Goal: Task Accomplishment & Management: Use online tool/utility

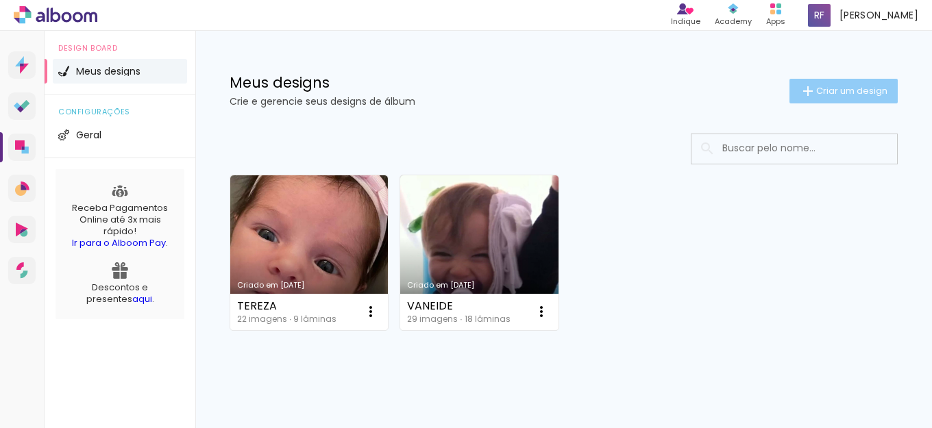
click at [828, 89] on span "Criar um design" at bounding box center [851, 90] width 71 height 9
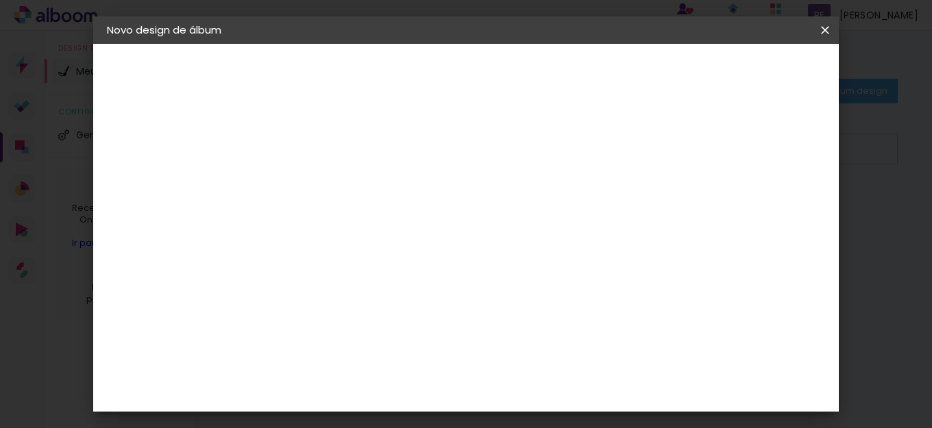
click at [331, 185] on input at bounding box center [331, 183] width 0 height 21
click at [331, 180] on input "FRANCENYR" at bounding box center [331, 183] width 0 height 21
type input "FRANCENY"
type paper-input "FRANCENY"
click at [471, 72] on paper-button "Avançar" at bounding box center [437, 72] width 67 height 23
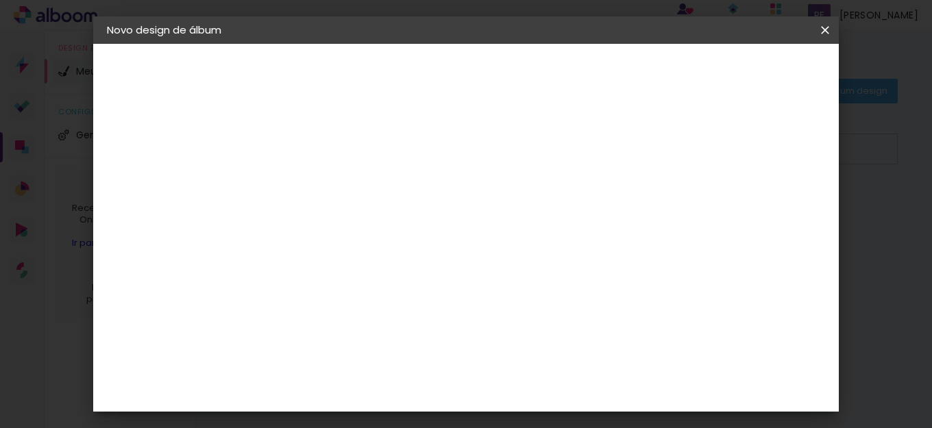
click at [350, 221] on input "Brasil" at bounding box center [360, 218] width 127 height 17
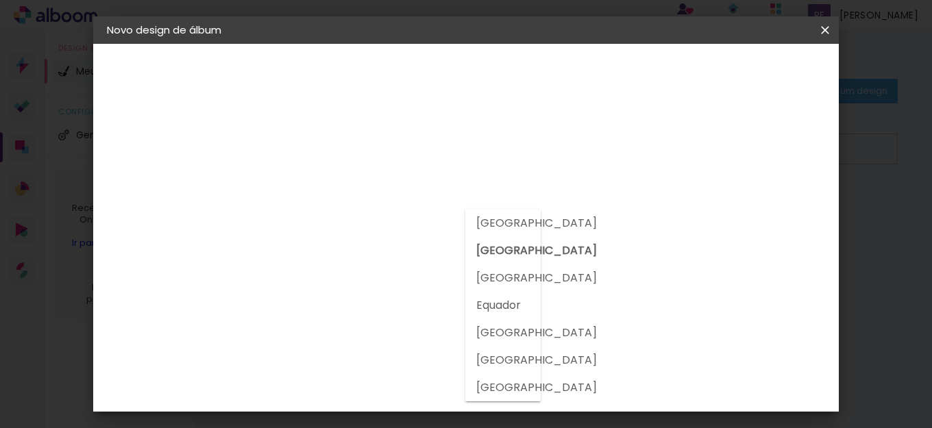
click at [350, 221] on input "Brasil" at bounding box center [360, 218] width 127 height 17
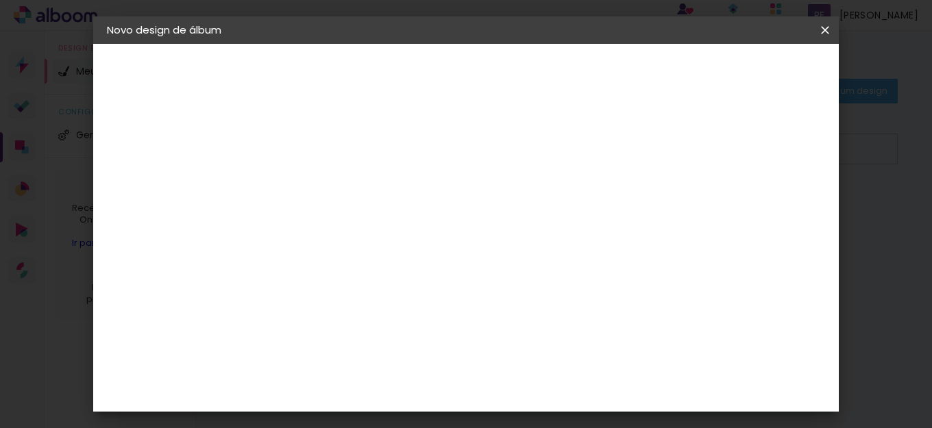
click at [350, 267] on input at bounding box center [366, 260] width 138 height 17
type input "LOJA"
type paper-input "LOJA"
click at [363, 322] on paper-item "Loja das Fotos" at bounding box center [352, 318] width 121 height 47
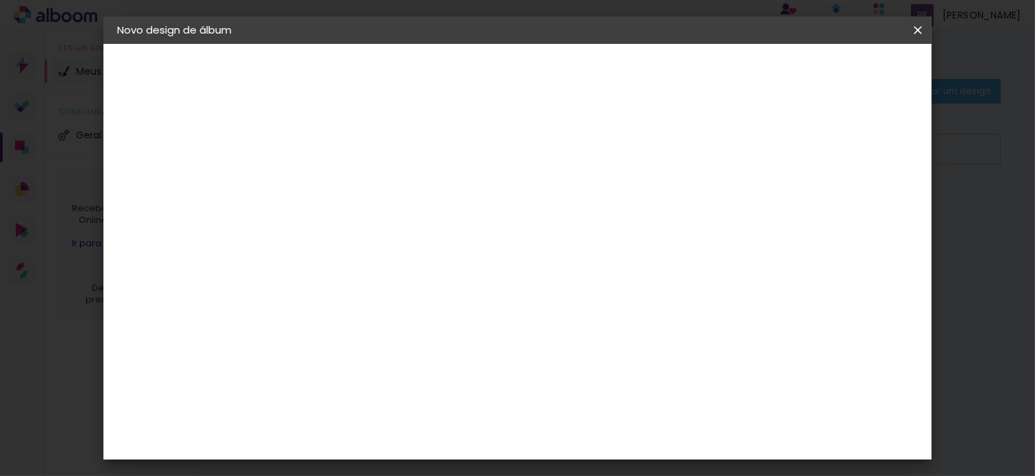
click at [582, 84] on header "Fornecedor Escolha um fornecedor ou avance com o tamanho livre. Voltar Avançar" at bounding box center [432, 90] width 300 height 92
click at [561, 71] on paper-button "Avançar" at bounding box center [527, 72] width 67 height 23
click at [395, 228] on input "text" at bounding box center [367, 238] width 53 height 21
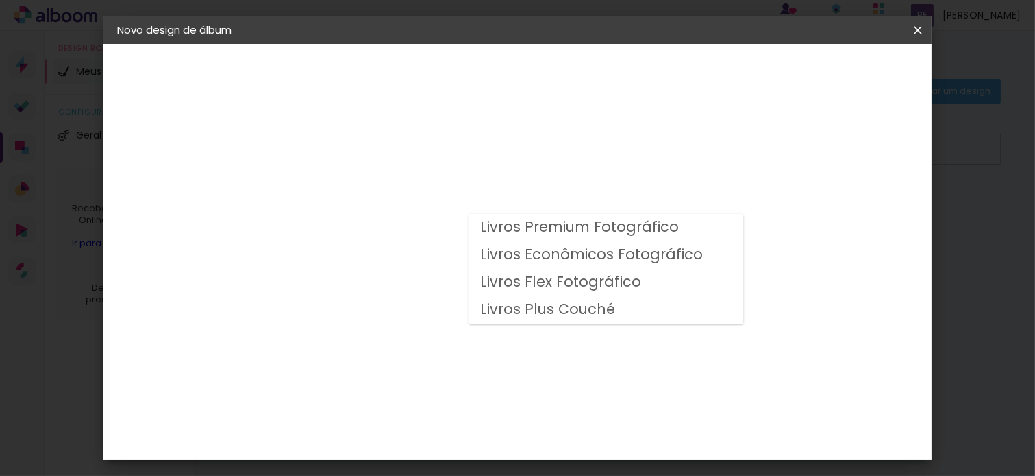
click at [0, 0] on slot "Livros Econômicos Fotográfico" at bounding box center [0, 0] width 0 height 0
type input "Livros Econômicos Fotográfico"
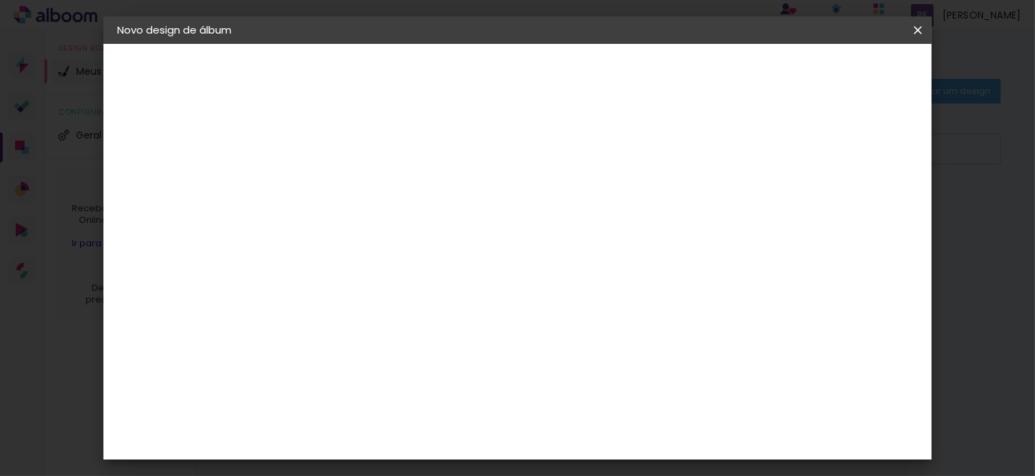
scroll to position [161, 0]
click at [434, 186] on span "20 × 30" at bounding box center [402, 198] width 64 height 28
click at [585, 82] on header "Modelo Escolha o modelo do álbum. Voltar Avançar" at bounding box center [434, 85] width 304 height 82
click at [565, 83] on paper-button "Avançar" at bounding box center [530, 72] width 67 height 23
type input "3"
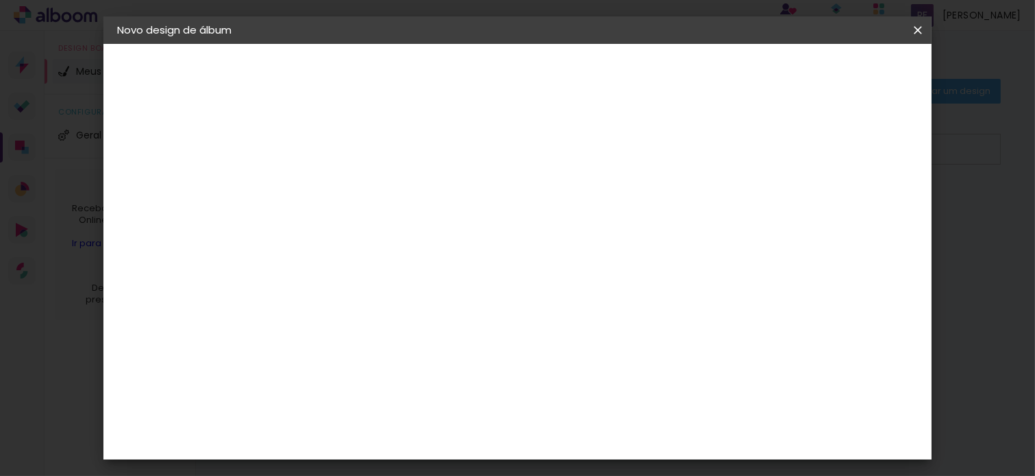
type paper-input "3"
click at [350, 145] on input "3" at bounding box center [330, 147] width 47 height 17
type input "4"
type paper-input "4"
click at [350, 145] on input "4" at bounding box center [330, 147] width 47 height 17
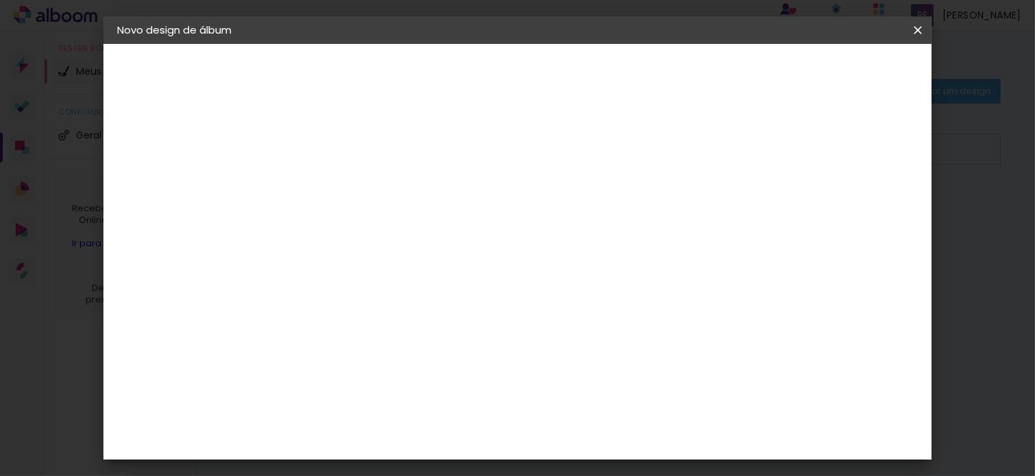
type input "5"
type paper-input "5"
click at [350, 145] on input "5" at bounding box center [330, 147] width 47 height 17
type input "6"
type paper-input "6"
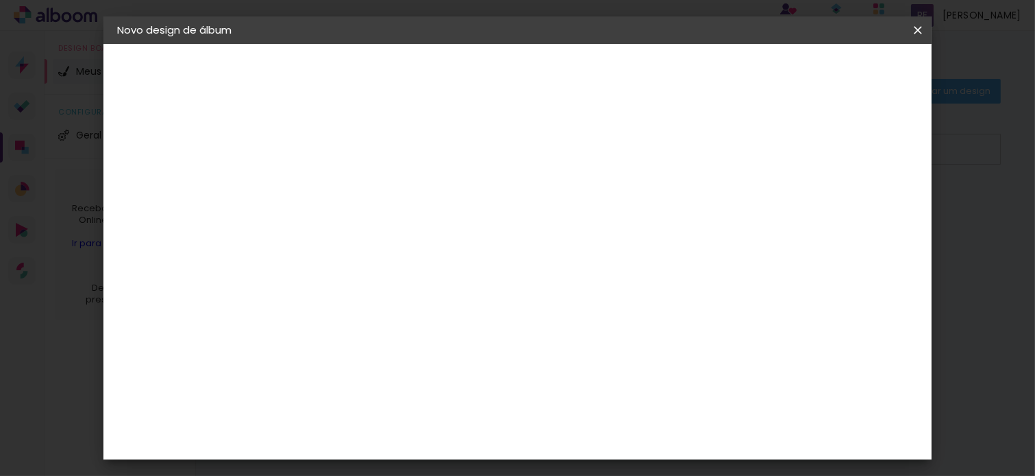
click at [350, 145] on input "6" at bounding box center [330, 147] width 47 height 17
type input "7"
type paper-input "7"
click at [350, 145] on input "7" at bounding box center [330, 147] width 47 height 17
type input "6"
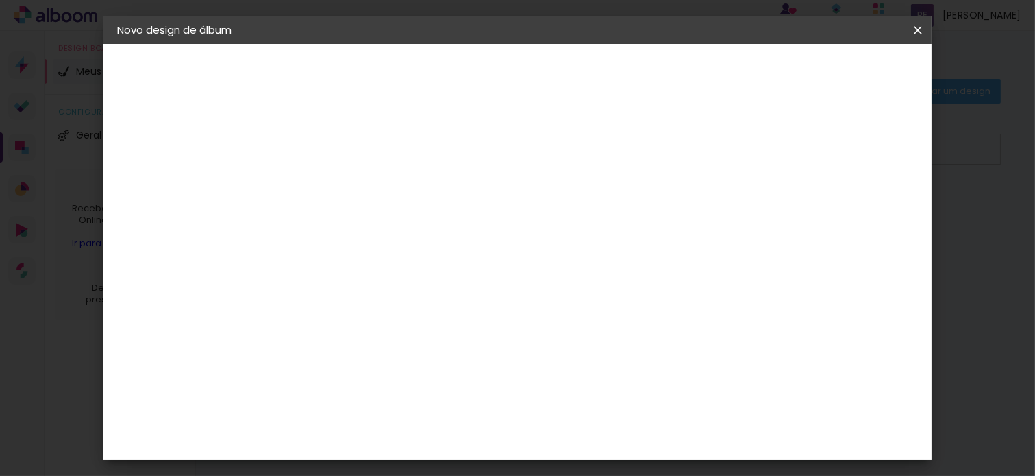
type paper-input "6"
click at [347, 153] on input "6" at bounding box center [330, 147] width 47 height 17
type input "5"
type paper-input "5"
click at [347, 153] on input "5" at bounding box center [330, 147] width 47 height 17
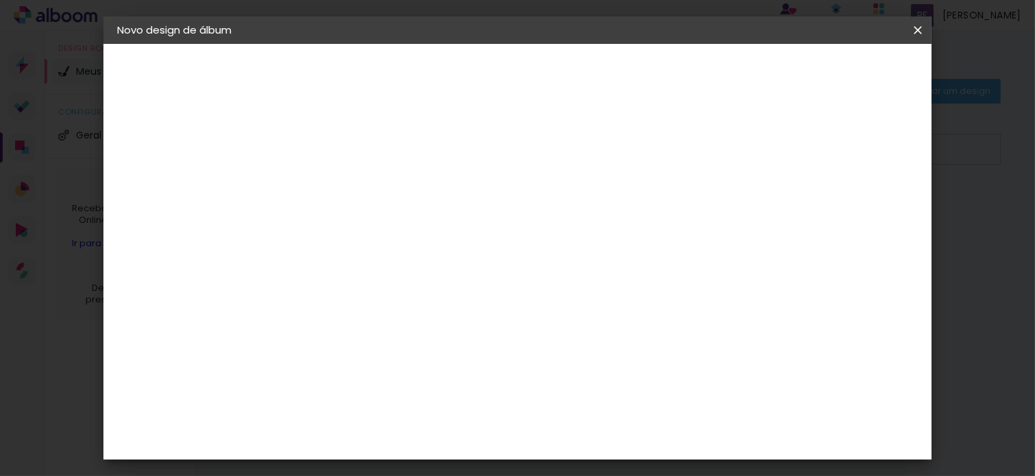
drag, startPoint x: 795, startPoint y: 202, endPoint x: 773, endPoint y: 208, distance: 22.8
click at [773, 208] on div "5 mm" at bounding box center [788, 205] width 55 height 34
click at [752, 153] on div at bounding box center [746, 148] width 12 height 12
type paper-checkbox "on"
click at [532, 106] on header "Revisão Verifique as configurações do seu álbum. Voltar Iniciar design" at bounding box center [573, 79] width 582 height 71
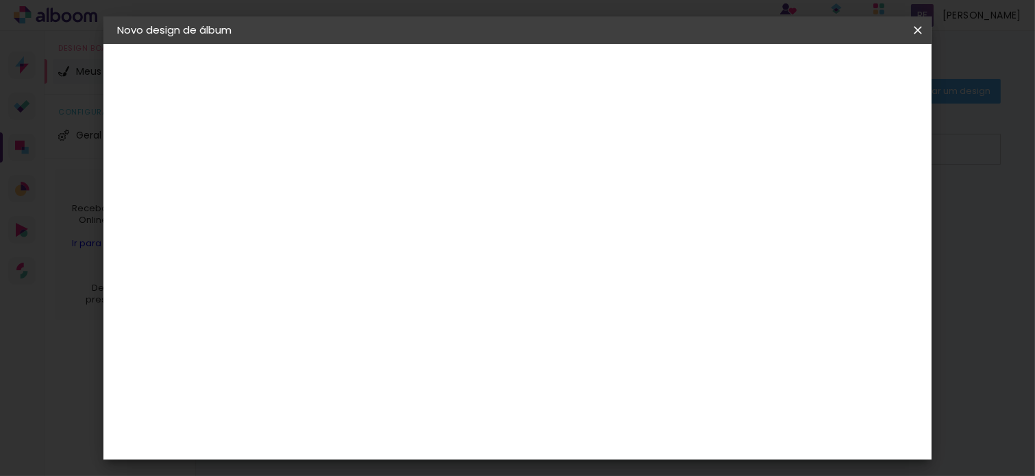
click at [843, 79] on paper-button "Iniciar design" at bounding box center [799, 72] width 90 height 23
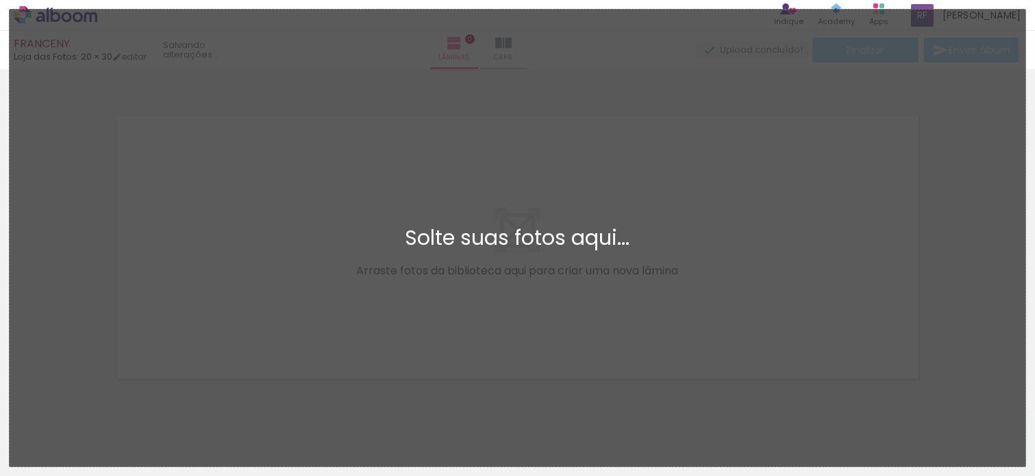
scroll to position [16, 0]
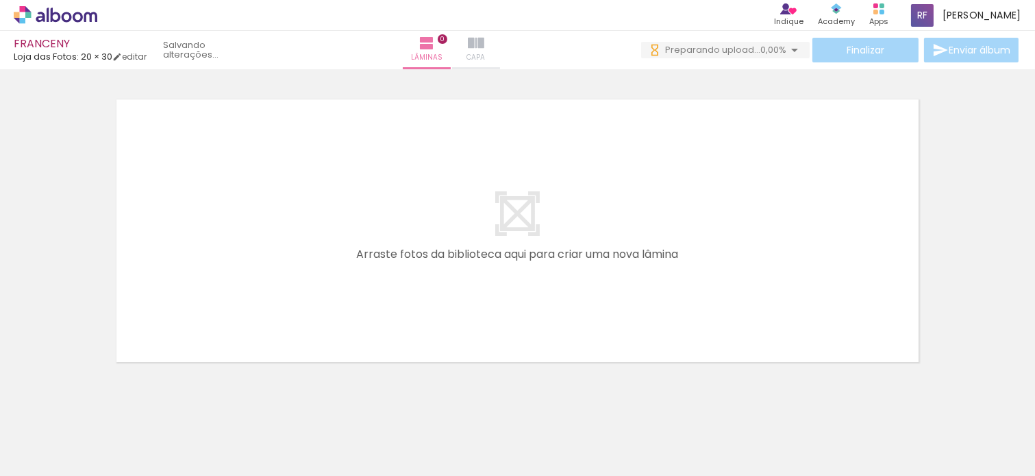
click at [484, 46] on iron-icon at bounding box center [476, 43] width 16 height 16
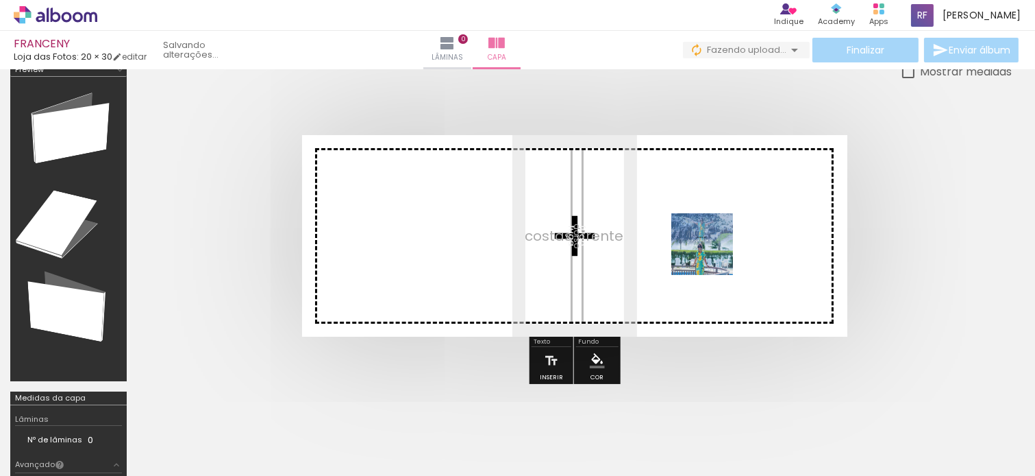
drag, startPoint x: 163, startPoint y: 425, endPoint x: 713, endPoint y: 254, distance: 575.6
click at [713, 254] on quentale-workspace at bounding box center [517, 238] width 1035 height 476
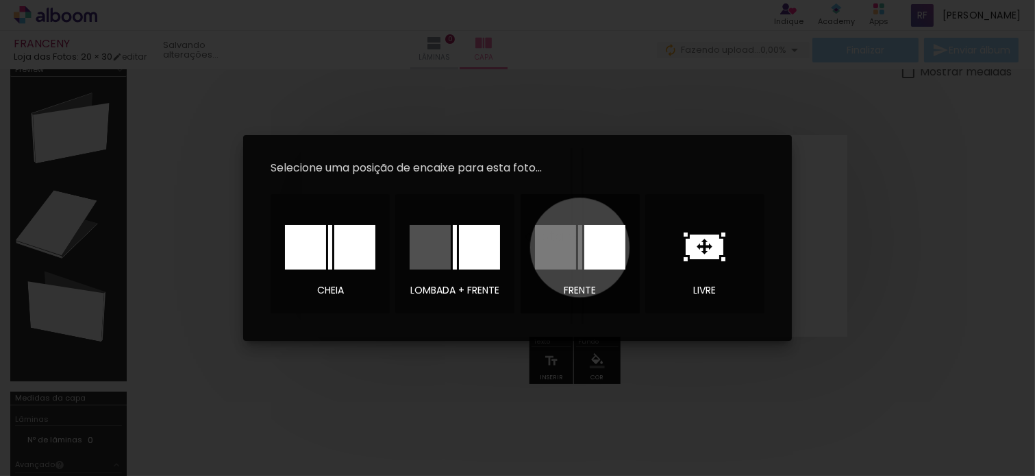
click at [582, 247] on div at bounding box center [580, 247] width 90 height 45
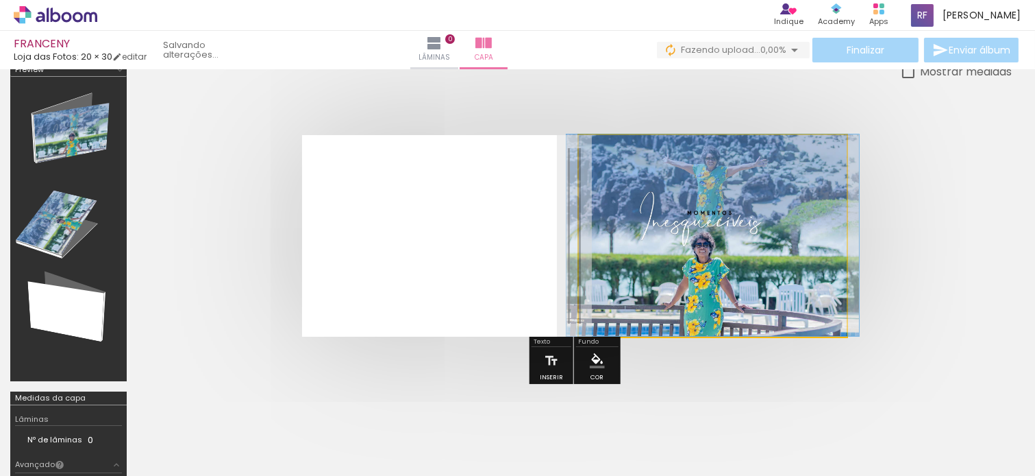
drag, startPoint x: 733, startPoint y: 262, endPoint x: 737, endPoint y: 196, distance: 66.6
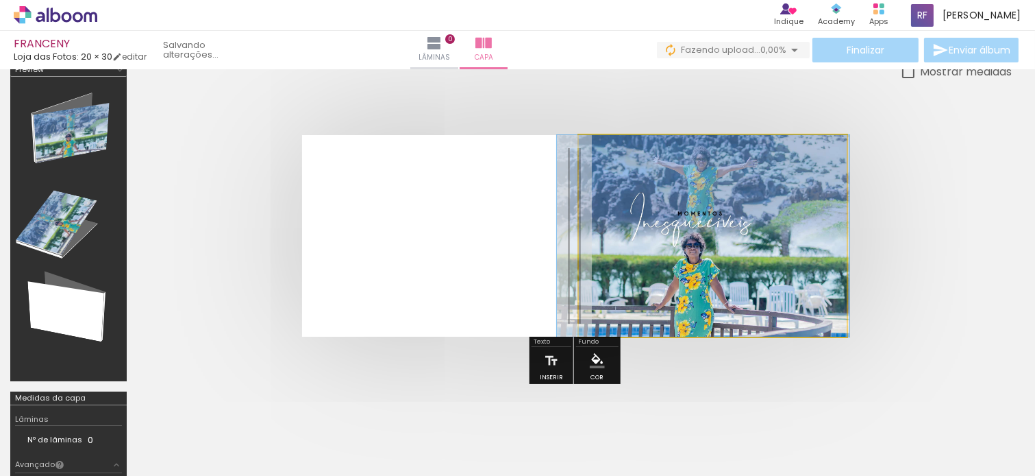
drag, startPoint x: 769, startPoint y: 240, endPoint x: 762, endPoint y: 258, distance: 19.1
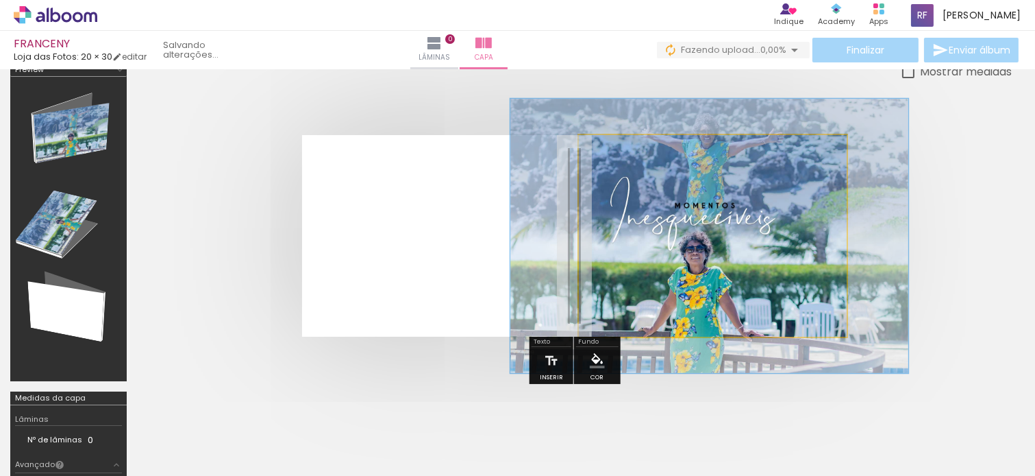
drag, startPoint x: 639, startPoint y: 168, endPoint x: 656, endPoint y: 168, distance: 17.1
click at [656, 168] on div at bounding box center [648, 170] width 22 height 22
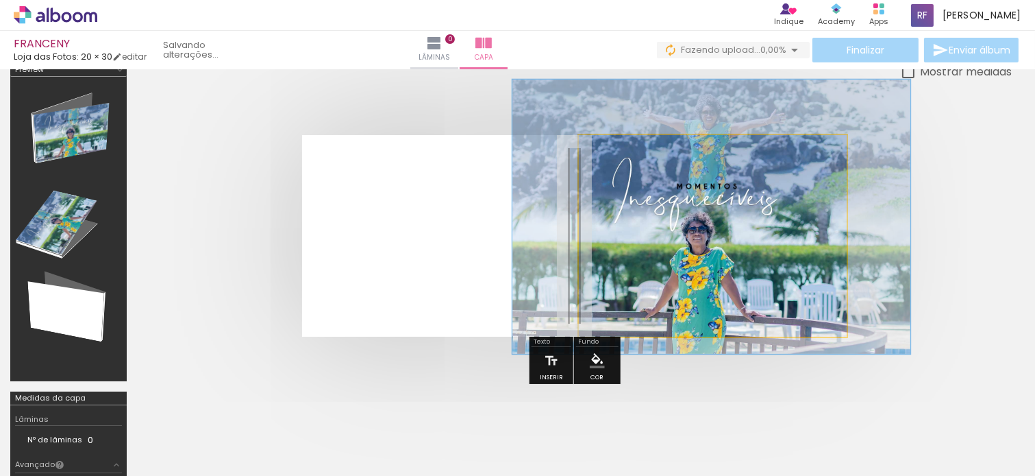
drag, startPoint x: 774, startPoint y: 277, endPoint x: 776, endPoint y: 258, distance: 19.3
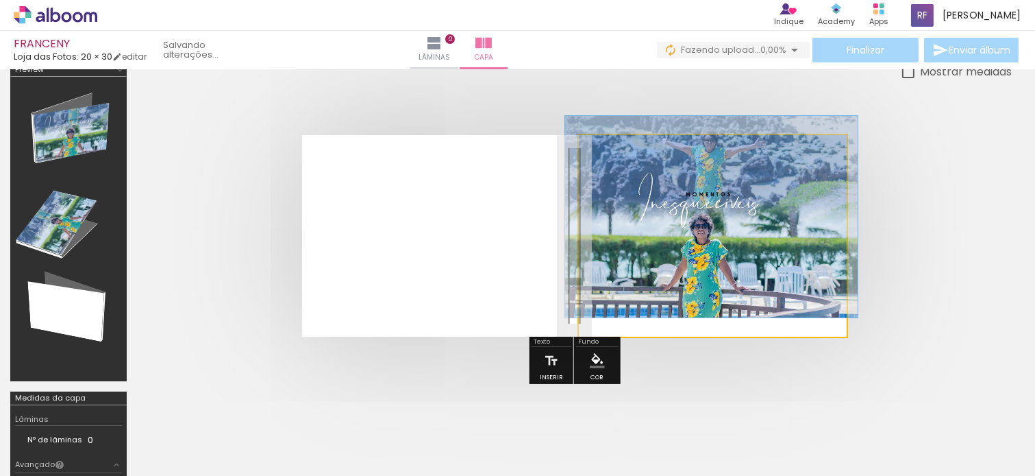
drag, startPoint x: 647, startPoint y: 167, endPoint x: 619, endPoint y: 168, distance: 27.4
type paper-slider "100"
click at [617, 166] on div at bounding box center [651, 170] width 95 height 21
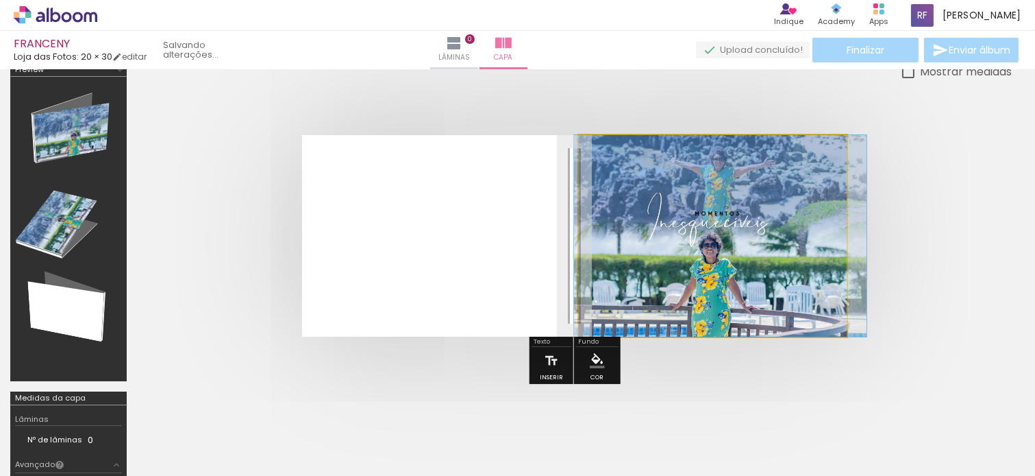
drag, startPoint x: 706, startPoint y: 263, endPoint x: 715, endPoint y: 252, distance: 13.7
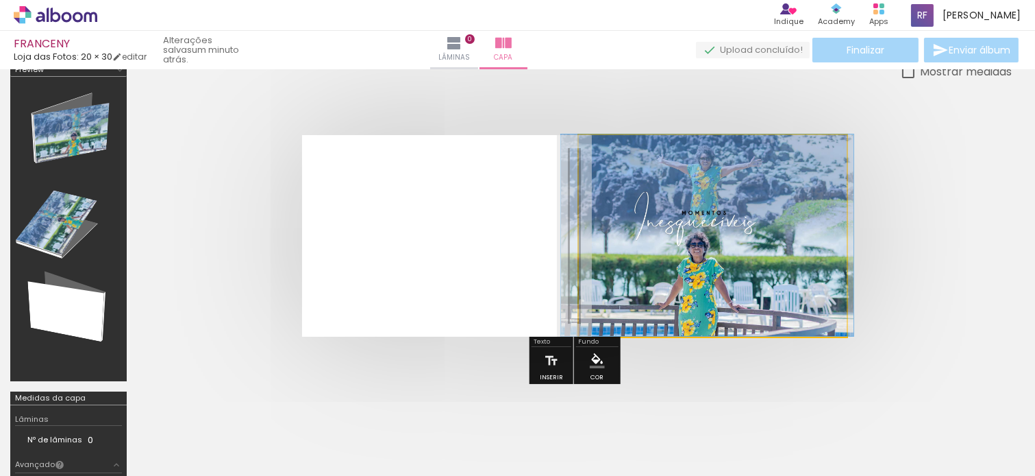
drag, startPoint x: 748, startPoint y: 236, endPoint x: 735, endPoint y: 234, distance: 13.1
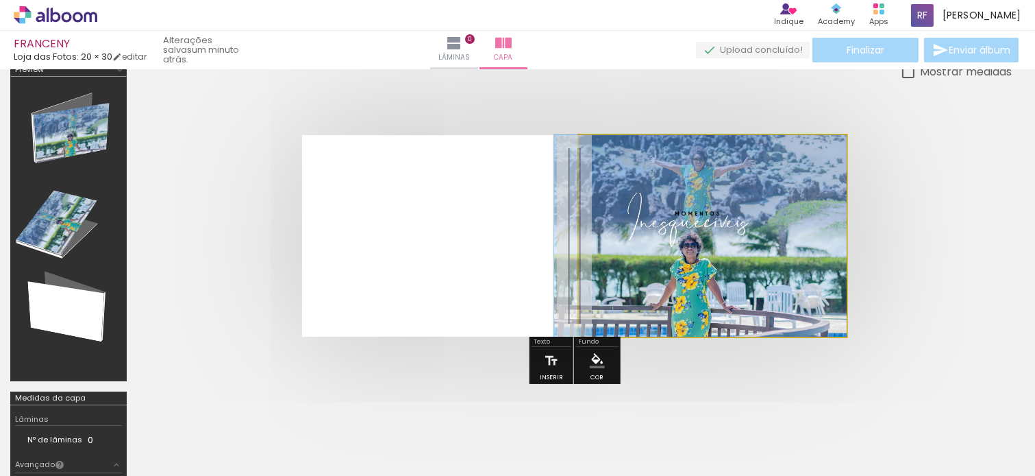
drag, startPoint x: 678, startPoint y: 245, endPoint x: 645, endPoint y: 249, distance: 33.1
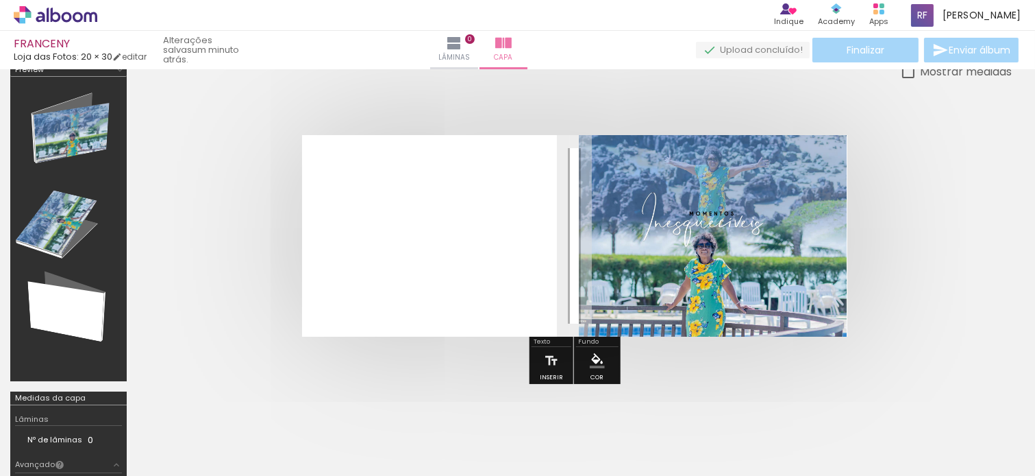
click at [911, 224] on quentale-cover at bounding box center [574, 235] width 765 height 201
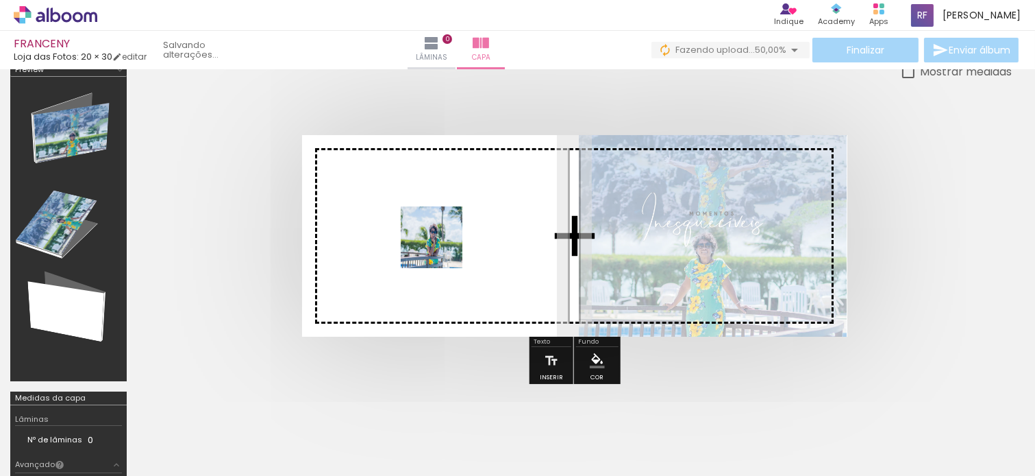
drag, startPoint x: 216, startPoint y: 435, endPoint x: 442, endPoint y: 247, distance: 293.9
click at [442, 247] on quentale-workspace at bounding box center [517, 238] width 1035 height 476
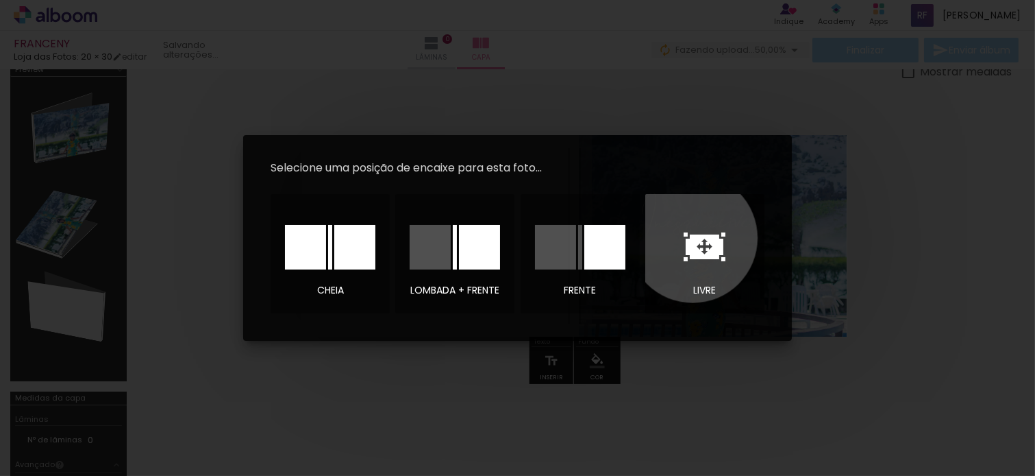
click at [693, 238] on icon at bounding box center [705, 246] width 38 height 25
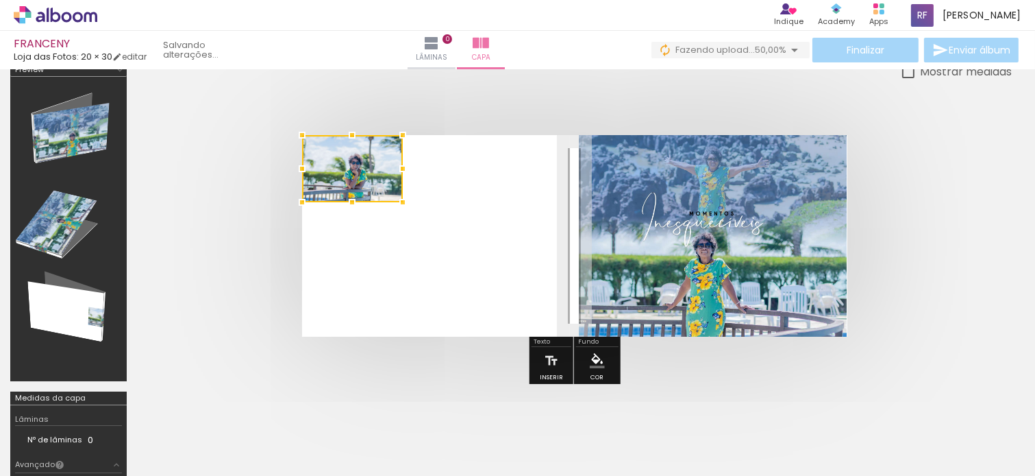
drag, startPoint x: 521, startPoint y: 212, endPoint x: 337, endPoint y: 162, distance: 190.5
click at [337, 162] on div at bounding box center [352, 168] width 101 height 67
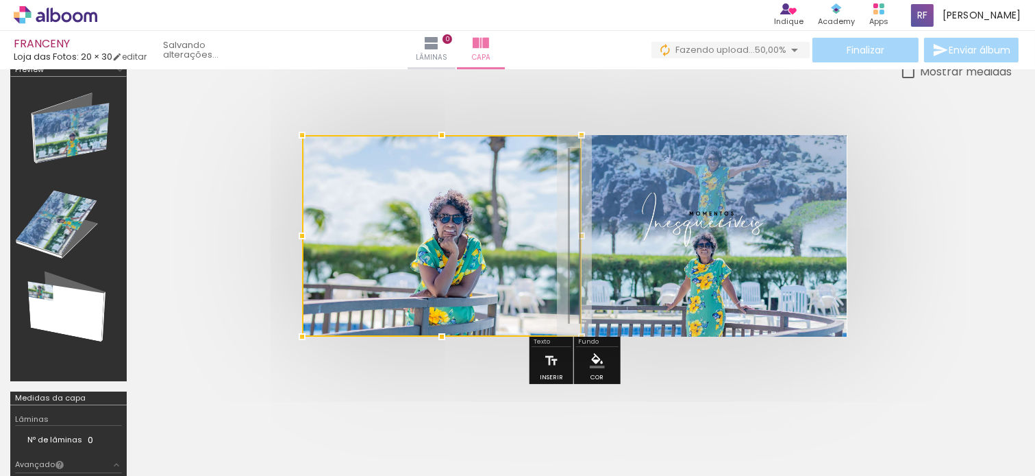
drag, startPoint x: 402, startPoint y: 199, endPoint x: 581, endPoint y: 338, distance: 226.6
click at [581, 338] on quentale-cover-editor at bounding box center [574, 291] width 875 height 456
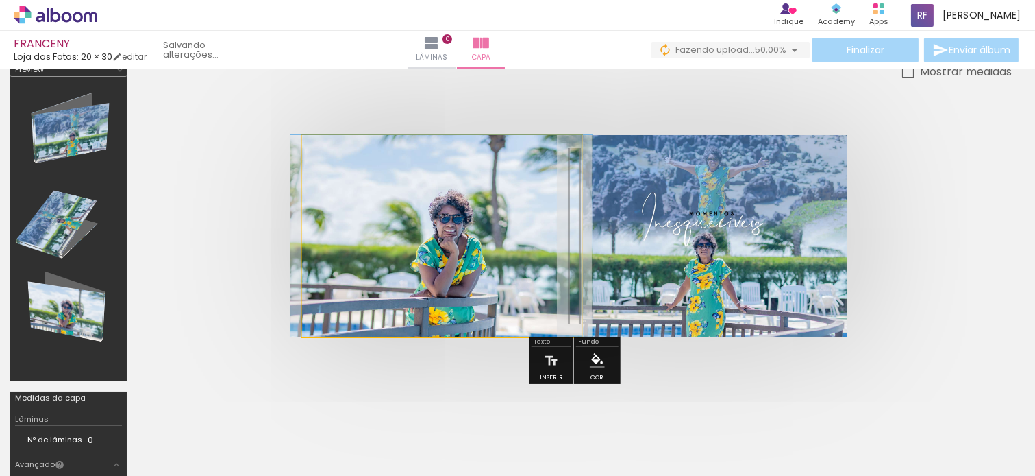
click at [482, 225] on quentale-photo at bounding box center [442, 235] width 280 height 201
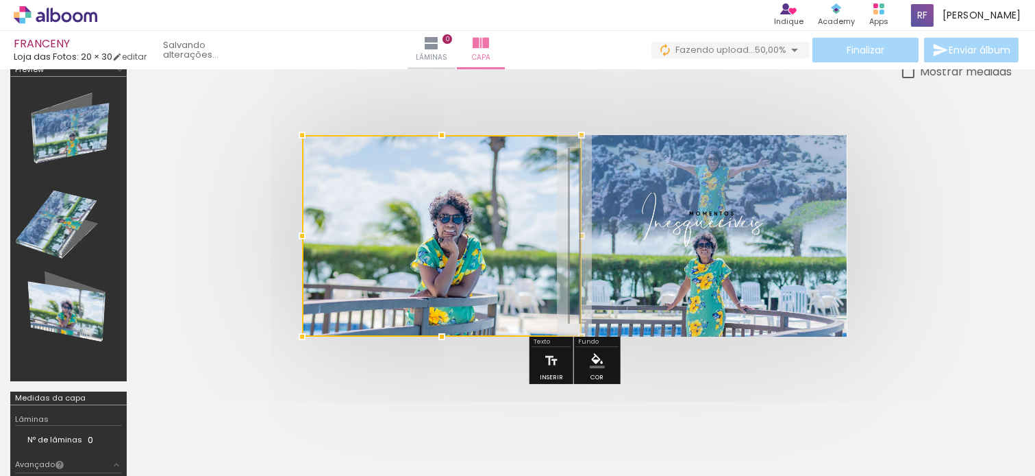
click at [372, 222] on div at bounding box center [442, 235] width 280 height 201
click at [739, 199] on quentale-photo at bounding box center [713, 235] width 269 height 201
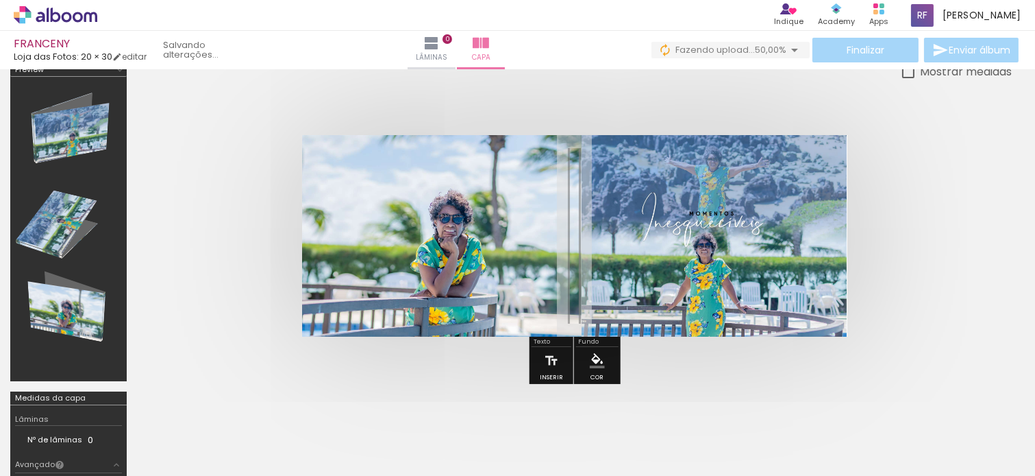
click at [443, 193] on quentale-photo at bounding box center [442, 235] width 280 height 201
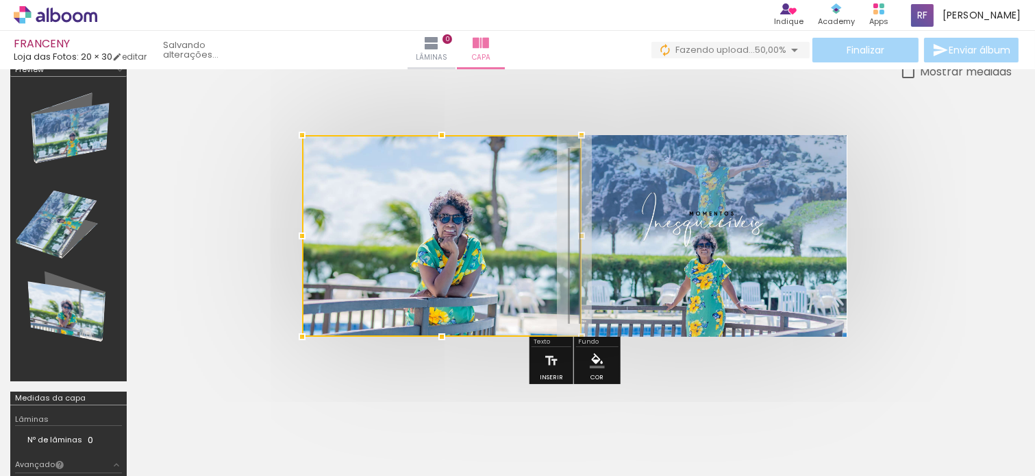
click at [606, 185] on quentale-photo at bounding box center [713, 235] width 269 height 201
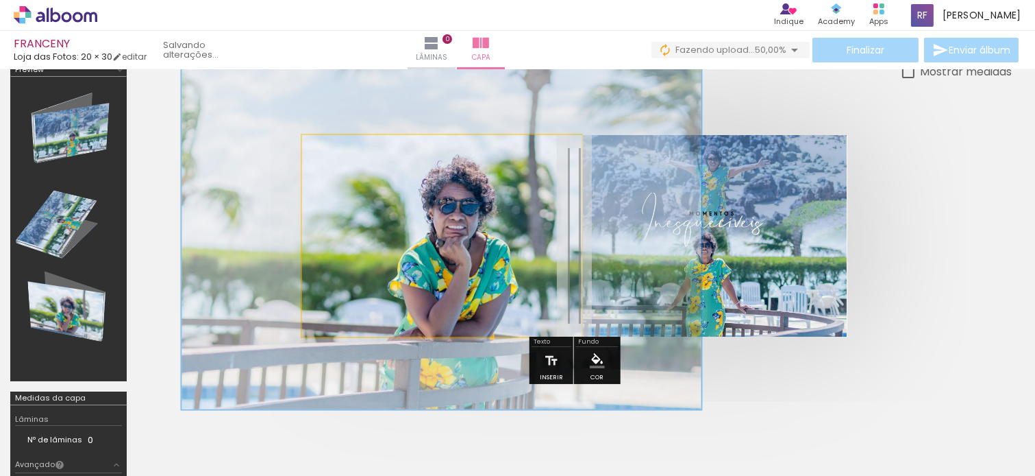
drag, startPoint x: 351, startPoint y: 147, endPoint x: 375, endPoint y: 142, distance: 24.5
type paper-slider "172"
click at [375, 142] on div at bounding box center [360, 149] width 53 height 22
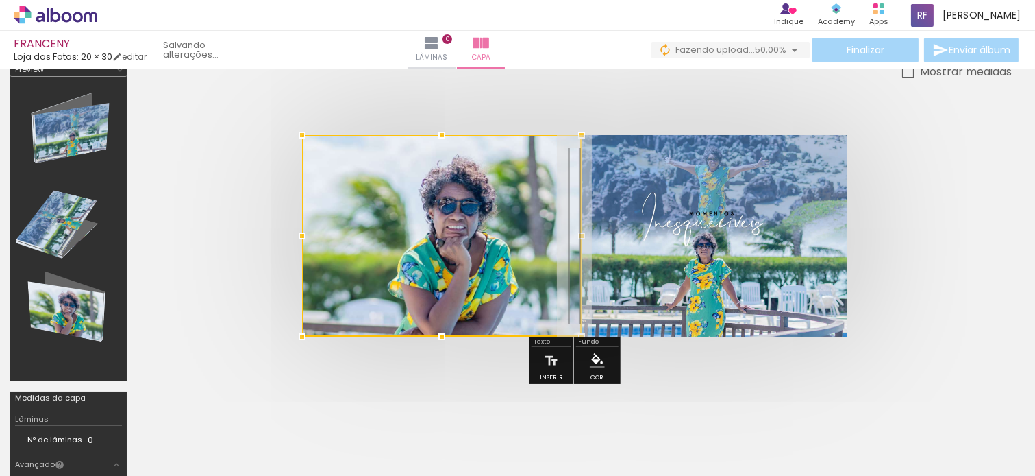
drag, startPoint x: 453, startPoint y: 231, endPoint x: 445, endPoint y: 144, distance: 87.3
click at [445, 144] on div at bounding box center [442, 235] width 280 height 201
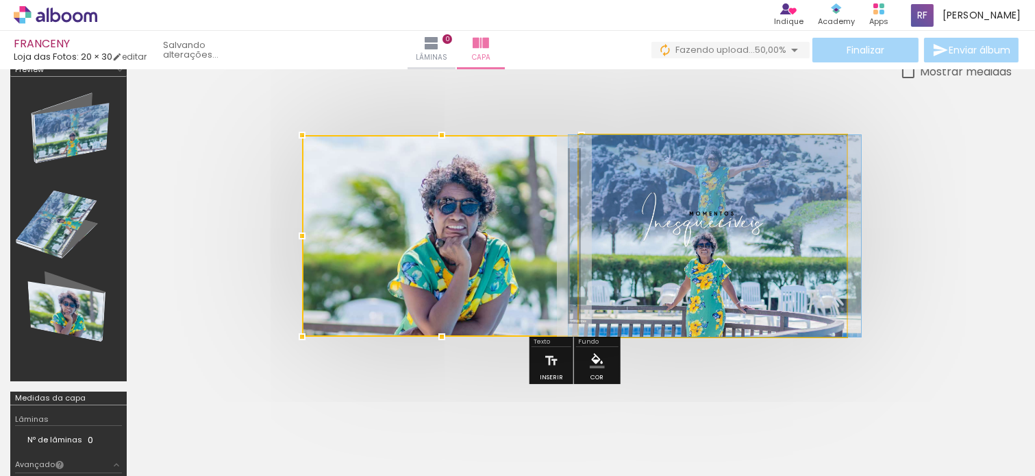
click at [693, 208] on quentale-photo at bounding box center [713, 235] width 269 height 201
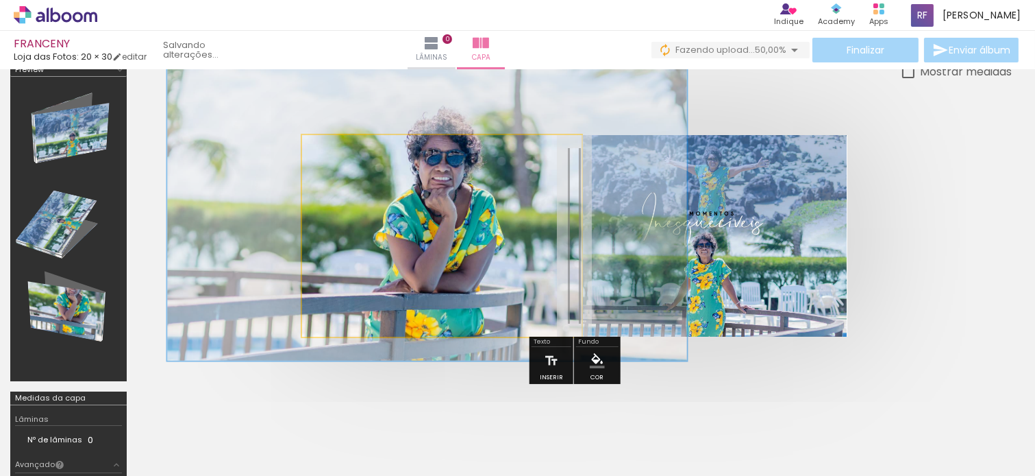
drag, startPoint x: 503, startPoint y: 225, endPoint x: 489, endPoint y: 176, distance: 50.7
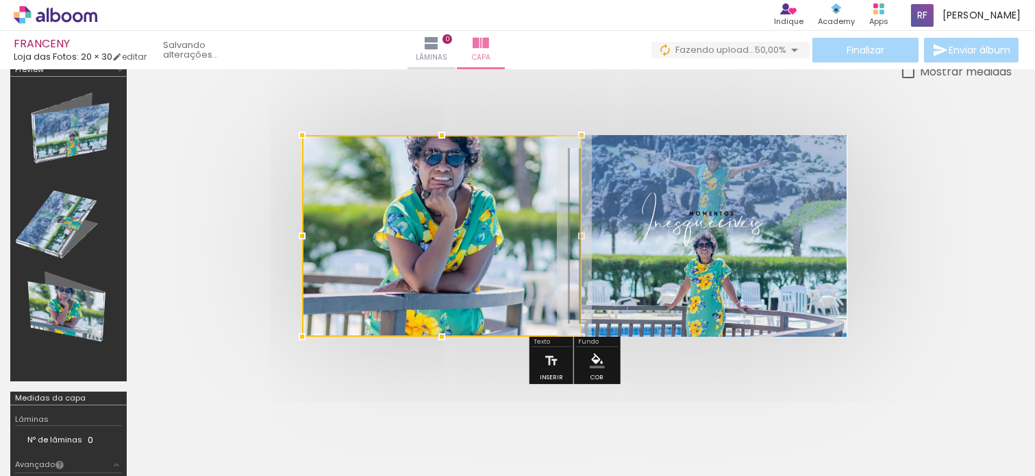
click at [683, 233] on quentale-photo at bounding box center [713, 235] width 269 height 201
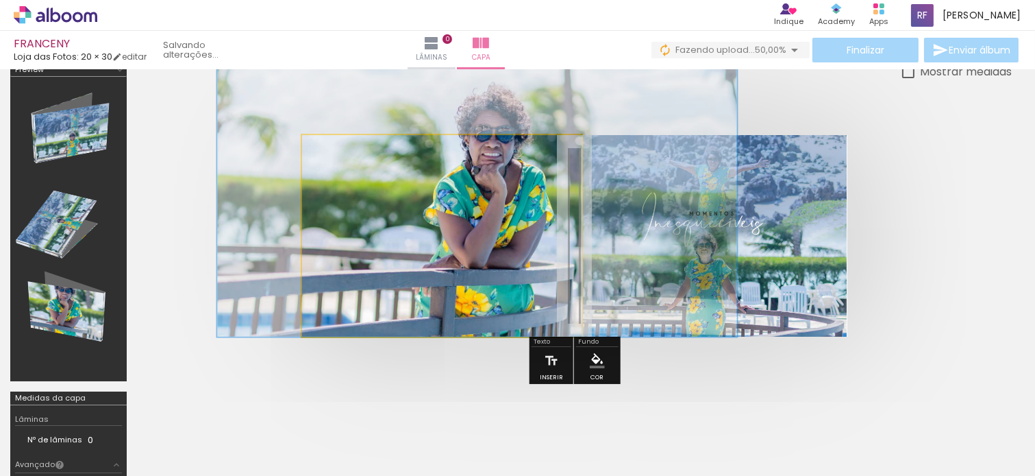
drag, startPoint x: 508, startPoint y: 251, endPoint x: 539, endPoint y: 237, distance: 34.0
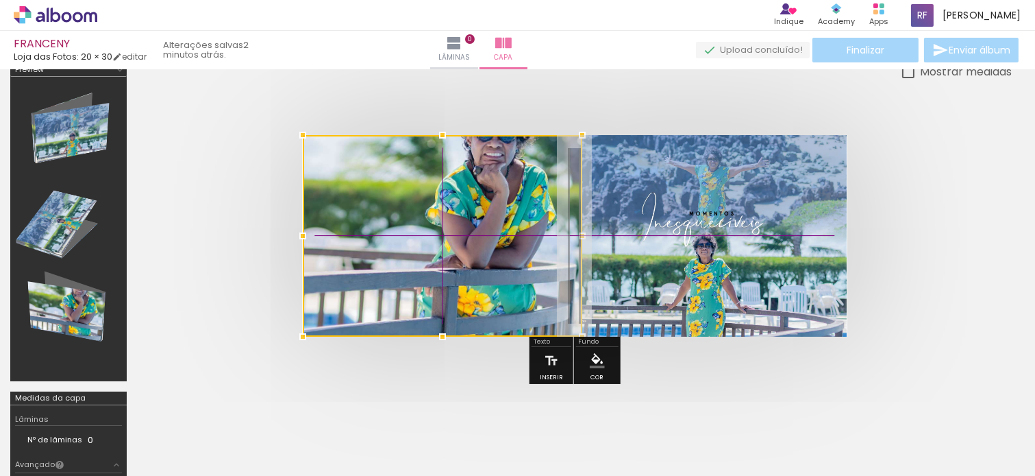
drag, startPoint x: 481, startPoint y: 243, endPoint x: 482, endPoint y: 456, distance: 213.1
click at [482, 428] on quentale-workspace at bounding box center [517, 238] width 1035 height 476
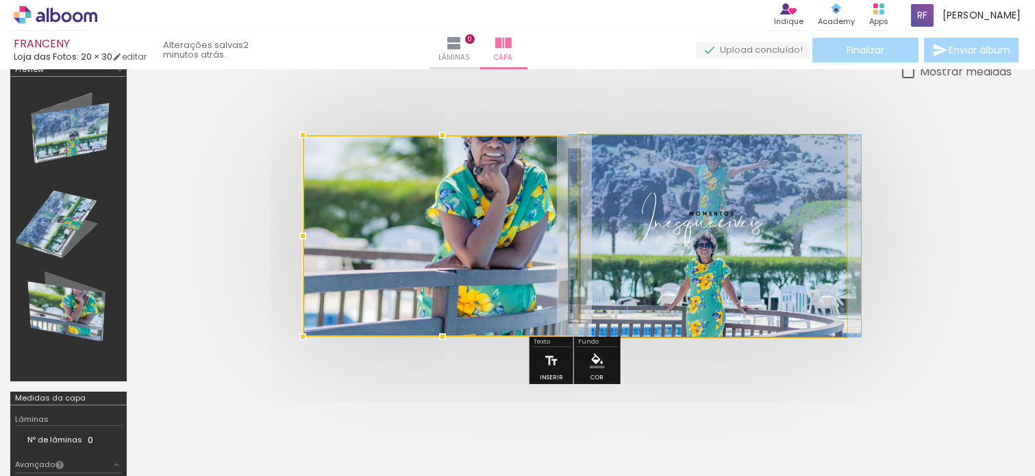
click at [617, 298] on quentale-photo at bounding box center [713, 235] width 269 height 201
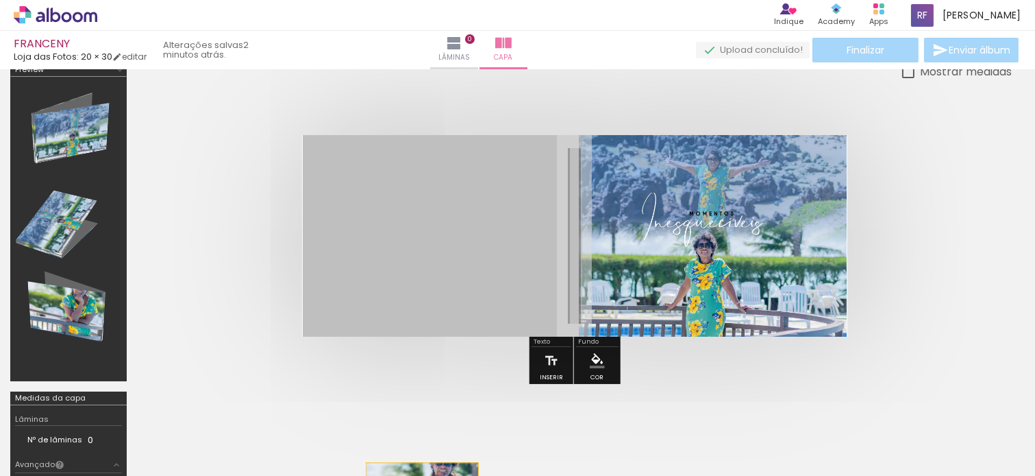
drag, startPoint x: 436, startPoint y: 230, endPoint x: 422, endPoint y: 504, distance: 274.4
click at [422, 428] on html "link( href="../../bower_components/polymer/polymer.html" rel="import" ) picture…" at bounding box center [517, 238] width 1035 height 476
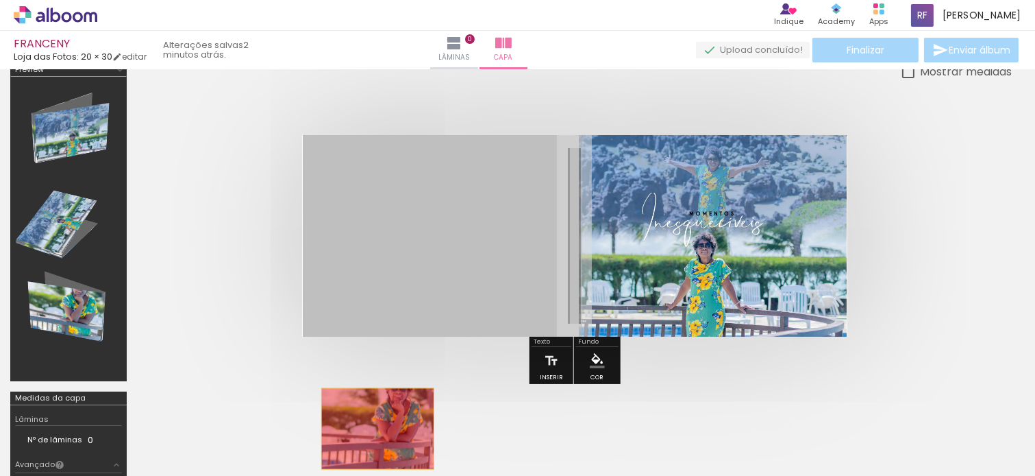
drag, startPoint x: 405, startPoint y: 207, endPoint x: 378, endPoint y: 427, distance: 221.6
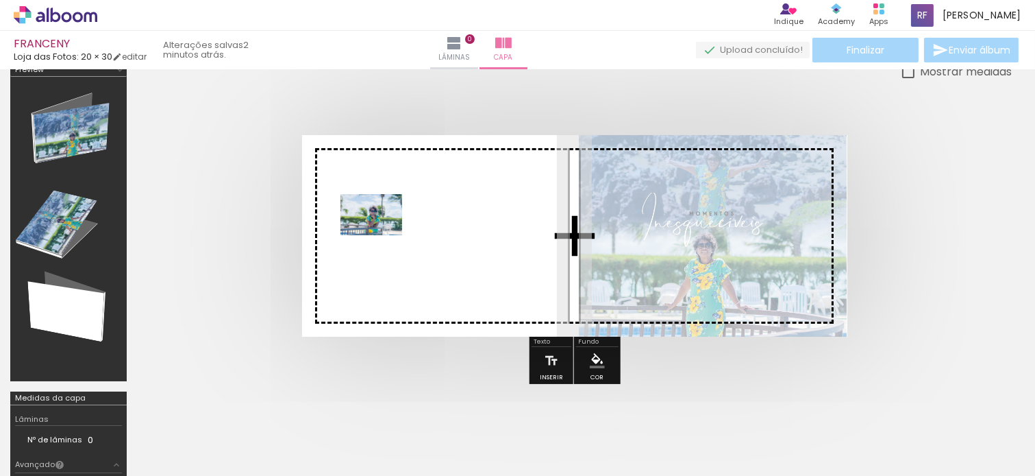
drag, startPoint x: 226, startPoint y: 442, endPoint x: 382, endPoint y: 235, distance: 258.9
click at [382, 235] on quentale-workspace at bounding box center [517, 238] width 1035 height 476
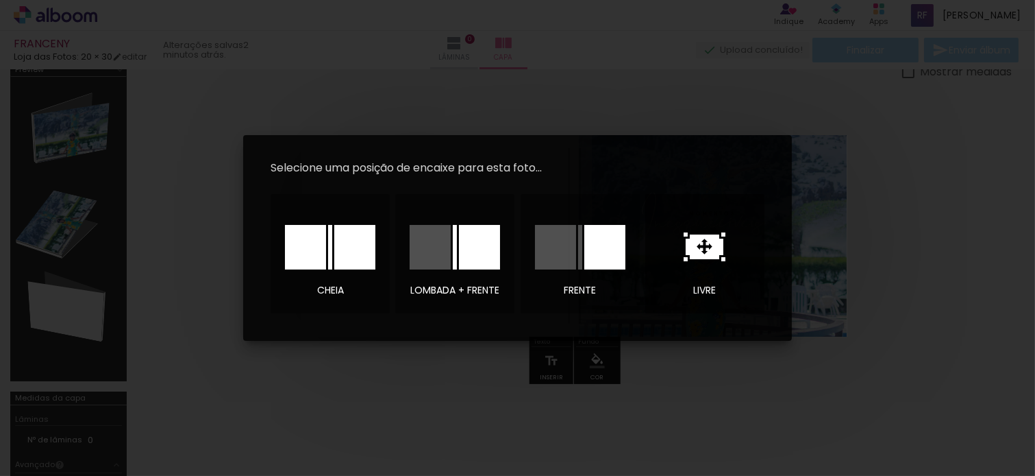
click at [703, 238] on icon at bounding box center [705, 246] width 38 height 25
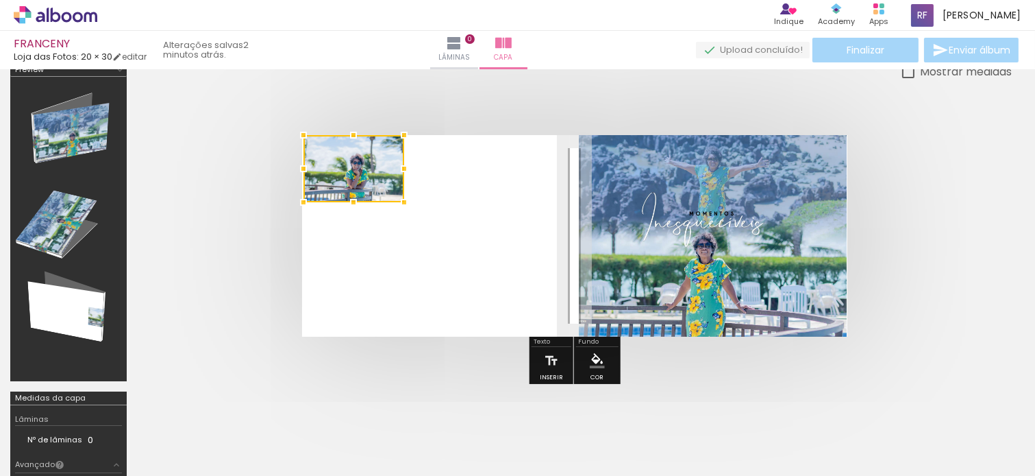
drag, startPoint x: 546, startPoint y: 238, endPoint x: 325, endPoint y: 170, distance: 230.8
click at [325, 170] on div at bounding box center [354, 168] width 101 height 67
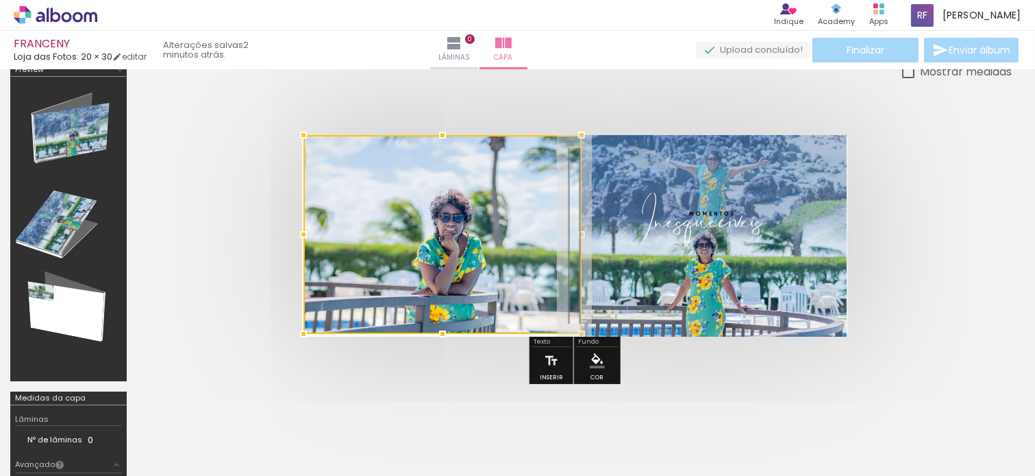
drag, startPoint x: 405, startPoint y: 203, endPoint x: 582, endPoint y: 349, distance: 230.2
click at [582, 349] on quentale-cover-editor at bounding box center [574, 291] width 875 height 456
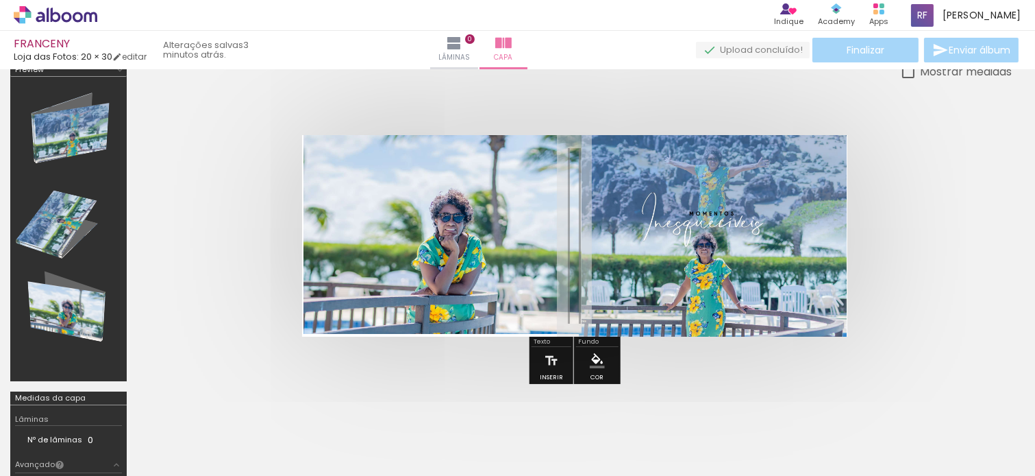
click at [901, 203] on quentale-cover at bounding box center [574, 235] width 765 height 201
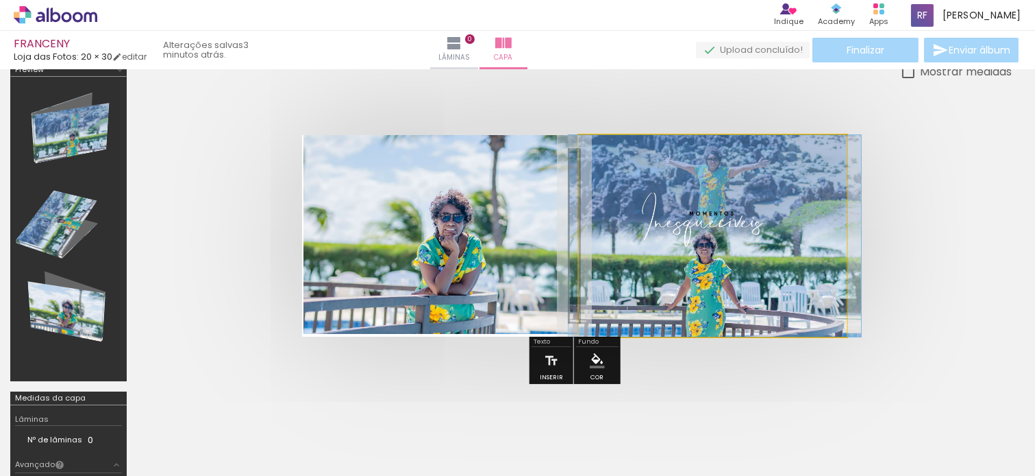
click at [615, 240] on quentale-photo at bounding box center [713, 235] width 269 height 201
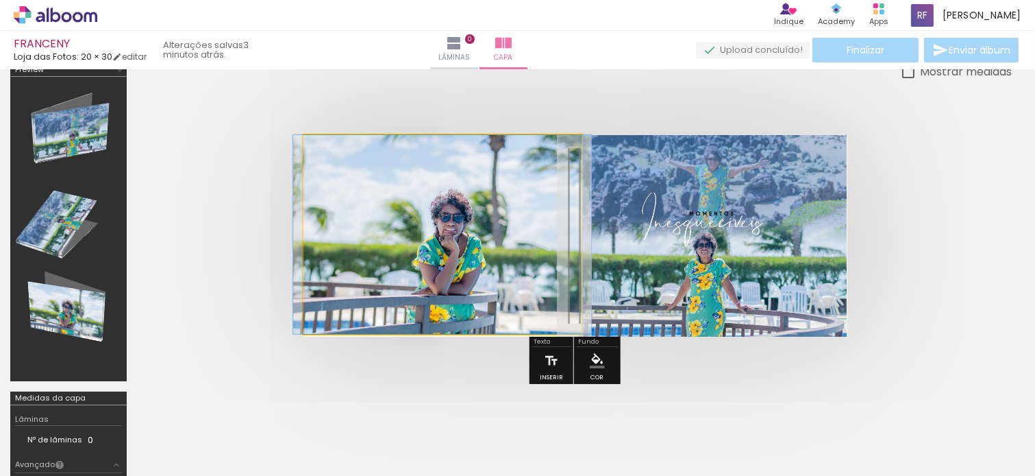
click at [539, 233] on quentale-photo at bounding box center [443, 234] width 278 height 199
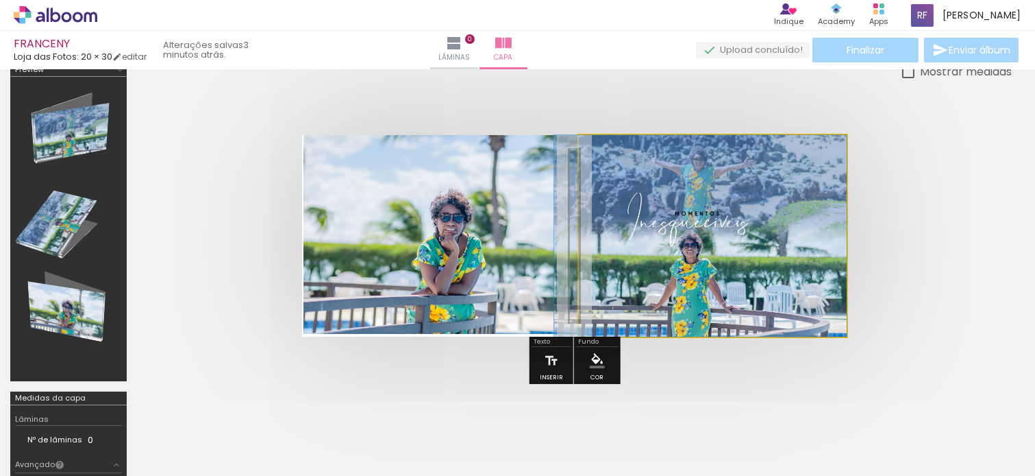
drag, startPoint x: 757, startPoint y: 249, endPoint x: 743, endPoint y: 251, distance: 14.5
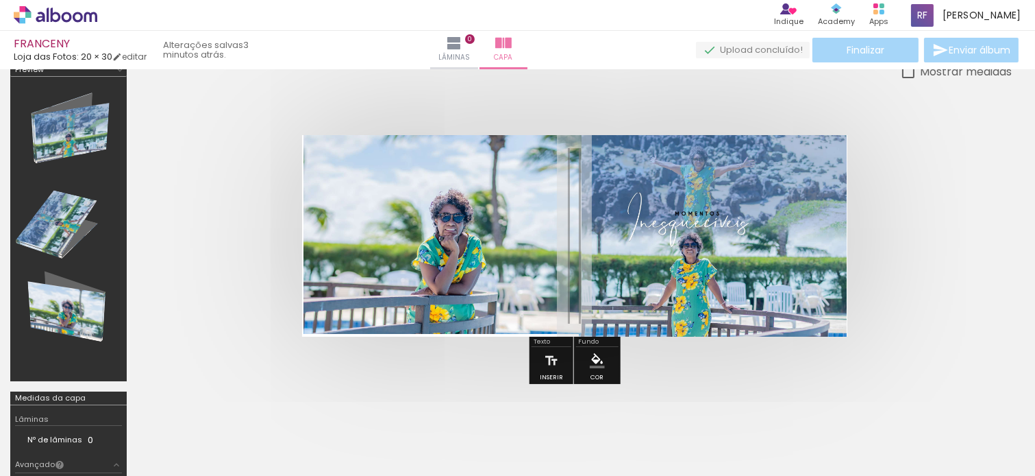
click at [931, 207] on div at bounding box center [574, 235] width 875 height 311
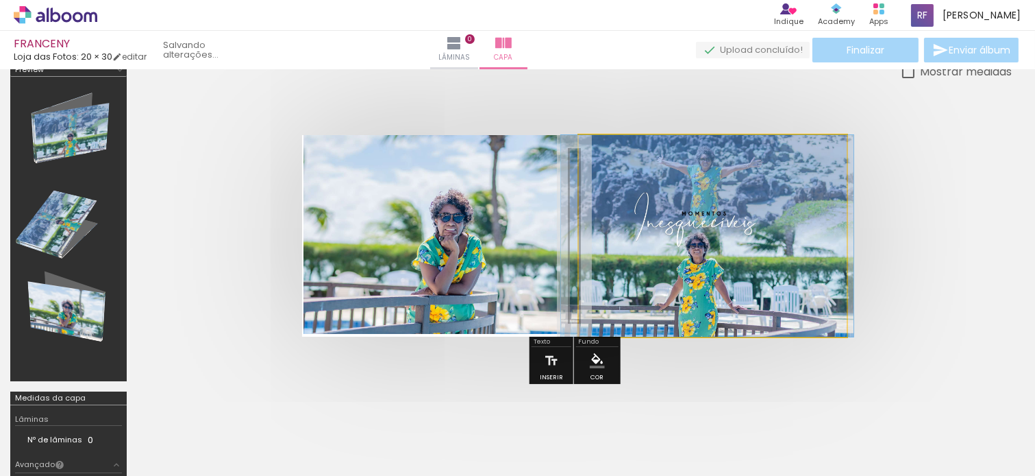
drag, startPoint x: 717, startPoint y: 264, endPoint x: 724, endPoint y: 268, distance: 8.0
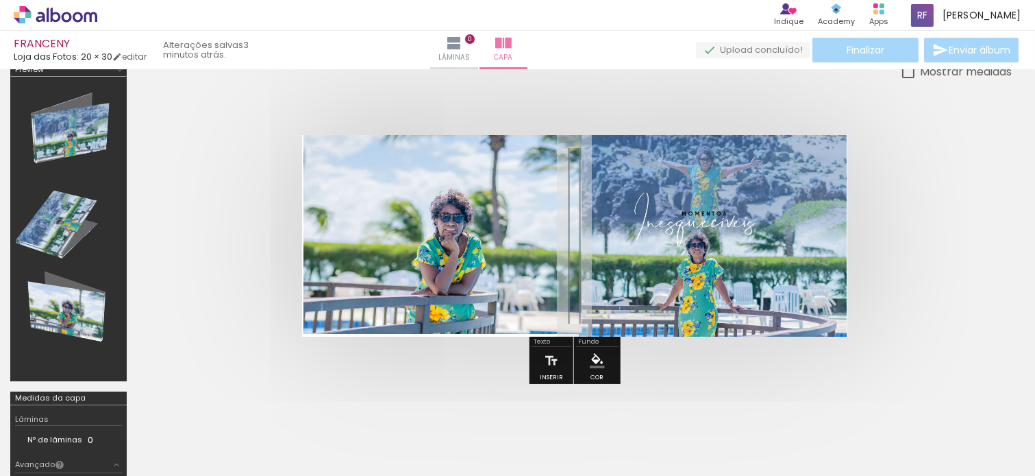
click at [931, 235] on quentale-cover at bounding box center [574, 235] width 765 height 201
click at [462, 50] on iron-icon at bounding box center [454, 43] width 16 height 16
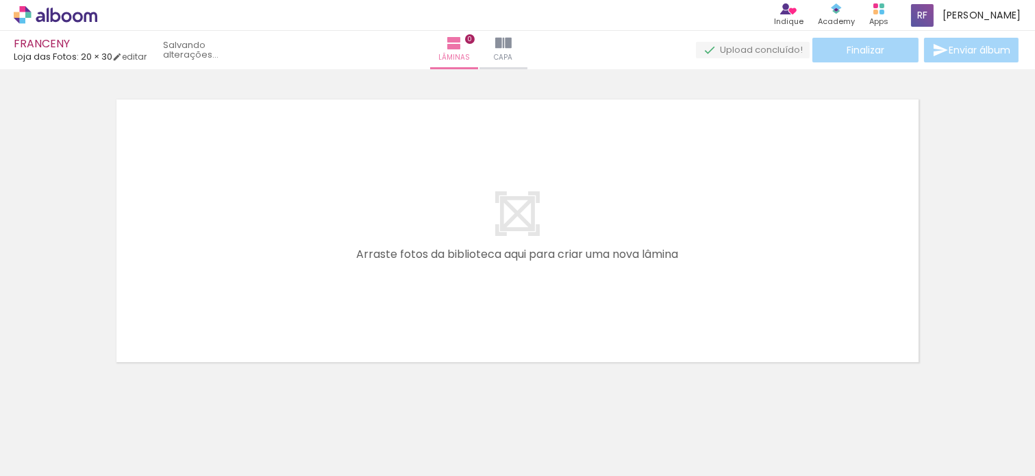
drag, startPoint x: 285, startPoint y: 447, endPoint x: 296, endPoint y: 403, distance: 45.2
click at [267, 188] on quentale-workspace at bounding box center [517, 238] width 1035 height 476
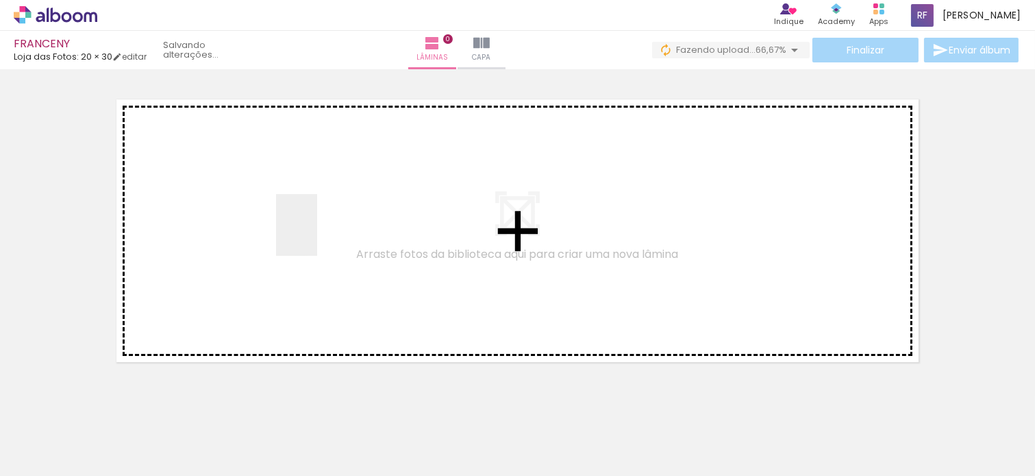
drag, startPoint x: 309, startPoint y: 434, endPoint x: 317, endPoint y: 235, distance: 199.6
click at [317, 235] on quentale-workspace at bounding box center [517, 238] width 1035 height 476
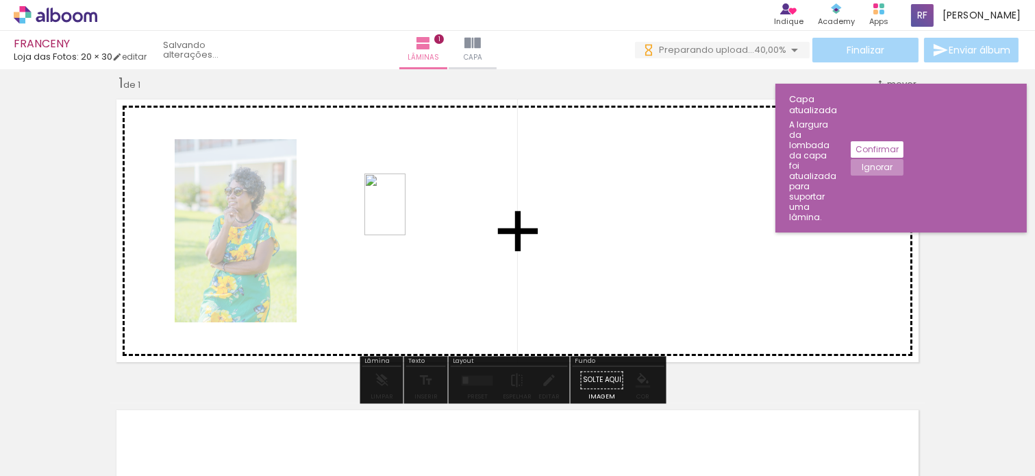
drag, startPoint x: 373, startPoint y: 433, endPoint x: 411, endPoint y: 201, distance: 234.7
click at [411, 201] on quentale-workspace at bounding box center [517, 238] width 1035 height 476
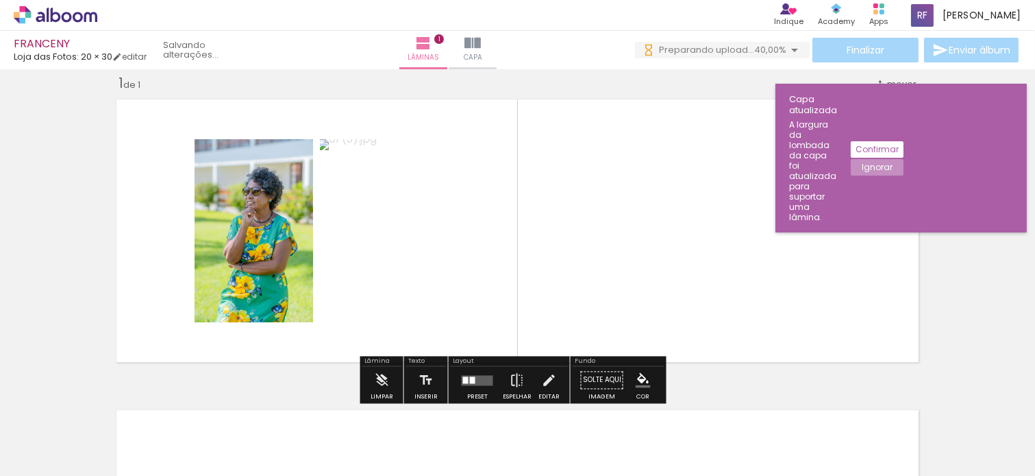
click at [0, 0] on slot "Ignorar" at bounding box center [0, 0] width 0 height 0
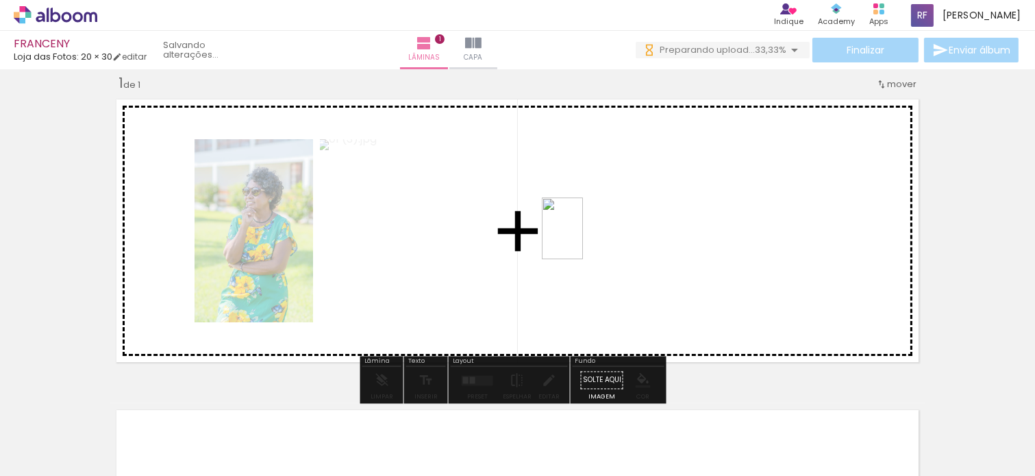
drag, startPoint x: 465, startPoint y: 399, endPoint x: 583, endPoint y: 238, distance: 199.4
click at [583, 238] on quentale-workspace at bounding box center [517, 238] width 1035 height 476
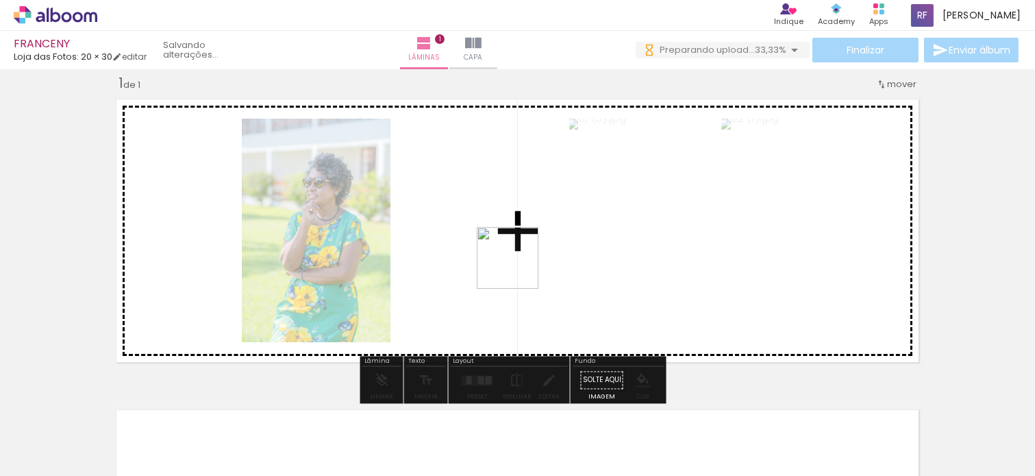
drag, startPoint x: 518, startPoint y: 453, endPoint x: 512, endPoint y: 231, distance: 222.1
click at [512, 231] on quentale-workspace at bounding box center [517, 238] width 1035 height 476
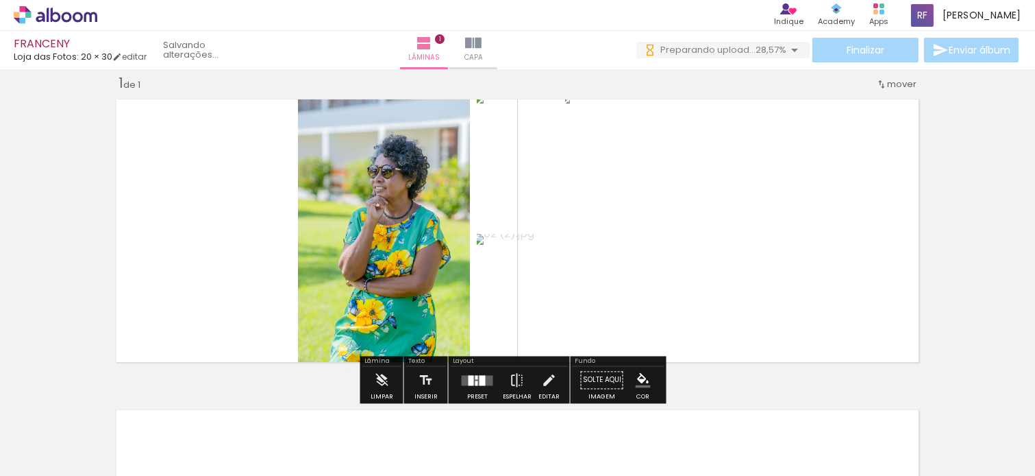
click at [477, 386] on div at bounding box center [477, 379] width 37 height 27
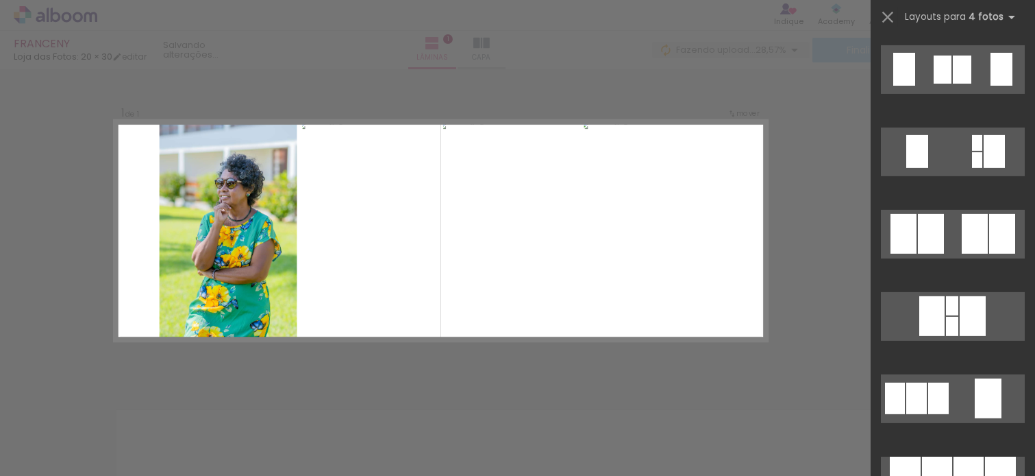
scroll to position [1218, 0]
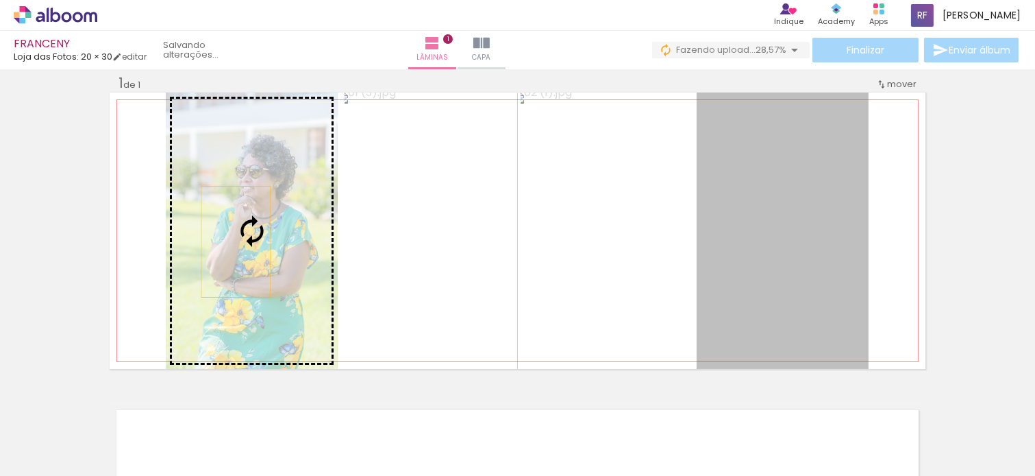
drag, startPoint x: 793, startPoint y: 299, endPoint x: 230, endPoint y: 241, distance: 566.8
click at [0, 0] on slot at bounding box center [0, 0] width 0 height 0
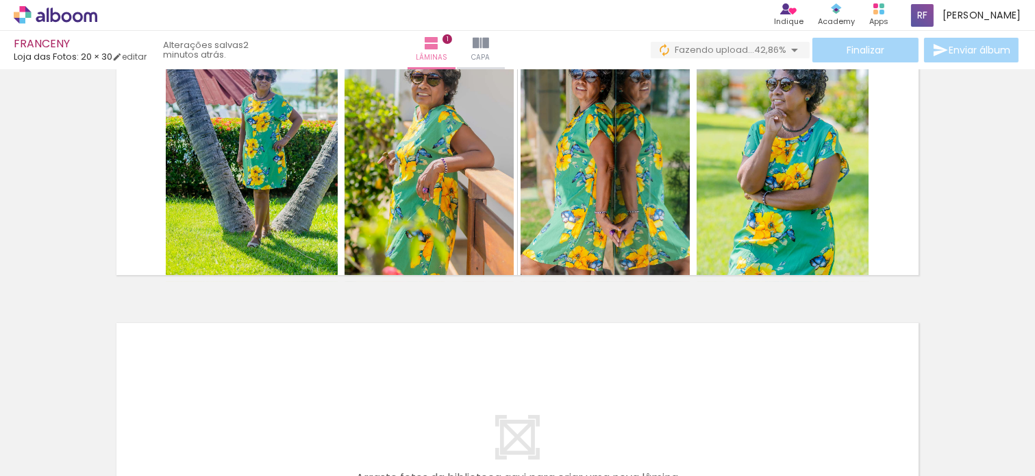
scroll to position [76, 0]
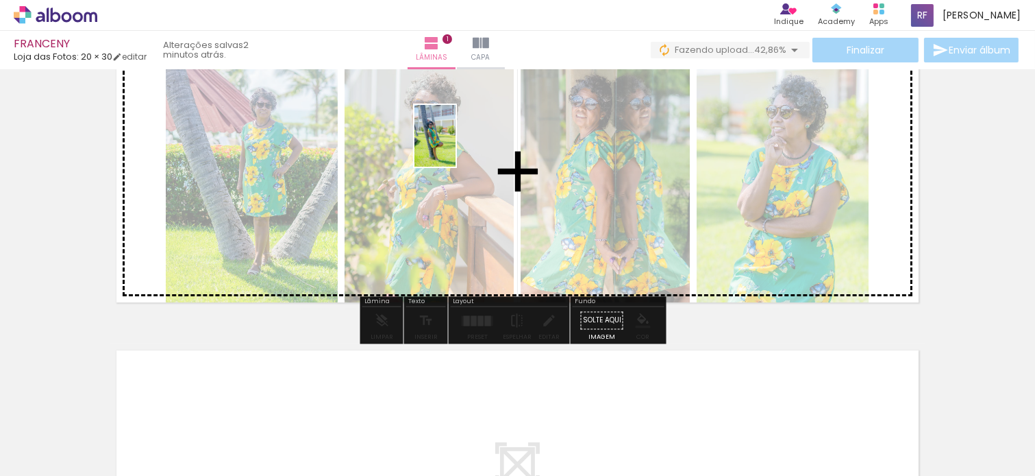
drag, startPoint x: 587, startPoint y: 447, endPoint x: 456, endPoint y: 146, distance: 328.9
click at [456, 146] on quentale-workspace at bounding box center [517, 238] width 1035 height 476
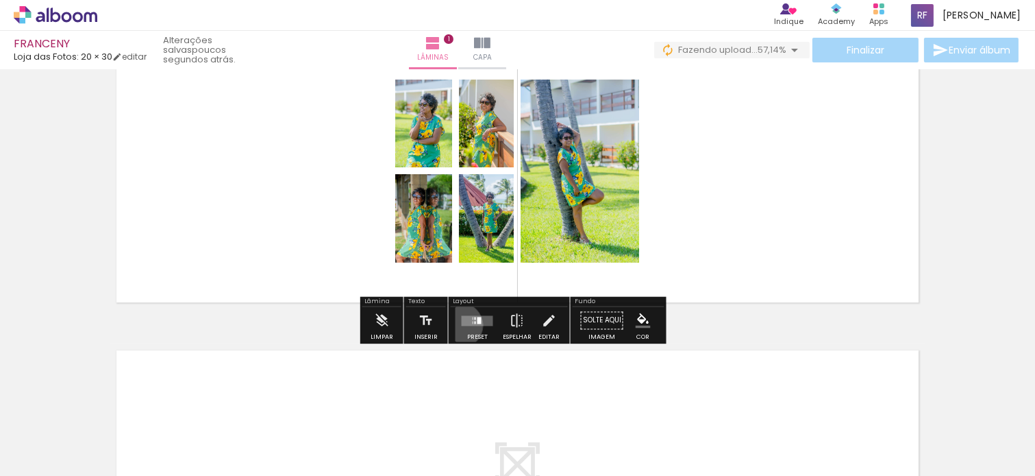
click at [462, 325] on quentale-layouter at bounding box center [478, 320] width 32 height 10
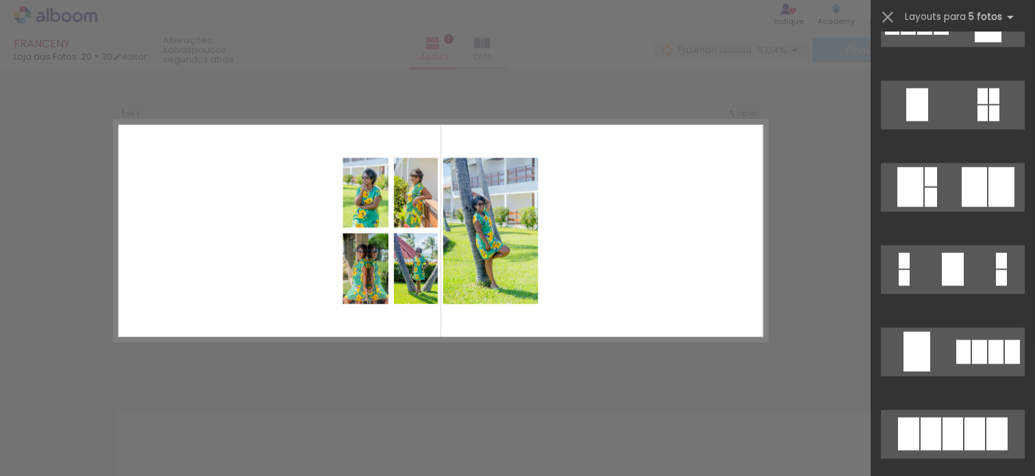
scroll to position [3340, 0]
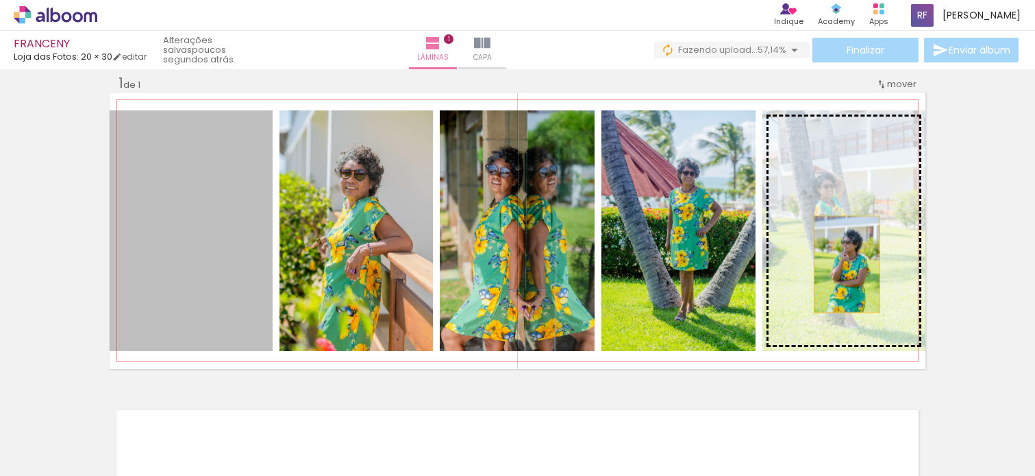
drag, startPoint x: 216, startPoint y: 276, endPoint x: 841, endPoint y: 264, distance: 625.0
click at [0, 0] on slot at bounding box center [0, 0] width 0 height 0
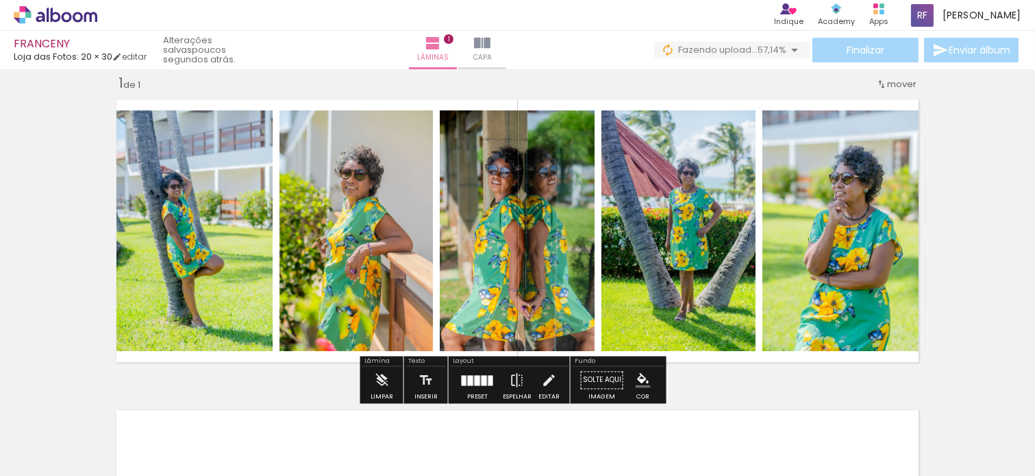
click at [931, 217] on div "Inserir lâmina 1 de 1" at bounding box center [517, 368] width 1035 height 621
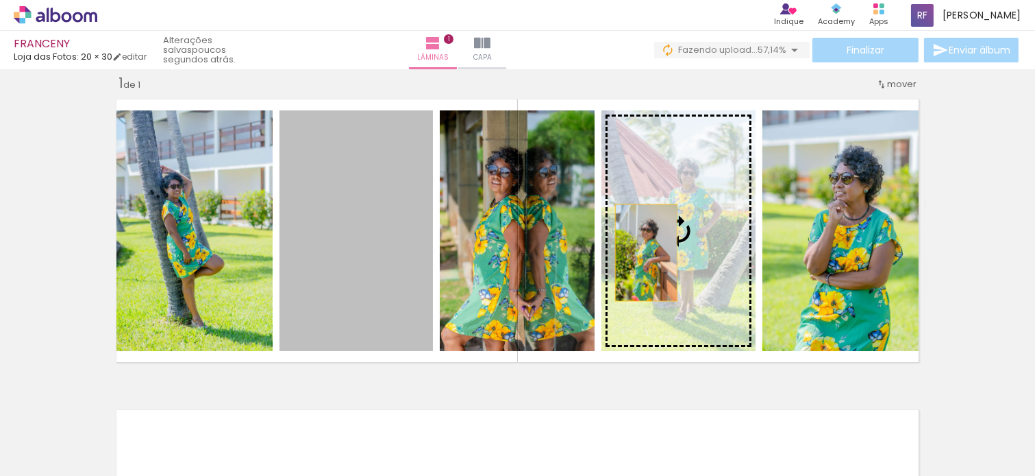
drag, startPoint x: 355, startPoint y: 257, endPoint x: 640, endPoint y: 252, distance: 285.1
click at [0, 0] on slot at bounding box center [0, 0] width 0 height 0
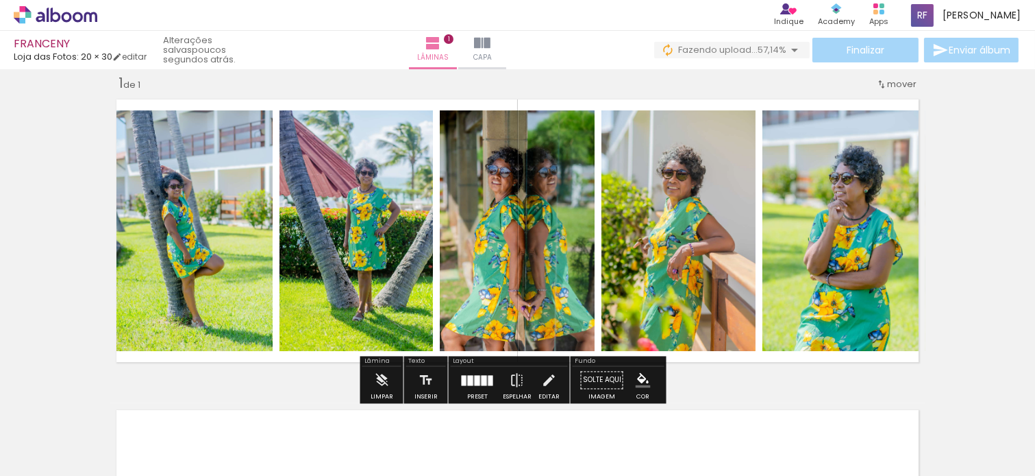
click at [931, 180] on div "Inserir lâmina 1 de 1" at bounding box center [517, 368] width 1035 height 621
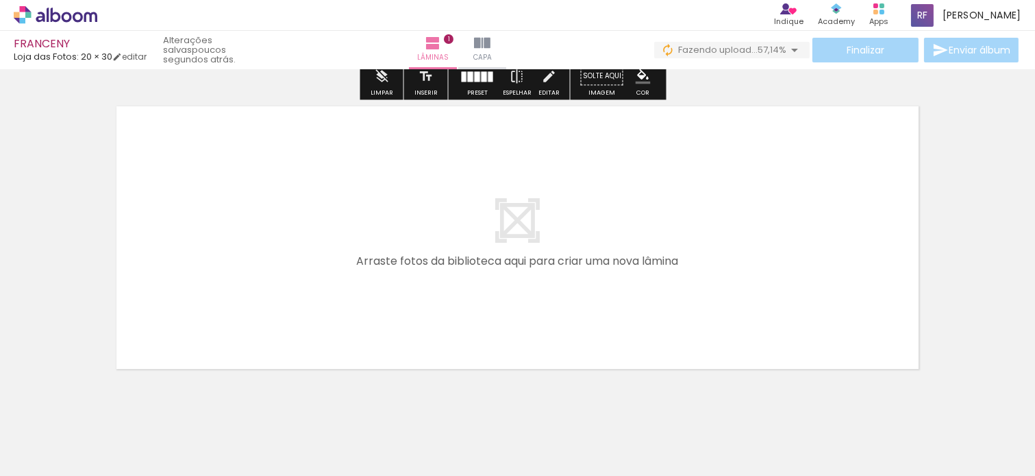
scroll to position [321, 0]
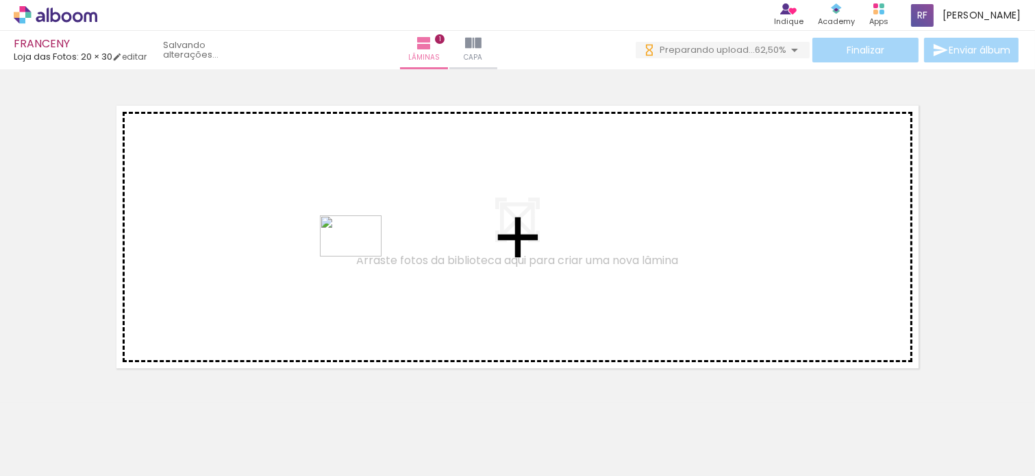
drag, startPoint x: 689, startPoint y: 434, endPoint x: 799, endPoint y: 416, distance: 111.9
click at [359, 256] on quentale-workspace at bounding box center [517, 238] width 1035 height 476
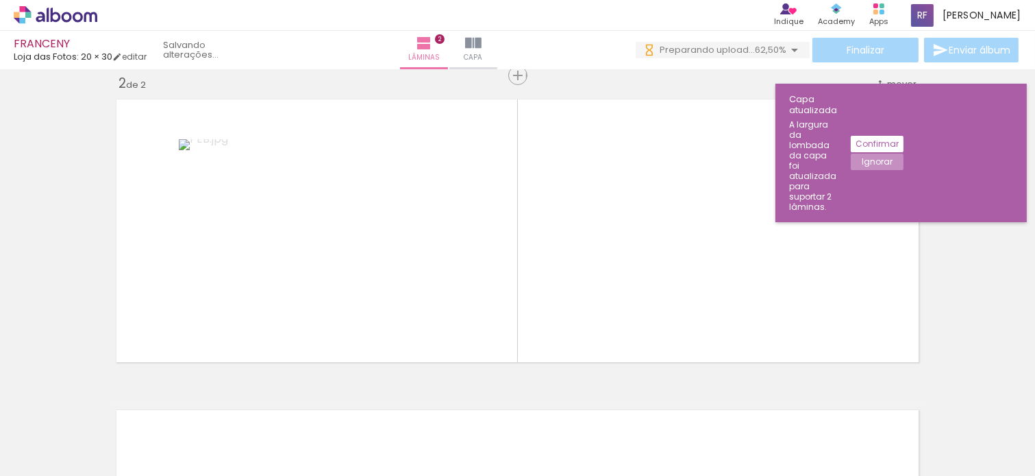
scroll to position [0, 0]
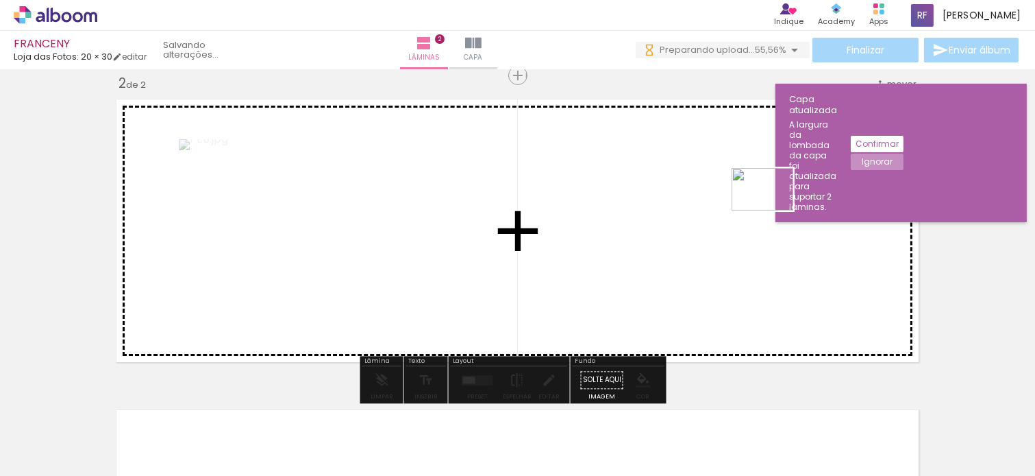
drag, startPoint x: 761, startPoint y: 443, endPoint x: 773, endPoint y: 209, distance: 234.7
click at [773, 209] on quentale-workspace at bounding box center [517, 238] width 1035 height 476
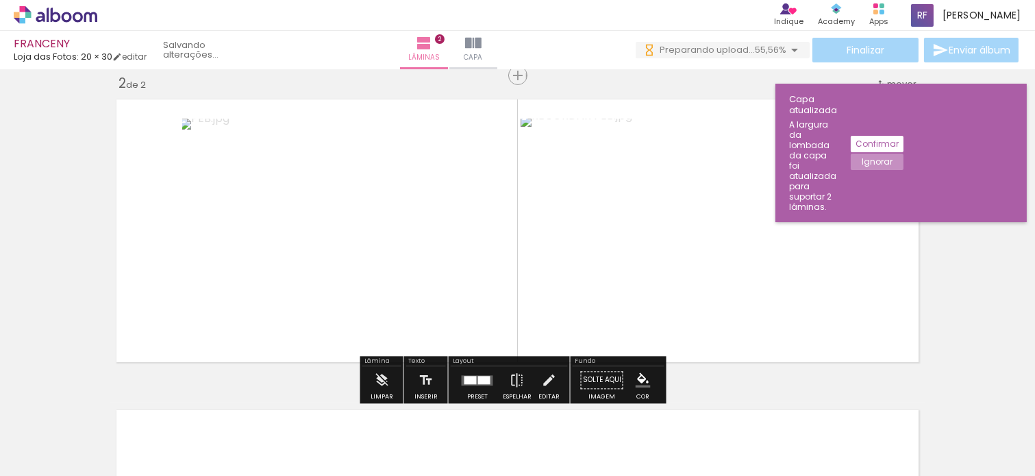
click at [481, 377] on div at bounding box center [484, 379] width 12 height 8
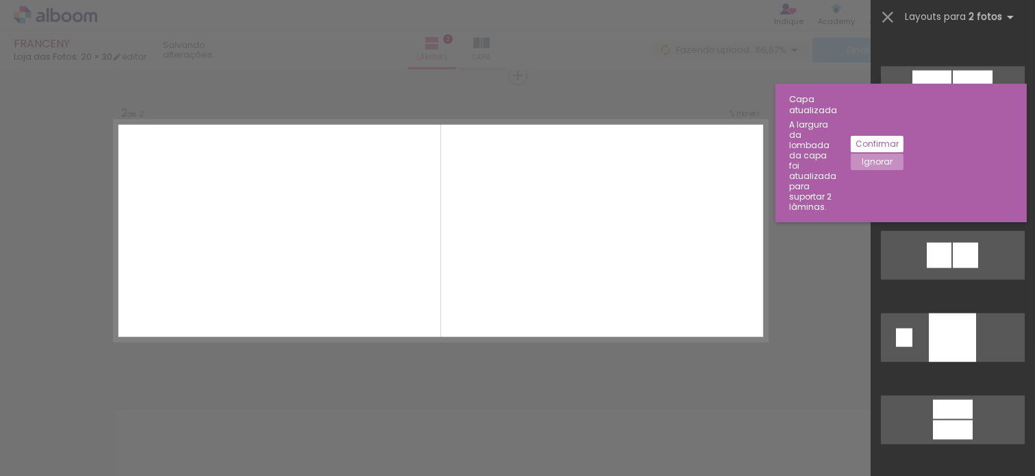
scroll to position [3814, 0]
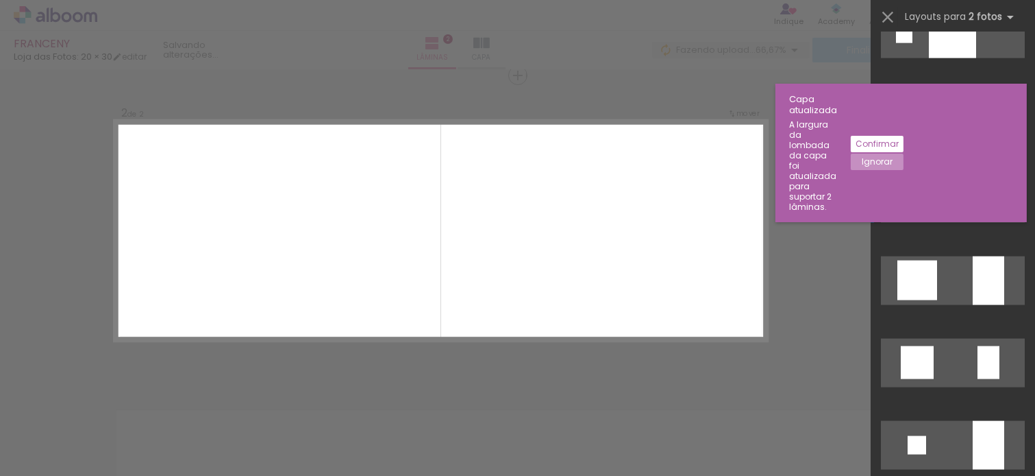
click at [931, 260] on div at bounding box center [918, 280] width 40 height 40
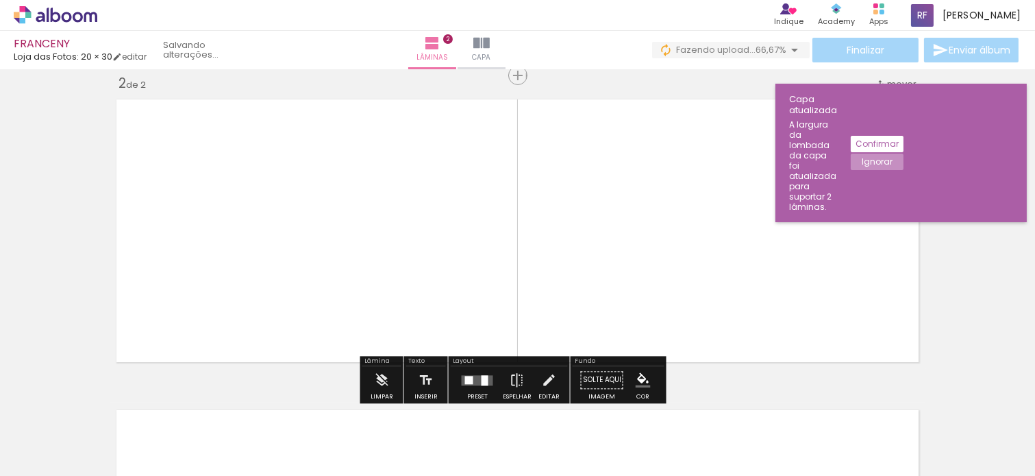
click at [476, 388] on div at bounding box center [477, 379] width 37 height 27
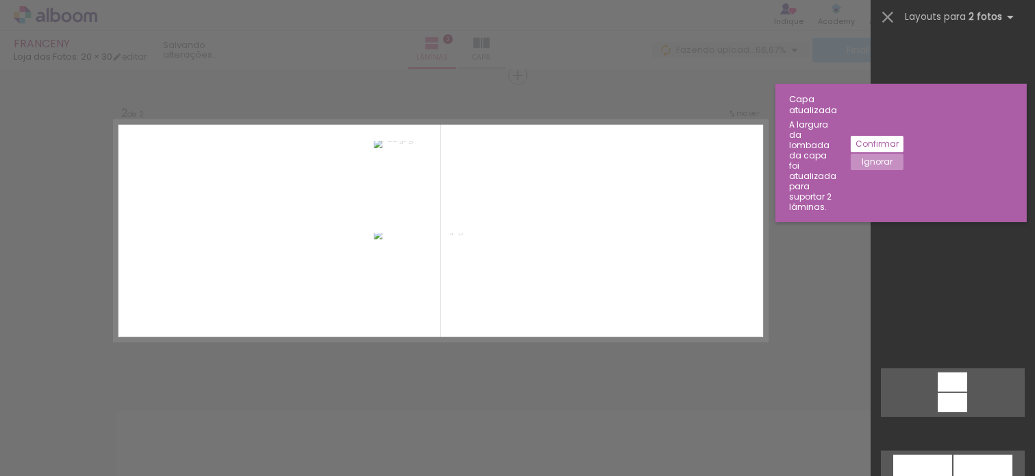
scroll to position [1599, 0]
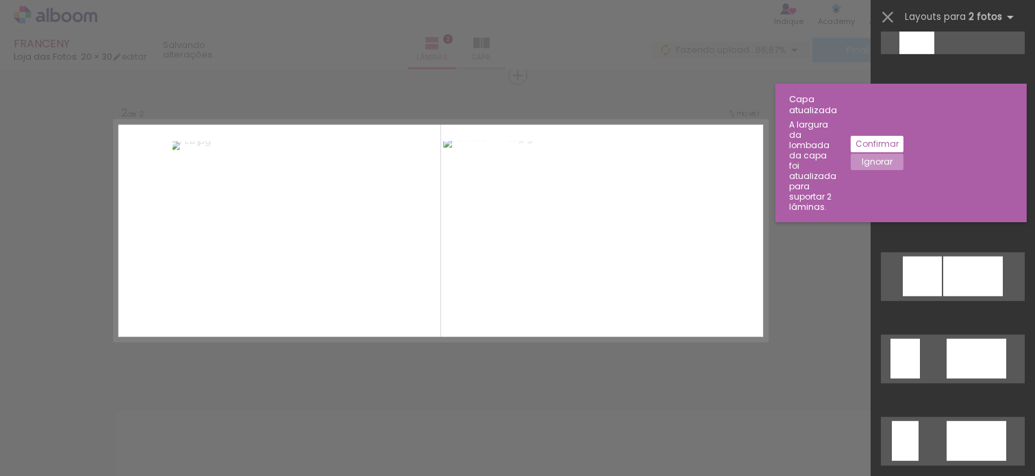
click at [0, 0] on slot "Ignorar" at bounding box center [0, 0] width 0 height 0
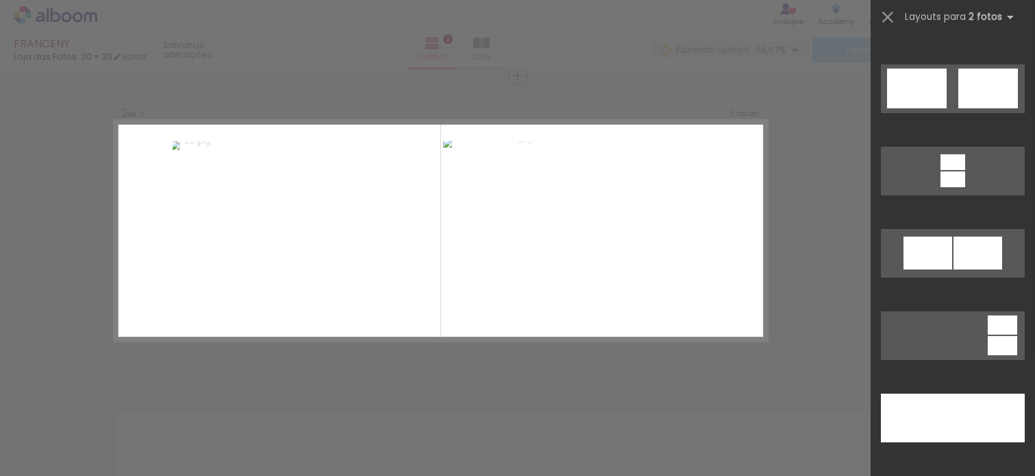
scroll to position [567, 0]
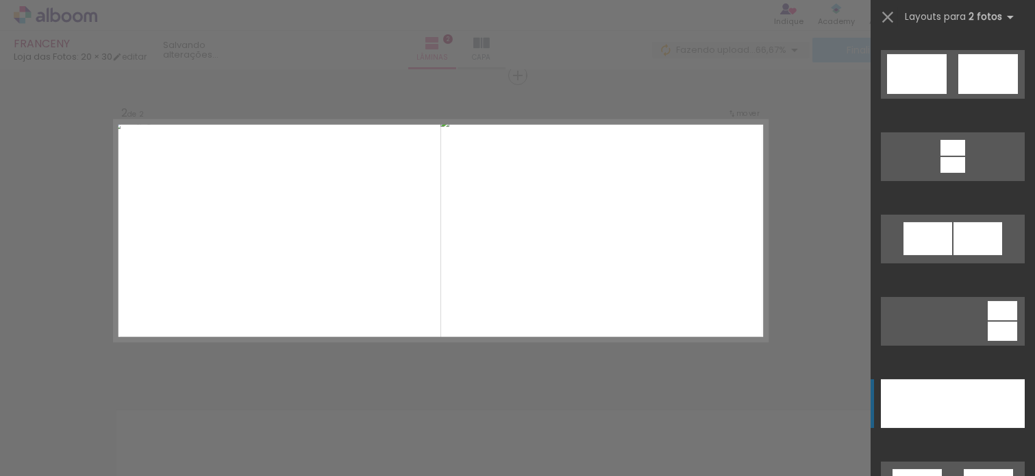
click at [931, 405] on div at bounding box center [989, 403] width 72 height 49
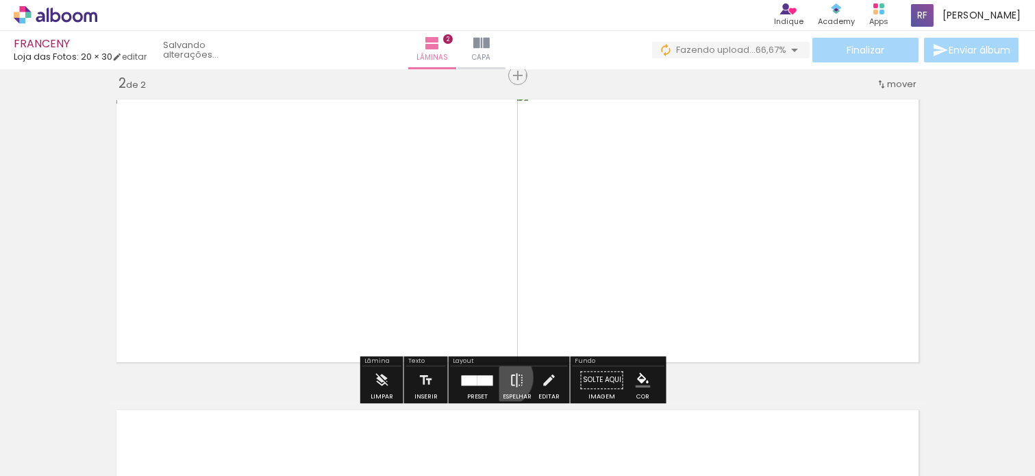
click at [501, 377] on paper-button "Espelhar" at bounding box center [517, 383] width 36 height 35
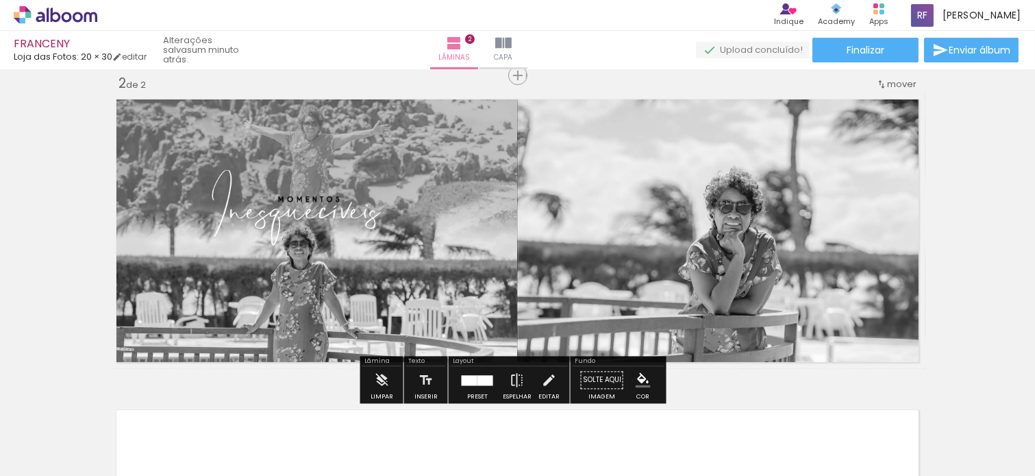
click at [931, 201] on div "Inserir lâmina 1 de 2 Inserir lâmina 2 de 2" at bounding box center [517, 213] width 1035 height 932
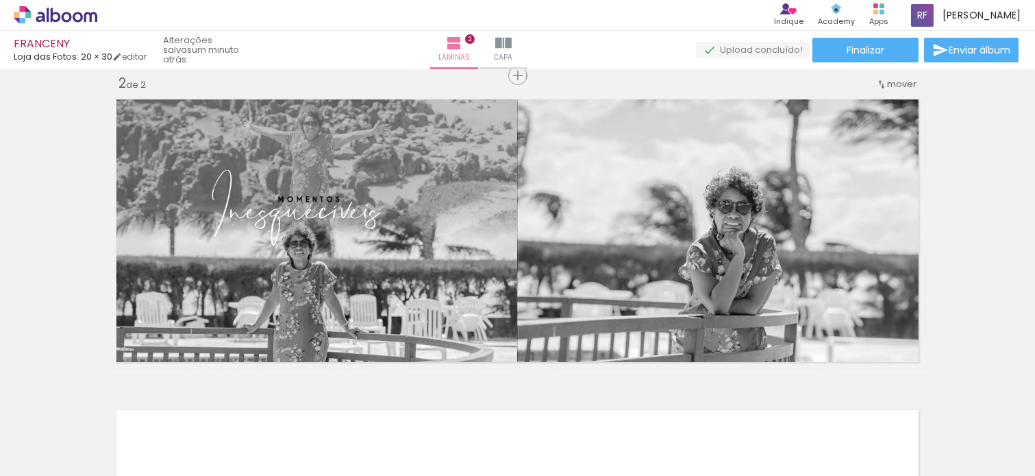
click at [931, 199] on div "Inserir lâmina 1 de 2 Inserir lâmina 2 de 2" at bounding box center [517, 213] width 1035 height 932
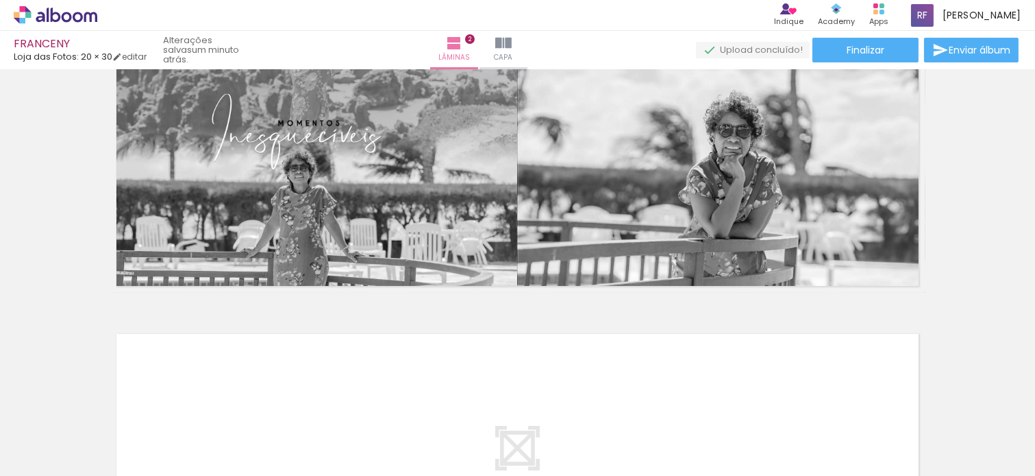
scroll to position [327, 0]
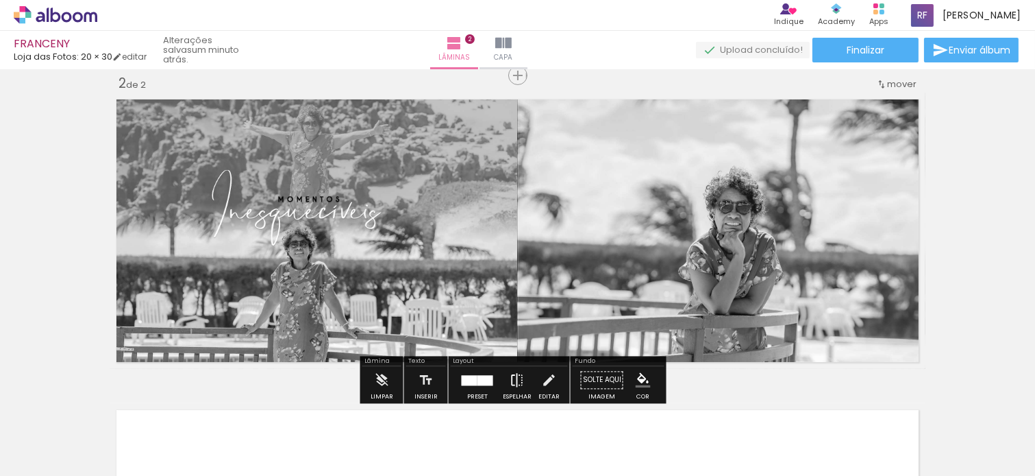
click at [511, 384] on iron-icon at bounding box center [517, 379] width 15 height 27
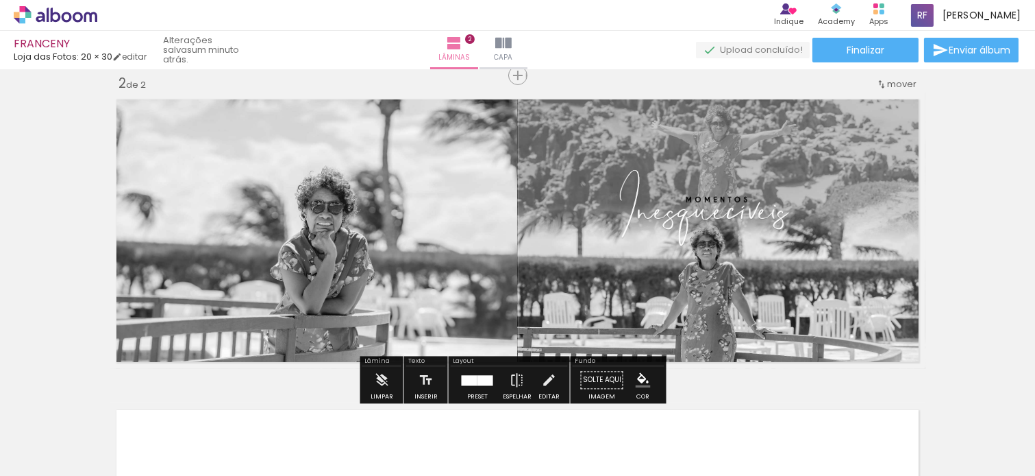
scroll to position [403, 0]
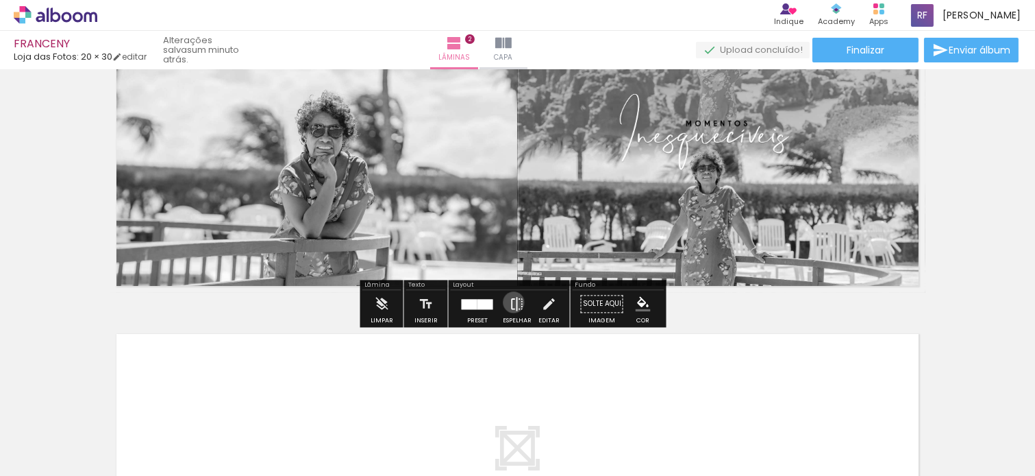
click at [510, 301] on iron-icon at bounding box center [517, 303] width 15 height 27
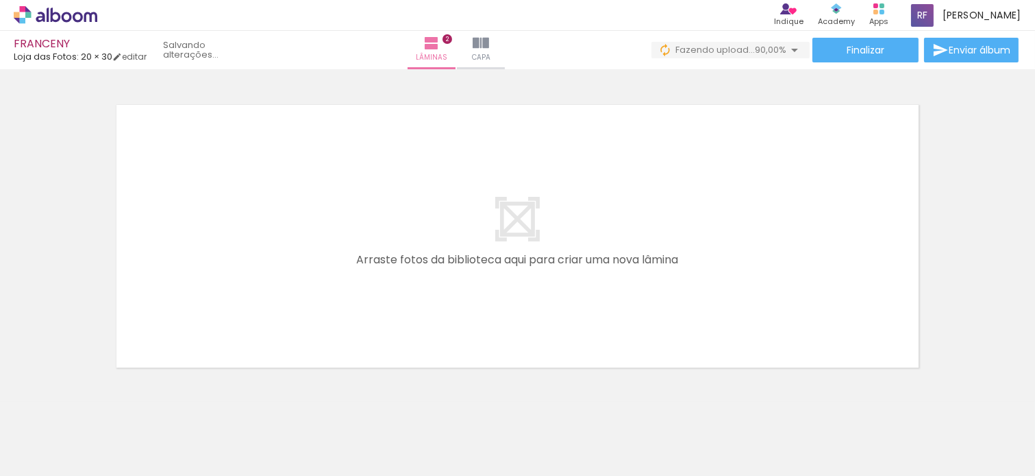
scroll to position [0, 0]
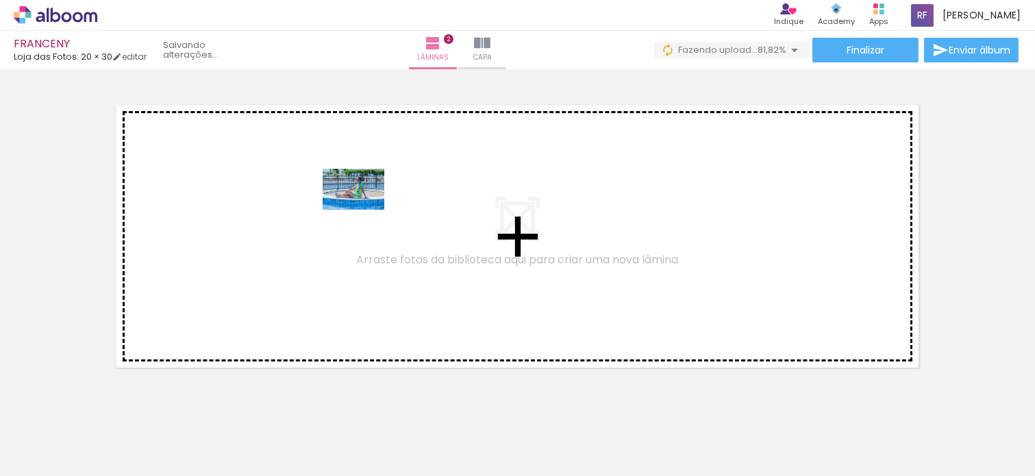
drag, startPoint x: 841, startPoint y: 428, endPoint x: 364, endPoint y: 210, distance: 524.6
click at [364, 210] on quentale-workspace at bounding box center [517, 238] width 1035 height 476
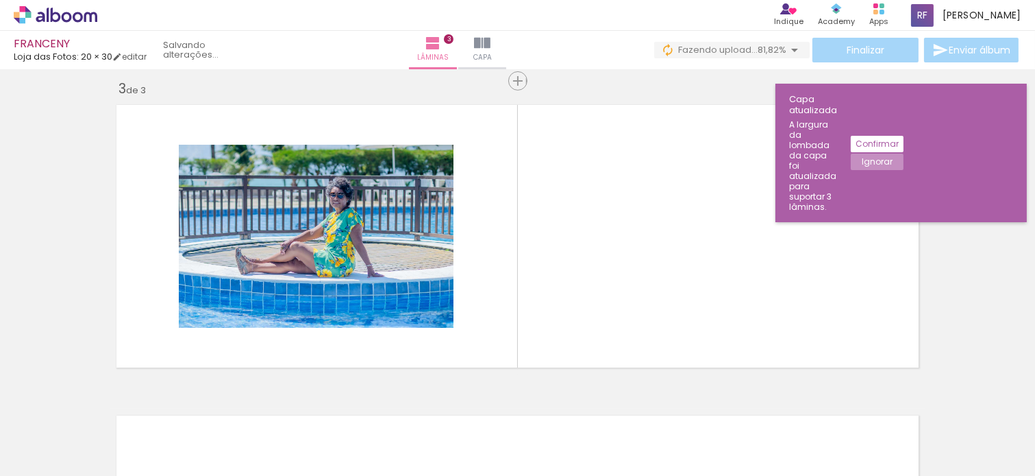
scroll to position [638, 0]
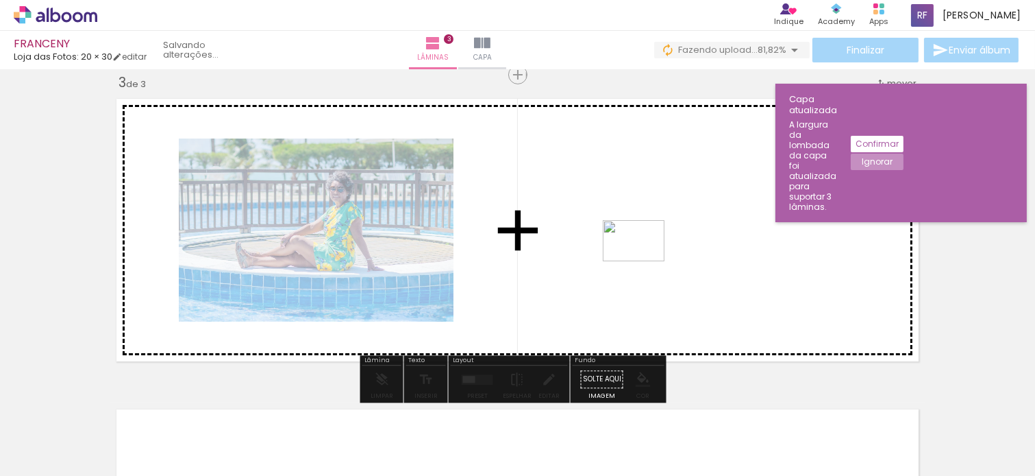
drag, startPoint x: 901, startPoint y: 443, endPoint x: 999, endPoint y: 124, distance: 334.0
click at [638, 258] on quentale-workspace at bounding box center [517, 238] width 1035 height 476
click at [0, 0] on slot "Ignorar" at bounding box center [0, 0] width 0 height 0
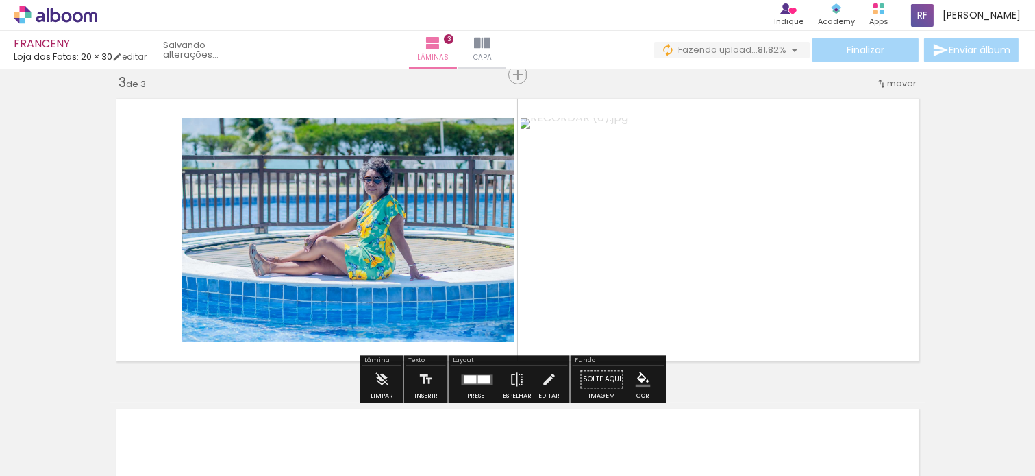
click at [478, 380] on div at bounding box center [484, 379] width 12 height 8
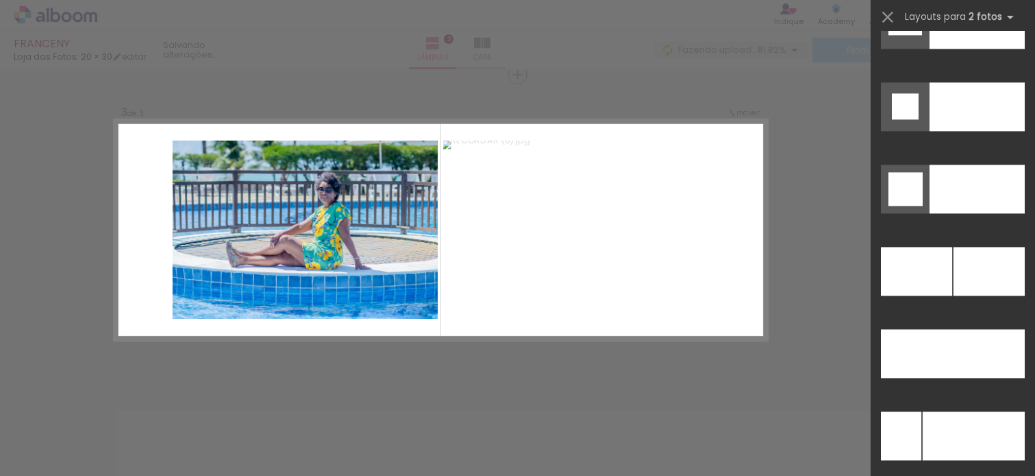
scroll to position [5975, 0]
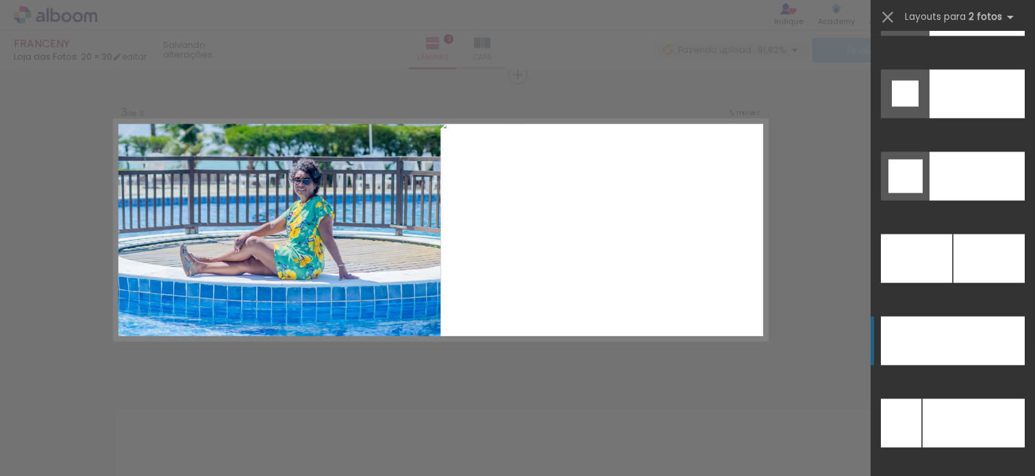
click at [931, 118] on div at bounding box center [977, 93] width 95 height 49
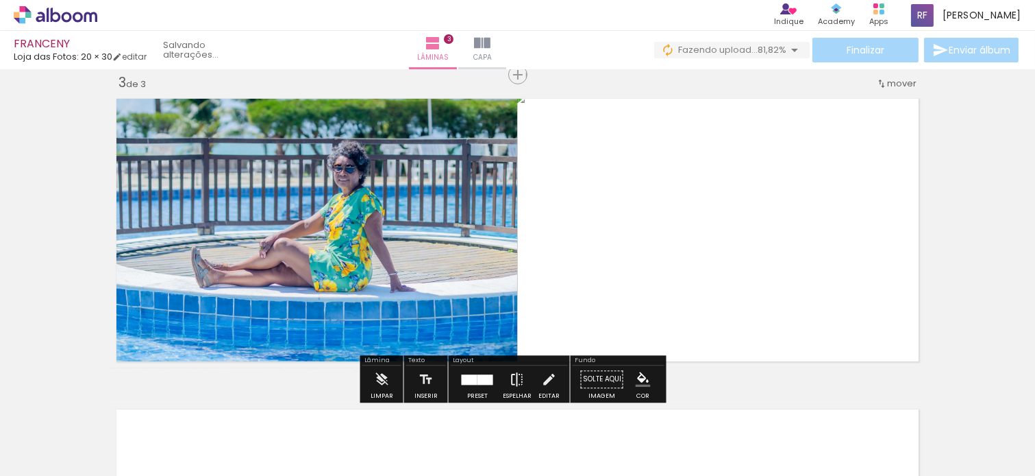
click at [521, 382] on paper-button "Espelhar" at bounding box center [517, 382] width 36 height 35
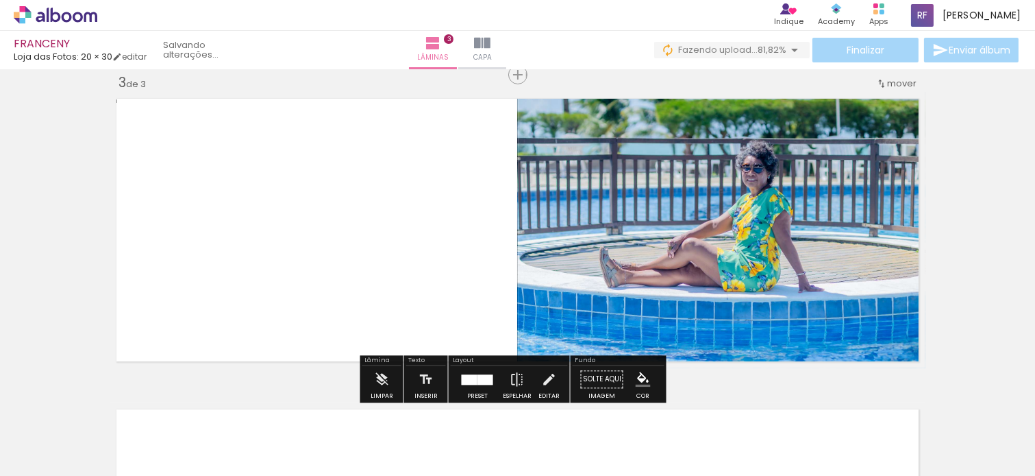
click at [931, 193] on div "Inserir lâmina 1 de 3 Inserir lâmina 2 de 3 Inserir lâmina 3 de 3" at bounding box center [517, 57] width 1035 height 1242
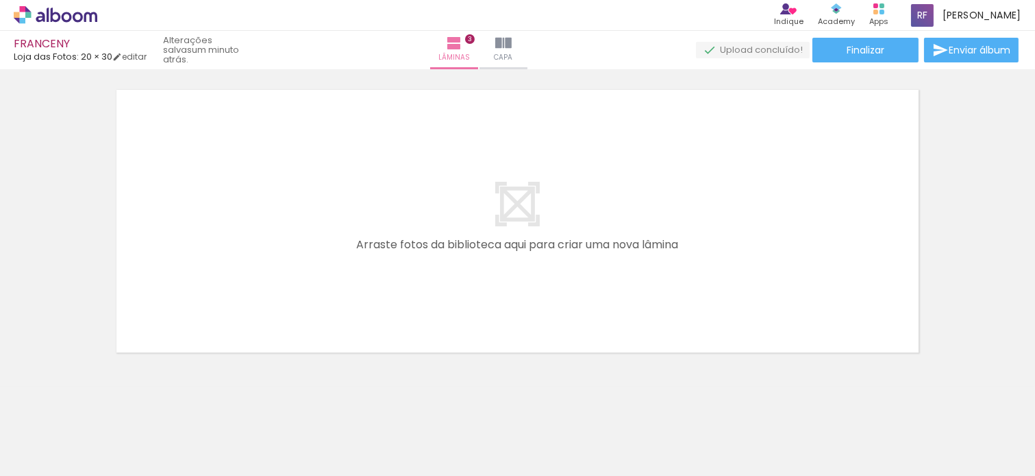
scroll to position [974, 0]
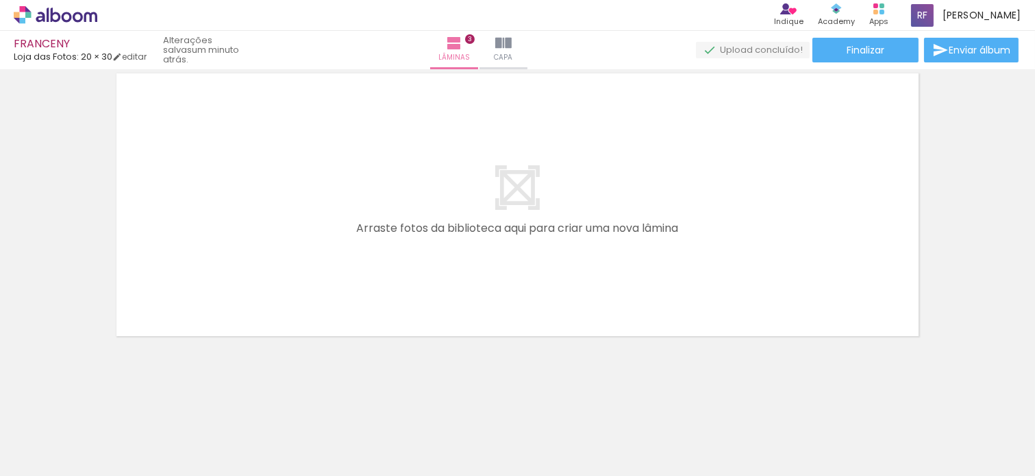
click at [307, 161] on quentale-workspace at bounding box center [517, 238] width 1035 height 476
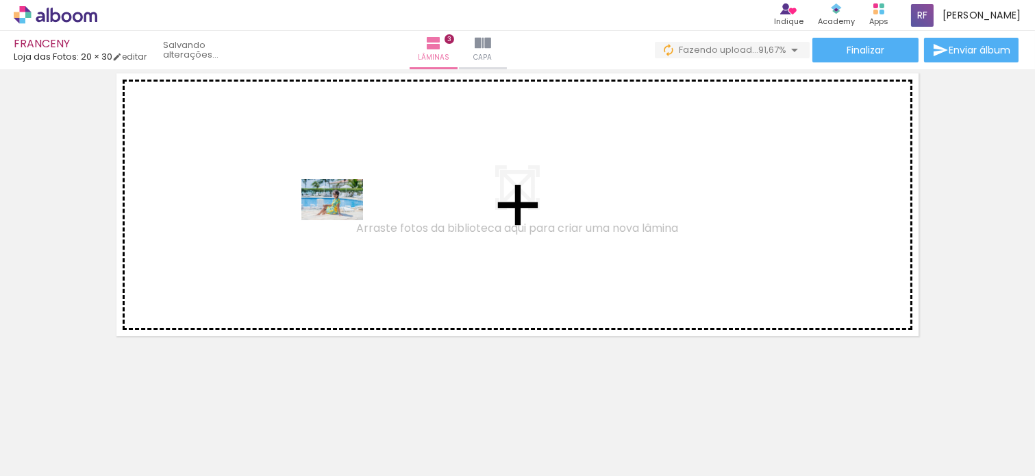
scroll to position [0, 0]
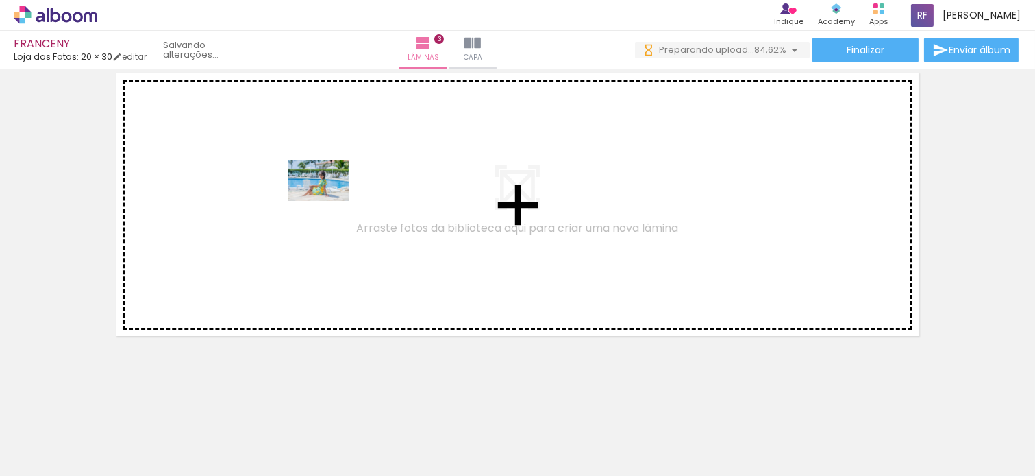
drag, startPoint x: 850, startPoint y: 421, endPoint x: 457, endPoint y: 28, distance: 556.2
click at [332, 187] on quentale-workspace at bounding box center [517, 238] width 1035 height 476
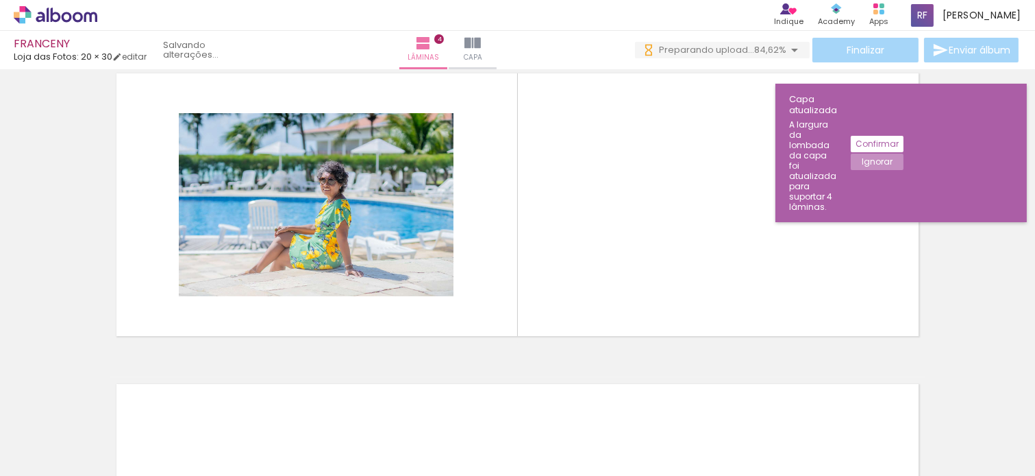
scroll to position [948, 0]
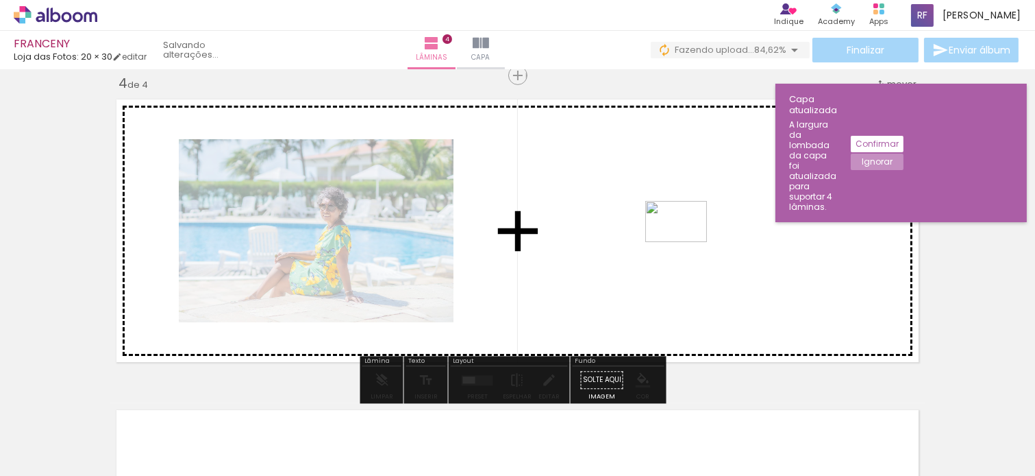
drag, startPoint x: 967, startPoint y: 427, endPoint x: 687, endPoint y: 242, distance: 336.4
click at [687, 242] on quentale-workspace at bounding box center [517, 238] width 1035 height 476
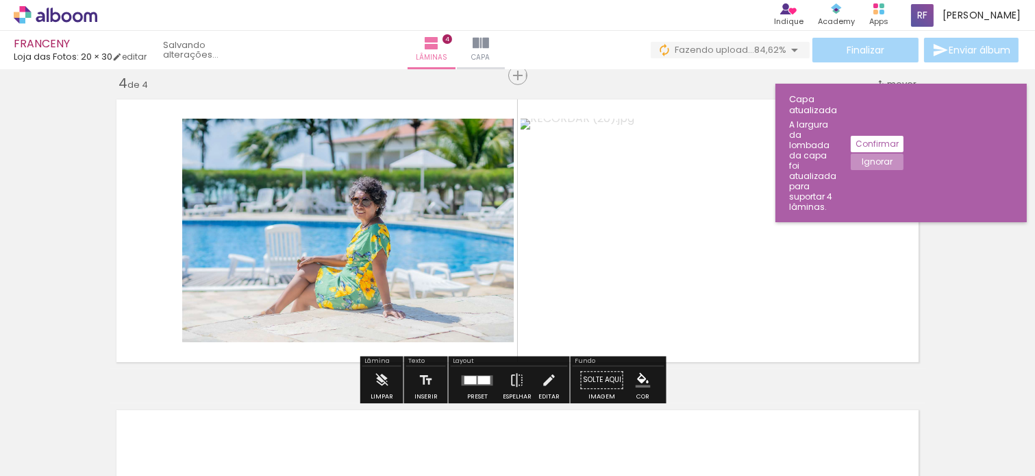
click at [482, 378] on div at bounding box center [484, 379] width 12 height 8
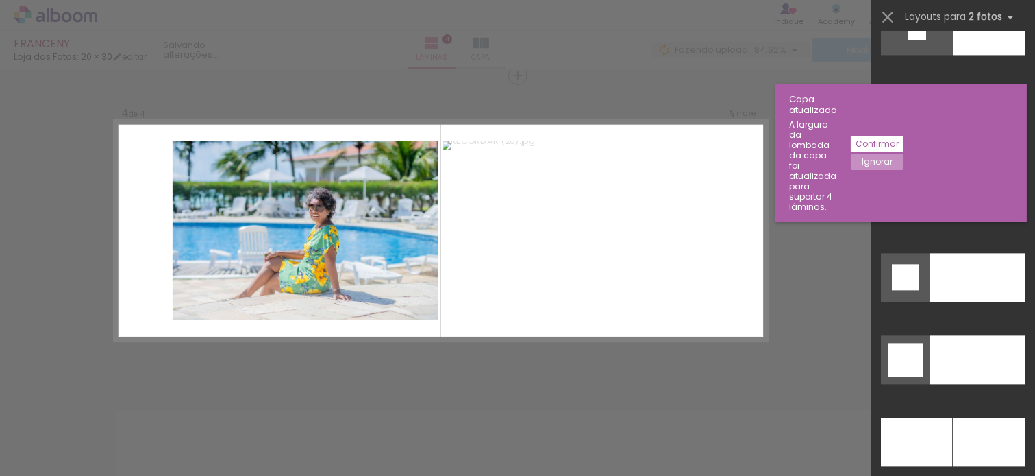
scroll to position [5890, 0]
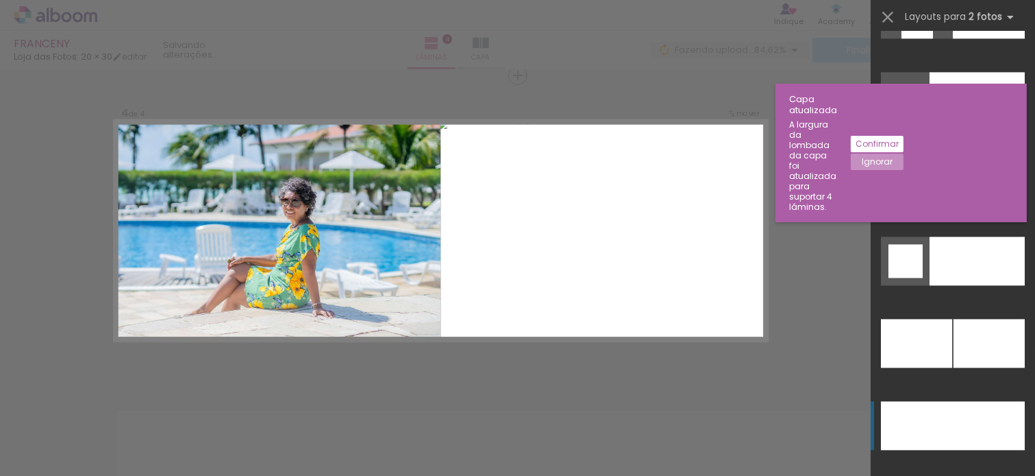
click at [931, 203] on div at bounding box center [977, 178] width 95 height 49
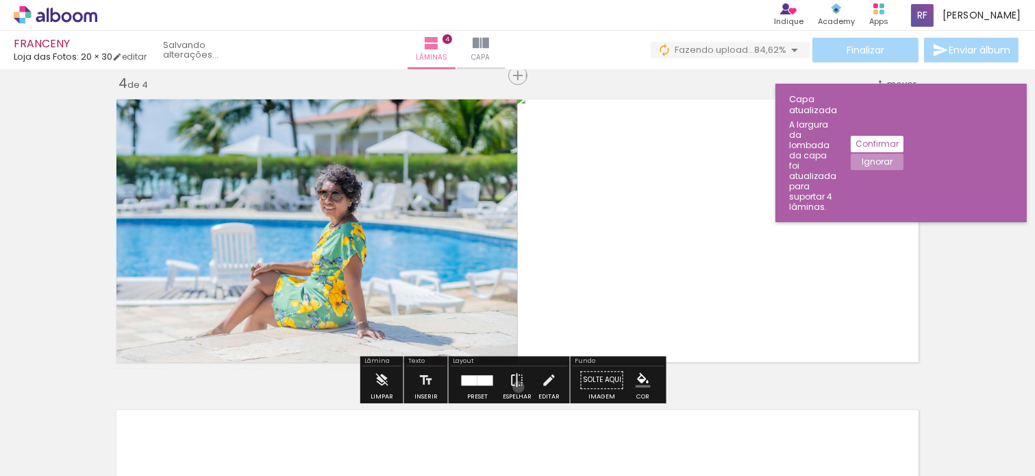
click at [515, 386] on iron-icon at bounding box center [517, 379] width 15 height 27
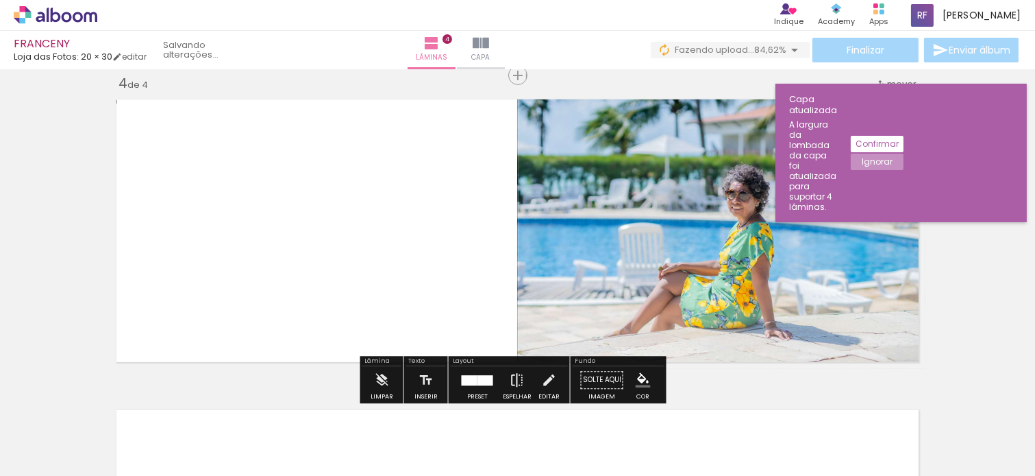
click at [515, 386] on iron-icon at bounding box center [517, 379] width 15 height 27
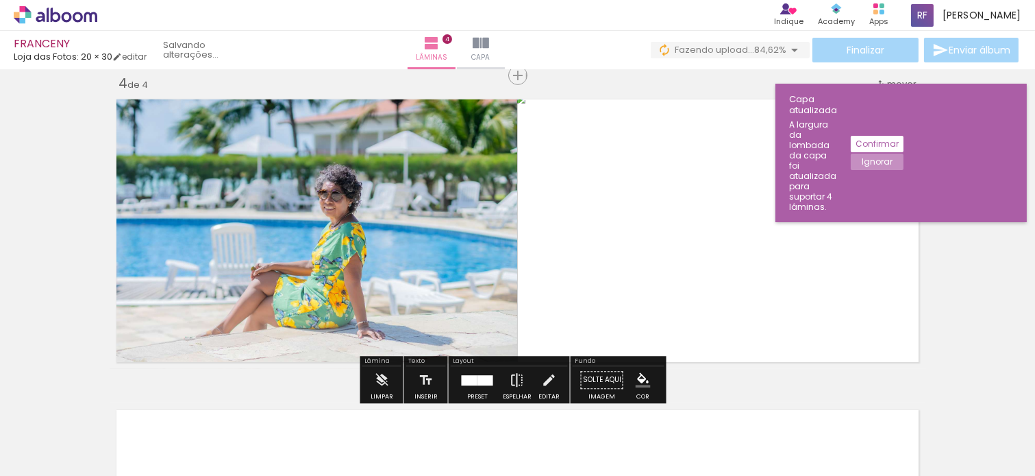
click at [515, 386] on iron-icon at bounding box center [517, 379] width 15 height 27
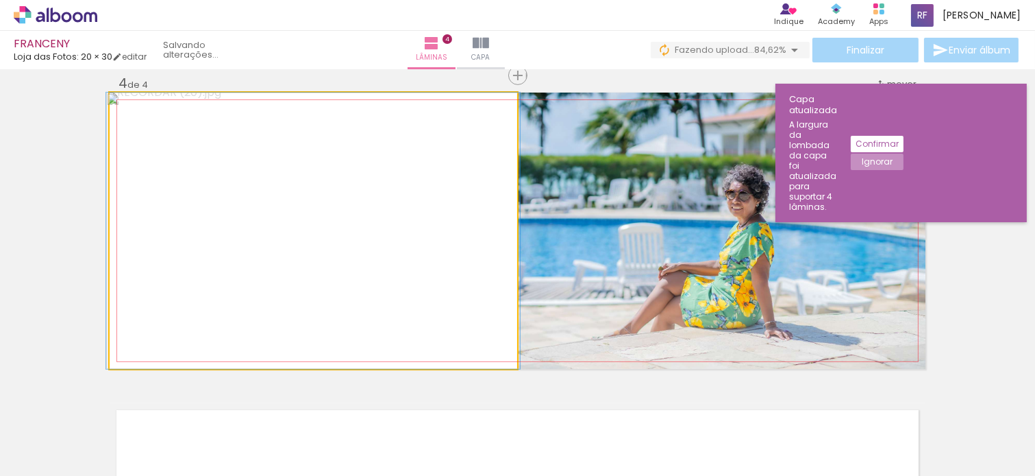
click at [382, 223] on quentale-photo at bounding box center [314, 230] width 408 height 276
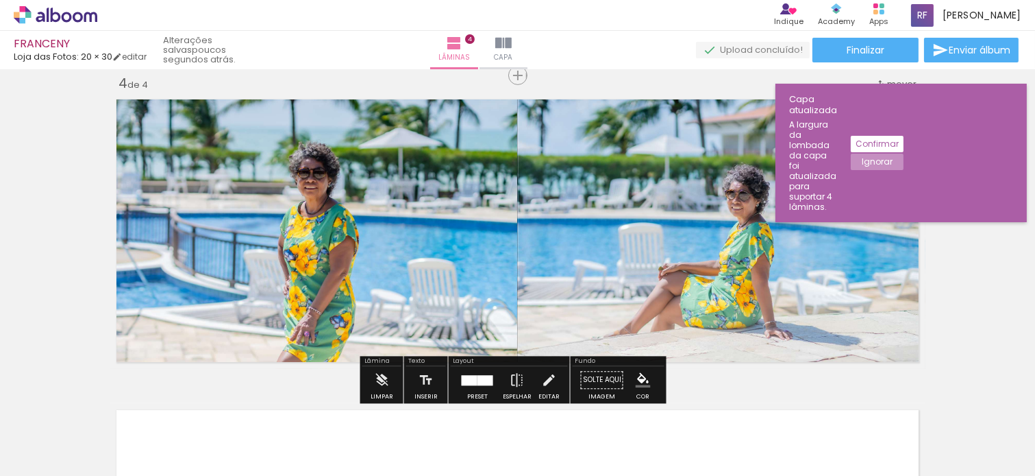
click at [639, 272] on quentale-photo at bounding box center [721, 230] width 408 height 276
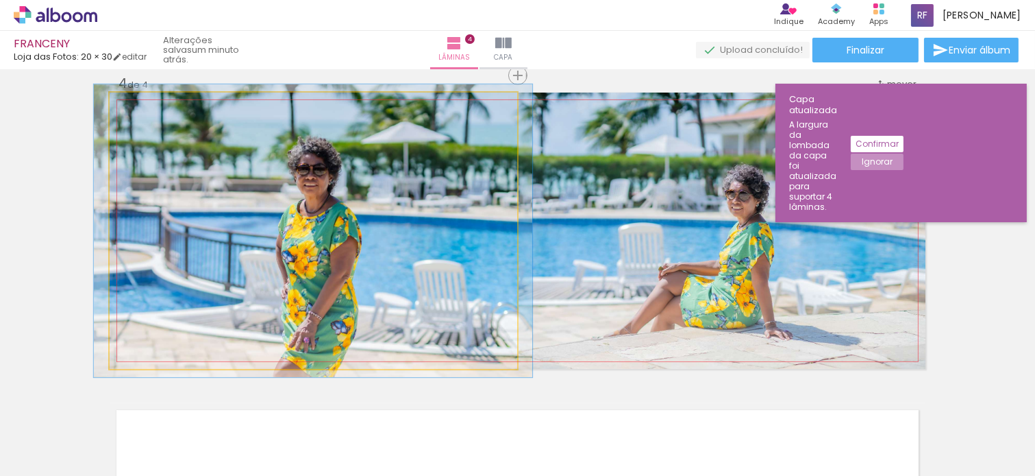
type paper-slider "106"
click at [143, 111] on div at bounding box center [145, 107] width 22 height 22
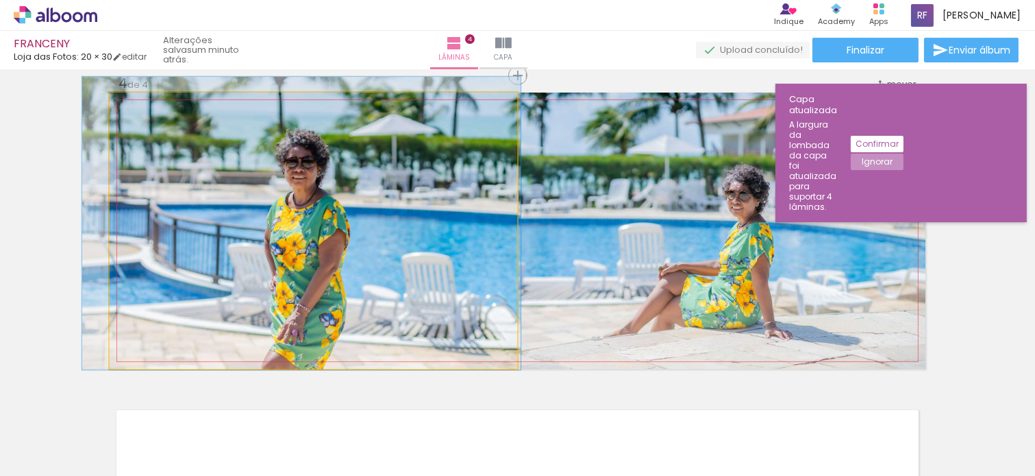
drag, startPoint x: 447, startPoint y: 230, endPoint x: 436, endPoint y: 231, distance: 11.0
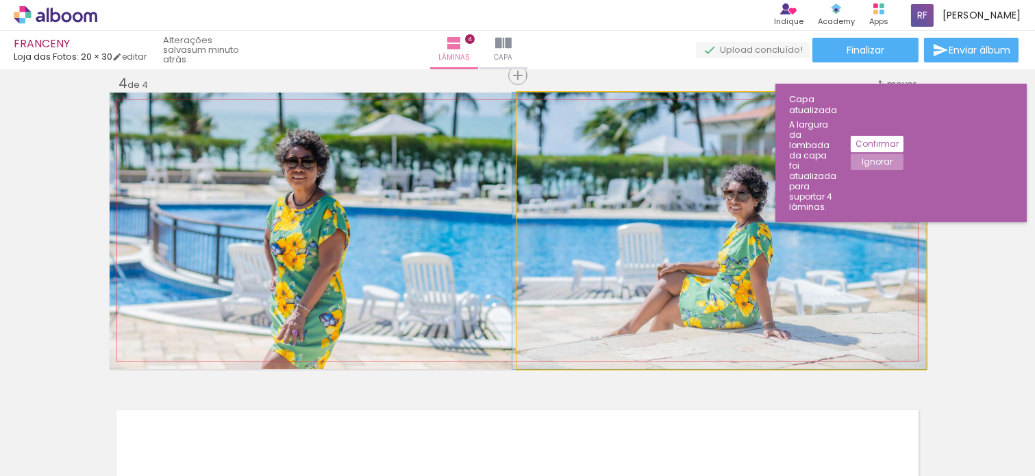
drag, startPoint x: 620, startPoint y: 227, endPoint x: 619, endPoint y: 217, distance: 10.4
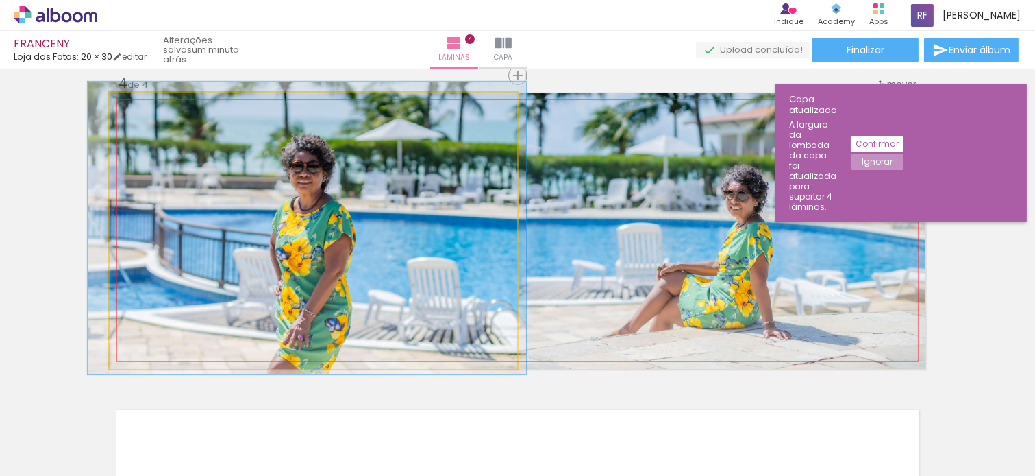
drag, startPoint x: 394, startPoint y: 258, endPoint x: 399, endPoint y: 262, distance: 7.3
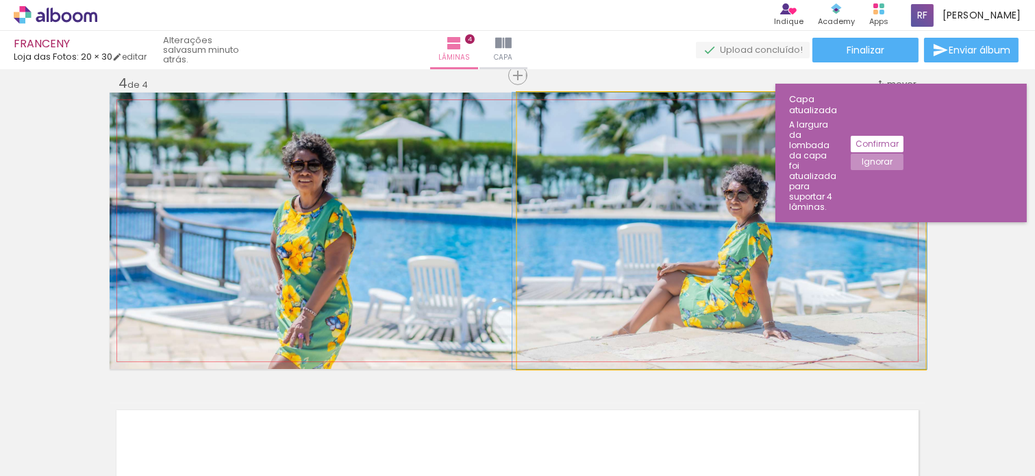
click at [630, 232] on quentale-photo at bounding box center [721, 230] width 408 height 276
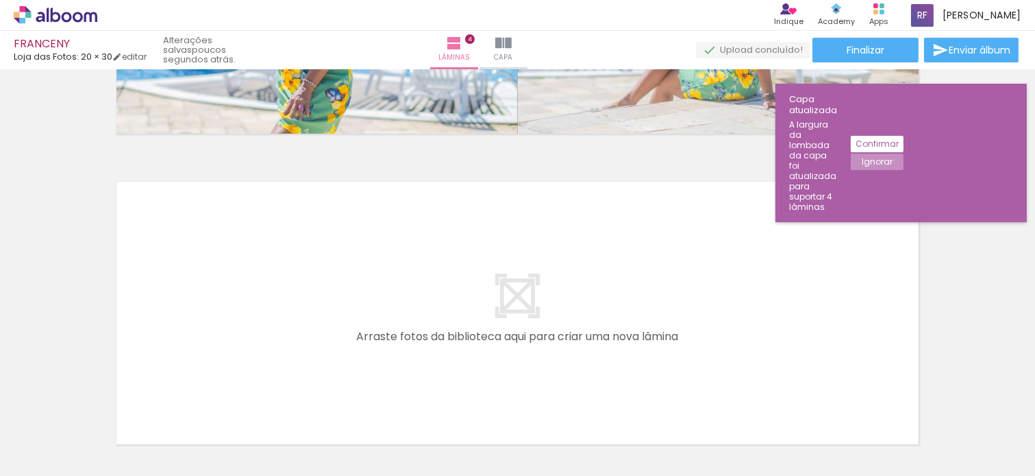
scroll to position [0, 232]
click at [904, 153] on paper-button "Ignorar" at bounding box center [877, 161] width 53 height 16
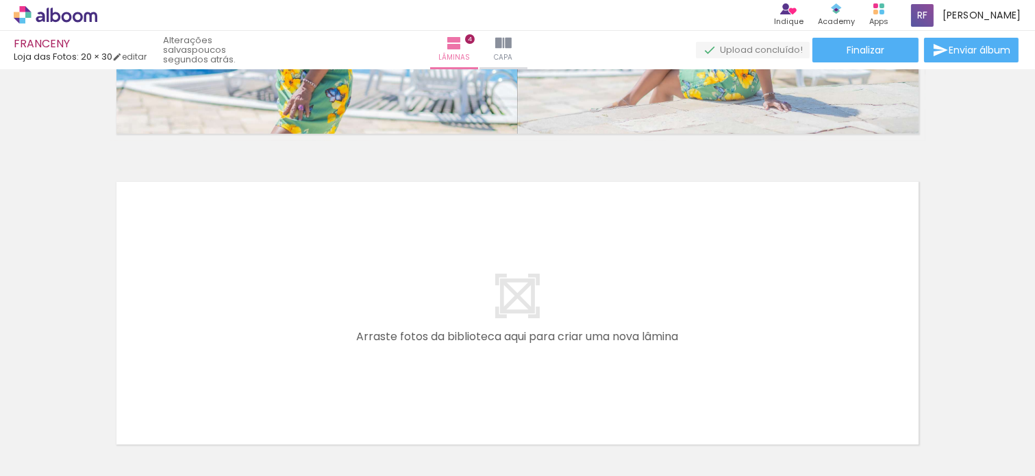
scroll to position [0, 0]
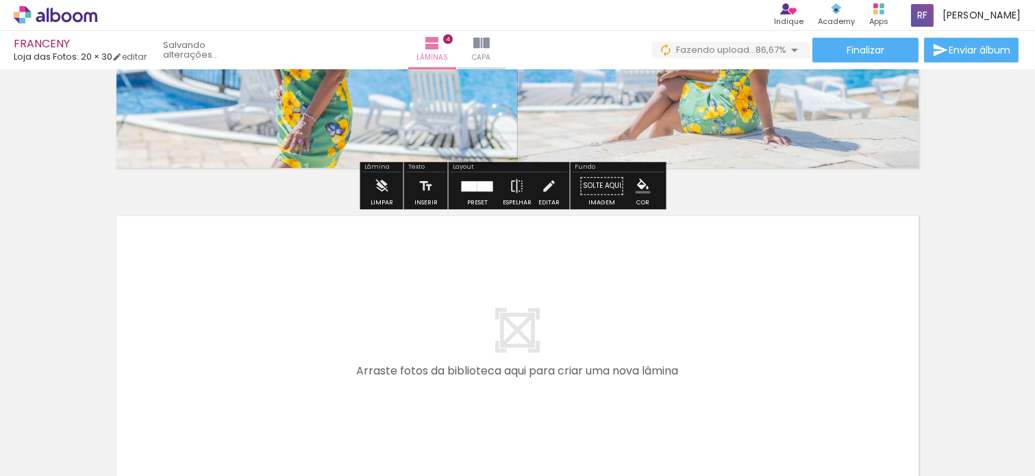
scroll to position [1284, 0]
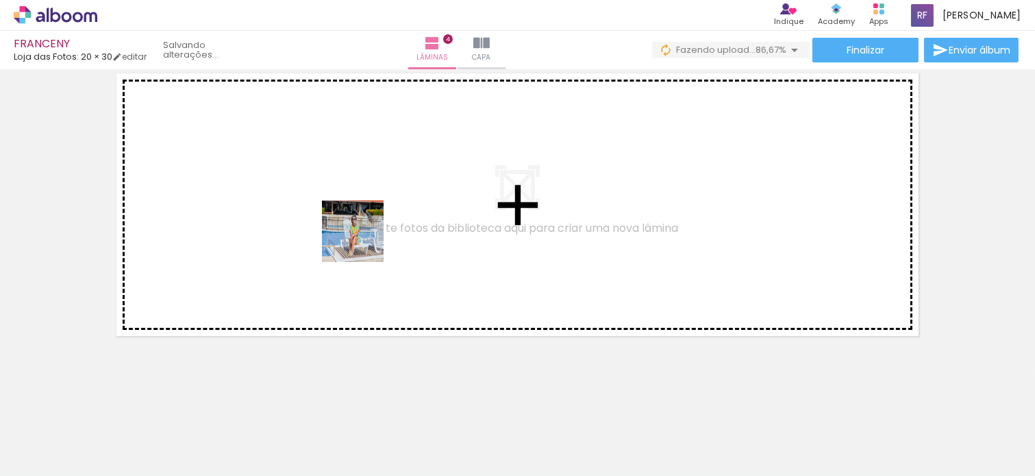
drag, startPoint x: 902, startPoint y: 434, endPoint x: 336, endPoint y: 240, distance: 598.0
click at [336, 240] on quentale-workspace at bounding box center [517, 238] width 1035 height 476
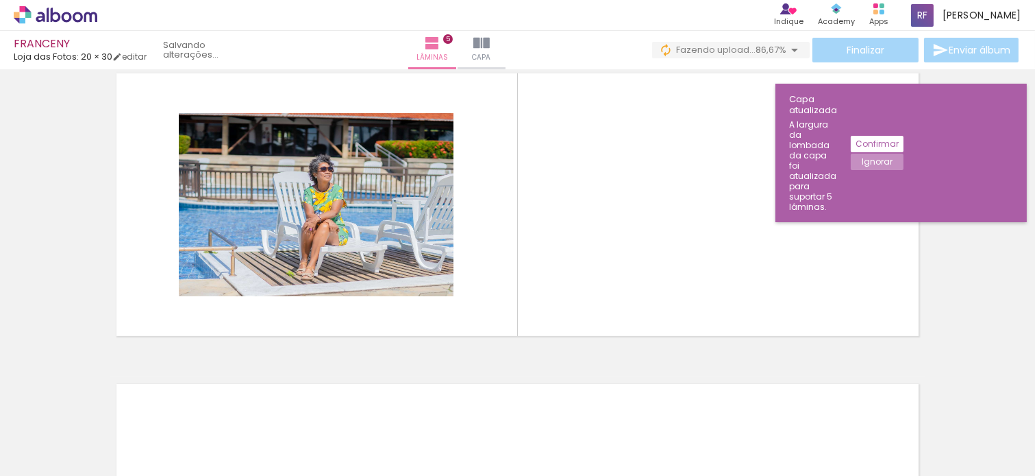
scroll to position [1258, 0]
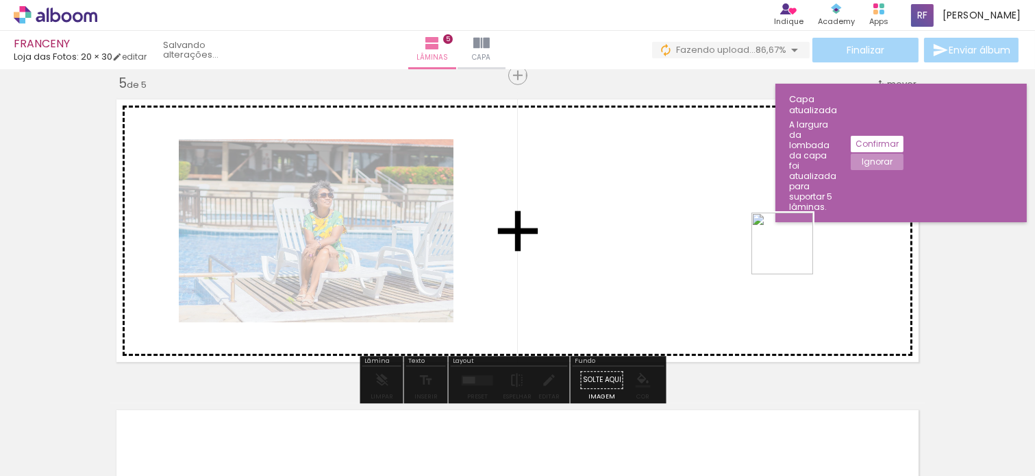
drag, startPoint x: 981, startPoint y: 435, endPoint x: 978, endPoint y: 256, distance: 178.9
click at [780, 245] on quentale-workspace at bounding box center [517, 238] width 1035 height 476
click at [904, 136] on paper-button "Confirmar" at bounding box center [877, 144] width 53 height 16
click at [0, 0] on slot "Ignorar" at bounding box center [0, 0] width 0 height 0
click at [0, 0] on quentale-cover-editor at bounding box center [0, 0] width 0 height 0
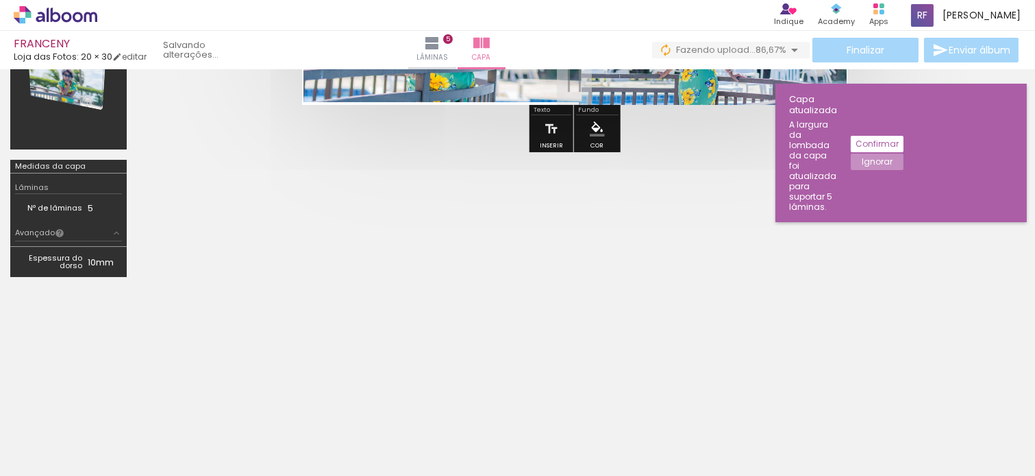
scroll to position [248, 0]
click at [456, 51] on paper-button "Lâminas 5" at bounding box center [432, 50] width 48 height 38
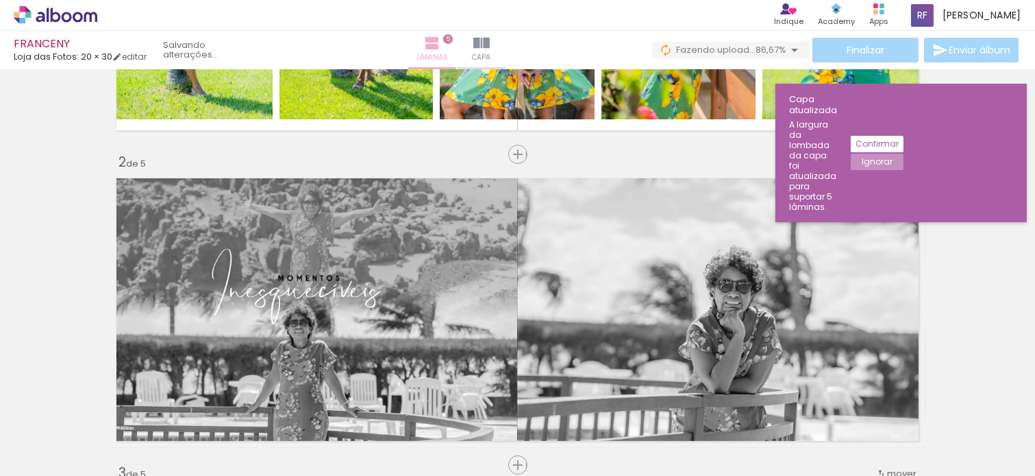
scroll to position [1258, 0]
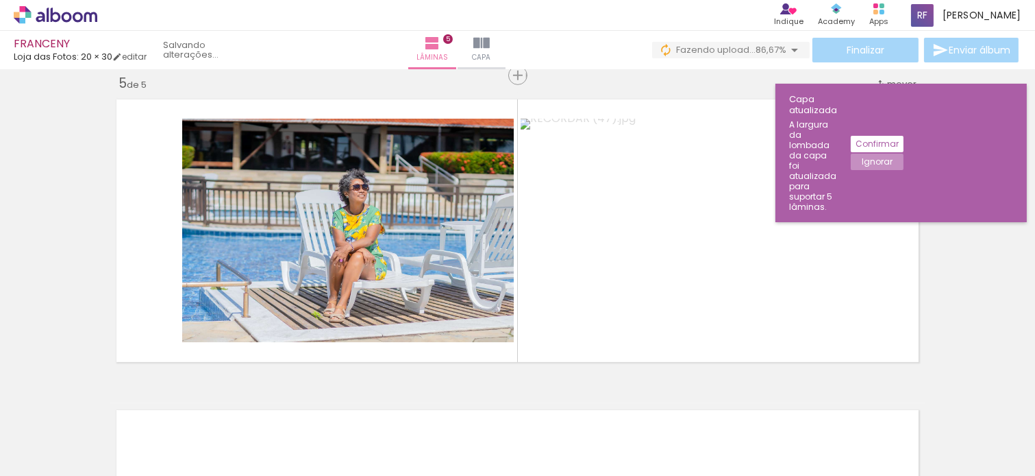
click at [0, 0] on slot "Ignorar" at bounding box center [0, 0] width 0 height 0
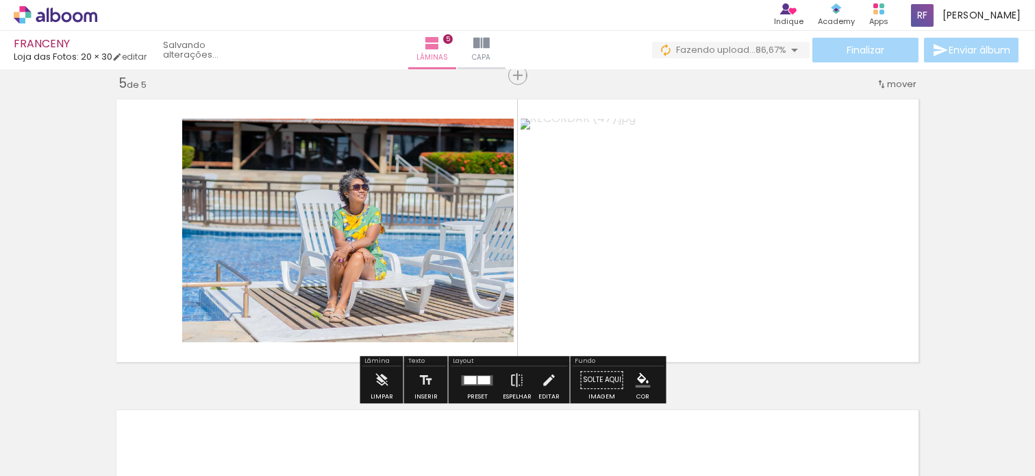
click at [480, 385] on div at bounding box center [477, 379] width 37 height 27
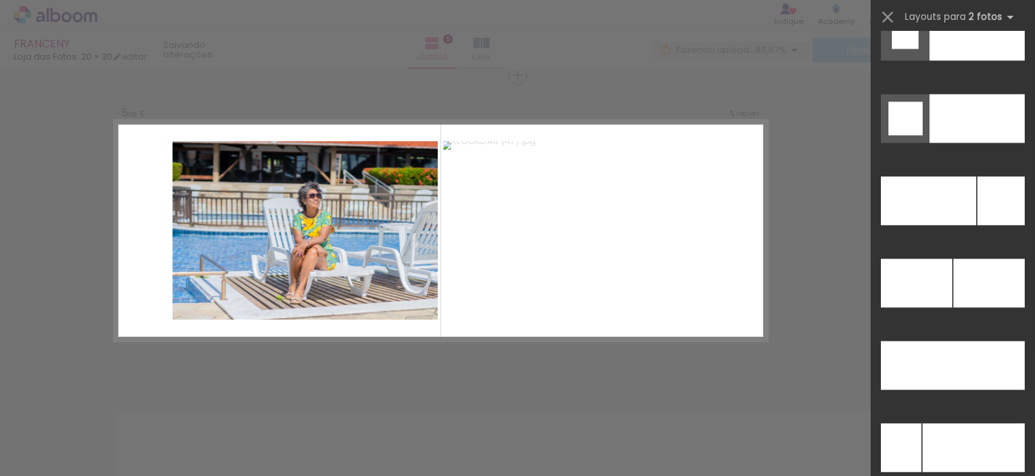
scroll to position [6103, 0]
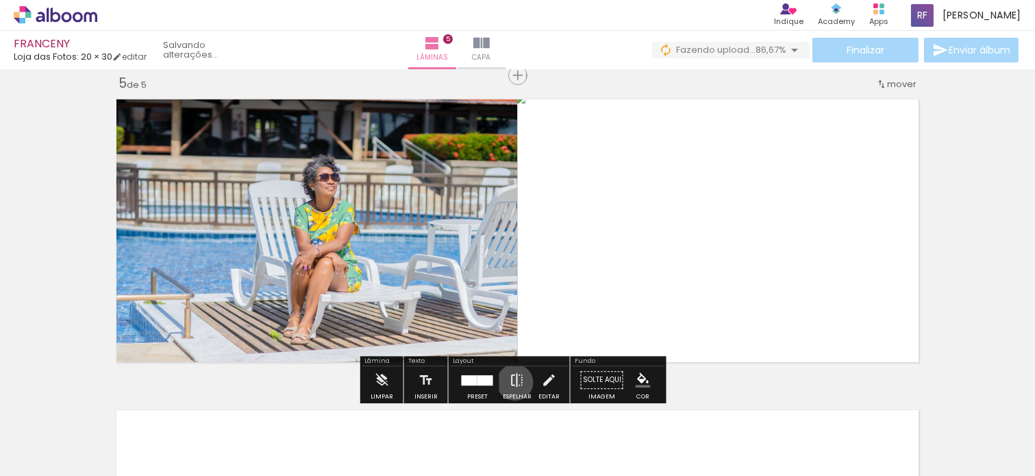
click at [512, 382] on iron-icon at bounding box center [517, 379] width 15 height 27
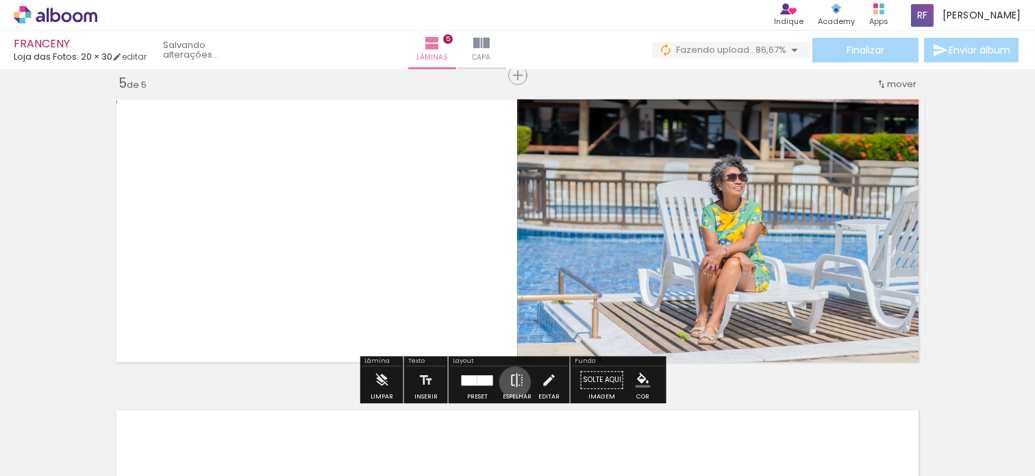
click at [512, 382] on iron-icon at bounding box center [517, 379] width 15 height 27
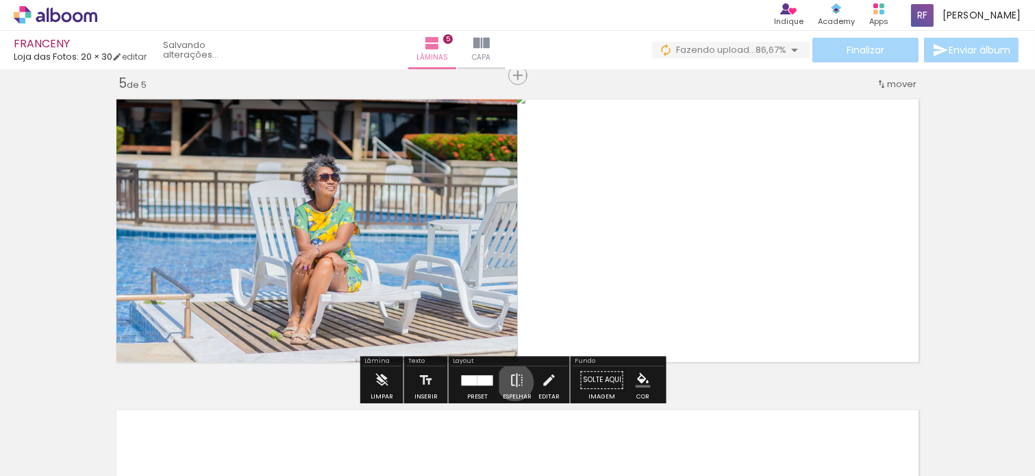
click at [512, 382] on iron-icon at bounding box center [517, 379] width 15 height 27
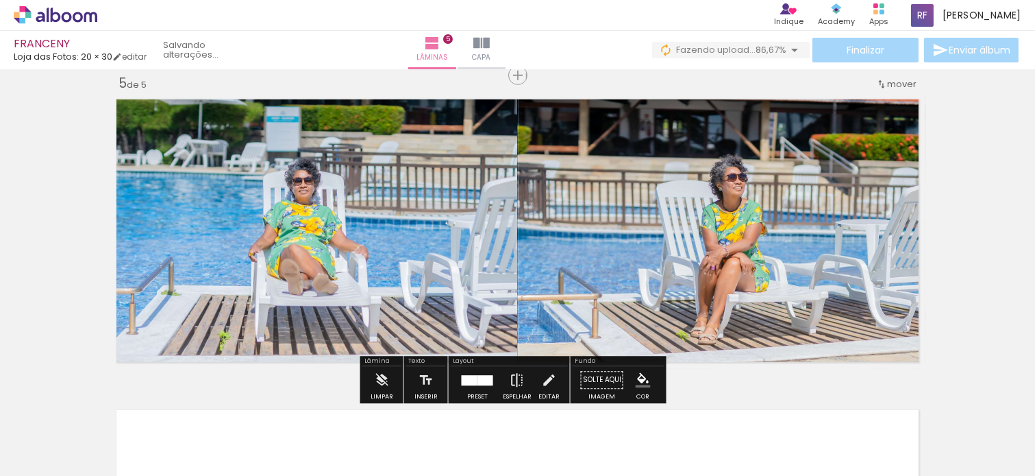
click at [512, 382] on iron-icon at bounding box center [517, 379] width 15 height 27
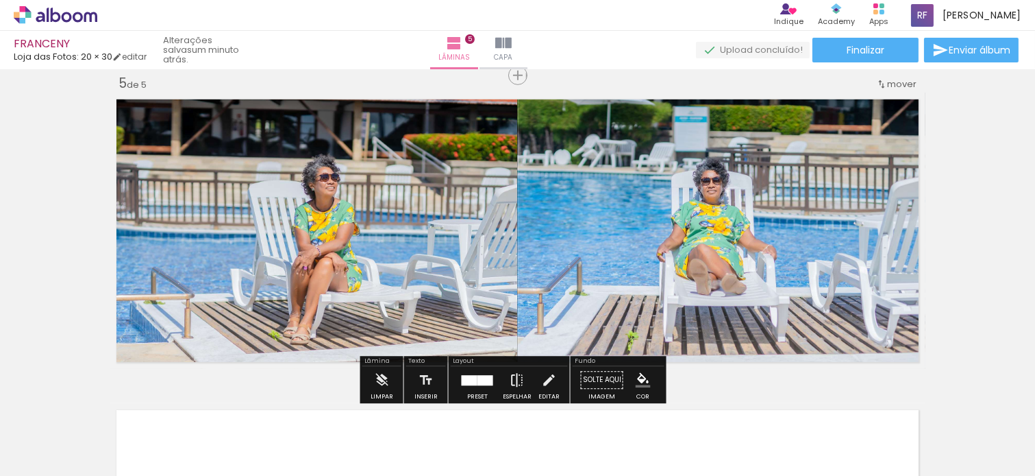
click at [512, 382] on iron-icon at bounding box center [517, 379] width 15 height 27
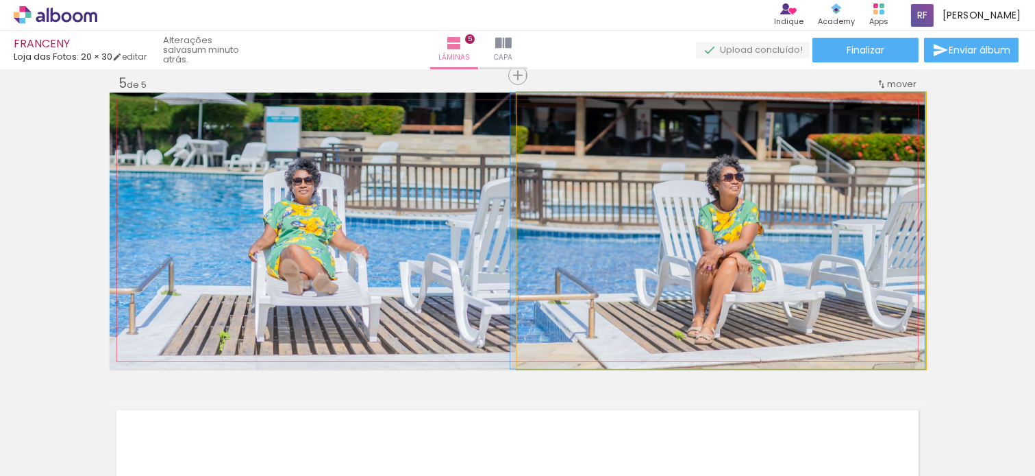
drag, startPoint x: 825, startPoint y: 274, endPoint x: 804, endPoint y: 269, distance: 21.9
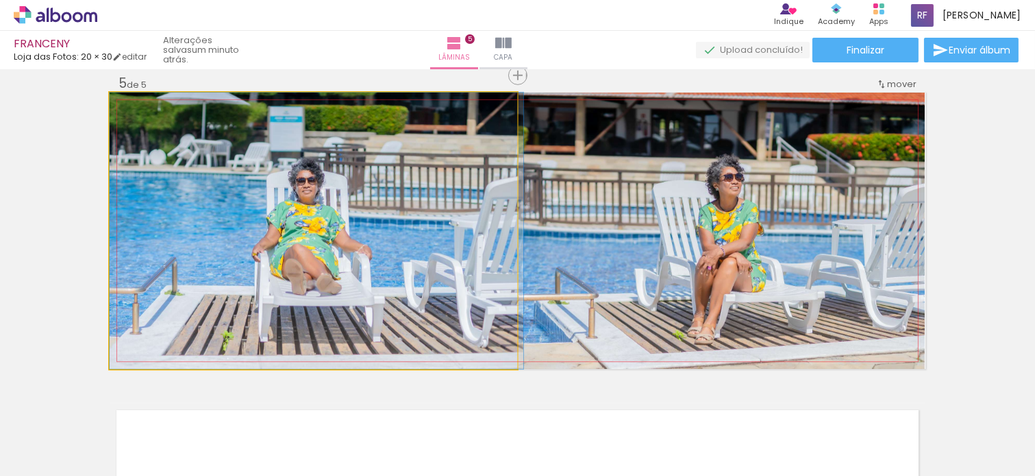
drag, startPoint x: 452, startPoint y: 261, endPoint x: 491, endPoint y: 261, distance: 39.1
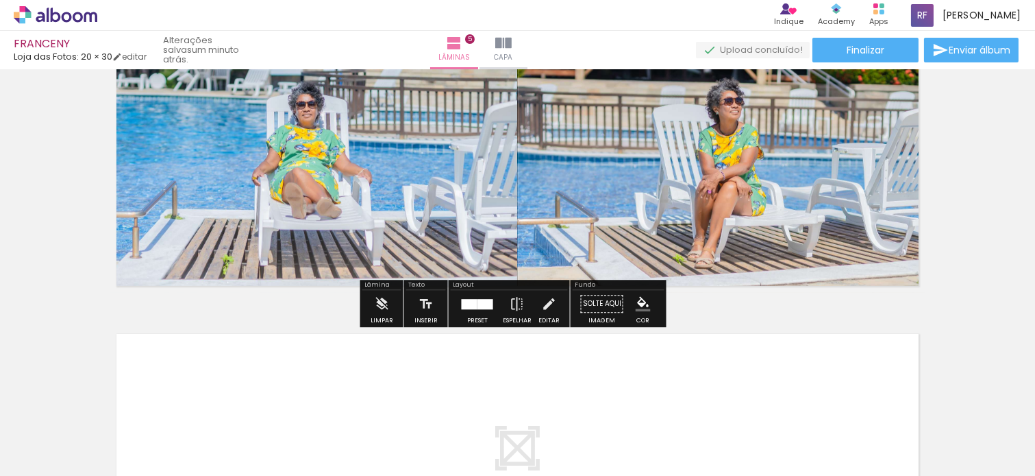
scroll to position [1258, 0]
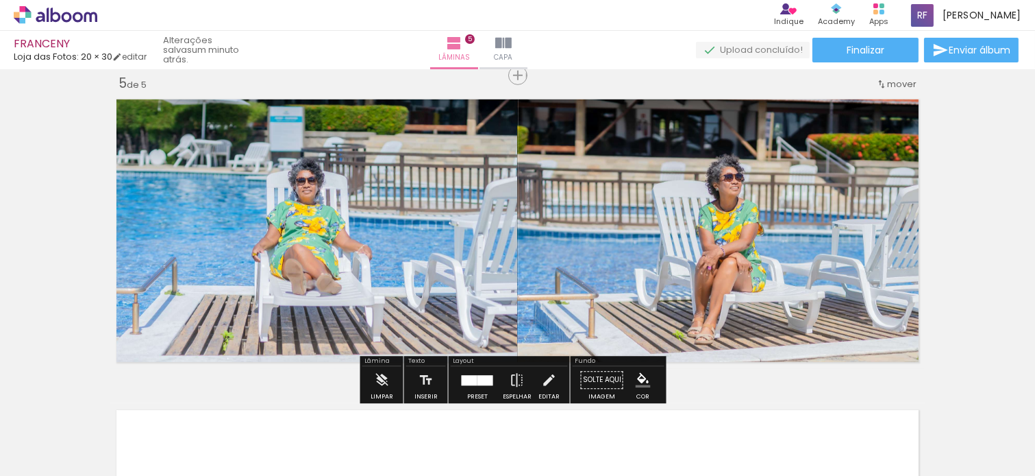
type paper-slider "116"
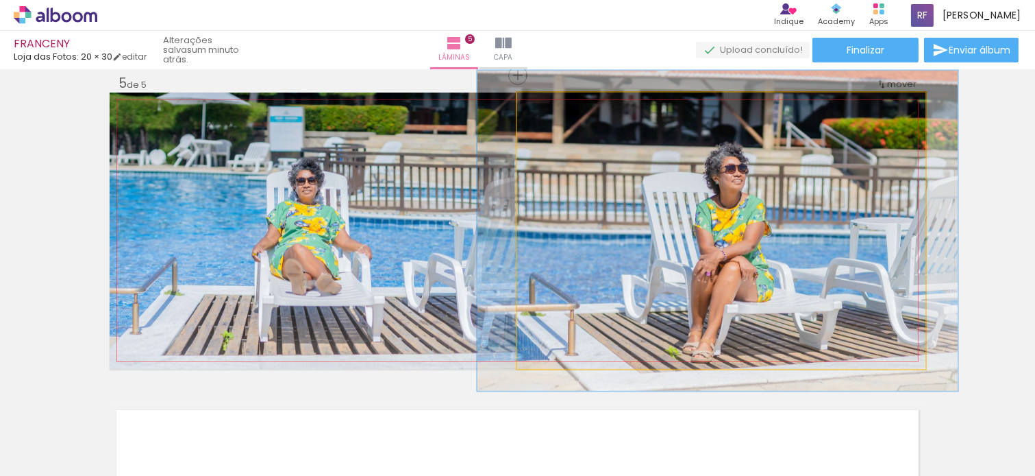
click at [555, 107] on div at bounding box center [576, 107] width 53 height 22
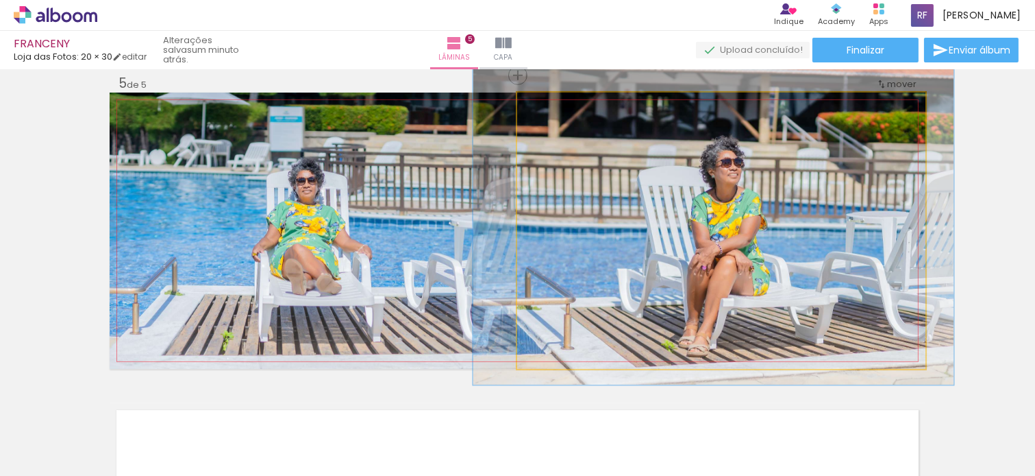
drag, startPoint x: 667, startPoint y: 263, endPoint x: 663, endPoint y: 257, distance: 7.4
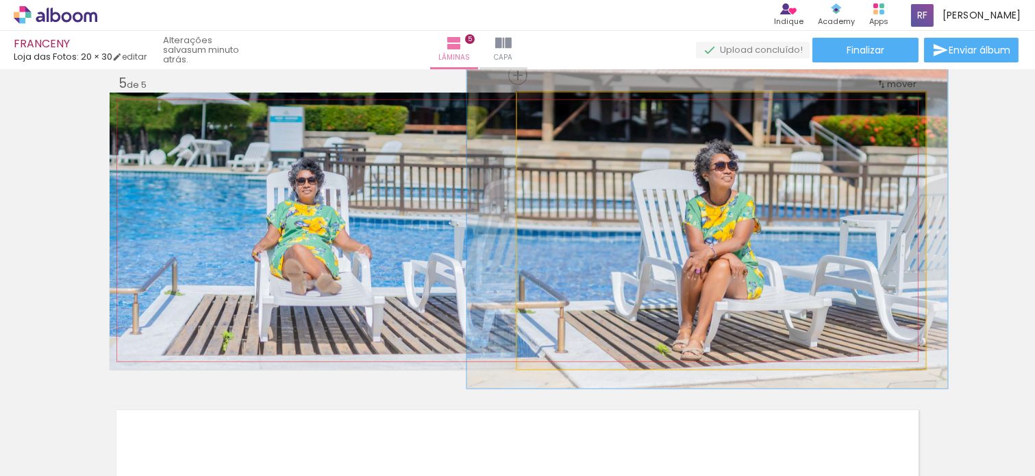
click at [891, 183] on quentale-photo at bounding box center [721, 230] width 408 height 276
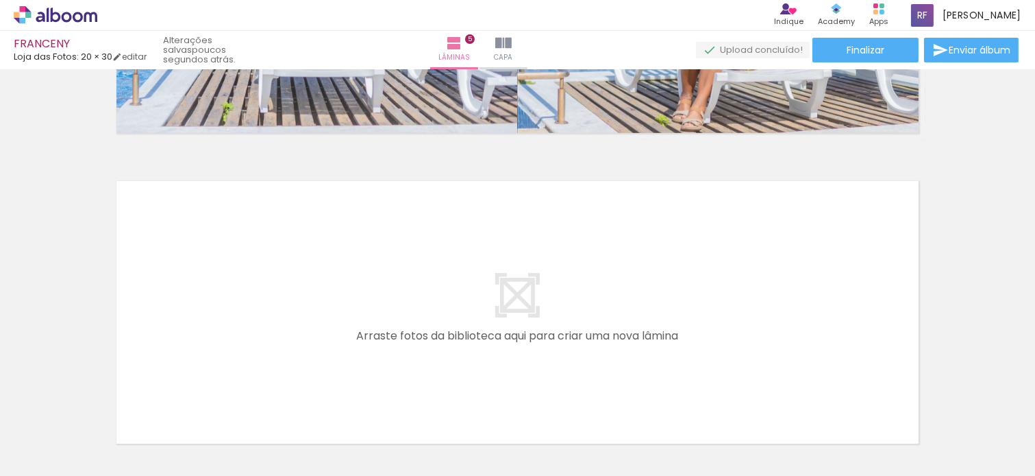
scroll to position [1563, 0]
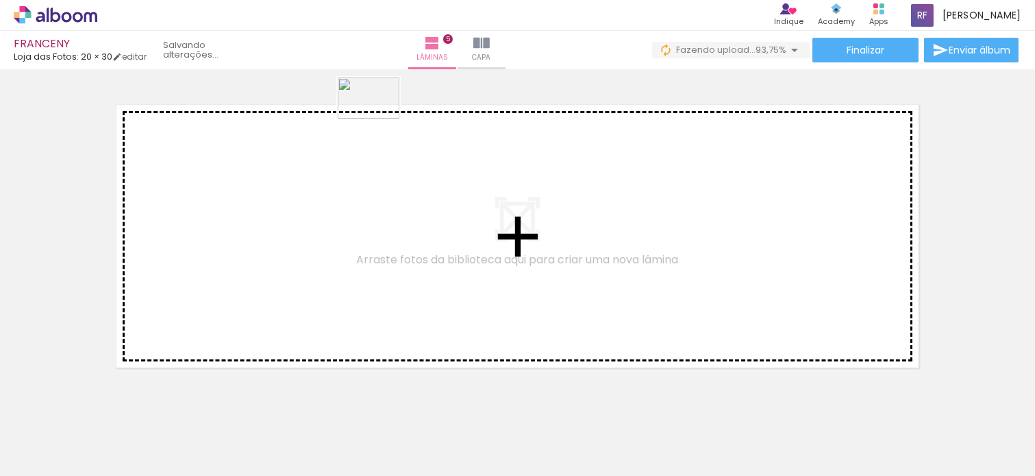
drag, startPoint x: 908, startPoint y: 429, endPoint x: 364, endPoint y: 119, distance: 626.4
click at [364, 119] on quentale-workspace at bounding box center [517, 238] width 1035 height 476
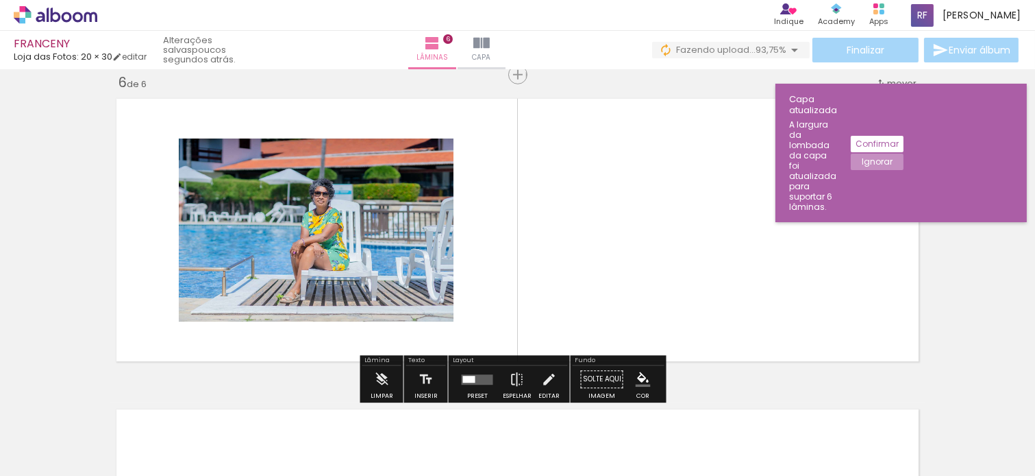
scroll to position [0, 0]
click at [904, 153] on paper-button "Ignorar" at bounding box center [877, 161] width 53 height 16
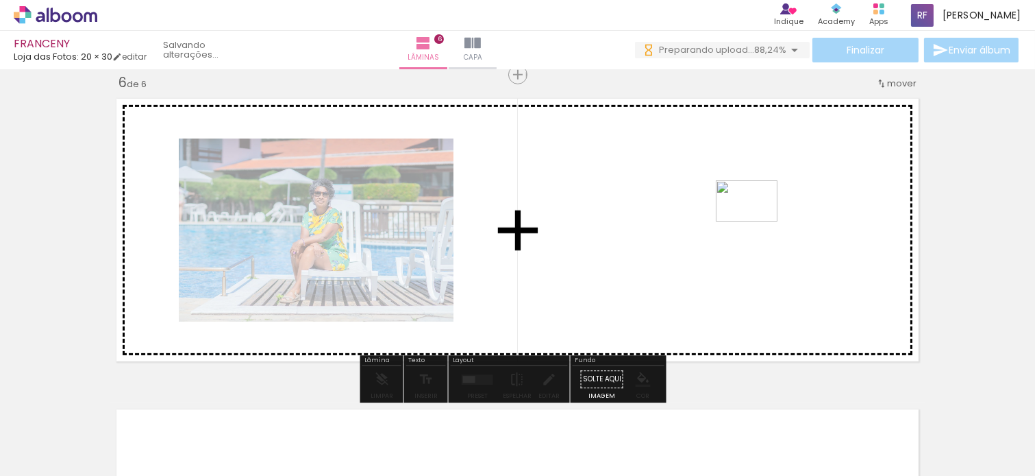
drag, startPoint x: 821, startPoint y: 290, endPoint x: 756, endPoint y: 218, distance: 96.6
click at [756, 218] on quentale-workspace at bounding box center [517, 238] width 1035 height 476
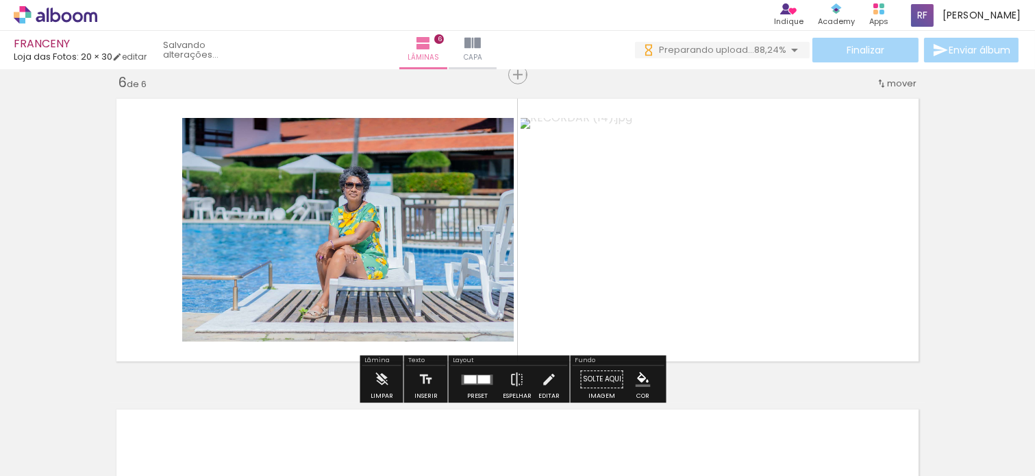
click at [478, 375] on div at bounding box center [484, 379] width 12 height 8
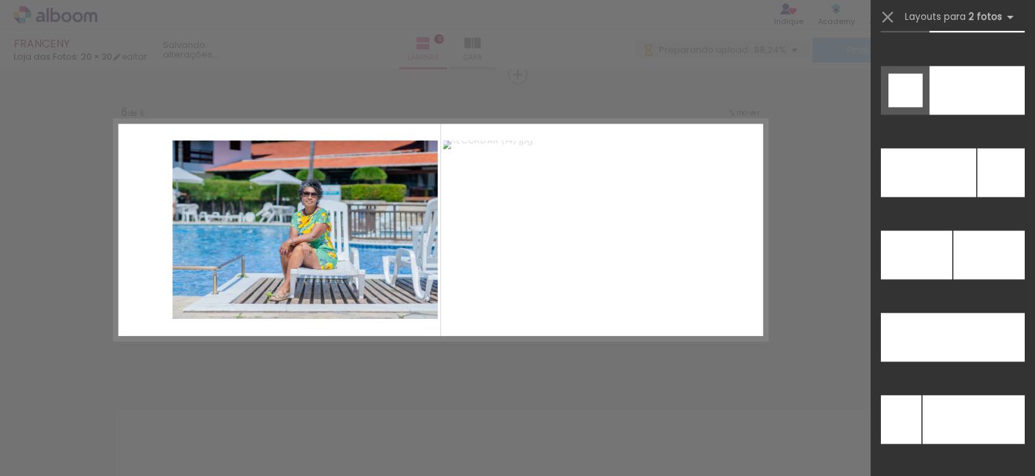
scroll to position [6387, 0]
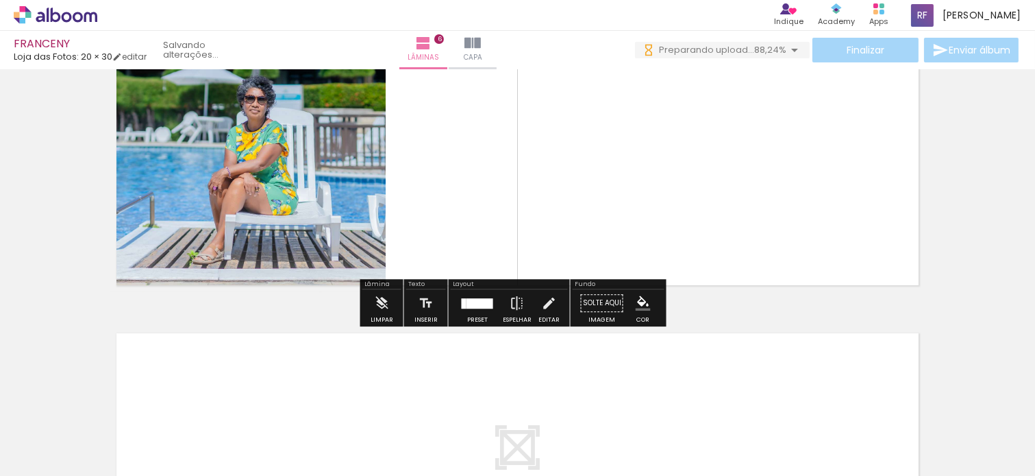
scroll to position [1569, 0]
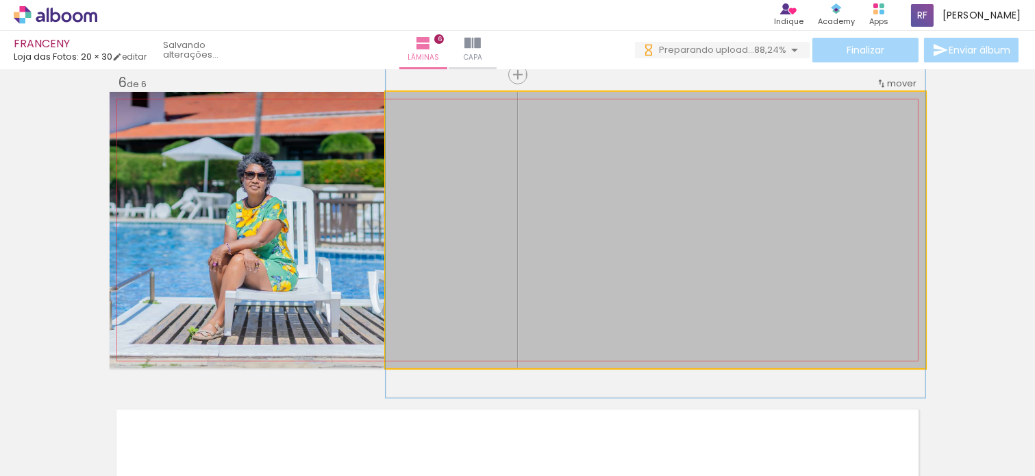
drag, startPoint x: 809, startPoint y: 249, endPoint x: 811, endPoint y: 236, distance: 12.6
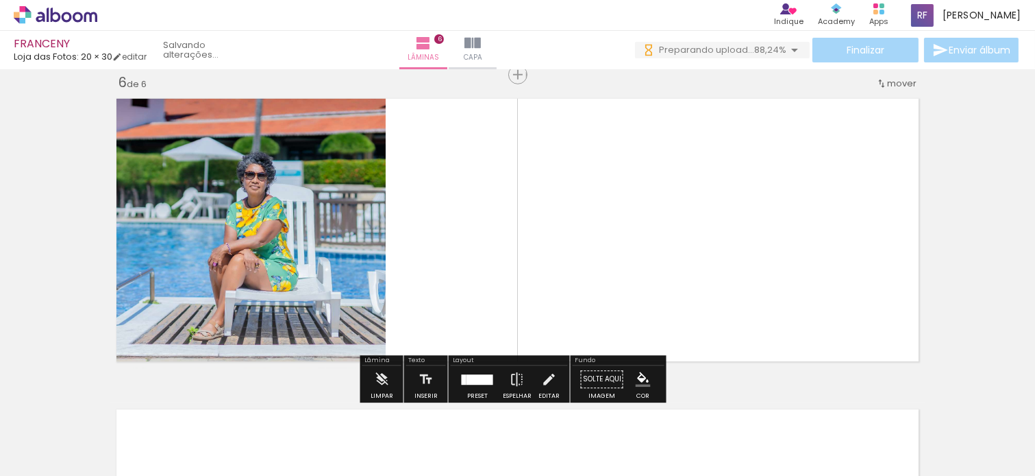
click at [326, 249] on quentale-photo at bounding box center [248, 230] width 276 height 276
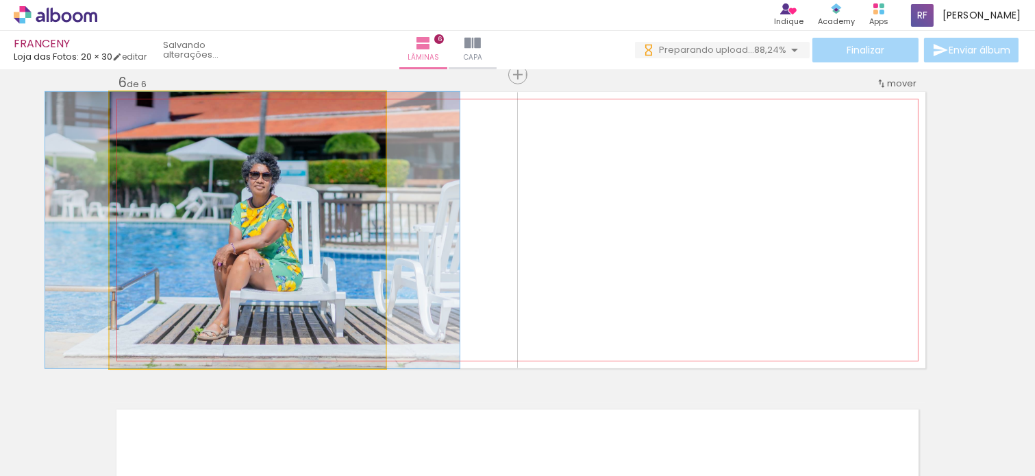
click at [236, 262] on quentale-photo at bounding box center [248, 230] width 276 height 276
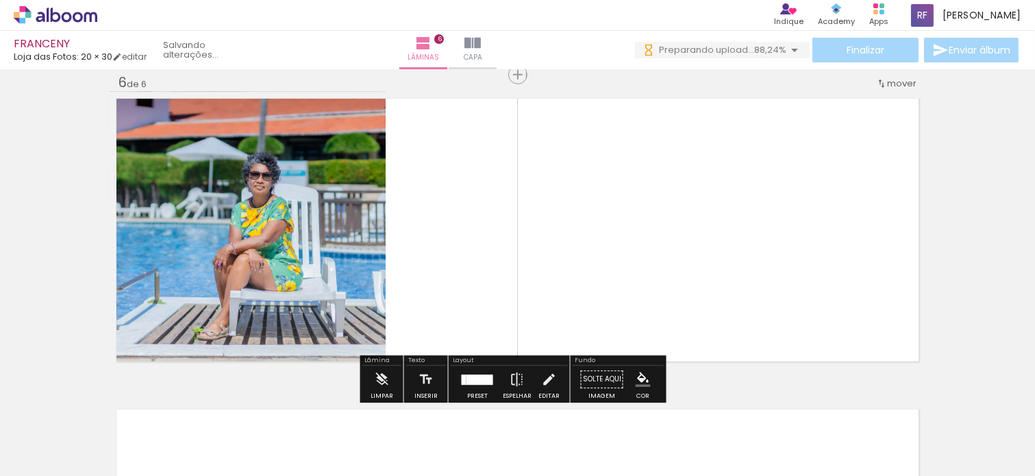
click at [551, 395] on quentale-thumb at bounding box center [518, 429] width 77 height 79
click at [541, 379] on iron-icon at bounding box center [548, 378] width 15 height 27
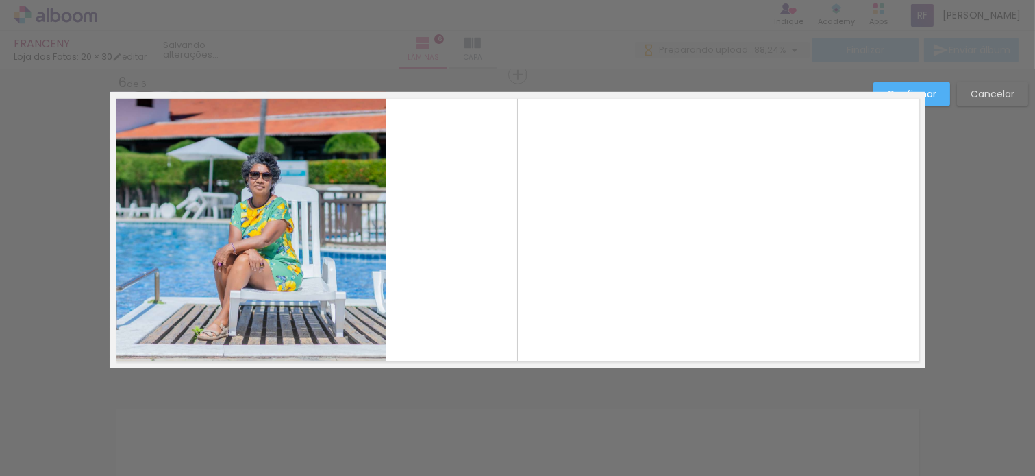
click at [0, 0] on slot "Confirmar" at bounding box center [0, 0] width 0 height 0
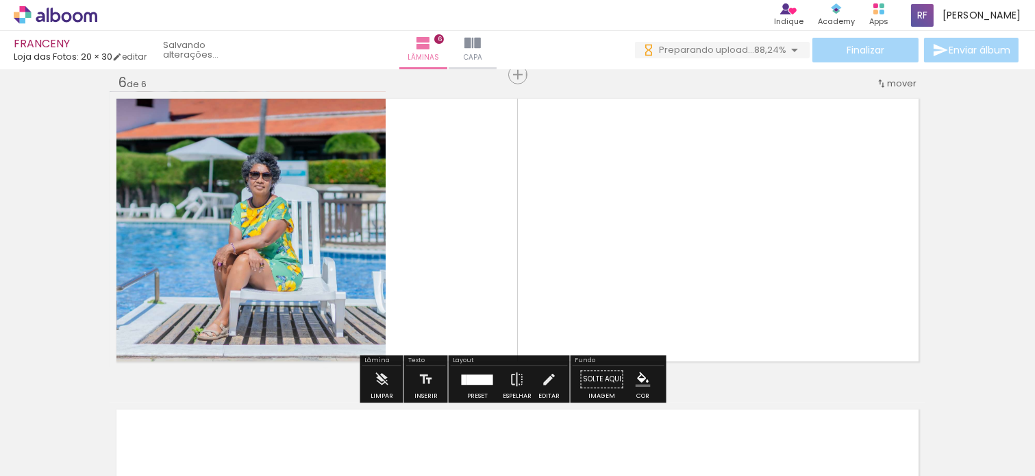
click at [649, 311] on quentale-photo at bounding box center [656, 230] width 540 height 276
click at [484, 382] on div at bounding box center [480, 379] width 27 height 10
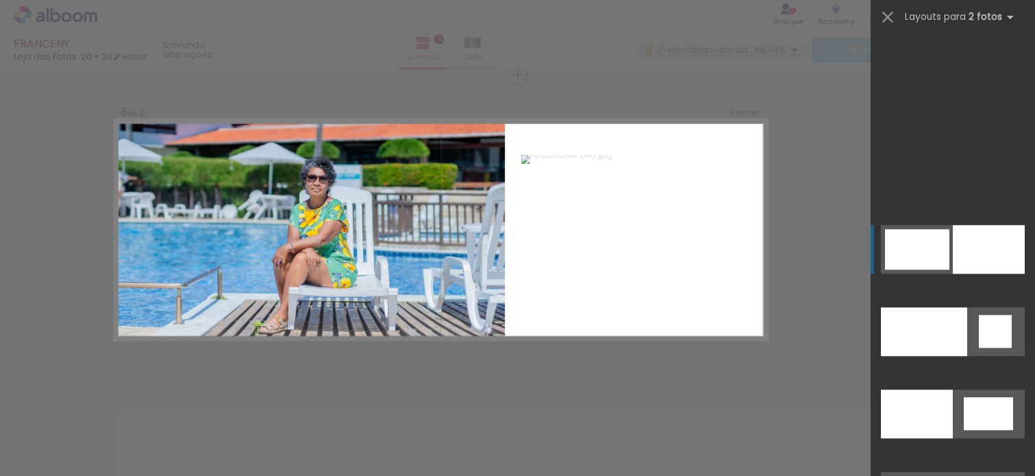
scroll to position [7366, 0]
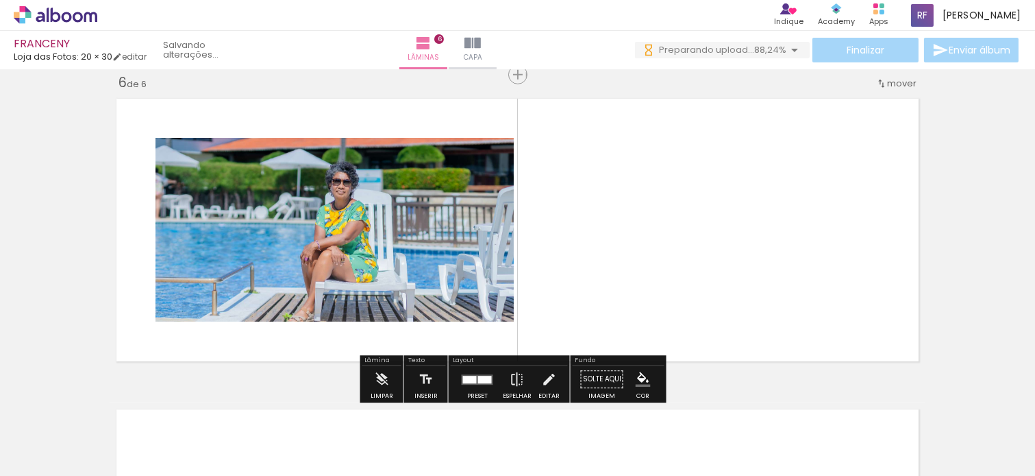
click at [462, 382] on quentale-layouter at bounding box center [478, 379] width 32 height 10
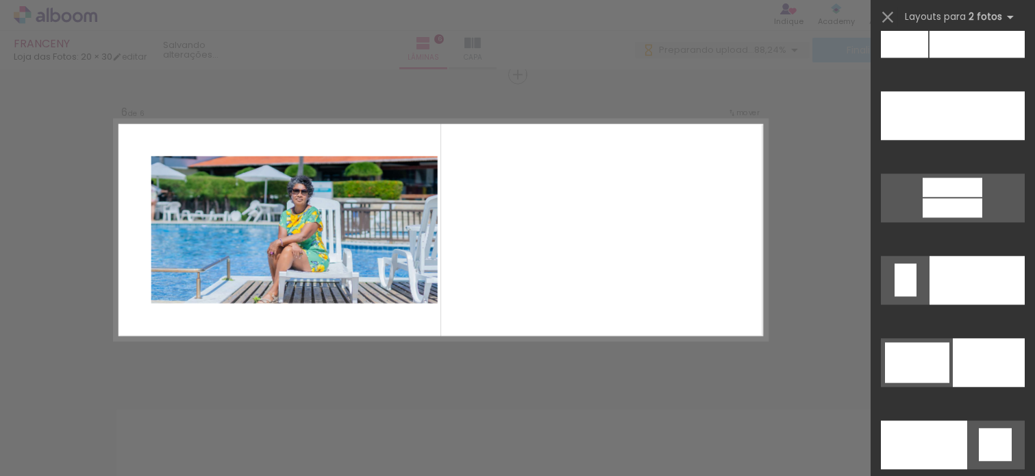
scroll to position [6217, 0]
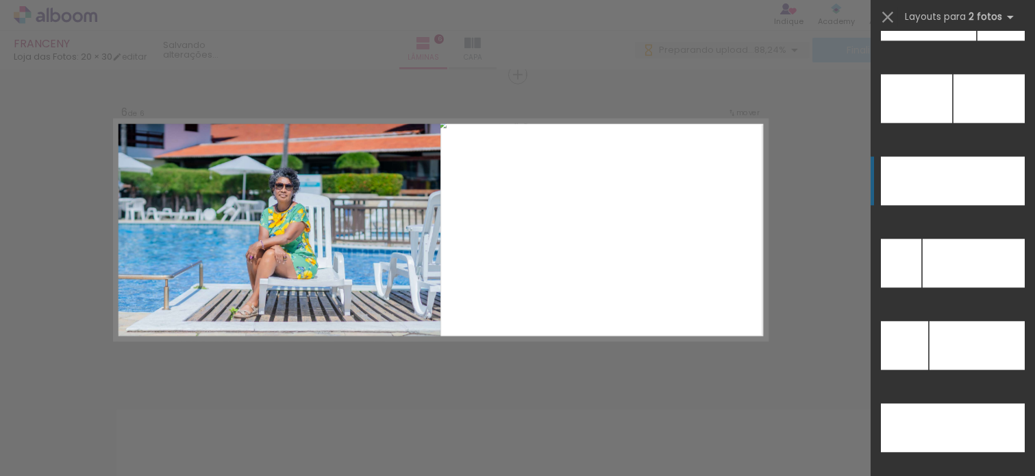
click at [931, 40] on div at bounding box center [928, 16] width 95 height 49
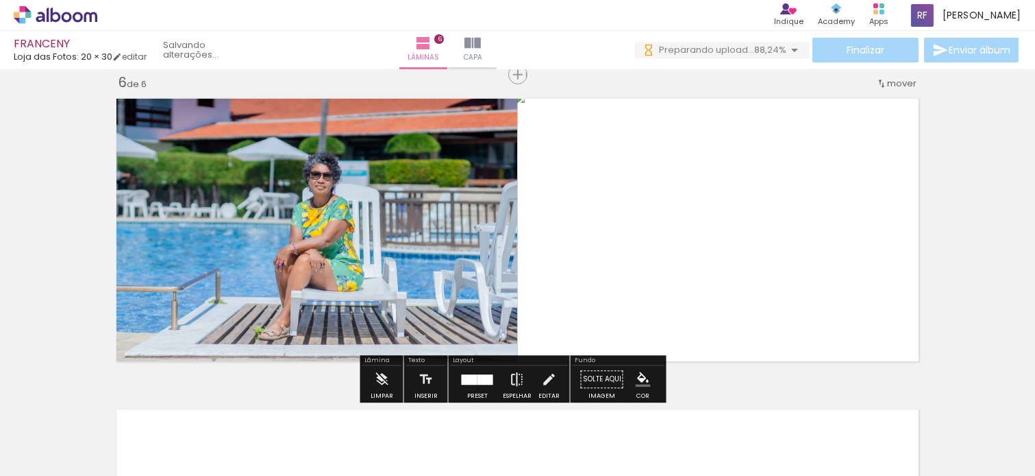
click at [512, 380] on iron-icon at bounding box center [517, 378] width 15 height 27
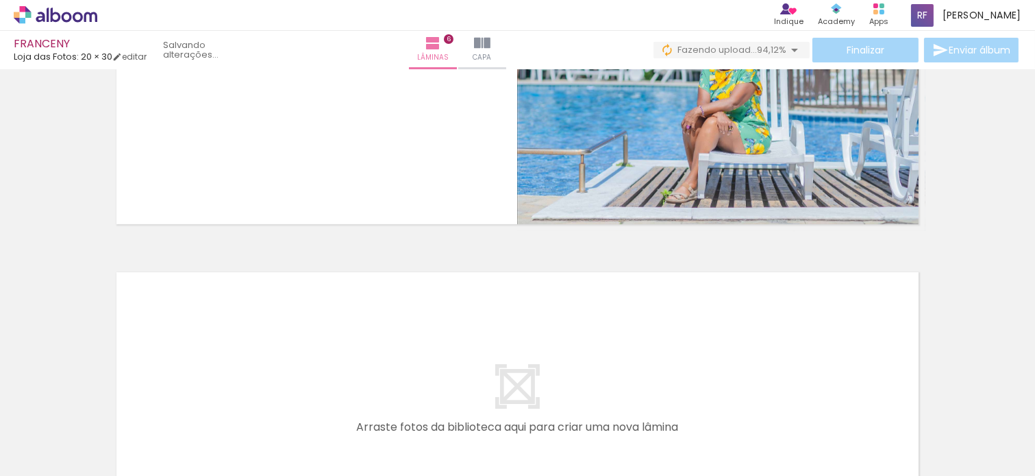
scroll to position [0, 539]
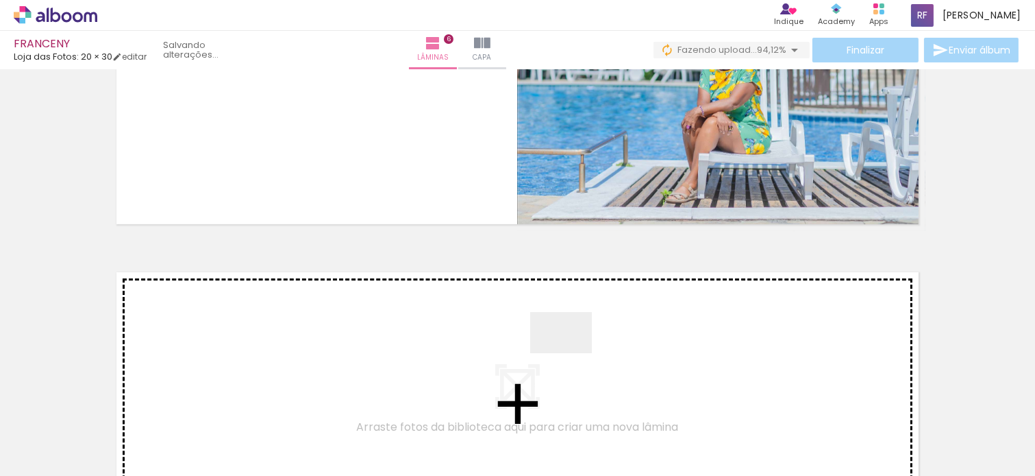
click at [571, 353] on quentale-workspace at bounding box center [517, 238] width 1035 height 476
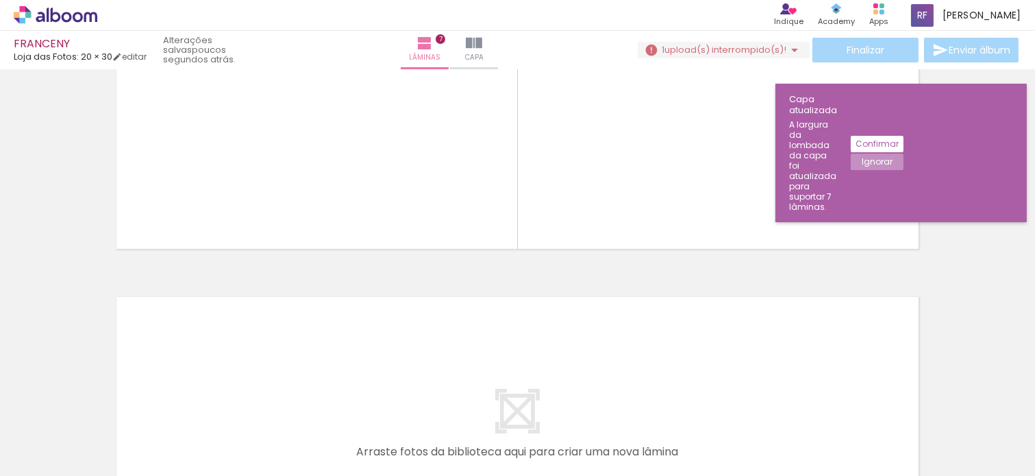
scroll to position [2031, 0]
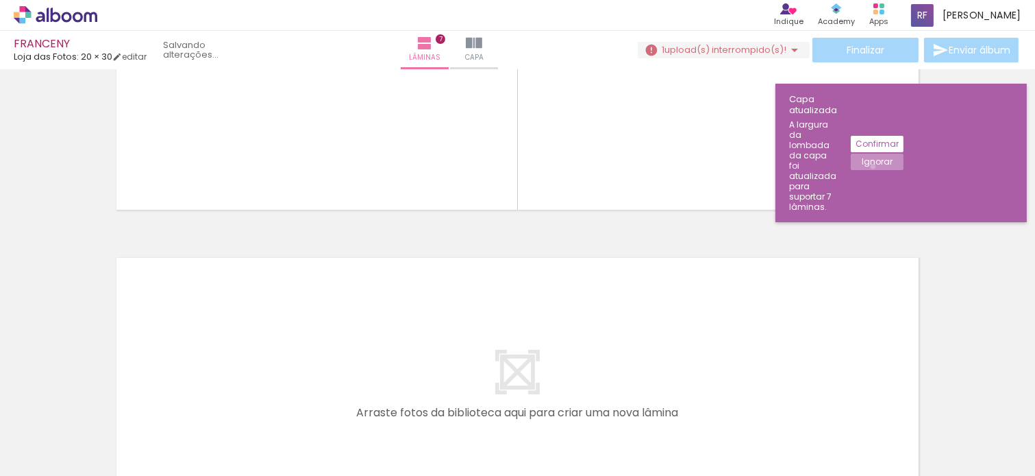
click at [0, 0] on slot "Ignorar" at bounding box center [0, 0] width 0 height 0
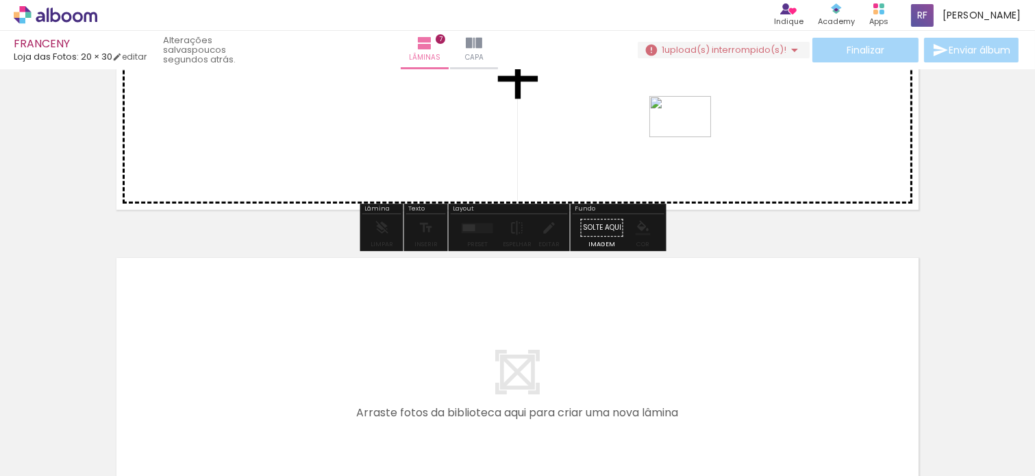
drag, startPoint x: 991, startPoint y: 427, endPoint x: 691, endPoint y: 137, distance: 417.2
click at [691, 137] on quentale-workspace at bounding box center [517, 238] width 1035 height 476
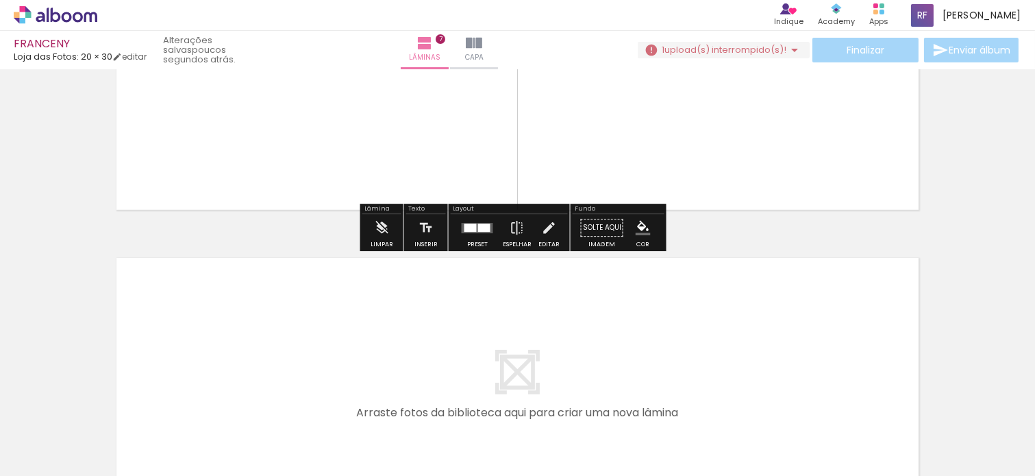
scroll to position [1955, 0]
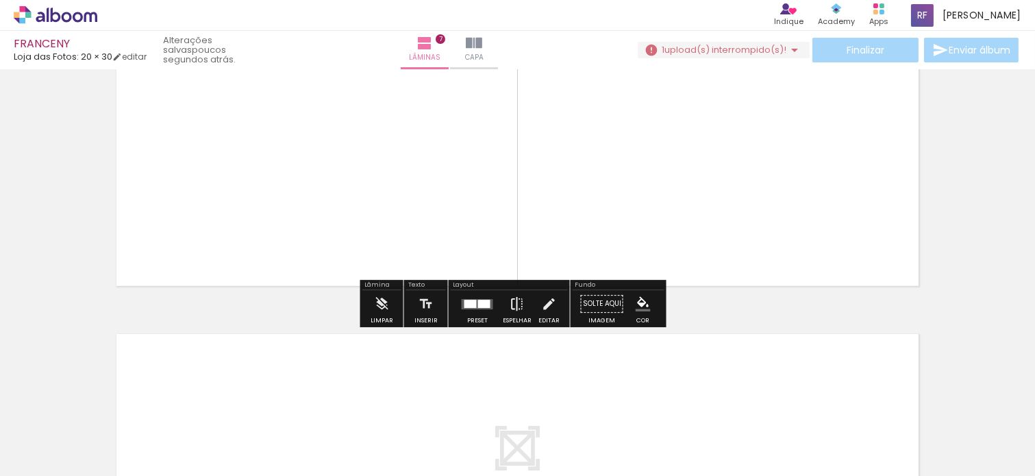
click at [510, 299] on iron-icon at bounding box center [517, 303] width 15 height 27
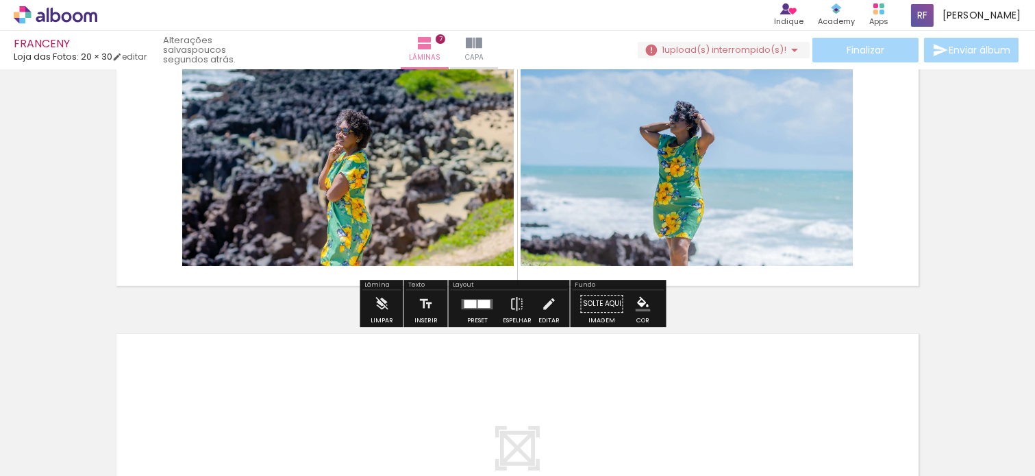
drag, startPoint x: 476, startPoint y: 306, endPoint x: 937, endPoint y: 236, distance: 467.0
click at [478, 305] on div at bounding box center [484, 303] width 12 height 8
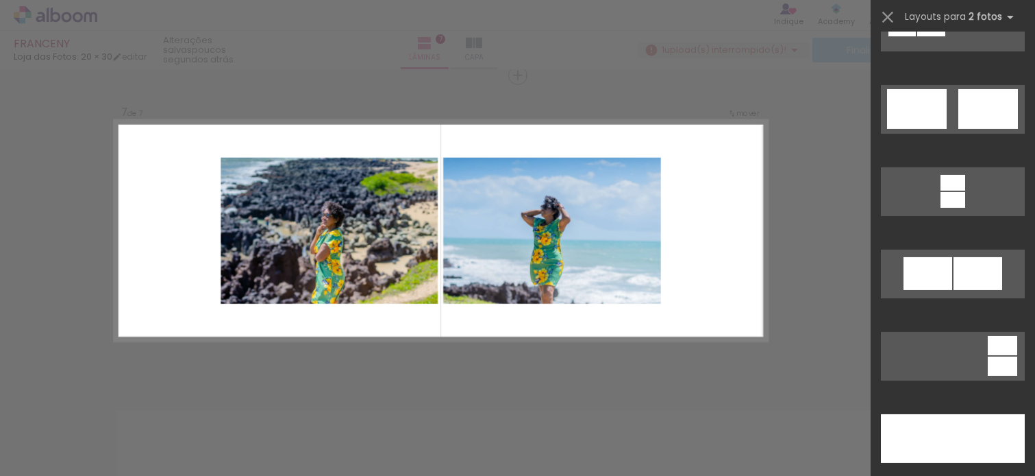
scroll to position [607, 0]
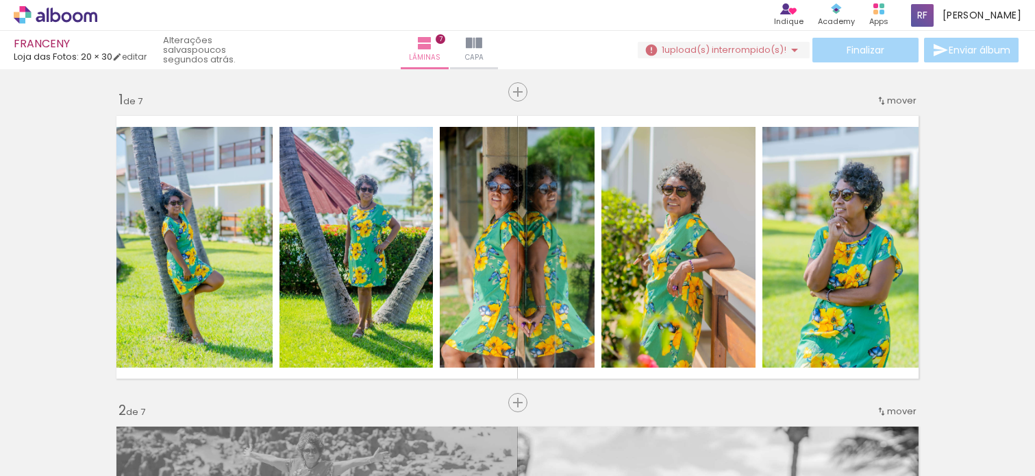
click at [0, 0] on div "Confirmar Cancelar" at bounding box center [0, 0] width 0 height 0
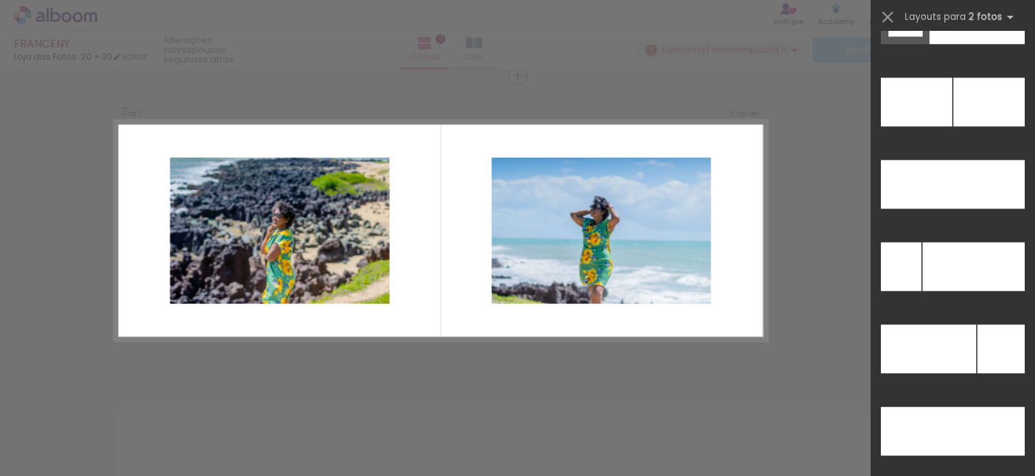
scroll to position [6231, 0]
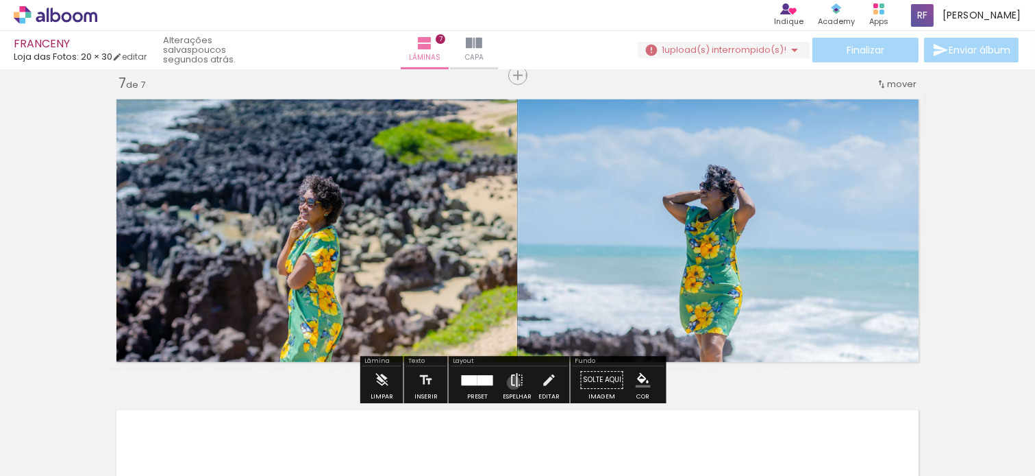
click at [510, 382] on iron-icon at bounding box center [517, 379] width 15 height 27
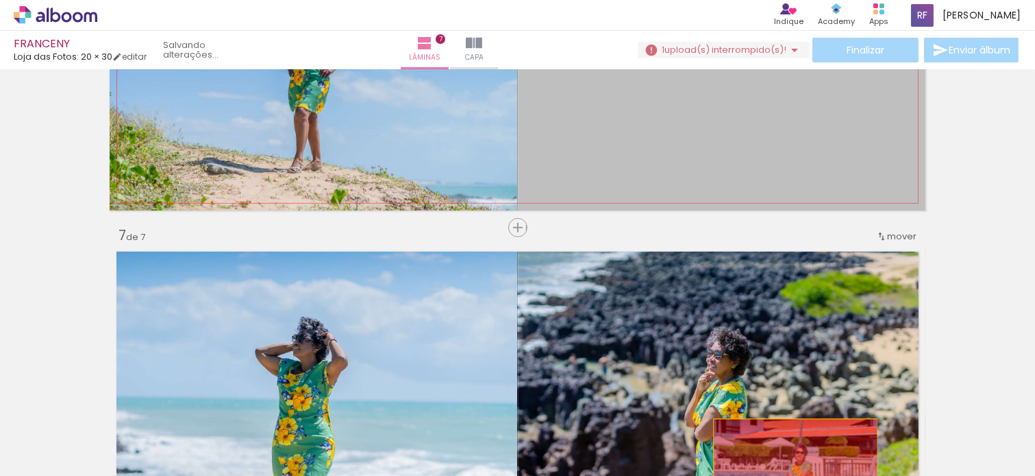
drag, startPoint x: 740, startPoint y: 119, endPoint x: 789, endPoint y: 474, distance: 358.3
click at [789, 474] on quentale-workspace at bounding box center [517, 238] width 1035 height 476
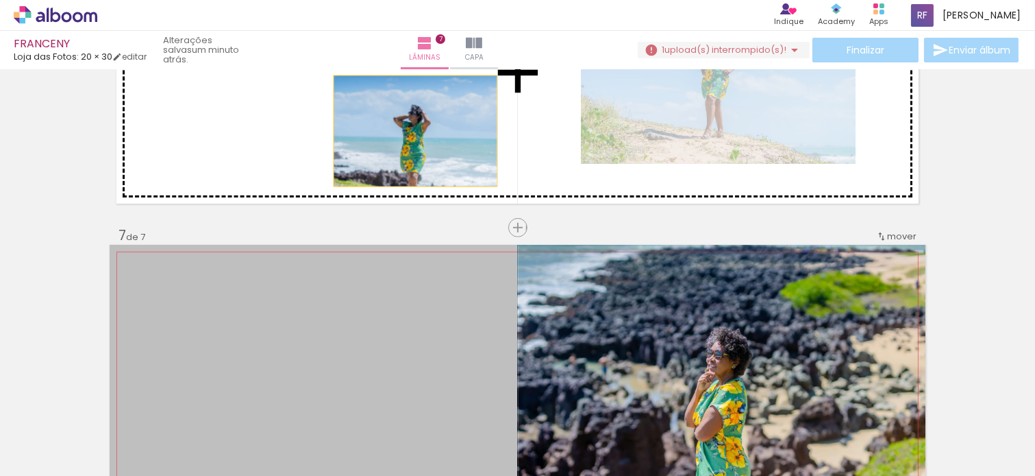
drag, startPoint x: 389, startPoint y: 344, endPoint x: 408, endPoint y: 128, distance: 216.7
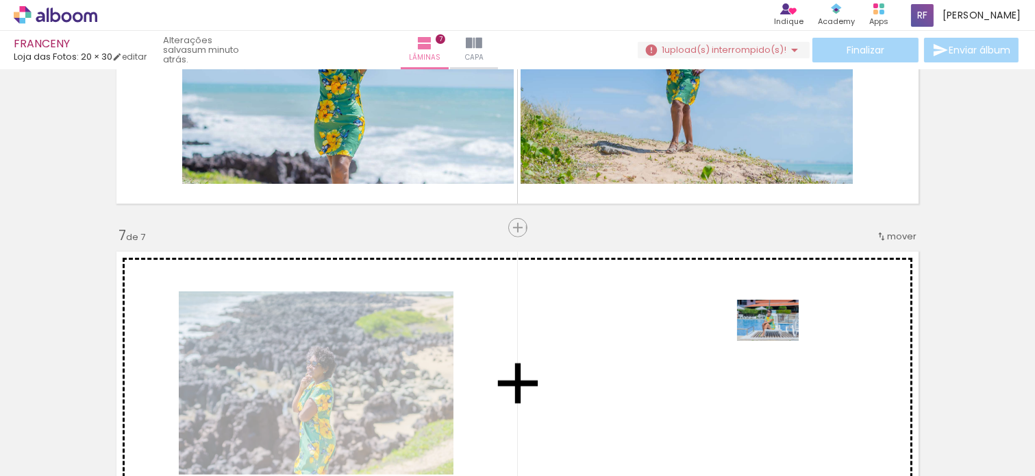
drag, startPoint x: 775, startPoint y: 306, endPoint x: 778, endPoint y: 345, distance: 38.5
click at [778, 345] on quentale-workspace at bounding box center [517, 238] width 1035 height 476
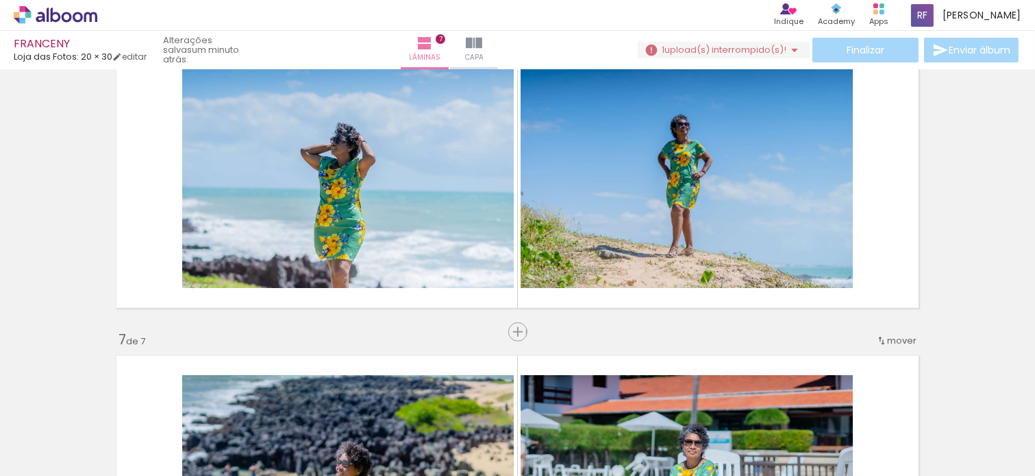
scroll to position [1574, 0]
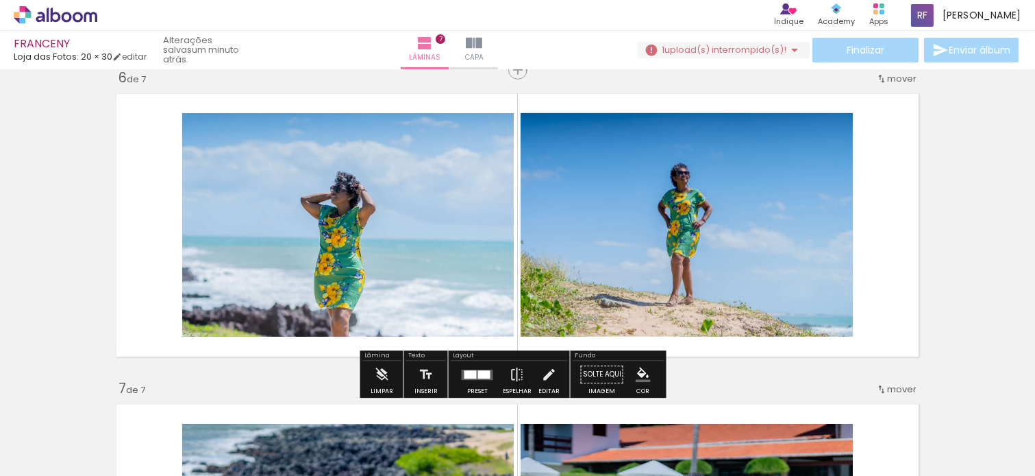
click at [876, 81] on iron-icon at bounding box center [881, 78] width 11 height 11
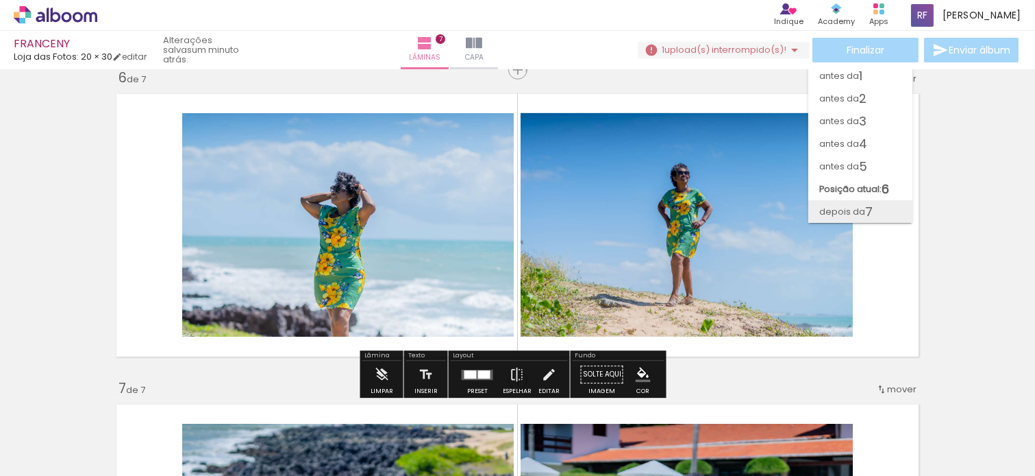
click at [879, 206] on paper-item "depois da 7" at bounding box center [861, 211] width 104 height 23
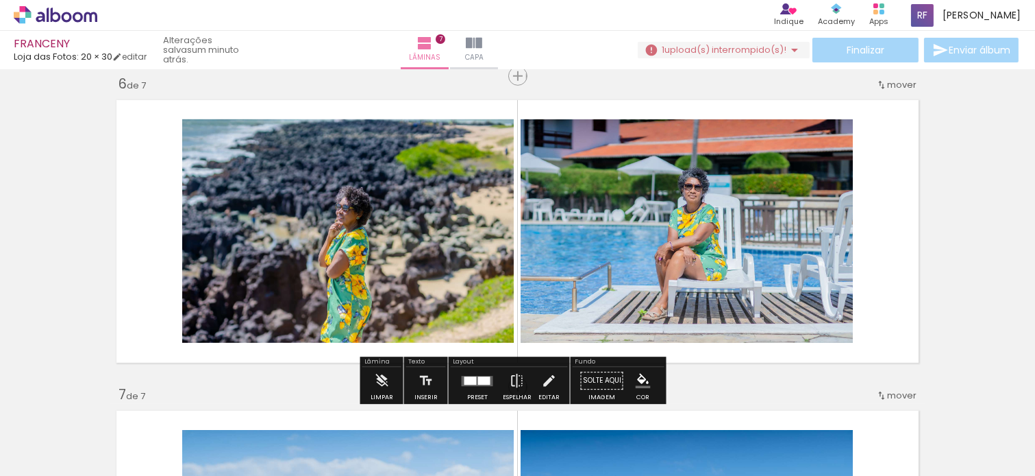
scroll to position [1727, 0]
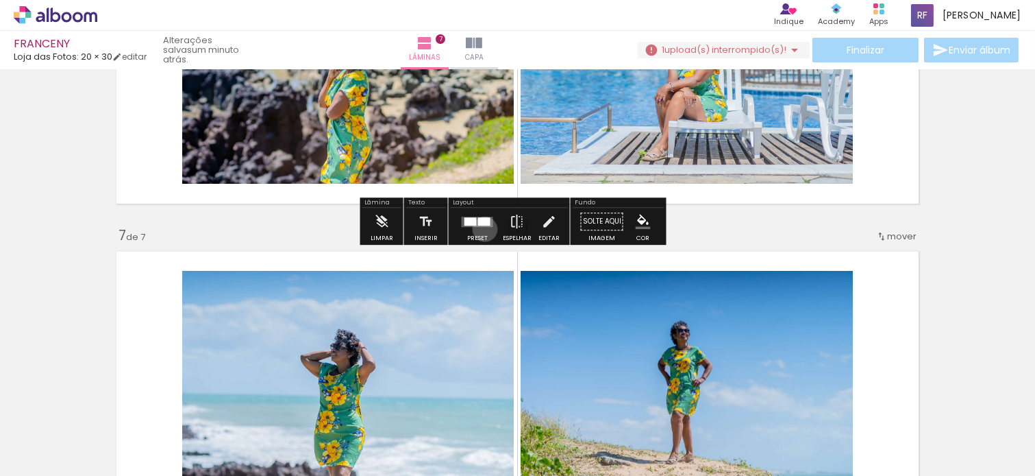
click at [482, 229] on div at bounding box center [477, 221] width 37 height 27
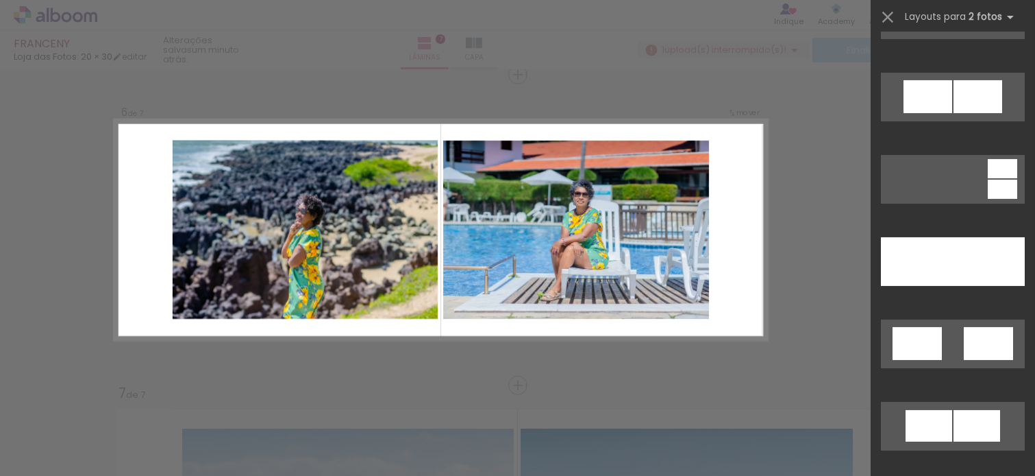
scroll to position [837, 0]
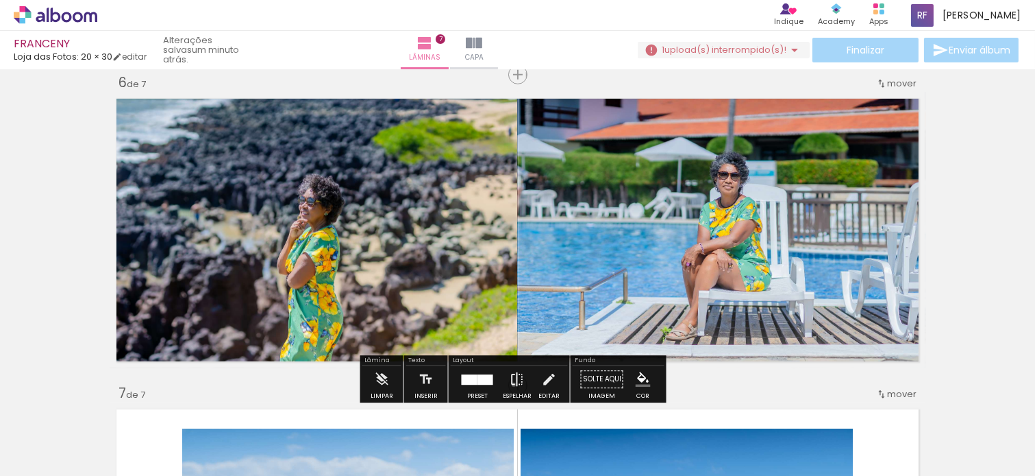
click at [510, 384] on iron-icon at bounding box center [517, 378] width 15 height 27
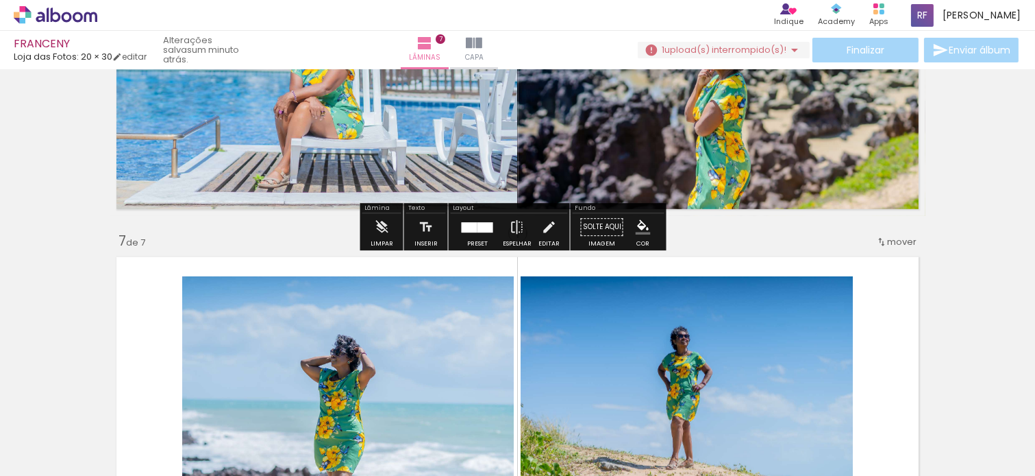
scroll to position [1873, 0]
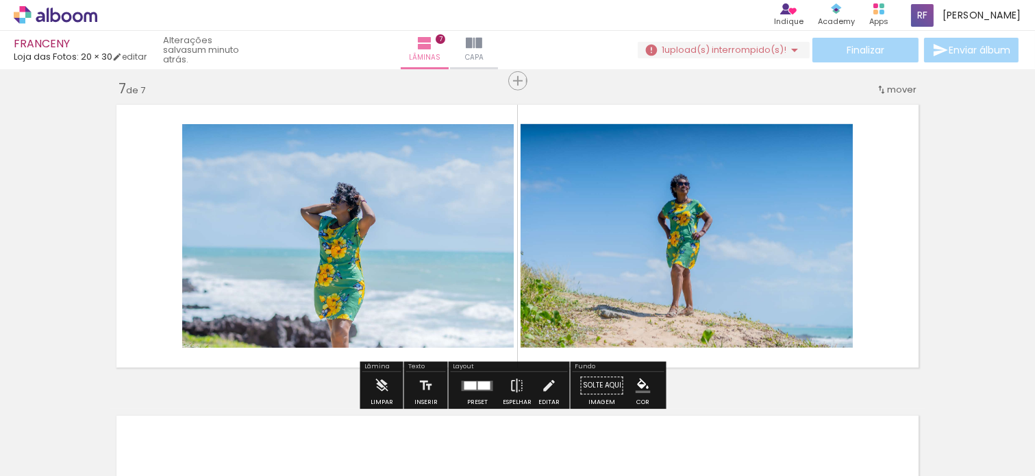
click at [478, 382] on div at bounding box center [484, 385] width 12 height 8
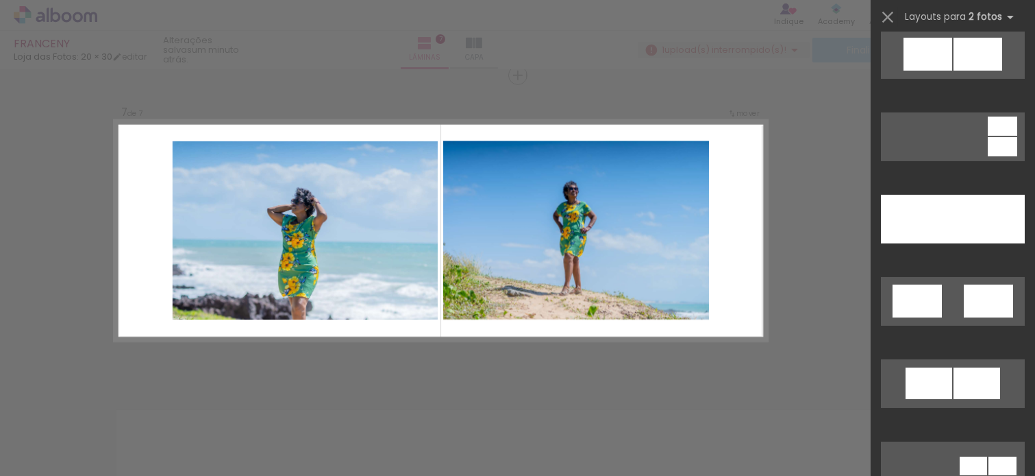
scroll to position [852, 0]
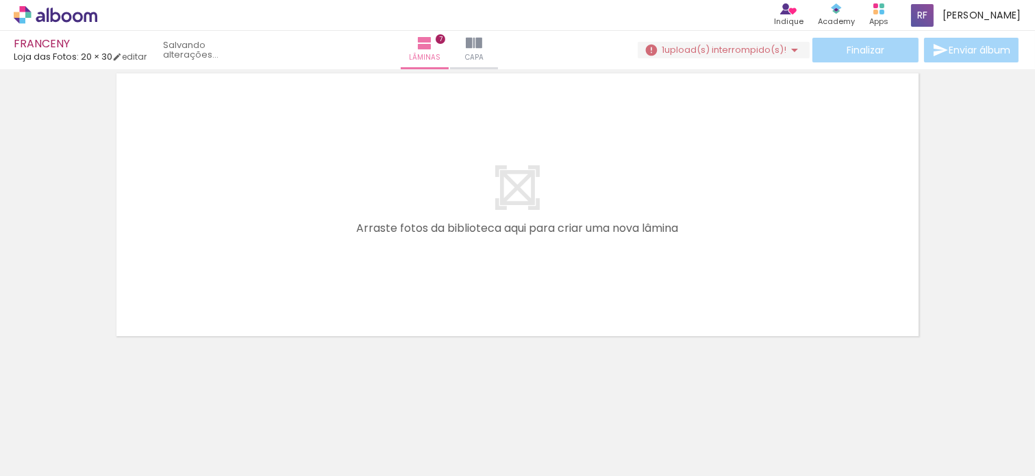
scroll to position [0, 693]
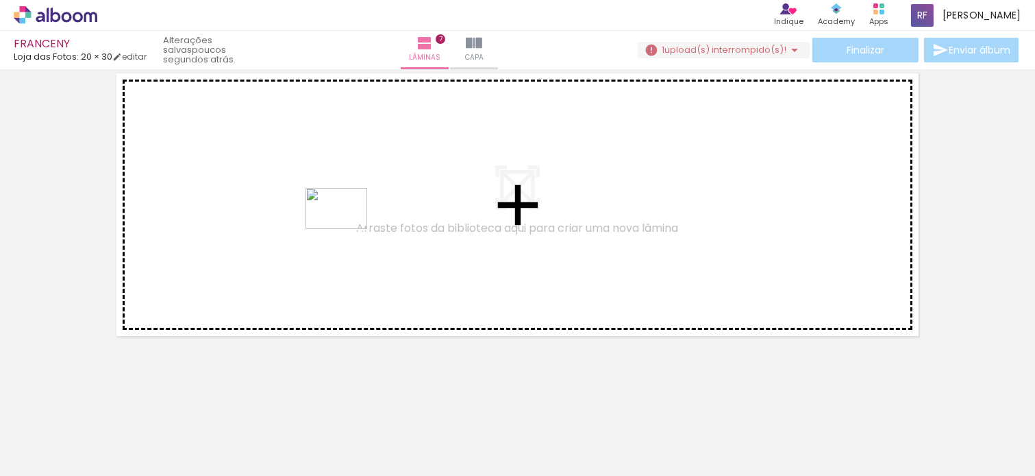
drag, startPoint x: 911, startPoint y: 436, endPoint x: 978, endPoint y: 395, distance: 78.4
click at [336, 229] on quentale-workspace at bounding box center [517, 238] width 1035 height 476
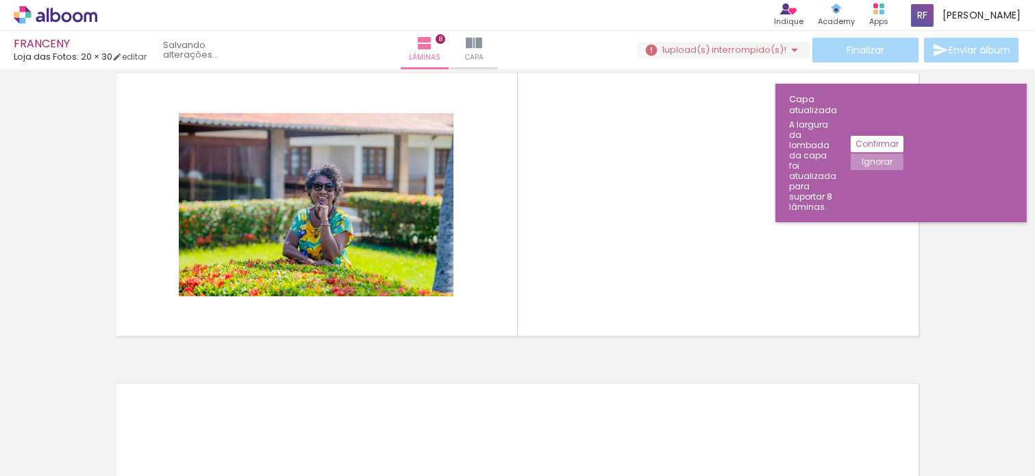
click at [904, 153] on paper-button "Ignorar" at bounding box center [877, 161] width 53 height 16
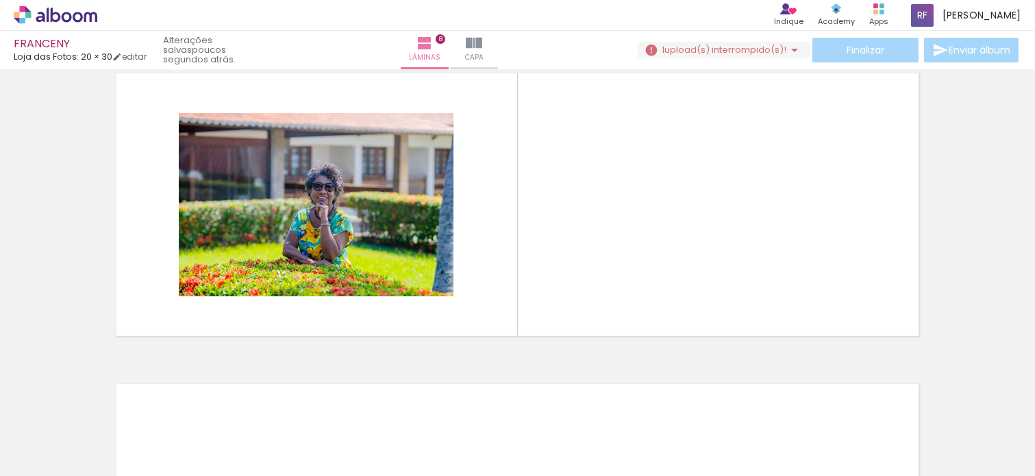
scroll to position [2189, 0]
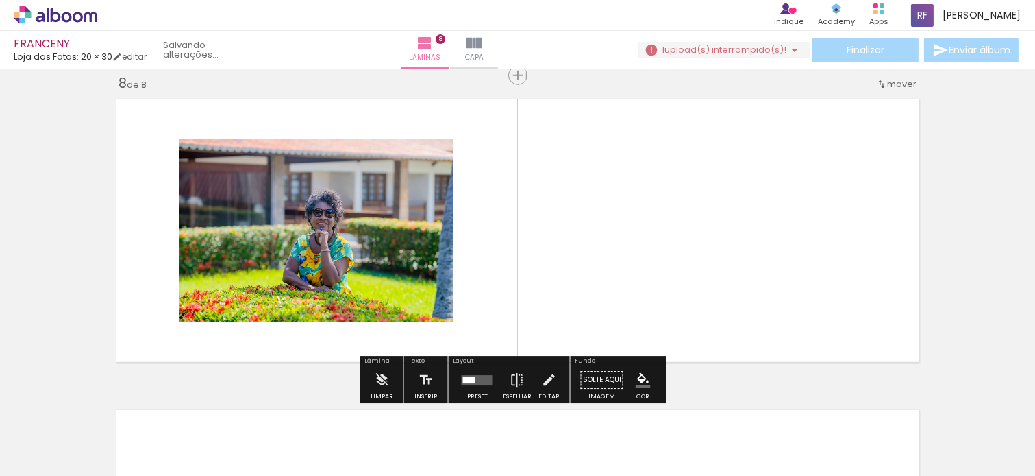
drag, startPoint x: 762, startPoint y: 161, endPoint x: 691, endPoint y: 193, distance: 77.9
click at [691, 193] on quentale-workspace at bounding box center [517, 238] width 1035 height 476
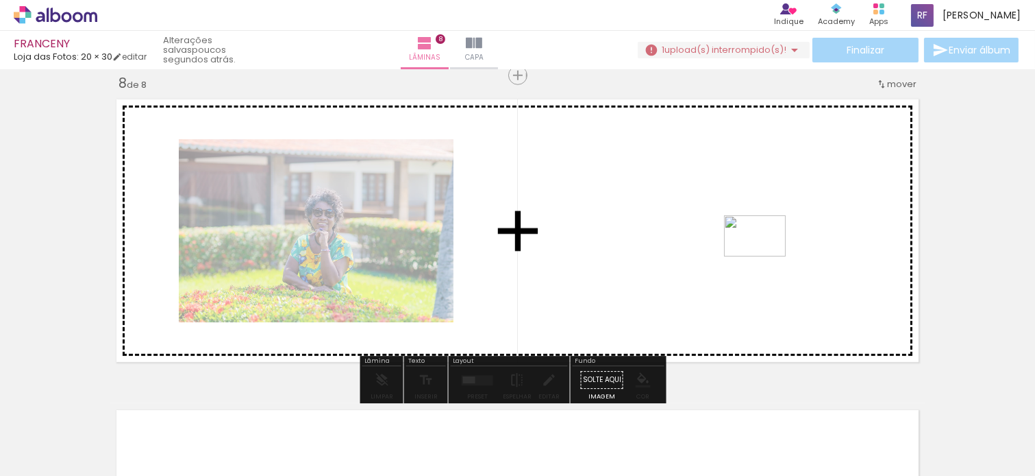
drag, startPoint x: 987, startPoint y: 449, endPoint x: 507, endPoint y: 392, distance: 483.7
click at [764, 256] on quentale-workspace at bounding box center [517, 238] width 1035 height 476
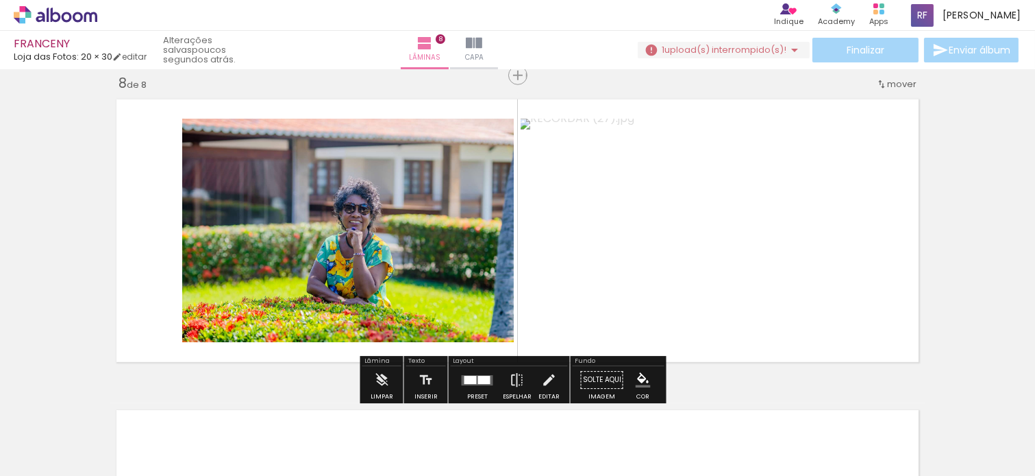
click at [491, 373] on div at bounding box center [477, 379] width 37 height 27
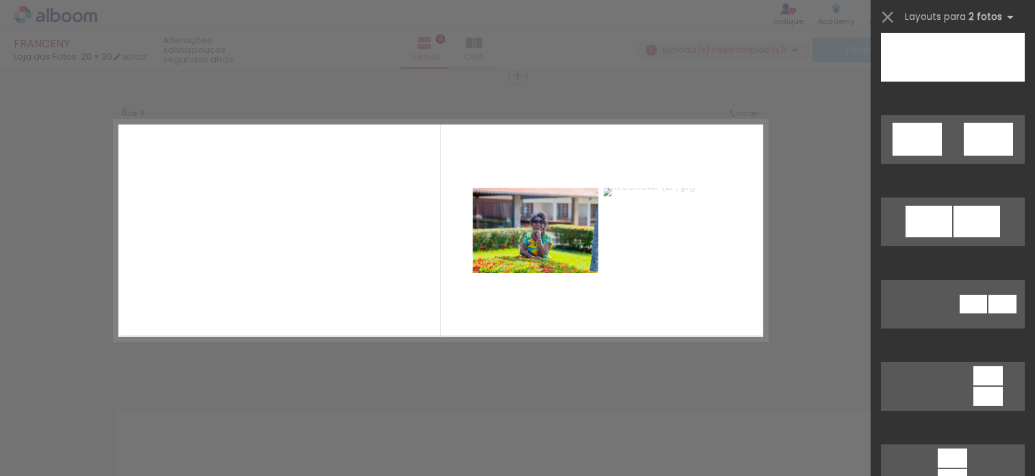
scroll to position [833, 0]
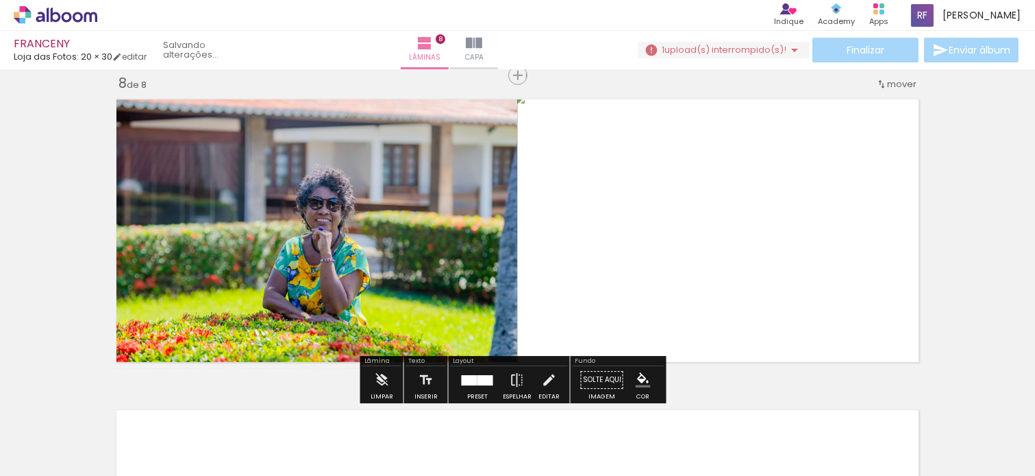
scroll to position [761, 0]
click at [521, 379] on paper-button "Espelhar" at bounding box center [517, 383] width 36 height 35
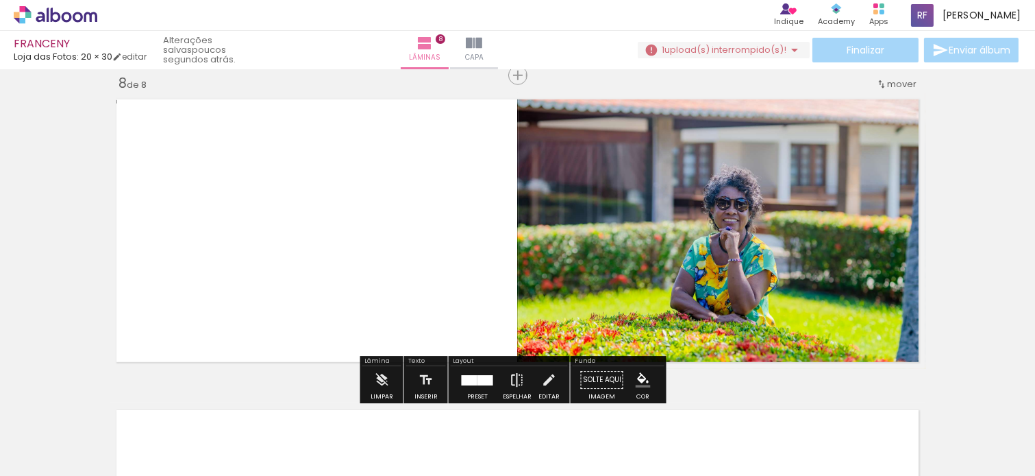
click at [521, 379] on paper-button "Espelhar" at bounding box center [517, 383] width 36 height 35
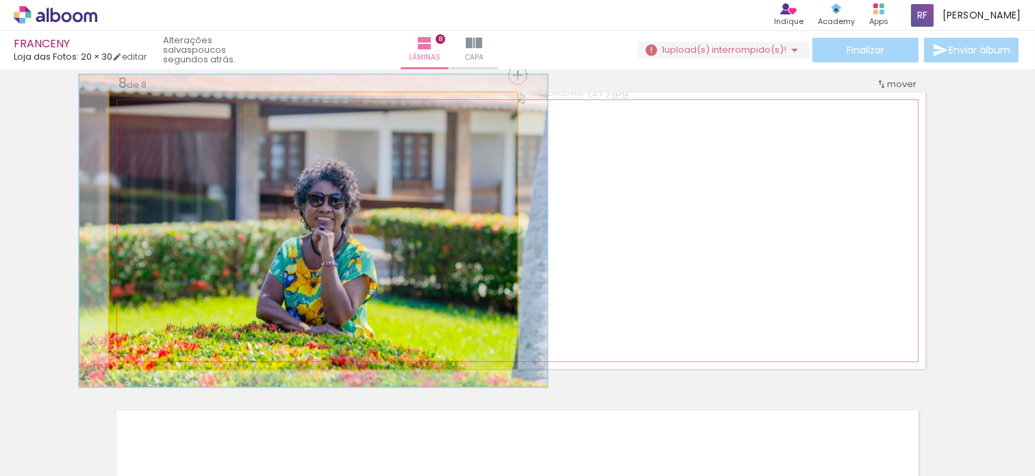
click at [146, 105] on div at bounding box center [148, 107] width 22 height 22
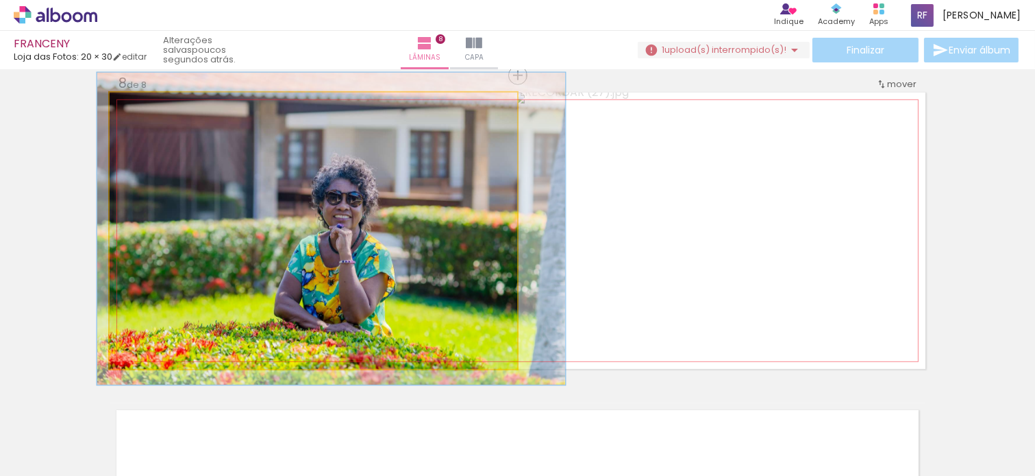
drag, startPoint x: 278, startPoint y: 213, endPoint x: 296, endPoint y: 211, distance: 17.9
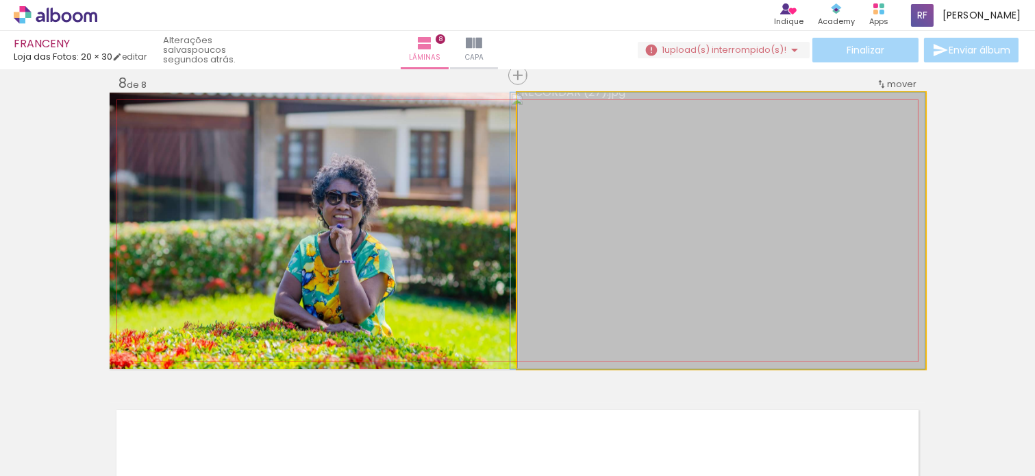
drag, startPoint x: 839, startPoint y: 279, endPoint x: 830, endPoint y: 279, distance: 9.6
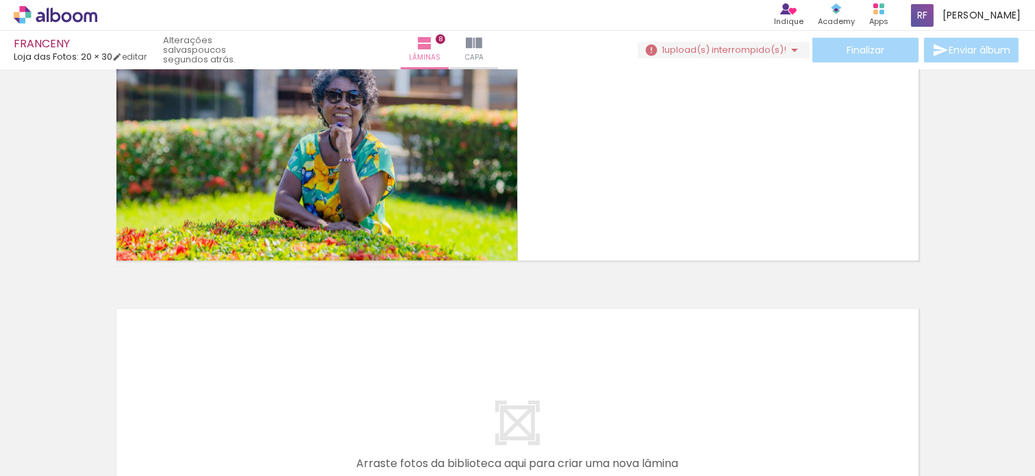
scroll to position [2215, 0]
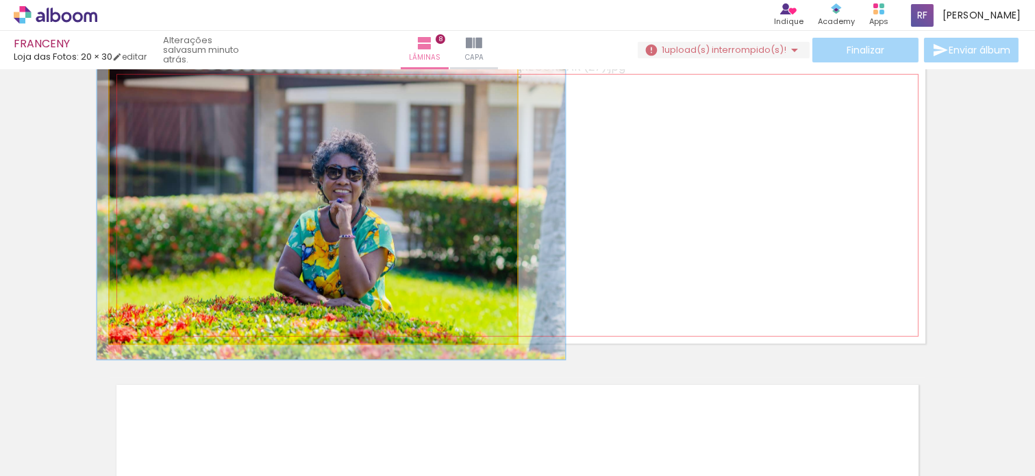
click at [423, 251] on quentale-photo at bounding box center [314, 205] width 408 height 276
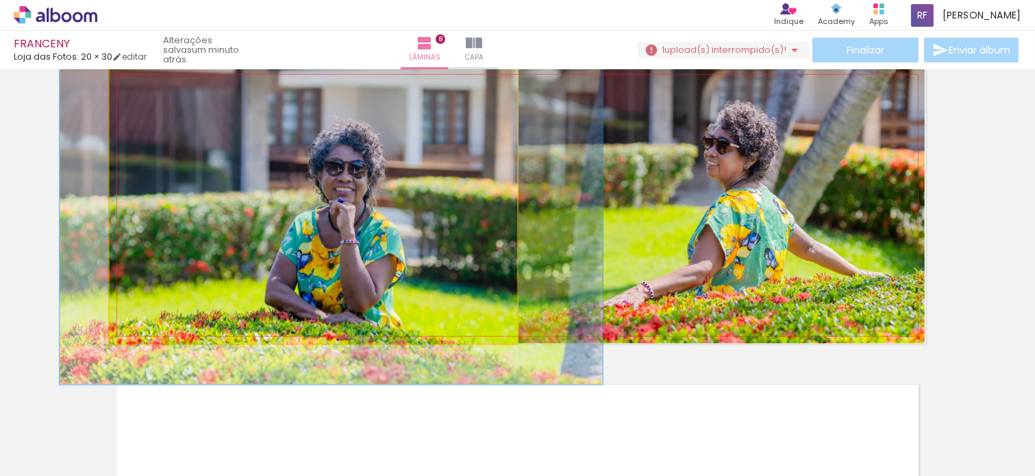
drag, startPoint x: 144, startPoint y: 79, endPoint x: 153, endPoint y: 80, distance: 9.6
type paper-slider "131"
click at [153, 80] on div at bounding box center [158, 81] width 12 height 12
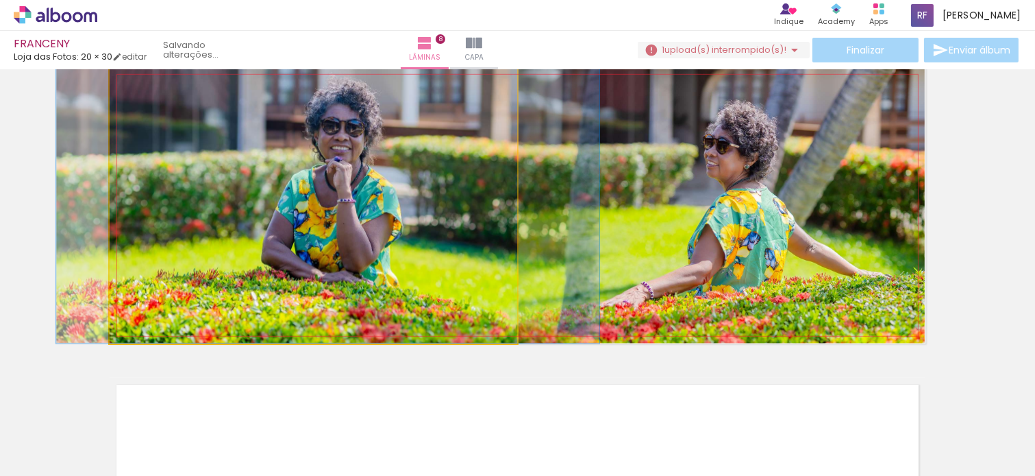
drag, startPoint x: 221, startPoint y: 163, endPoint x: 218, endPoint y: 119, distance: 44.0
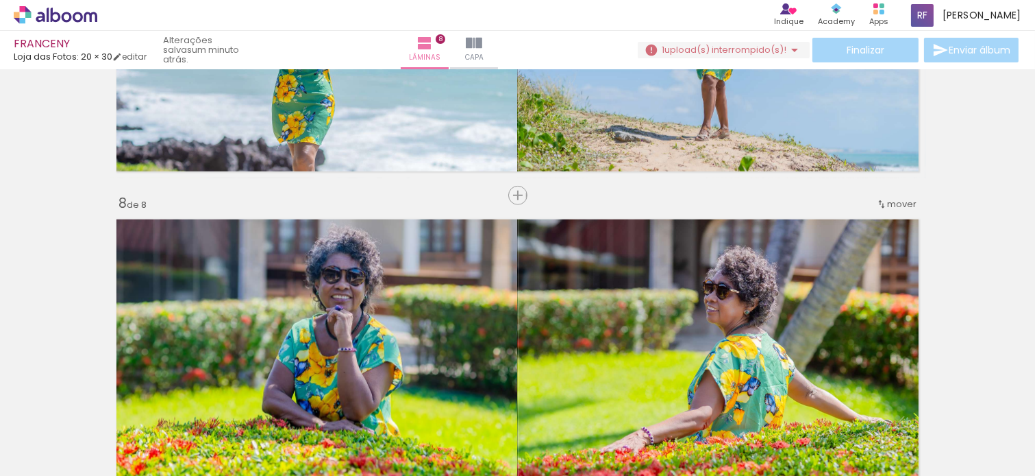
scroll to position [2062, 0]
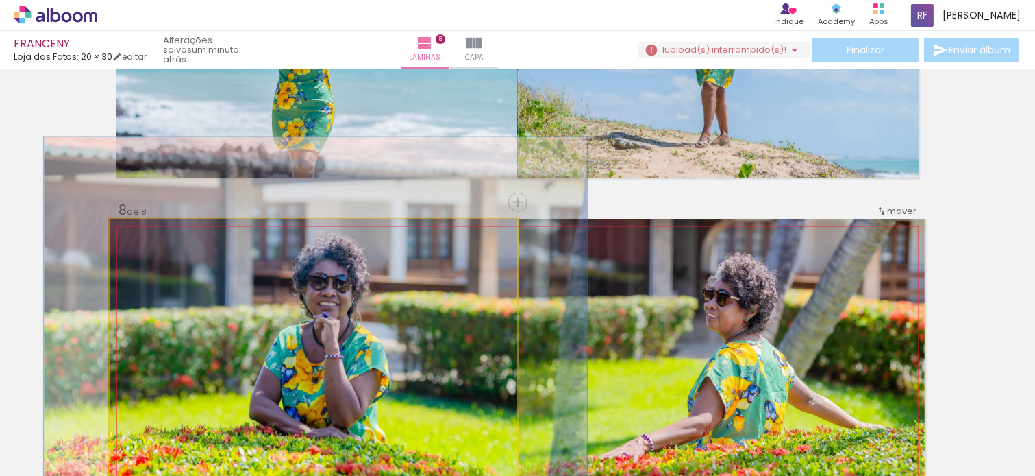
drag, startPoint x: 402, startPoint y: 331, endPoint x: 388, endPoint y: 331, distance: 13.0
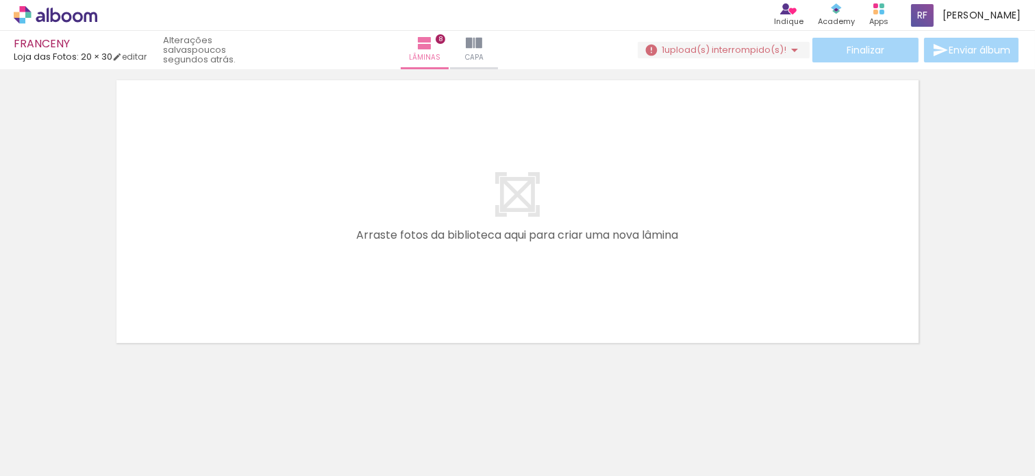
scroll to position [2526, 0]
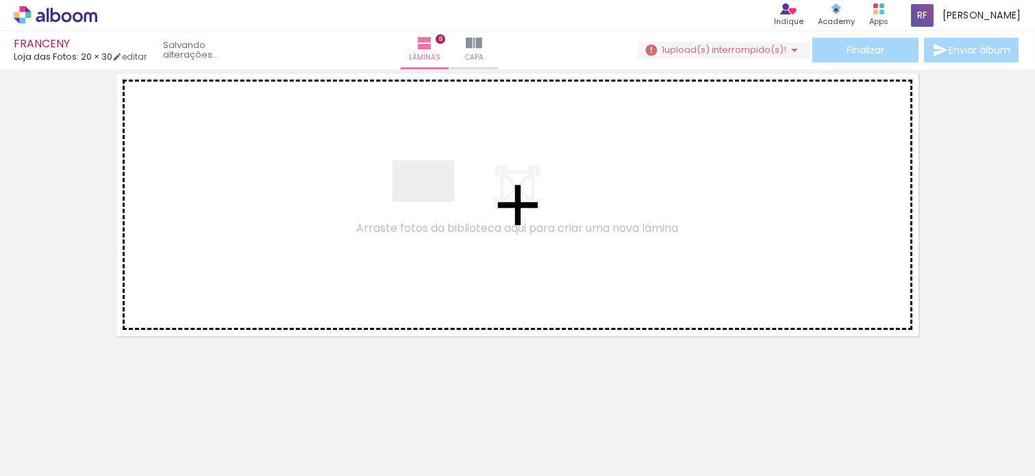
drag, startPoint x: 919, startPoint y: 426, endPoint x: 341, endPoint y: 215, distance: 615.6
click at [341, 215] on quentale-workspace at bounding box center [517, 238] width 1035 height 476
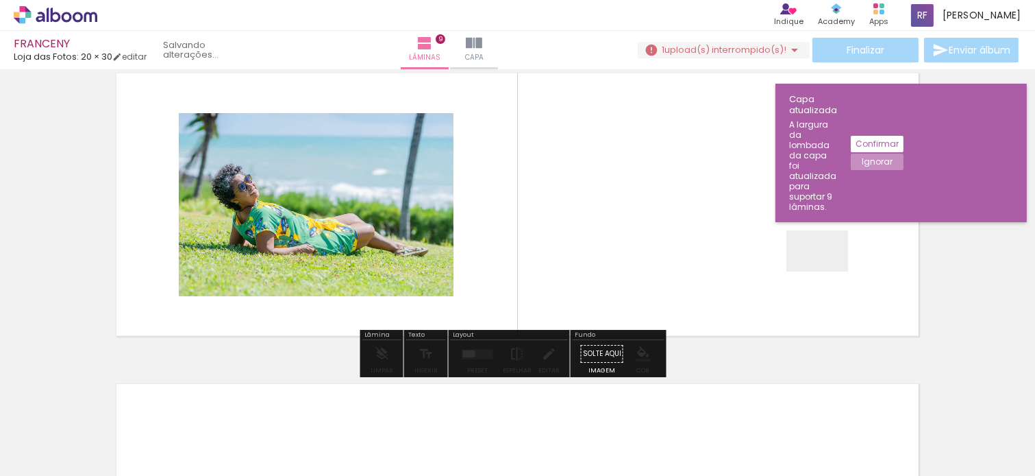
drag, startPoint x: 1009, startPoint y: 435, endPoint x: 978, endPoint y: 149, distance: 287.4
click at [764, 214] on quentale-workspace at bounding box center [517, 238] width 1035 height 476
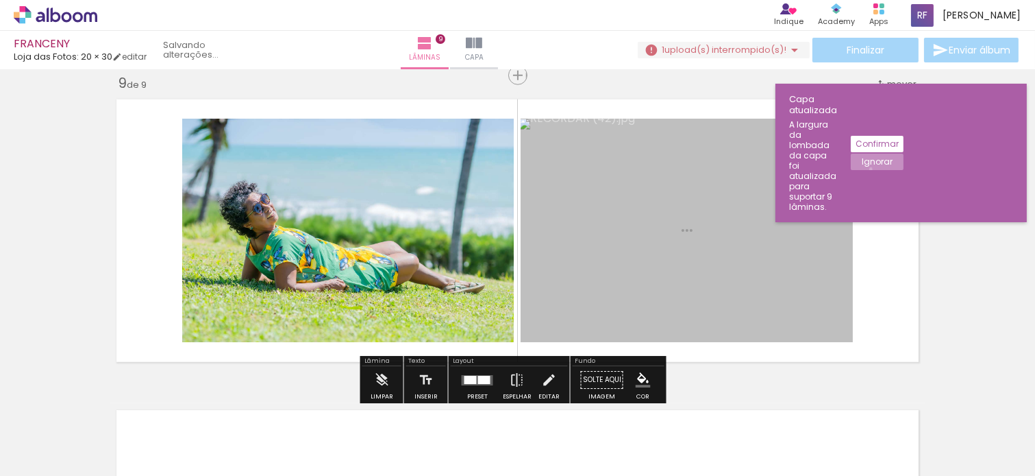
click at [904, 153] on paper-button "Ignorar" at bounding box center [877, 161] width 53 height 16
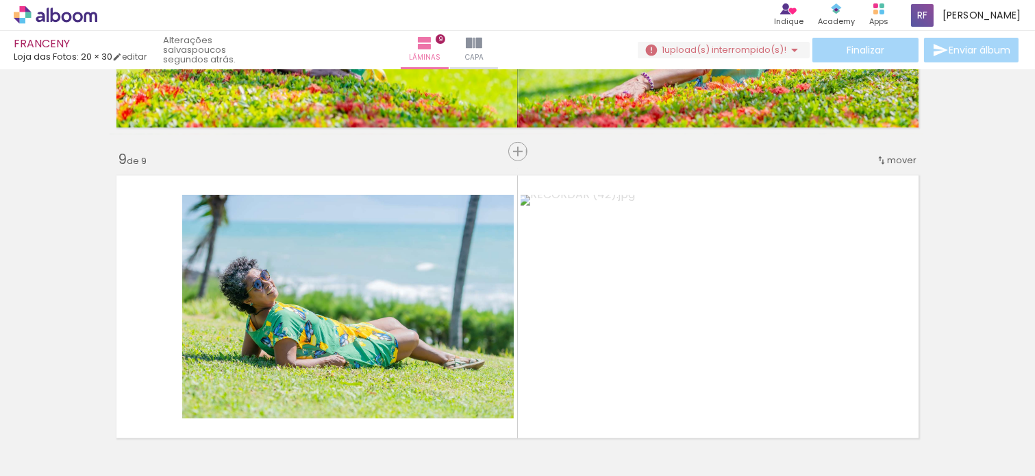
scroll to position [2652, 0]
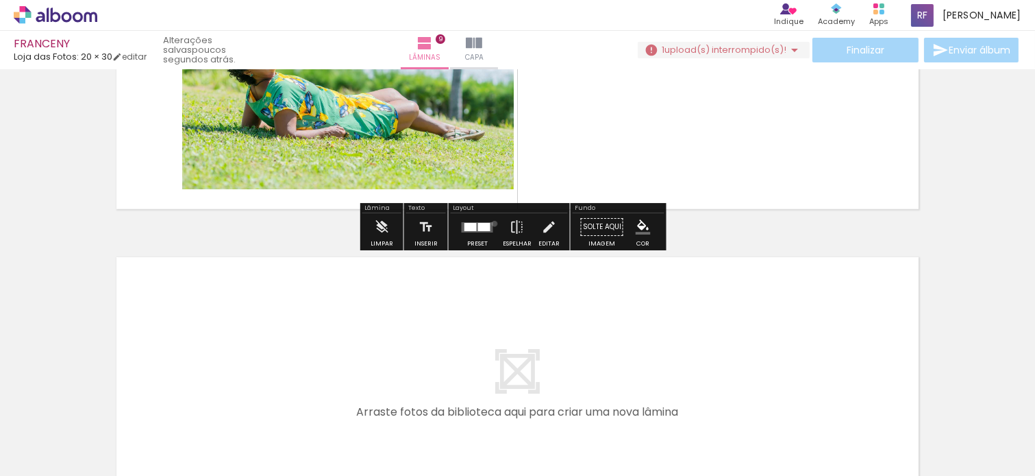
click at [491, 223] on div at bounding box center [477, 226] width 37 height 27
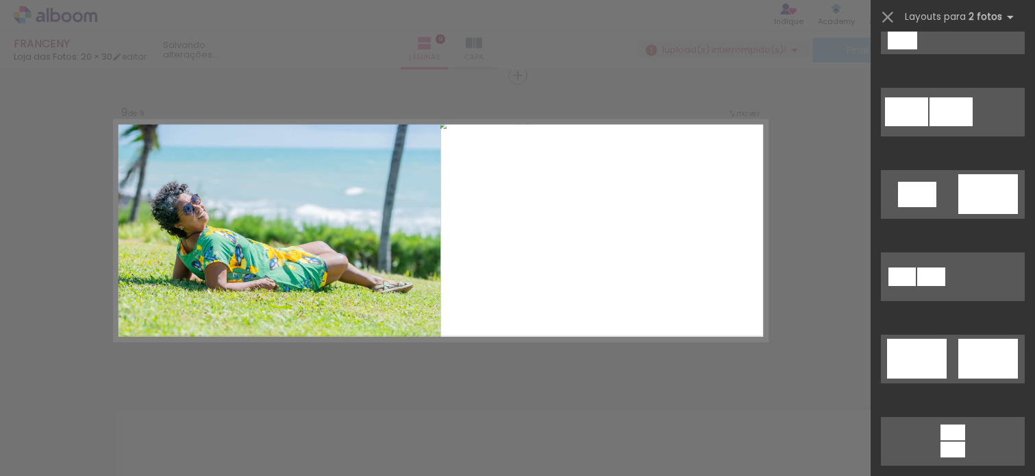
scroll to position [608, 0]
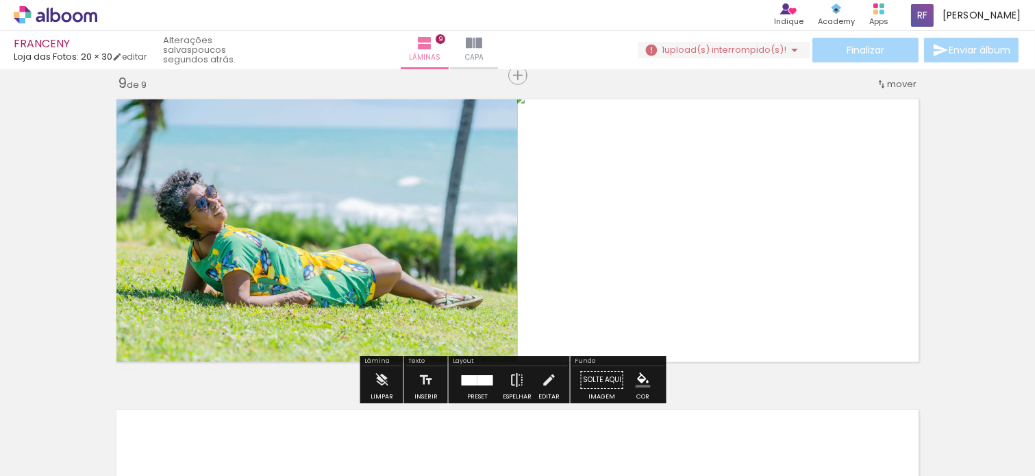
click at [512, 382] on iron-icon at bounding box center [517, 379] width 15 height 27
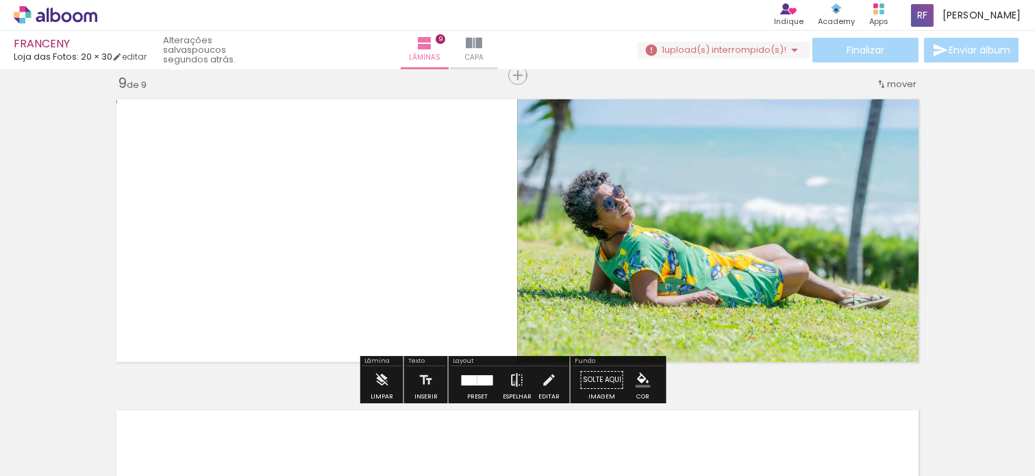
click at [512, 382] on iron-icon at bounding box center [517, 379] width 15 height 27
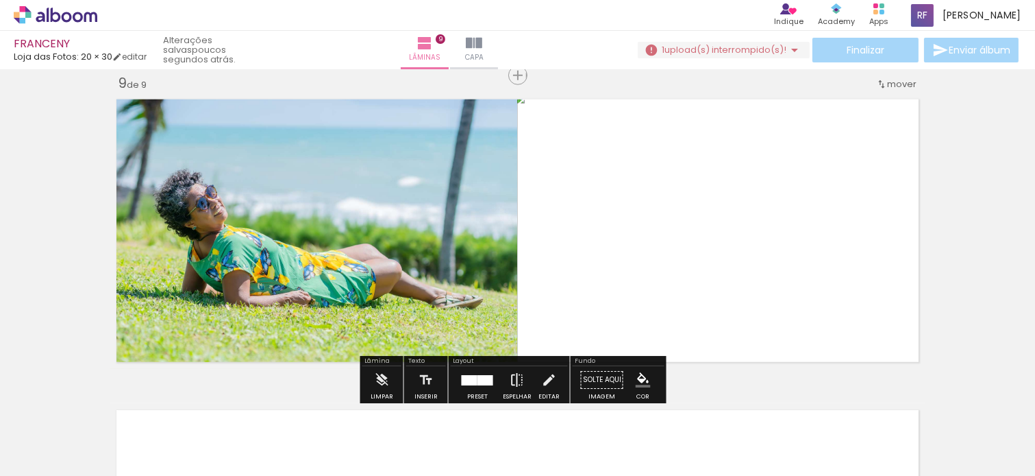
click at [512, 382] on iron-icon at bounding box center [517, 379] width 15 height 27
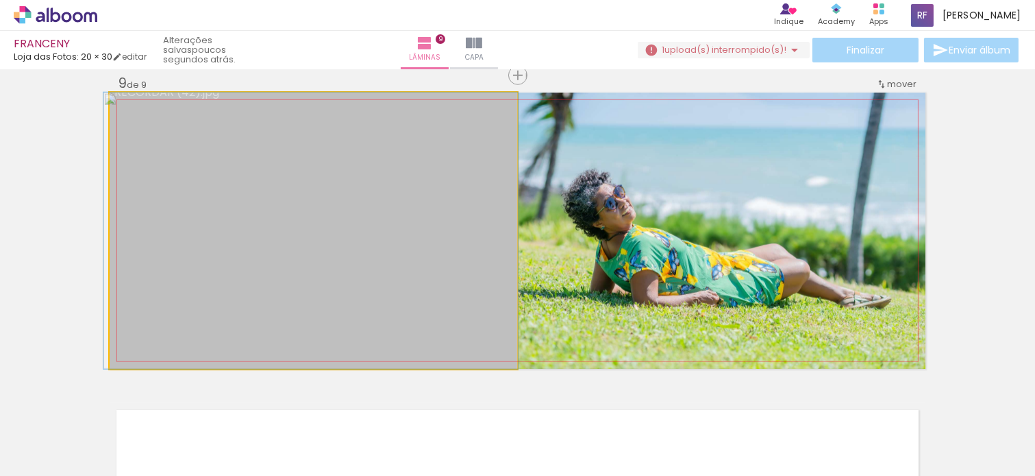
drag, startPoint x: 452, startPoint y: 252, endPoint x: 449, endPoint y: 229, distance: 23.5
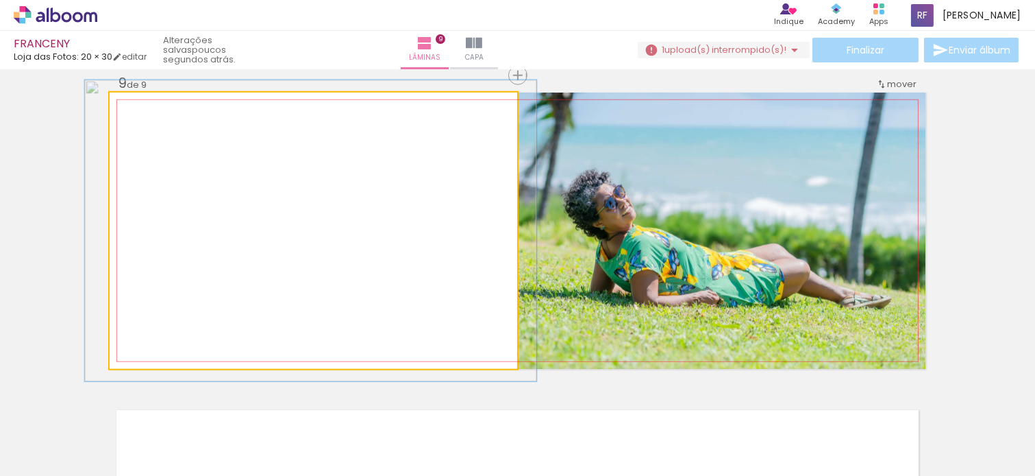
type paper-slider "109"
click at [147, 103] on div at bounding box center [146, 107] width 22 height 22
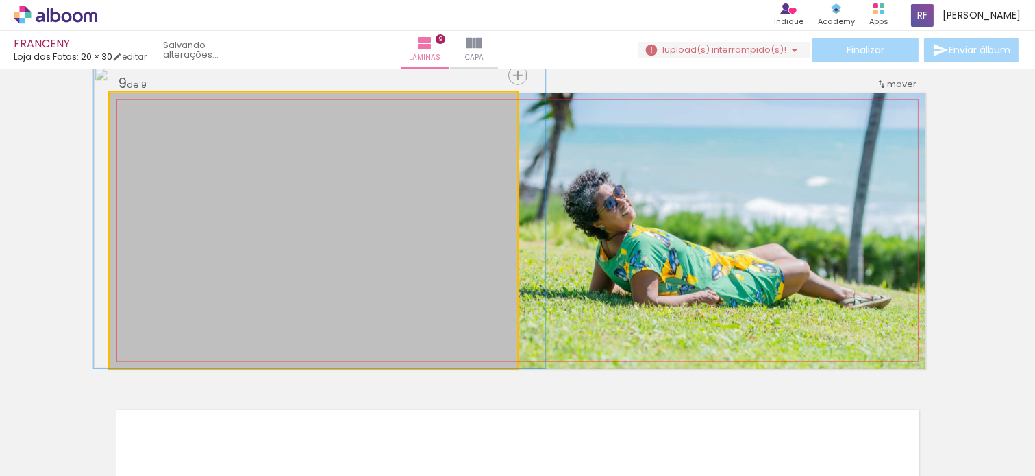
drag, startPoint x: 411, startPoint y: 237, endPoint x: 420, endPoint y: 210, distance: 28.2
drag, startPoint x: 475, startPoint y: 273, endPoint x: 447, endPoint y: 270, distance: 28.2
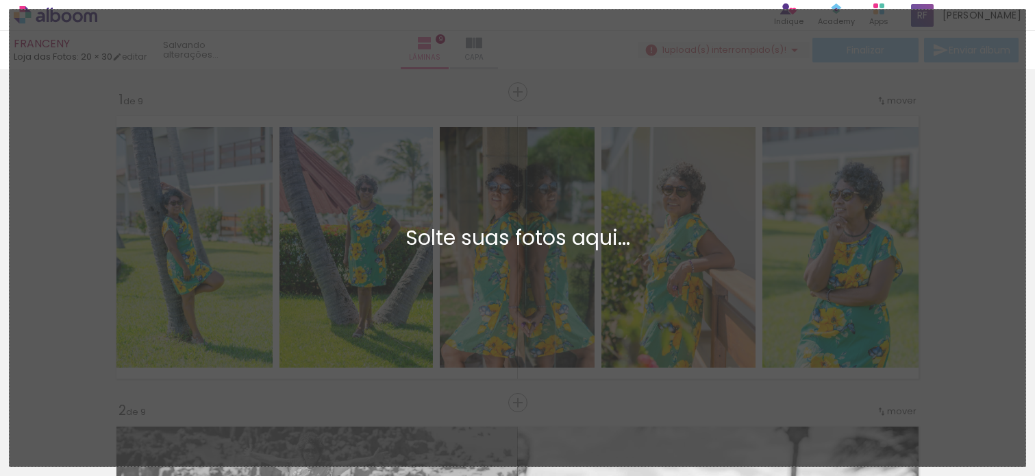
click at [991, 217] on div "Adicionar Fotos Solte suas fotos aqui..." at bounding box center [518, 238] width 1016 height 456
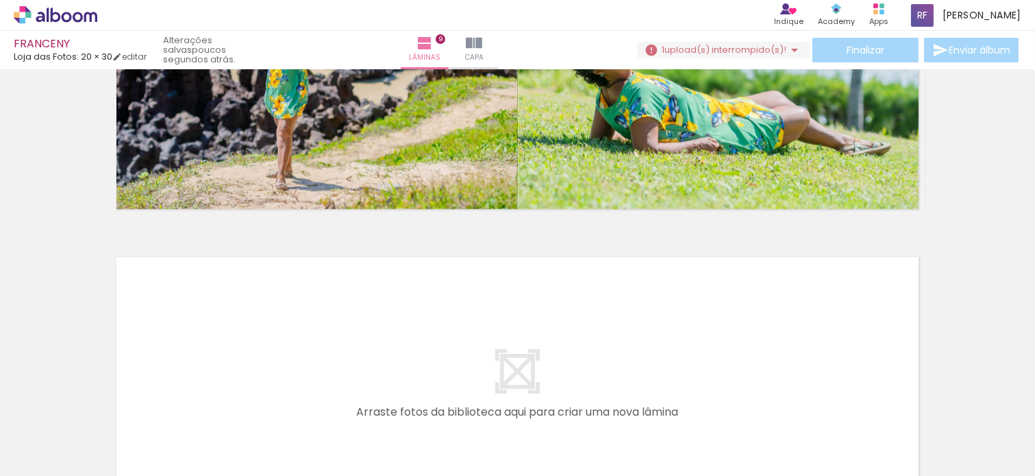
scroll to position [608, 0]
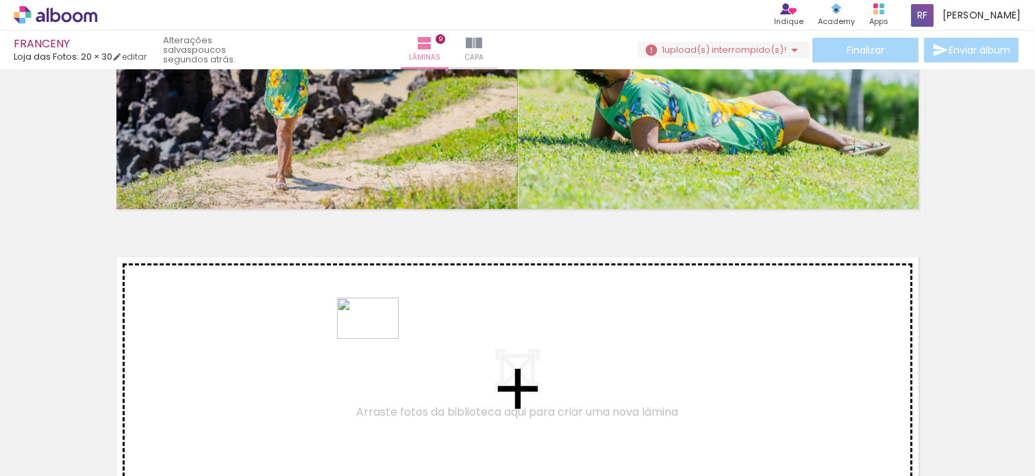
scroll to position [0, 0]
drag, startPoint x: 523, startPoint y: 285, endPoint x: 378, endPoint y: 338, distance: 154.8
click at [378, 338] on quentale-workspace at bounding box center [517, 238] width 1035 height 476
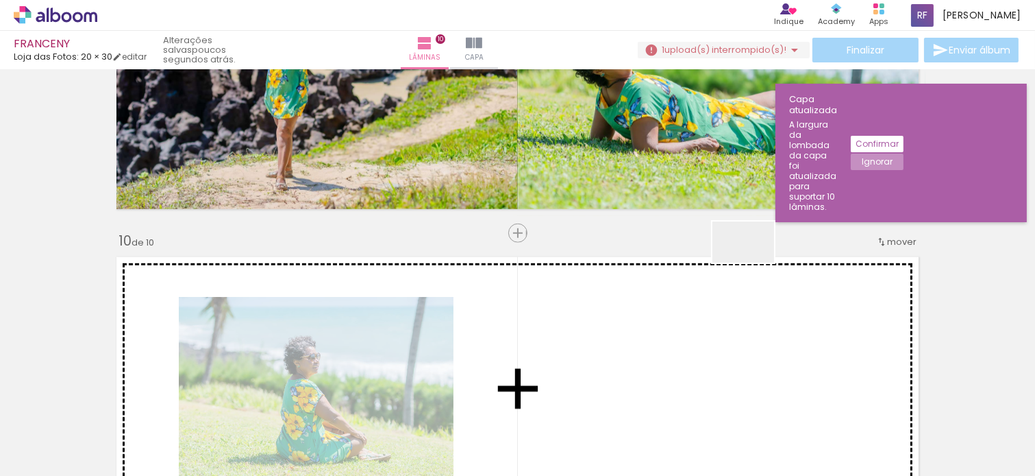
drag, startPoint x: 761, startPoint y: 292, endPoint x: 754, endPoint y: 262, distance: 30.2
click at [754, 262] on quentale-workspace at bounding box center [517, 238] width 1035 height 476
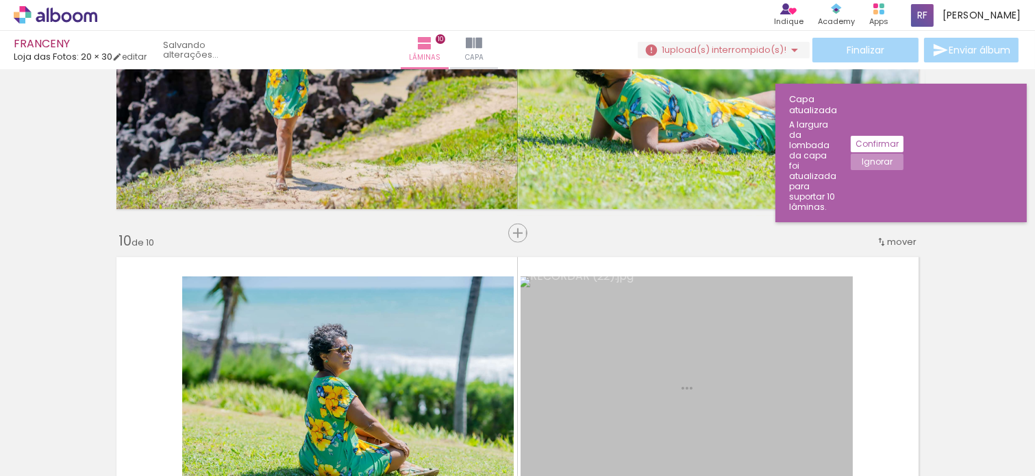
scroll to position [2810, 0]
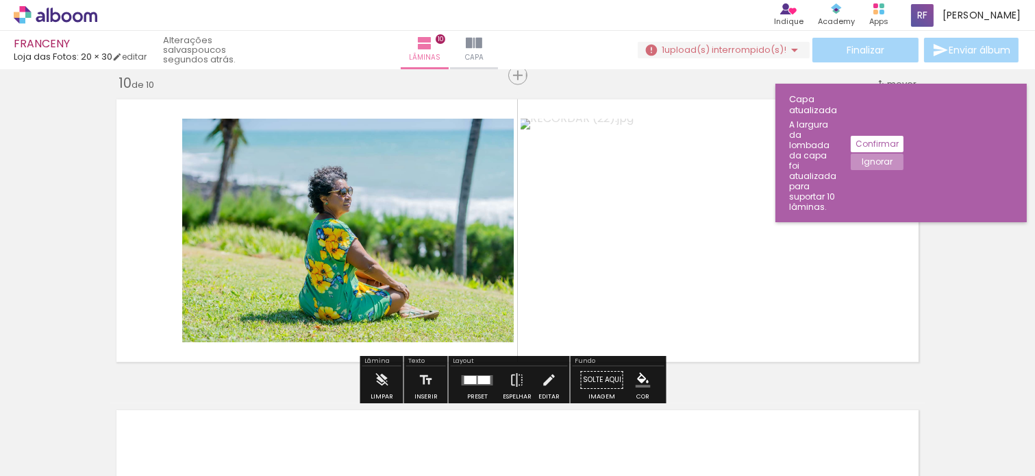
click at [462, 380] on quentale-layouter at bounding box center [478, 380] width 32 height 10
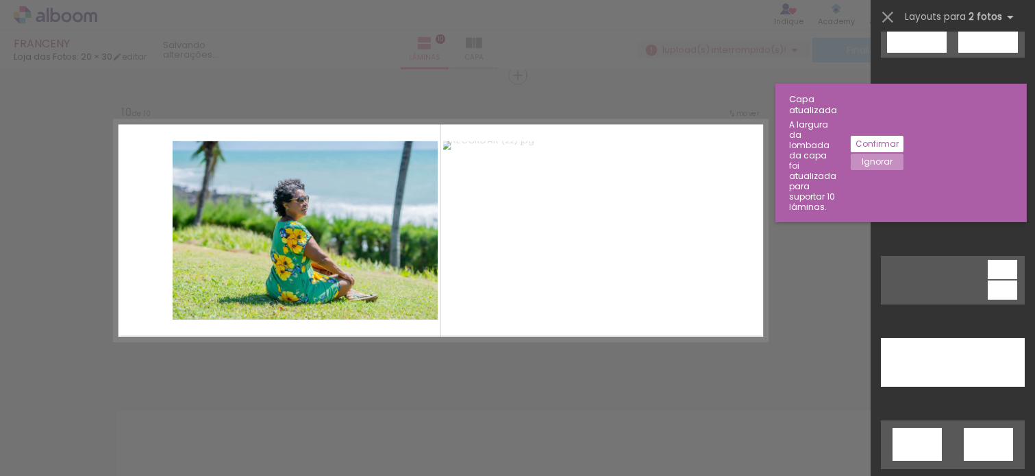
scroll to position [0, 0]
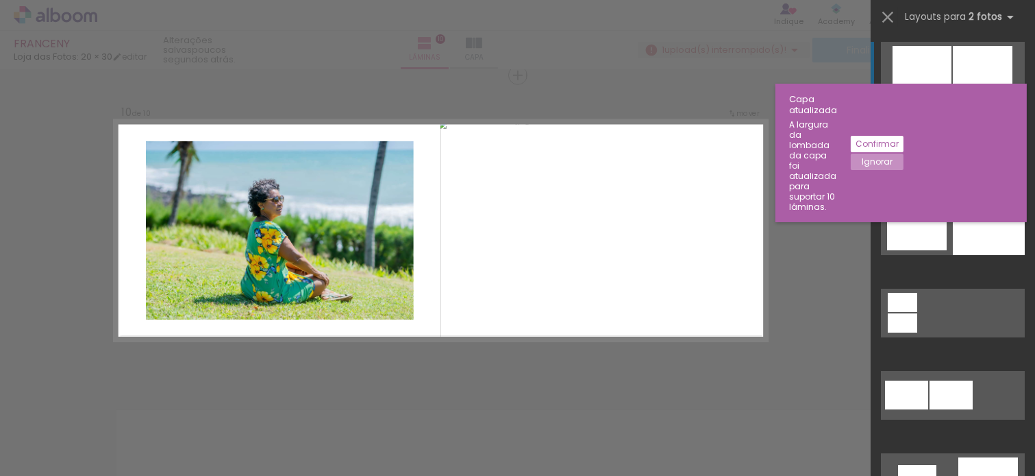
click at [0, 0] on slot "Ignorar" at bounding box center [0, 0] width 0 height 0
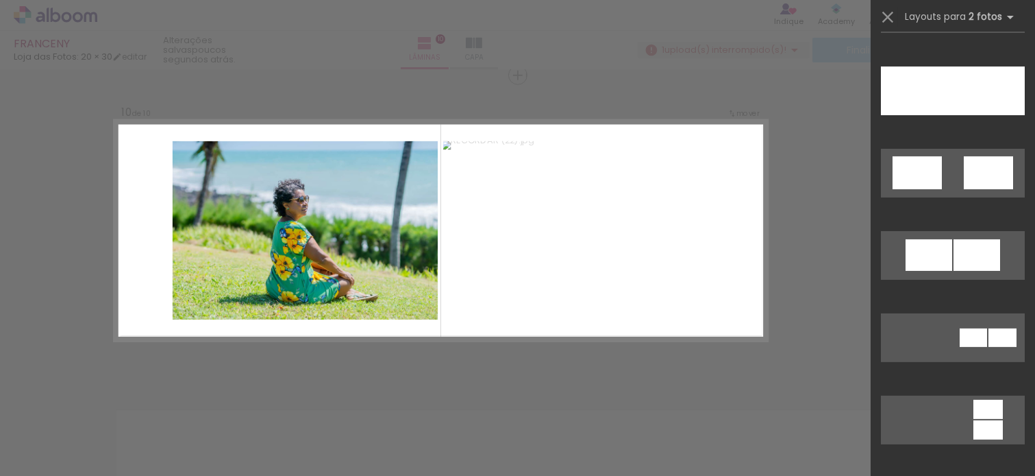
scroll to position [894, 0]
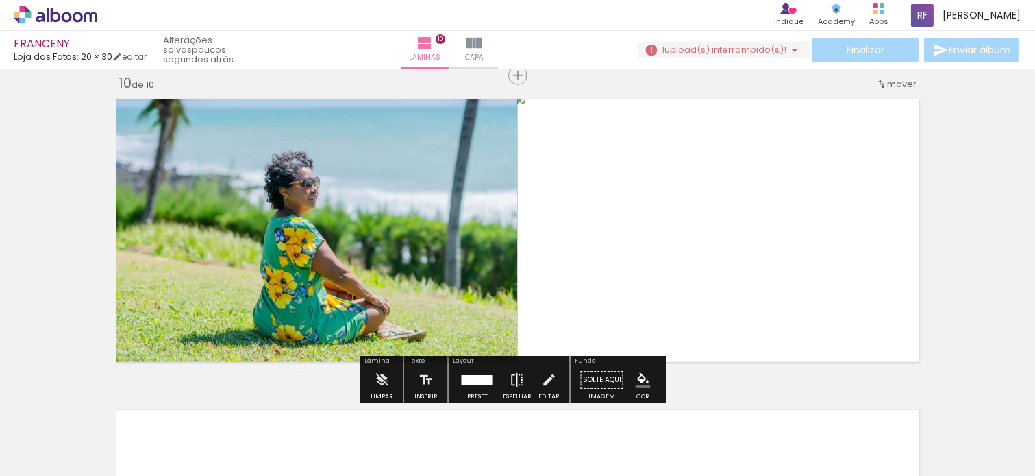
click at [524, 380] on paper-button "Espelhar" at bounding box center [517, 383] width 36 height 35
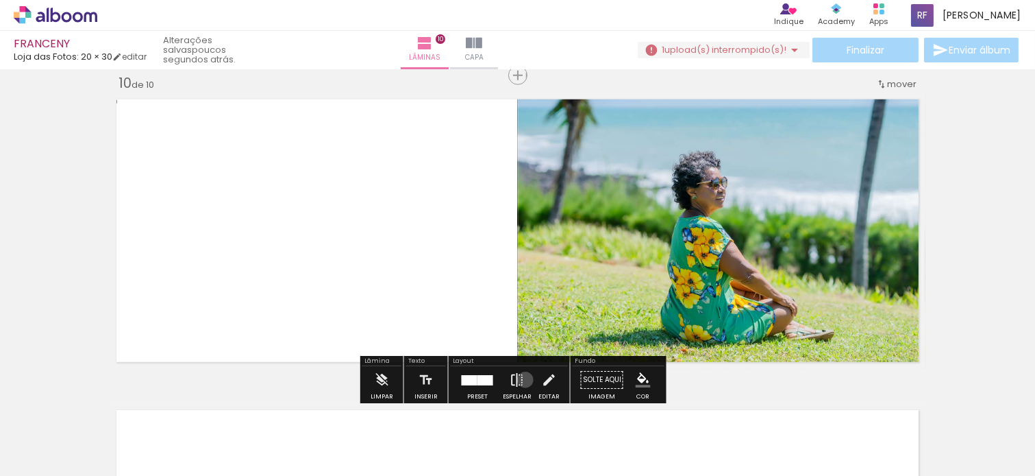
click at [522, 380] on paper-button "Espelhar" at bounding box center [517, 383] width 36 height 35
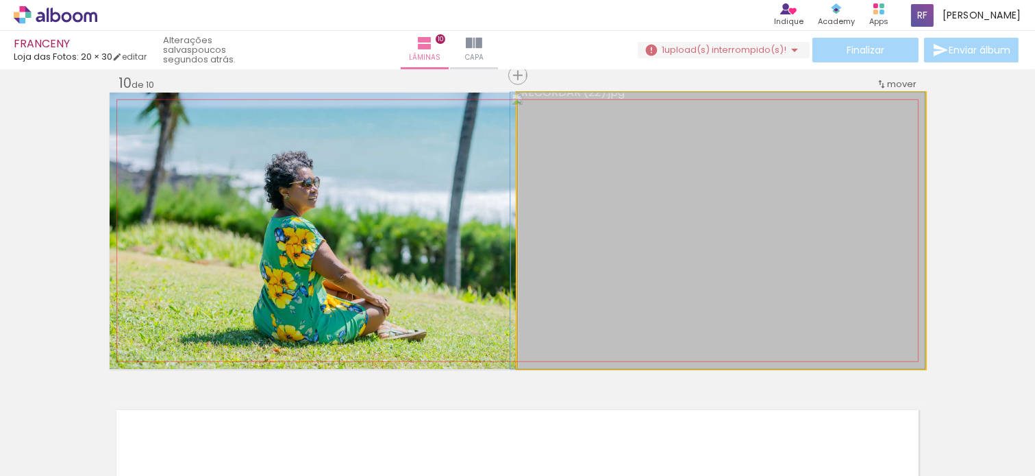
drag, startPoint x: 629, startPoint y: 255, endPoint x: 593, endPoint y: 254, distance: 35.6
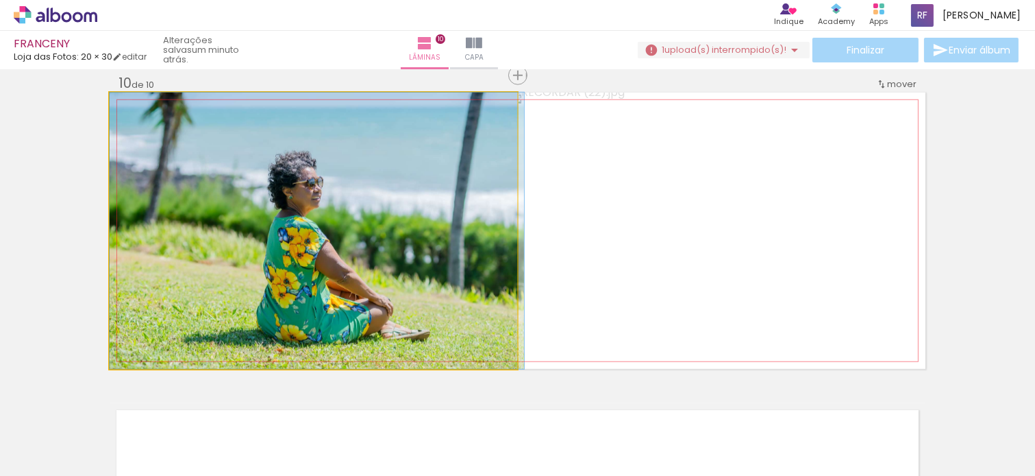
click at [139, 107] on div at bounding box center [142, 107] width 22 height 22
drag, startPoint x: 314, startPoint y: 221, endPoint x: 341, endPoint y: 195, distance: 37.8
drag, startPoint x: 373, startPoint y: 238, endPoint x: 400, endPoint y: 234, distance: 26.9
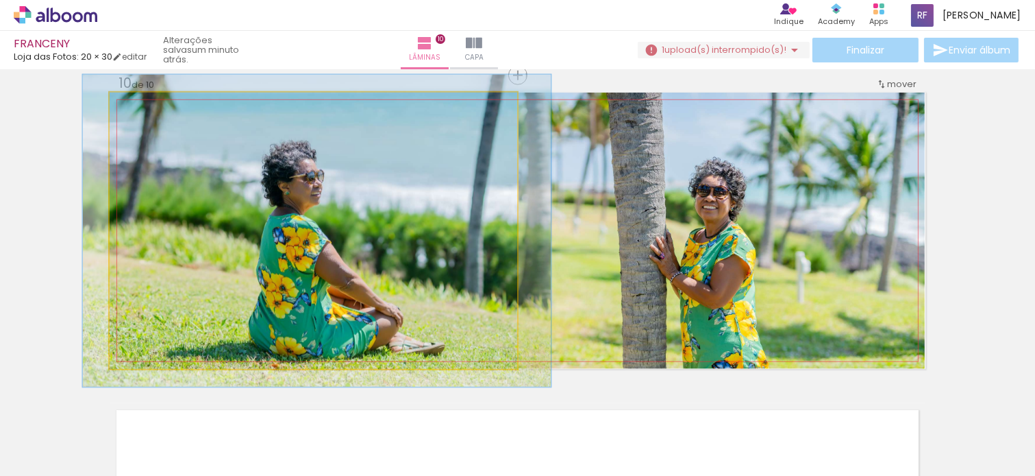
type paper-slider "113"
click at [142, 108] on div at bounding box center [148, 107] width 12 height 12
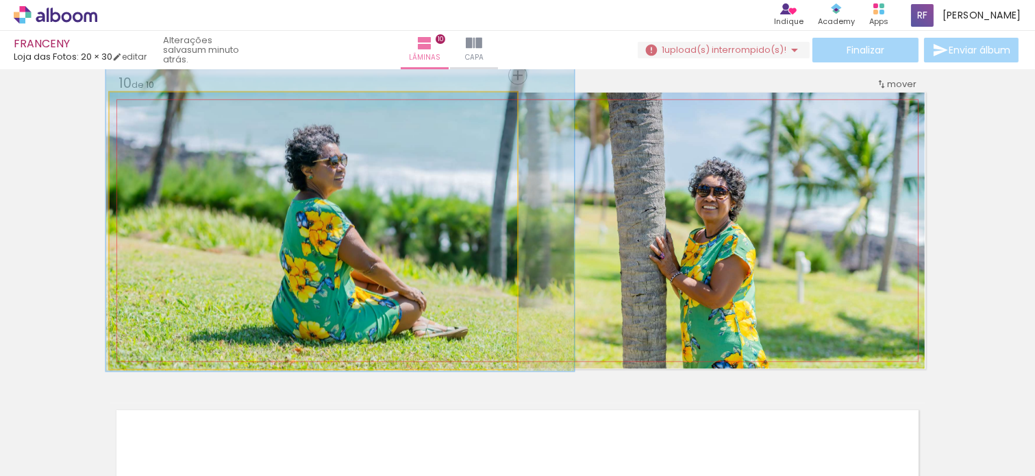
drag, startPoint x: 329, startPoint y: 256, endPoint x: 352, endPoint y: 240, distance: 28.1
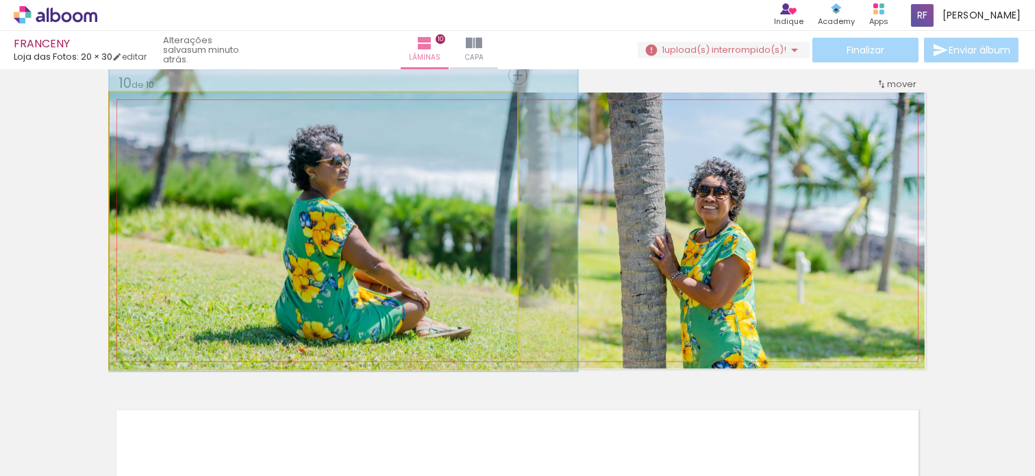
drag, startPoint x: 432, startPoint y: 221, endPoint x: 460, endPoint y: 221, distance: 27.4
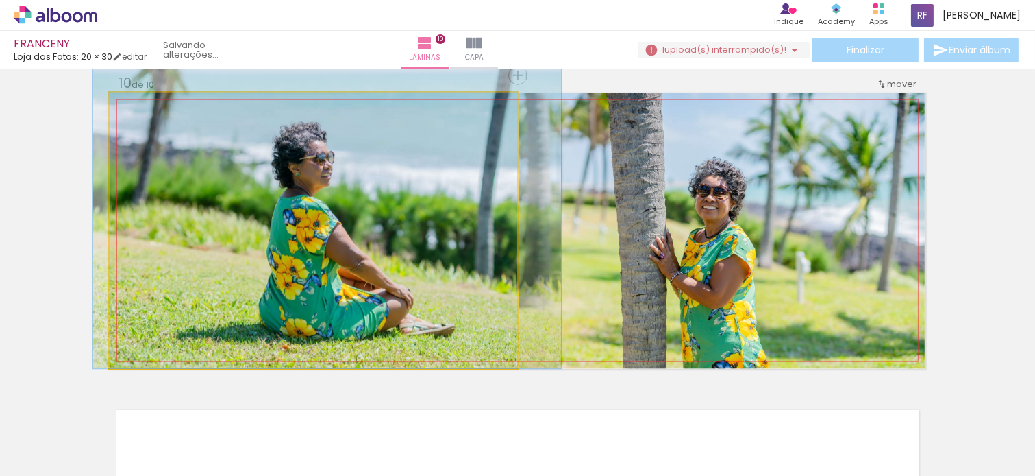
drag, startPoint x: 443, startPoint y: 225, endPoint x: 437, endPoint y: 210, distance: 15.7
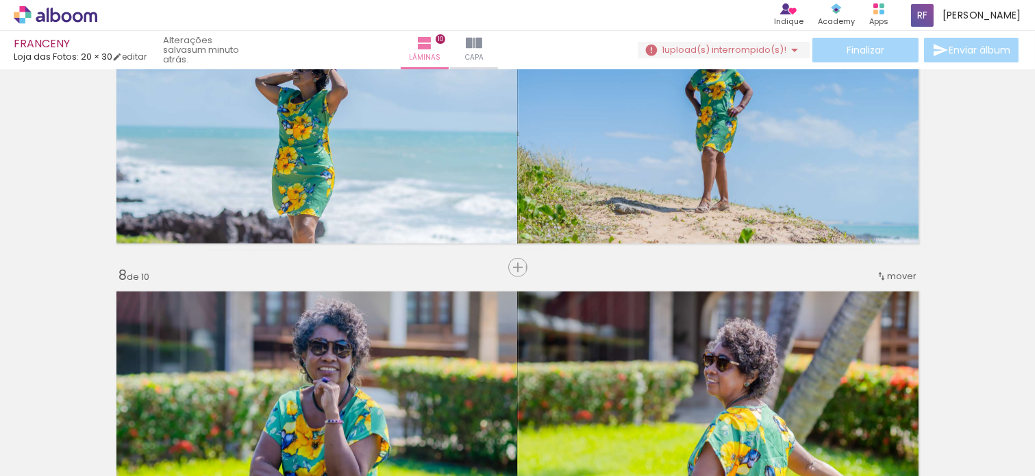
scroll to position [1921, 0]
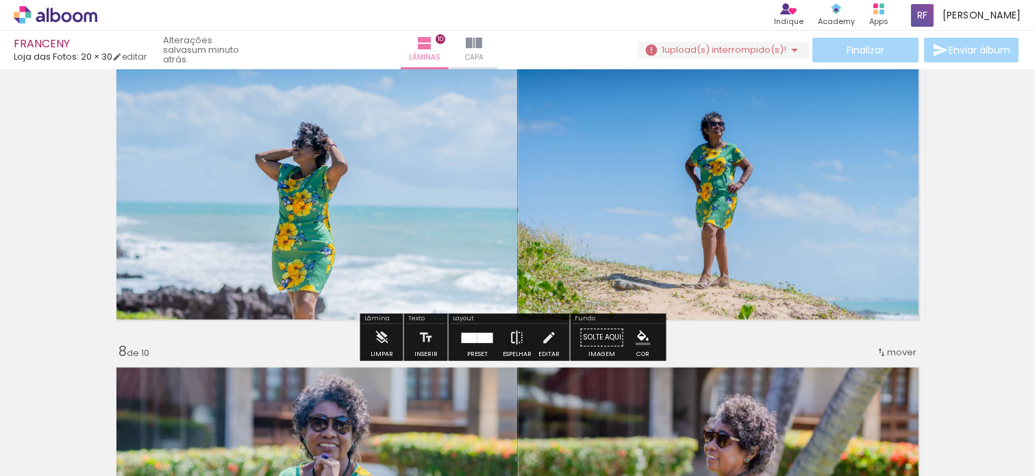
click at [515, 339] on iron-icon at bounding box center [517, 336] width 15 height 27
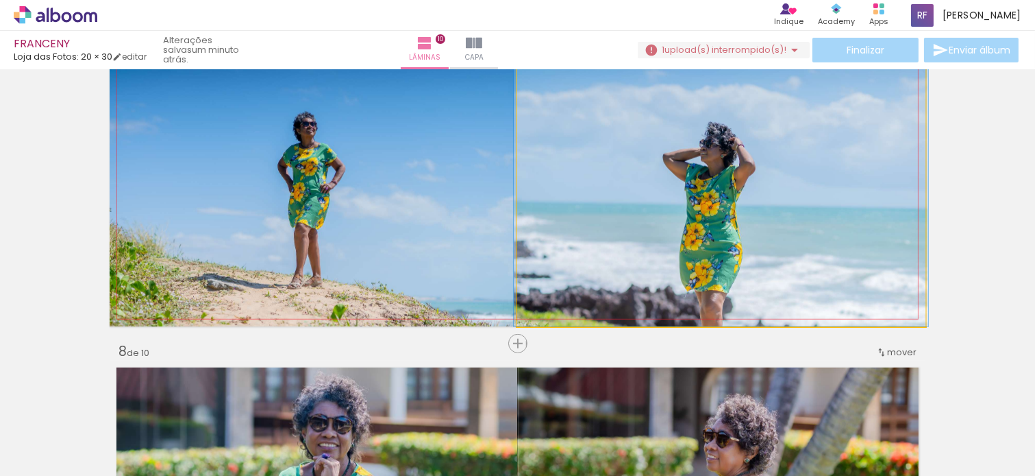
click at [630, 280] on quentale-photo at bounding box center [721, 188] width 408 height 276
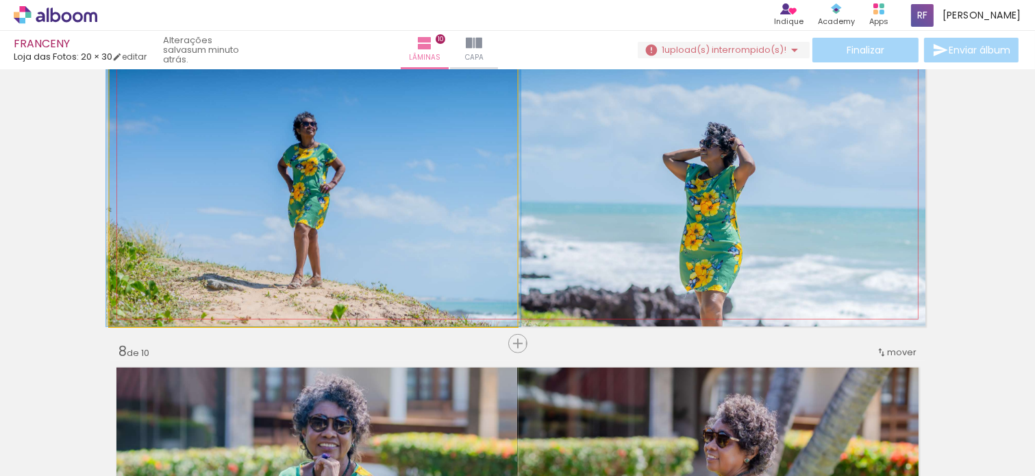
click at [379, 199] on quentale-photo at bounding box center [314, 188] width 408 height 276
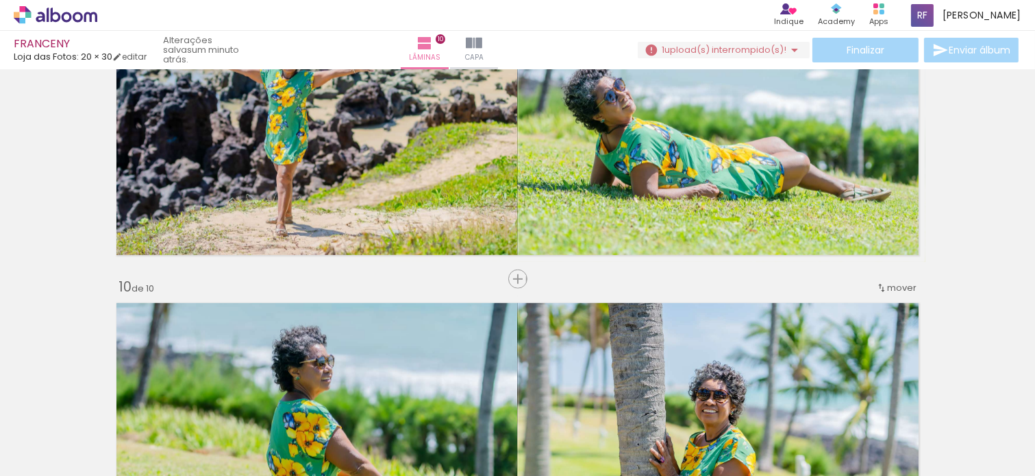
scroll to position [2911, 0]
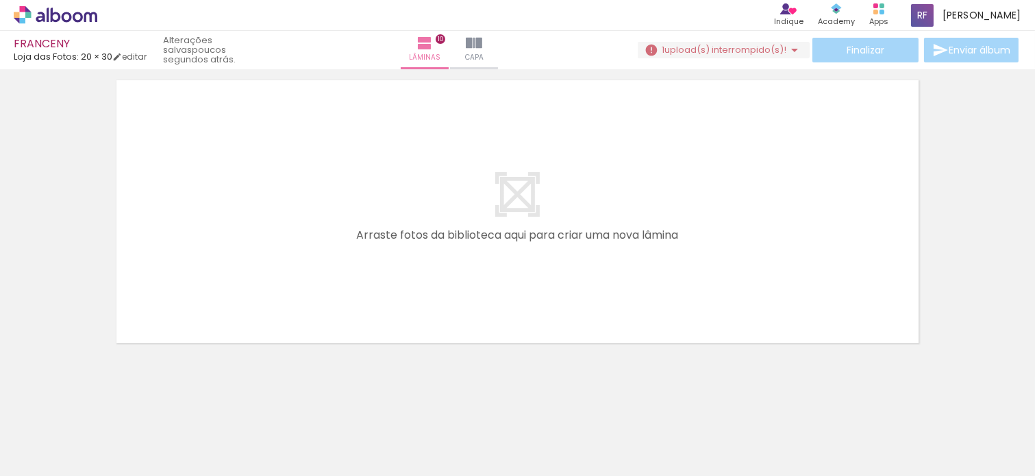
scroll to position [0, 0]
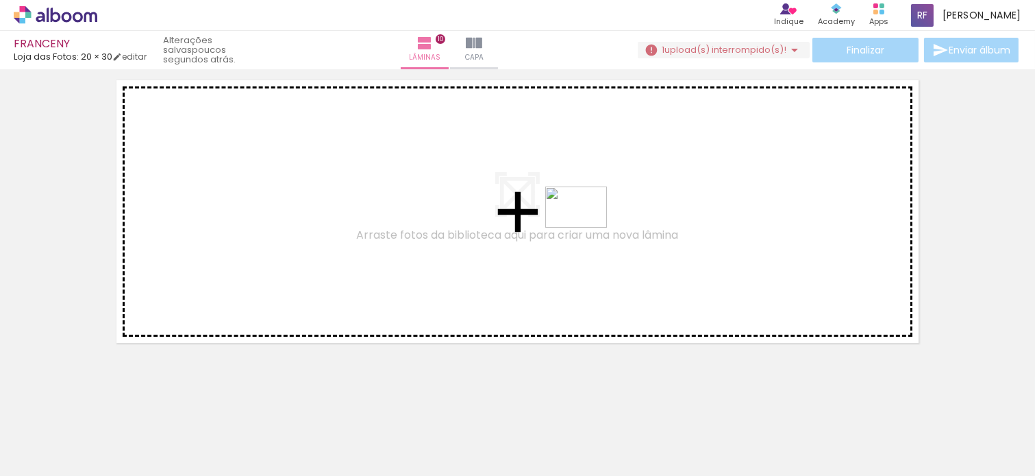
drag, startPoint x: 872, startPoint y: 353, endPoint x: 565, endPoint y: 227, distance: 332.5
click at [565, 227] on quentale-workspace at bounding box center [517, 238] width 1035 height 476
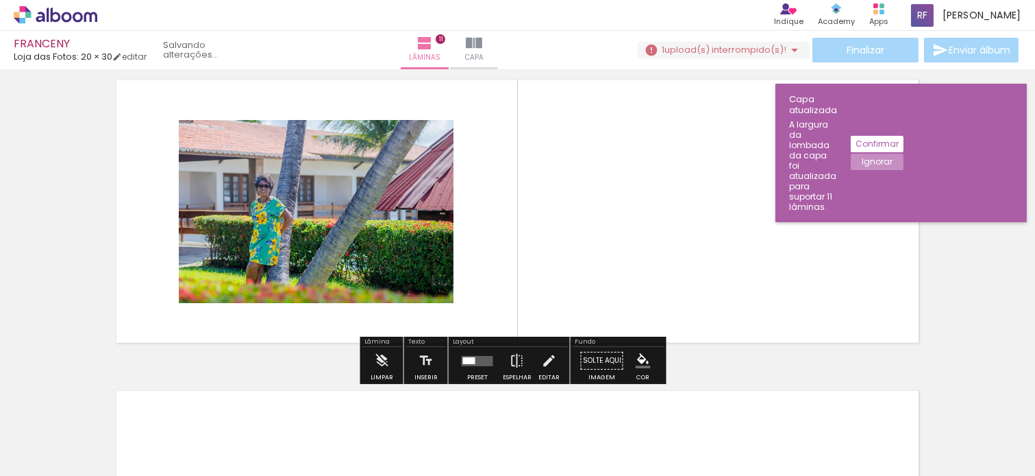
click at [0, 0] on slot "Ignorar" at bounding box center [0, 0] width 0 height 0
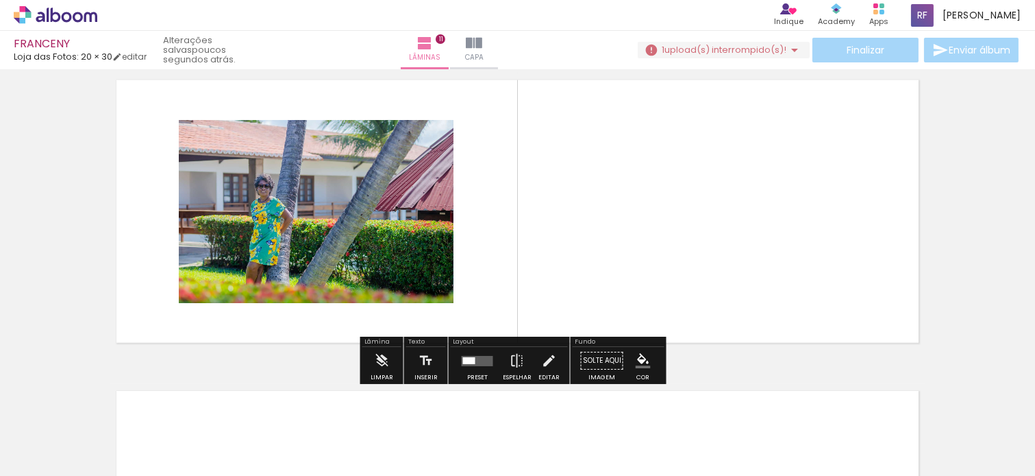
scroll to position [3120, 0]
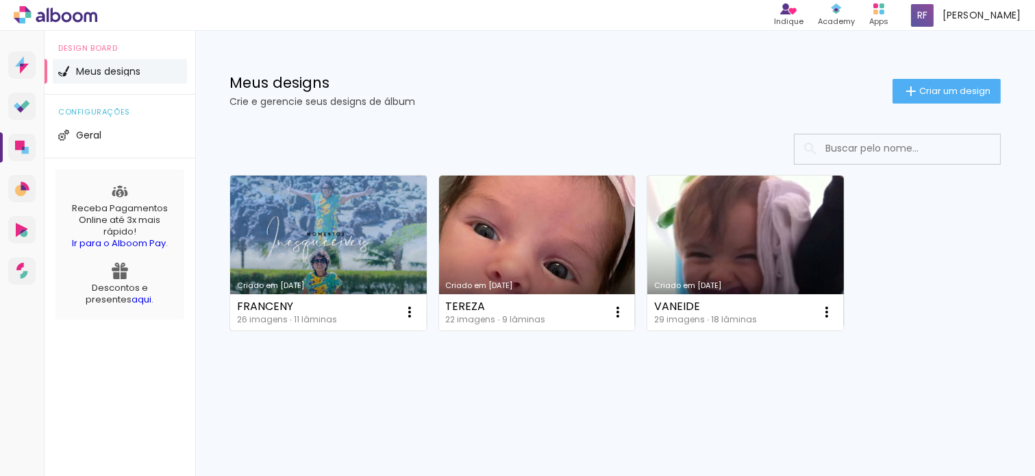
click at [325, 213] on link "Criado em [DATE]" at bounding box center [328, 252] width 197 height 155
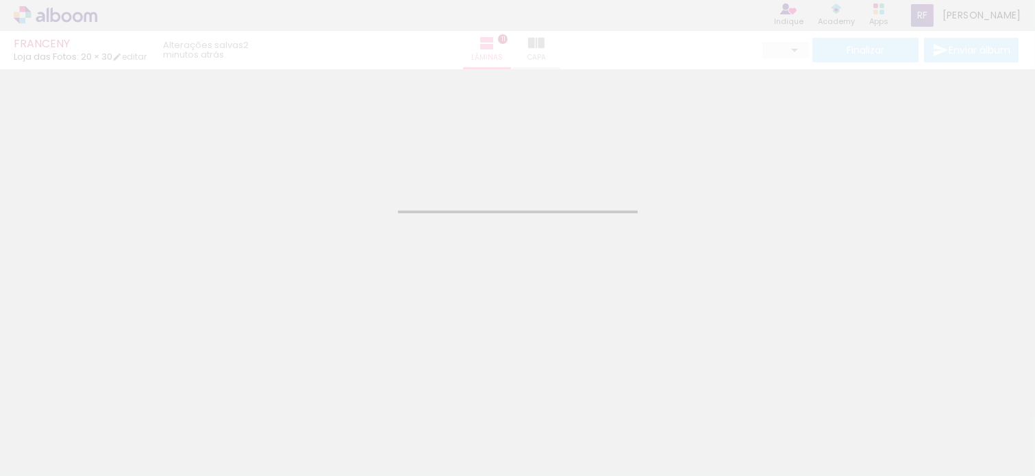
click at [698, 175] on div "Confirmar Cancelar" at bounding box center [517, 240] width 1035 height 343
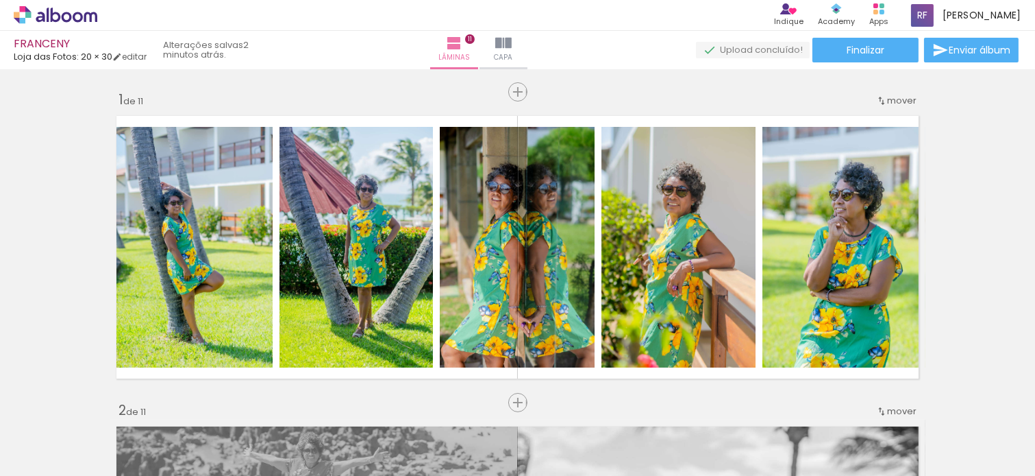
click at [967, 53] on span "Enviar álbum" at bounding box center [980, 50] width 62 height 10
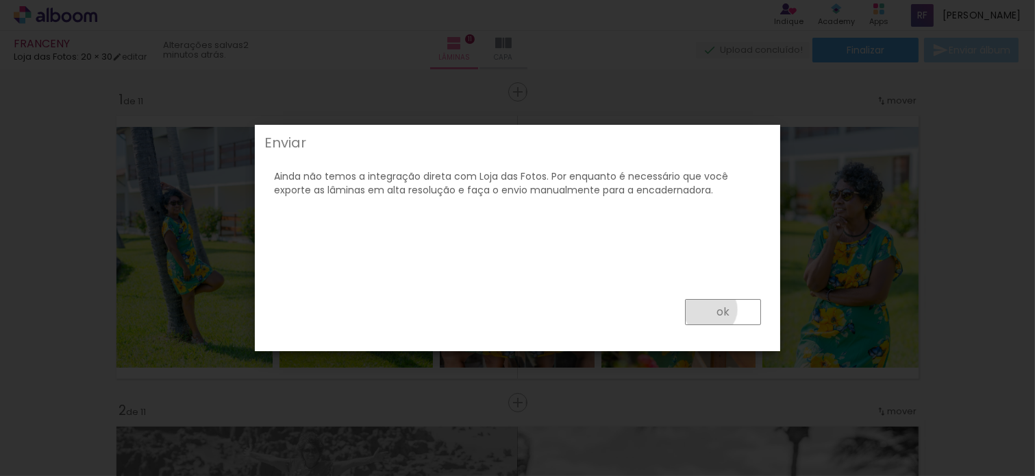
click at [711, 309] on paper-button "ok" at bounding box center [723, 312] width 76 height 26
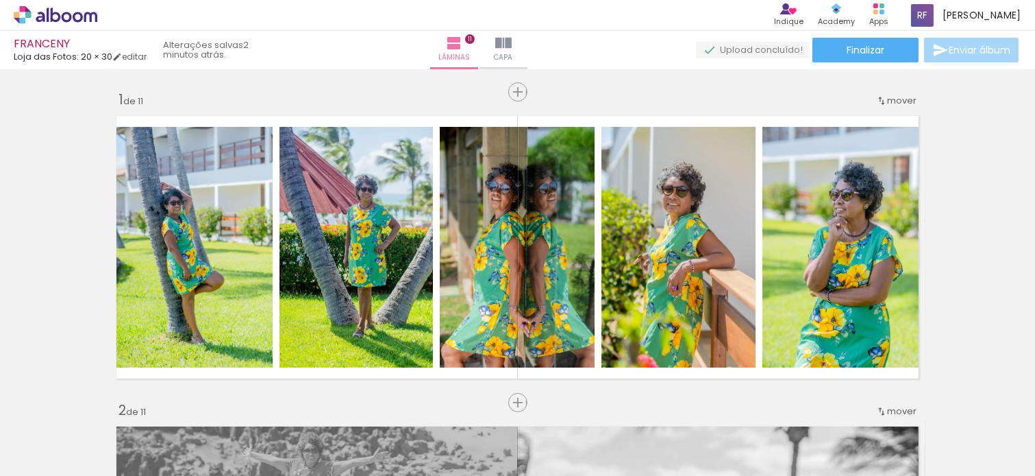
click at [67, 16] on icon at bounding box center [56, 15] width 84 height 18
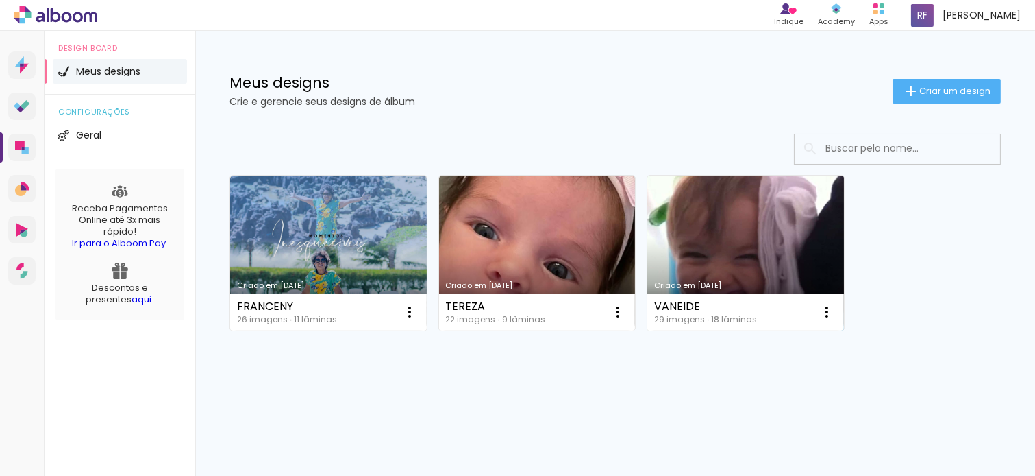
click at [787, 275] on link "Criado em [DATE]" at bounding box center [745, 252] width 197 height 155
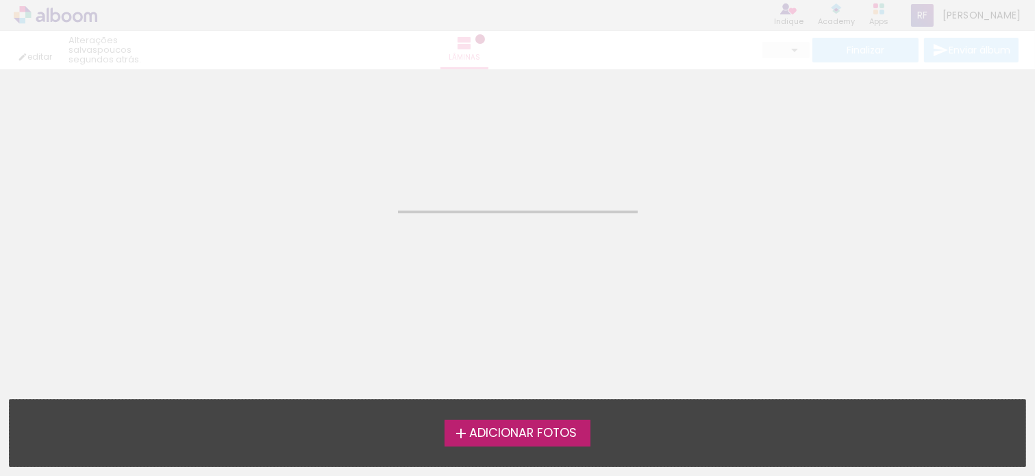
click at [789, 278] on neon-animated-pages "Confirmar Cancelar" at bounding box center [517, 272] width 1035 height 406
click at [788, 277] on neon-animated-pages "Confirmar Cancelar" at bounding box center [517, 272] width 1035 height 406
click at [786, 276] on neon-animated-pages "Confirmar Cancelar" at bounding box center [517, 272] width 1035 height 406
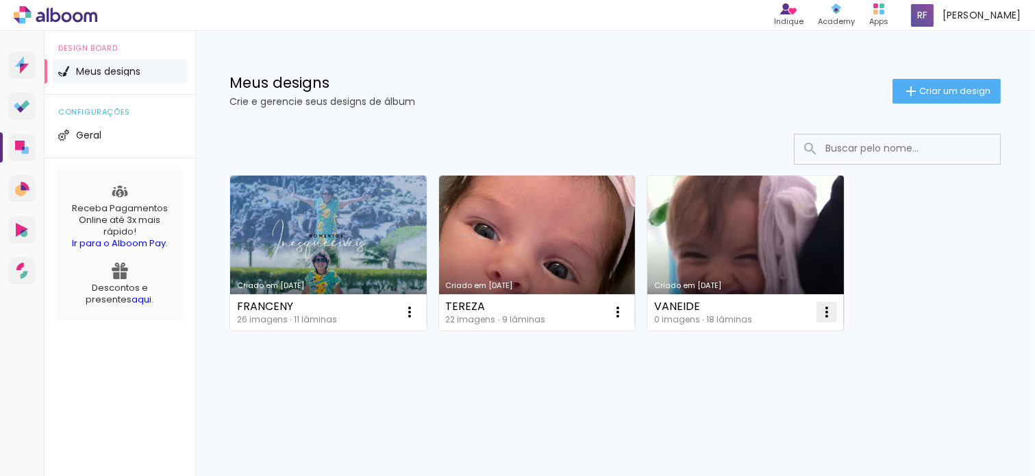
click at [418, 313] on iron-icon at bounding box center [410, 312] width 16 height 16
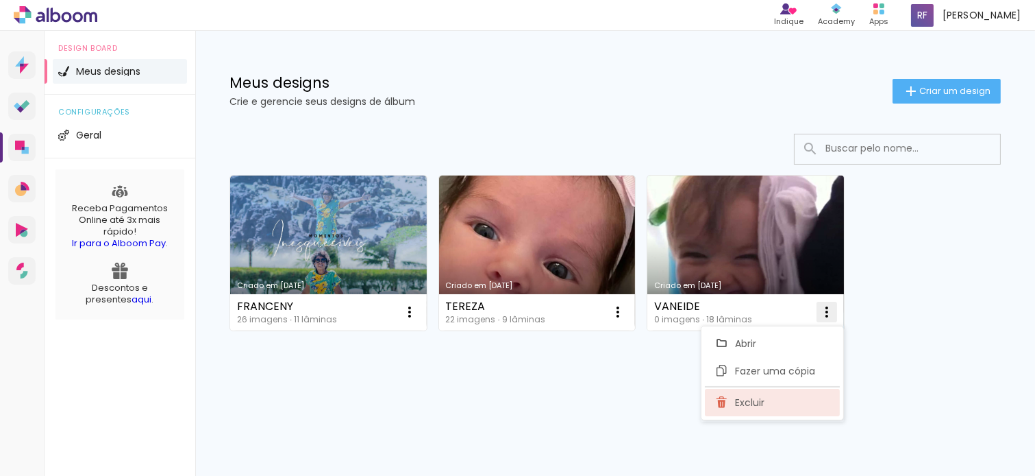
click at [783, 404] on paper-item "Excluir" at bounding box center [772, 401] width 135 height 27
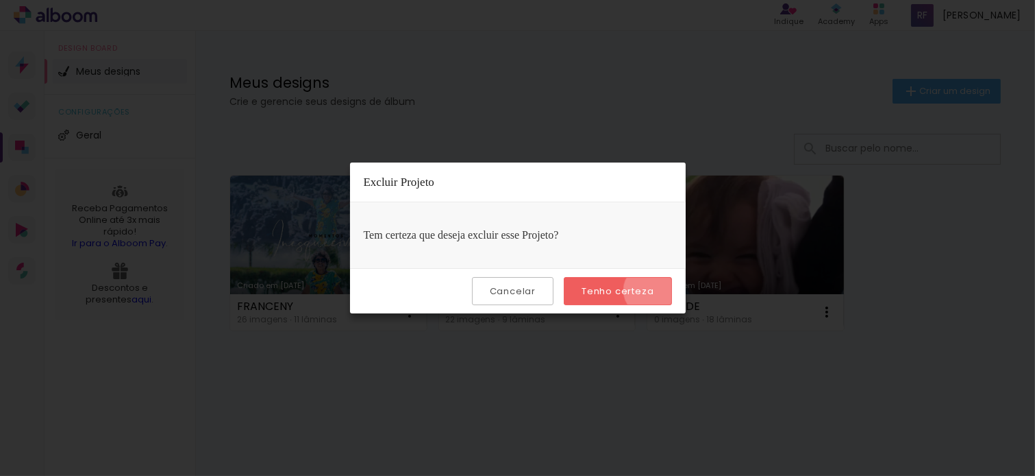
click at [0, 0] on slot "Tenho certeza" at bounding box center [0, 0] width 0 height 0
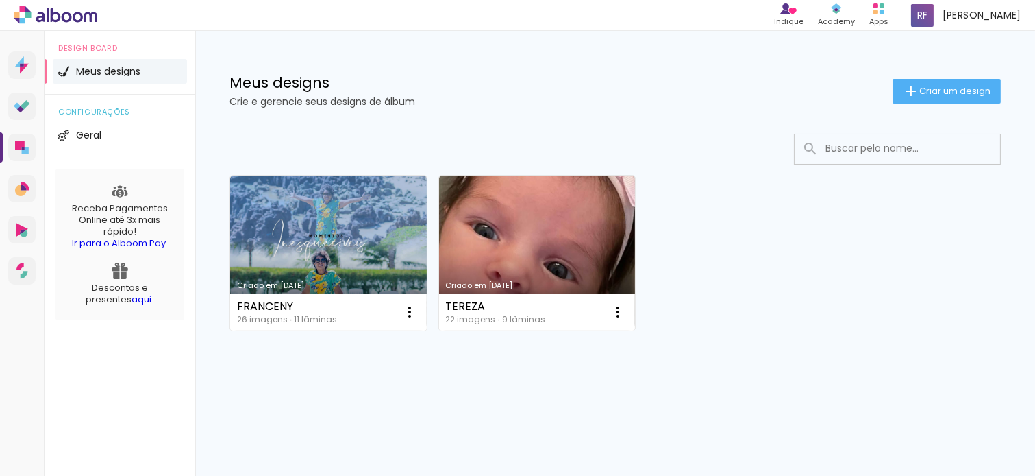
click at [569, 411] on div "Criado em [DATE] FRANCENY 26 imagens ∙ 11 lâminas Abrir Fazer uma cópia Excluir…" at bounding box center [615, 289] width 840 height 338
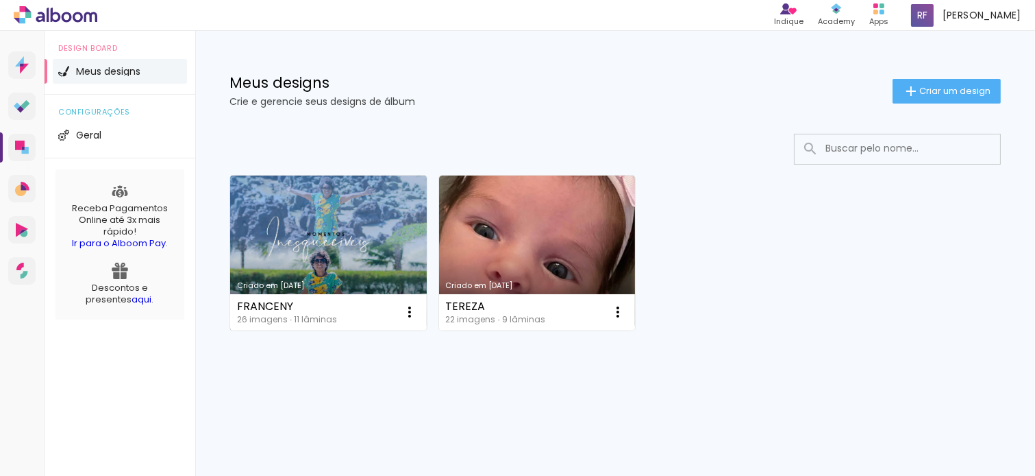
click at [309, 214] on link "Criado em [DATE]" at bounding box center [328, 252] width 197 height 155
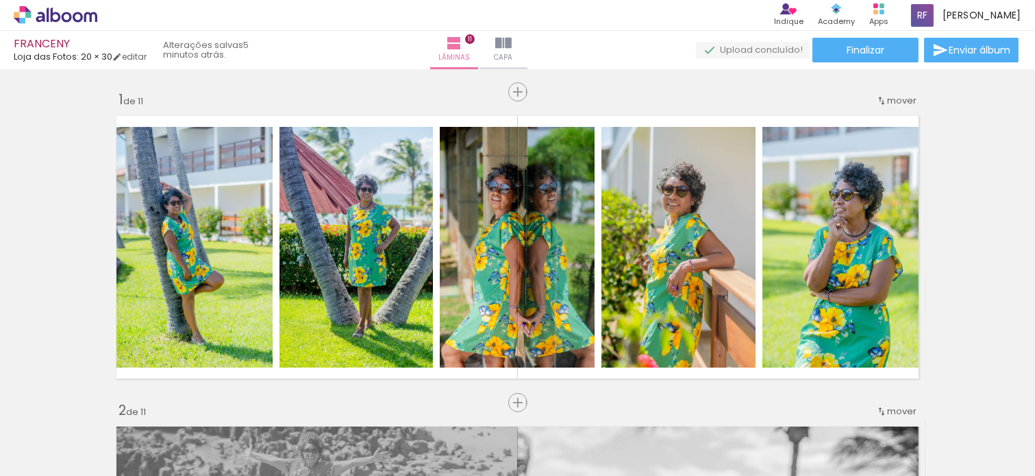
click at [889, 50] on paper-button "Finalizar" at bounding box center [866, 50] width 106 height 25
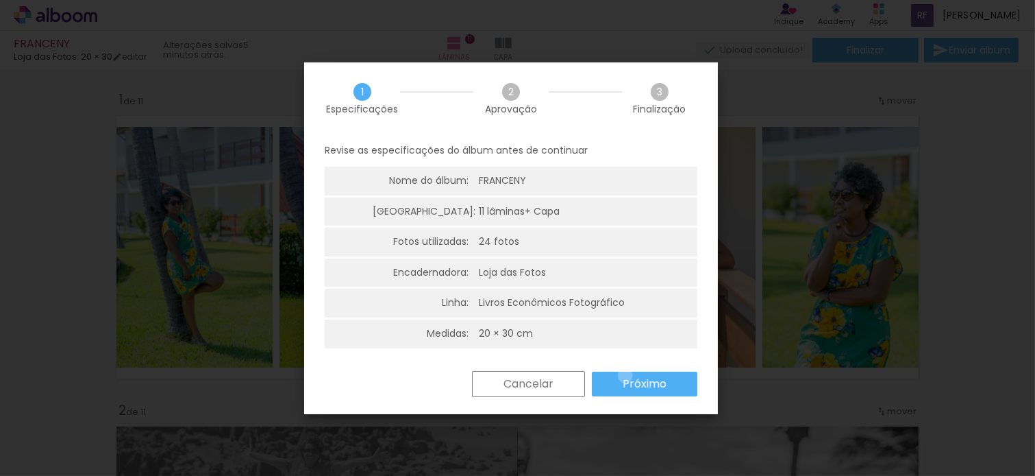
click at [0, 0] on slot "Próximo" at bounding box center [0, 0] width 0 height 0
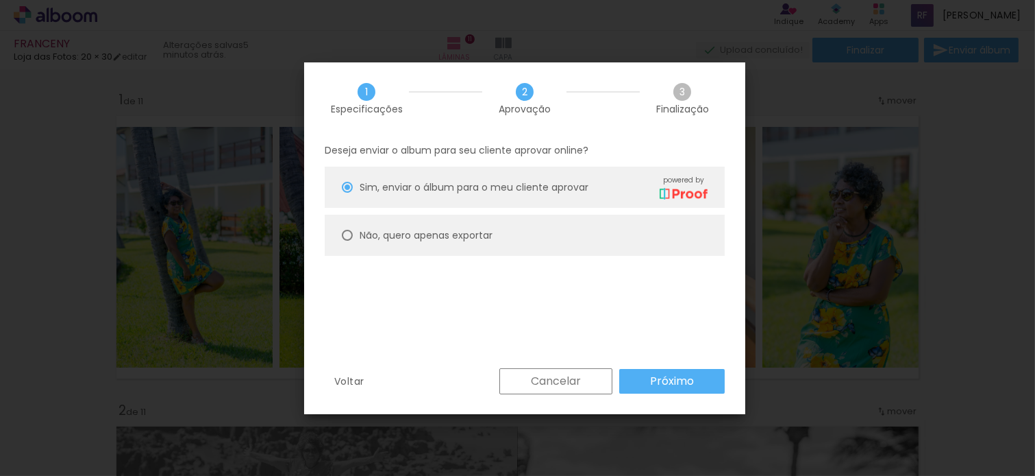
click at [0, 0] on slot "Não, quero apenas exportar" at bounding box center [0, 0] width 0 height 0
type paper-radio-button "on"
click at [699, 379] on paper-button "Próximo" at bounding box center [672, 381] width 106 height 25
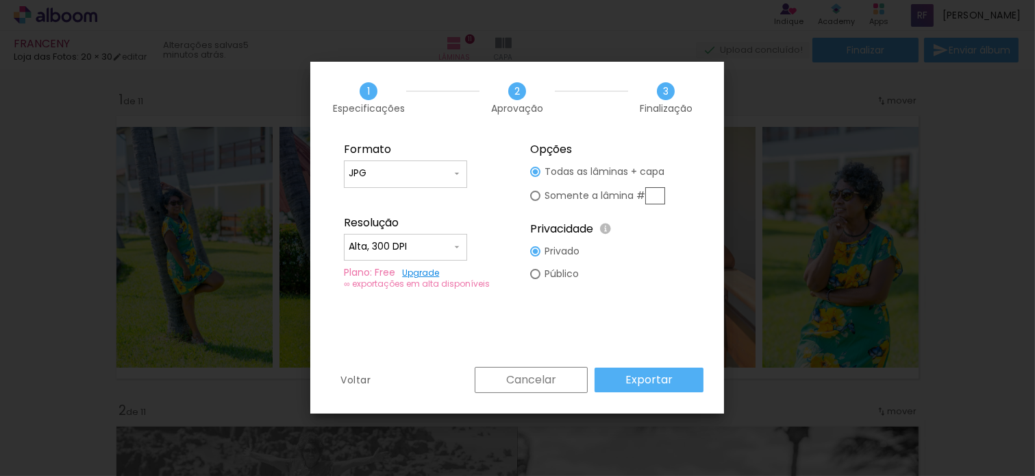
click at [411, 174] on input "JPG" at bounding box center [400, 173] width 103 height 14
click at [411, 174] on paper-item "JPG" at bounding box center [405, 171] width 123 height 27
click at [400, 235] on paper-input-container "Alta, 300 DPI" at bounding box center [405, 247] width 123 height 27
click at [393, 274] on paper-item "Baixa" at bounding box center [405, 271] width 123 height 27
type input "Baixa"
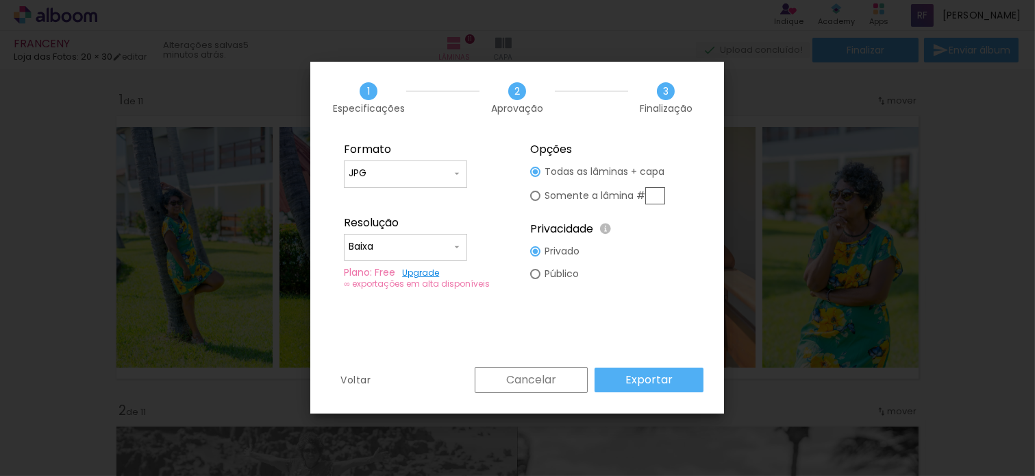
click at [369, 174] on input "JPG" at bounding box center [400, 173] width 103 height 14
click at [378, 204] on paper-item "PDF" at bounding box center [405, 198] width 123 height 27
type input "PDF"
click at [674, 373] on paper-button "Exportar" at bounding box center [649, 379] width 109 height 25
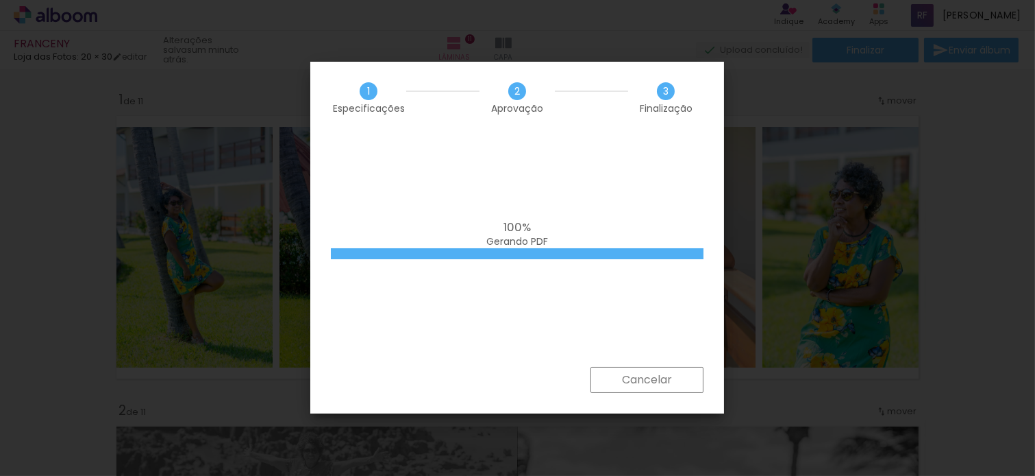
click at [492, 325] on div "100% Gerando PDF" at bounding box center [517, 250] width 414 height 233
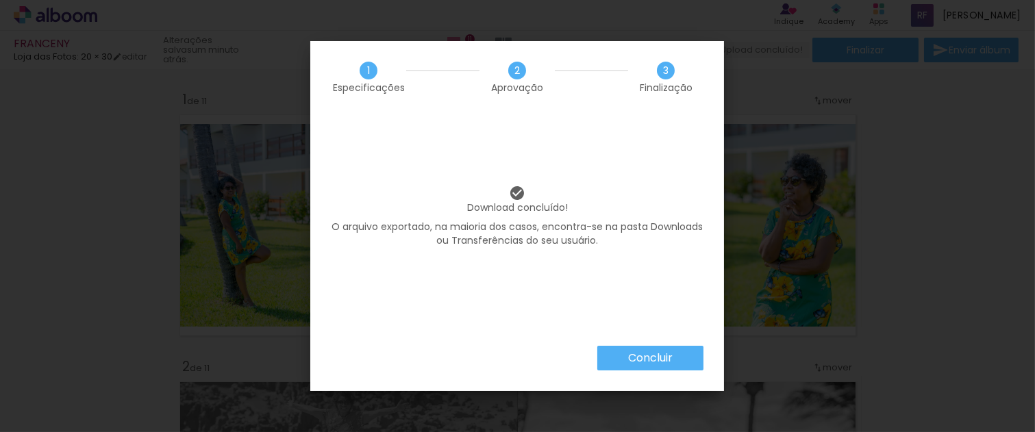
click at [0, 0] on slot "Concluir" at bounding box center [0, 0] width 0 height 0
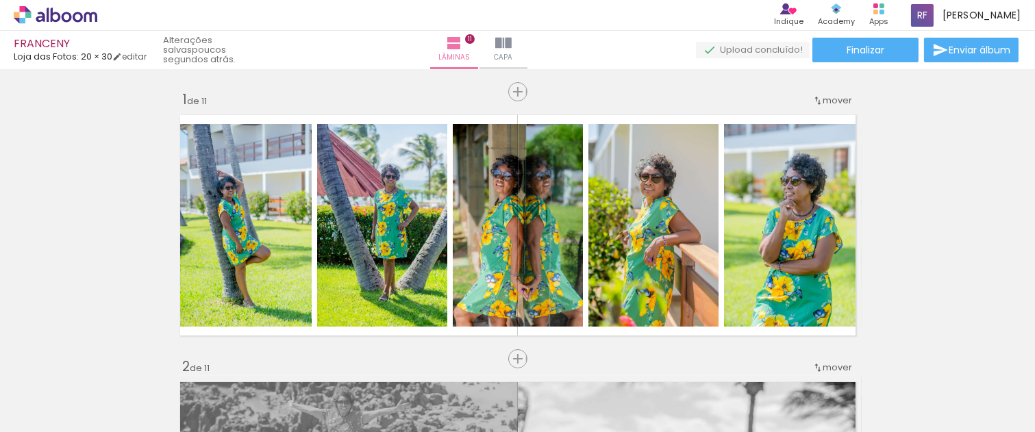
click at [528, 35] on paper-button "Capa" at bounding box center [504, 50] width 48 height 38
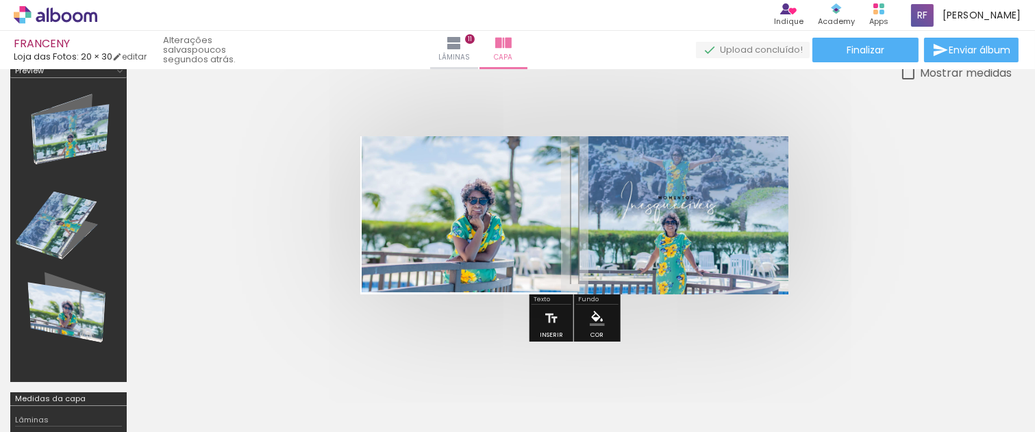
scroll to position [23, 0]
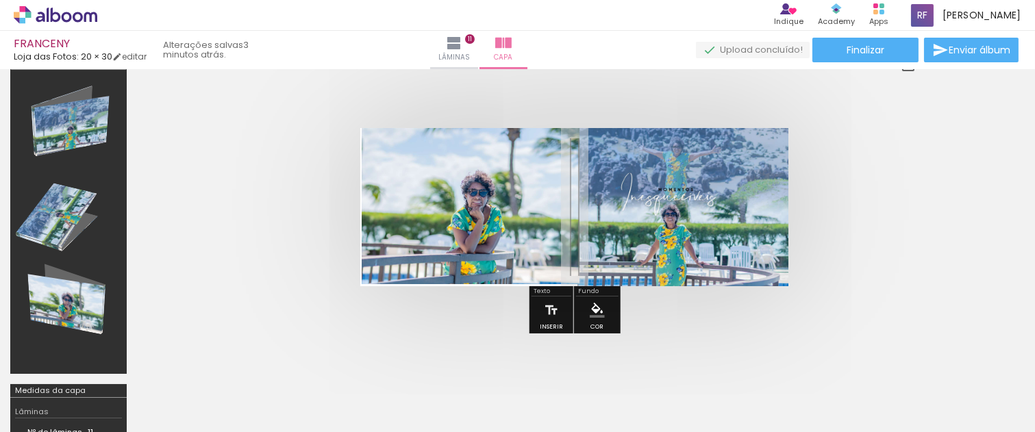
click at [452, 45] on div "Lâminas 11 Capa" at bounding box center [479, 50] width 99 height 38
click at [462, 42] on iron-icon at bounding box center [454, 43] width 16 height 16
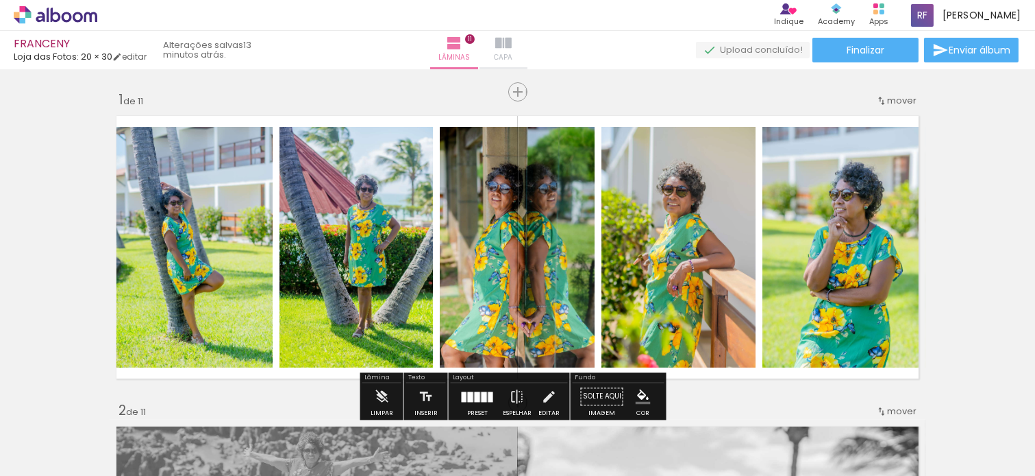
click at [528, 64] on paper-button "Capa" at bounding box center [504, 50] width 48 height 38
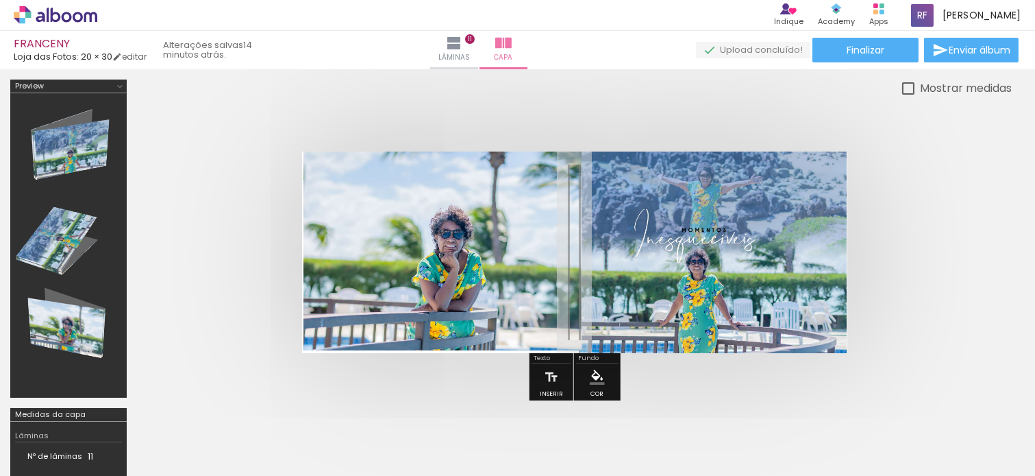
click at [915, 84] on div "Mostrar medidas" at bounding box center [963, 87] width 97 height 17
type paper-checkbox "on"
click at [1011, 194] on div at bounding box center [574, 252] width 875 height 311
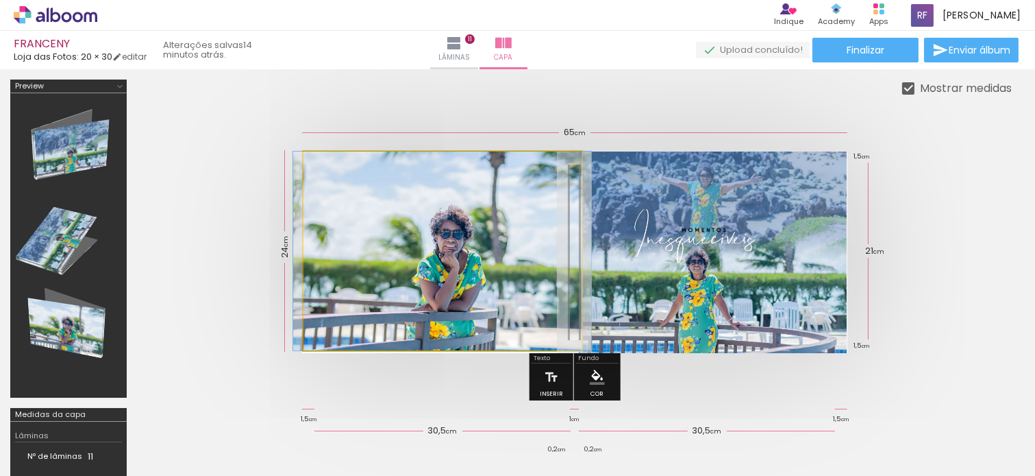
click at [450, 257] on quentale-photo at bounding box center [443, 250] width 278 height 199
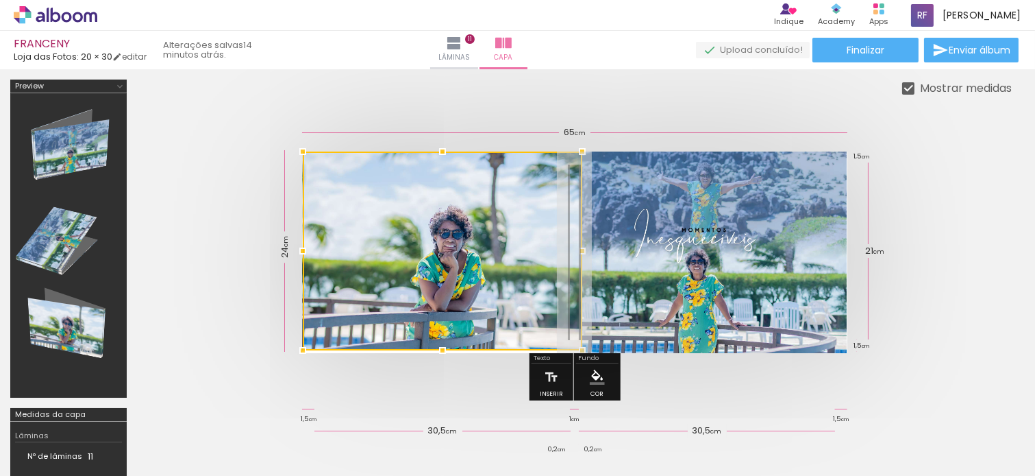
click at [297, 252] on div at bounding box center [302, 250] width 27 height 27
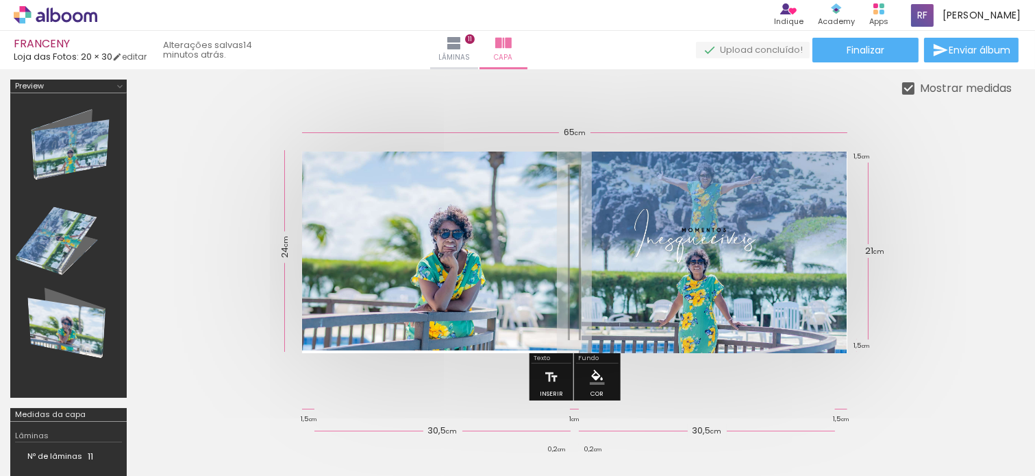
click at [331, 238] on quentale-photo at bounding box center [442, 250] width 280 height 199
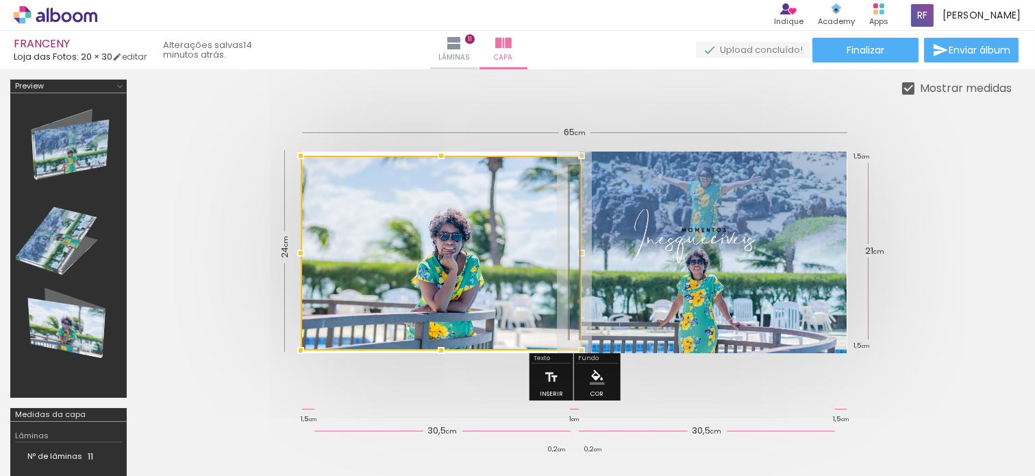
drag, startPoint x: 298, startPoint y: 146, endPoint x: 283, endPoint y: 117, distance: 32.5
click at [283, 117] on div at bounding box center [574, 252] width 875 height 311
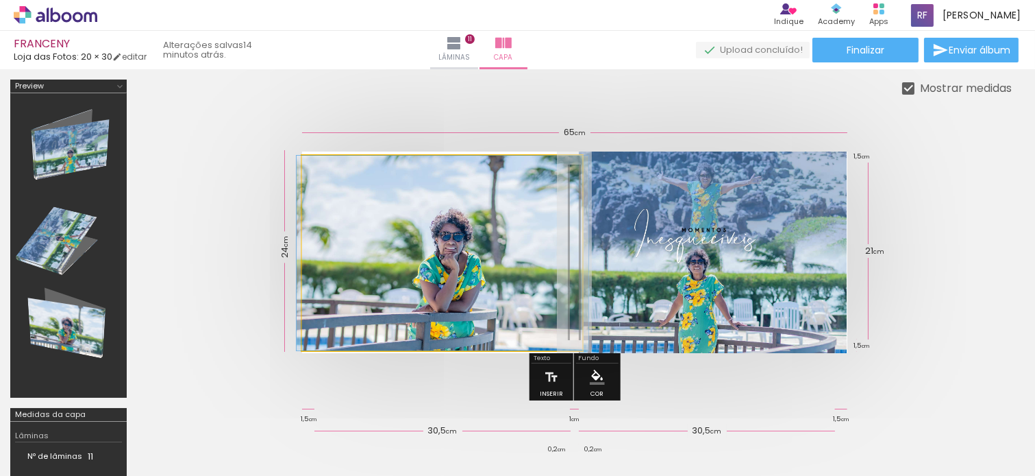
click at [337, 258] on quentale-photo at bounding box center [442, 253] width 281 height 195
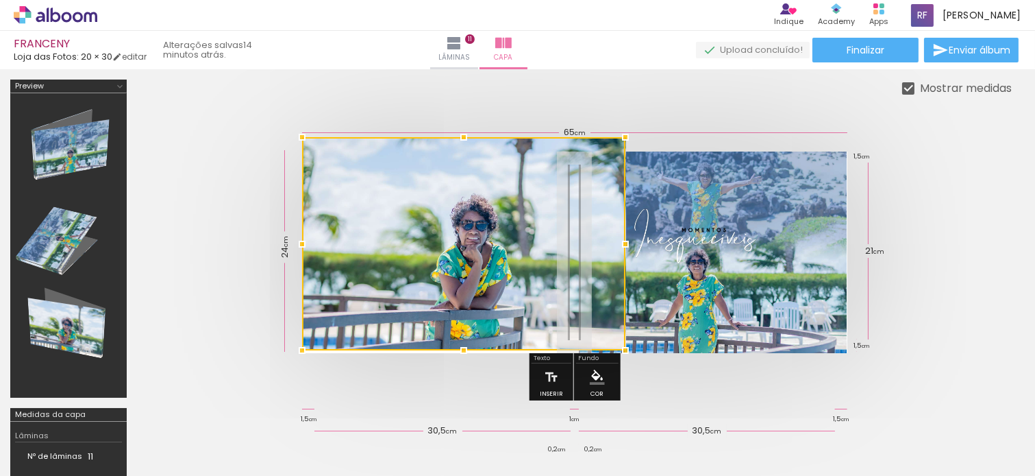
drag, startPoint x: 440, startPoint y: 149, endPoint x: 371, endPoint y: 164, distance: 70.8
click at [371, 164] on div at bounding box center [463, 243] width 323 height 213
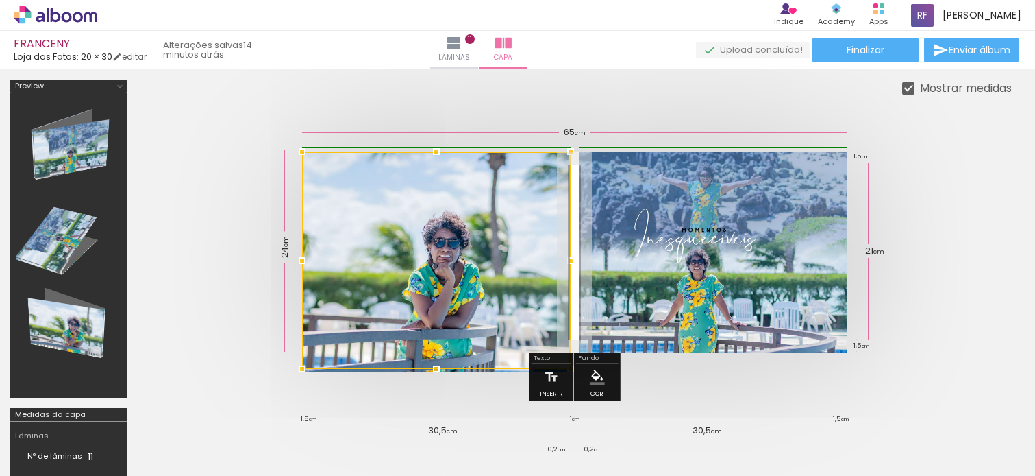
click at [565, 243] on div at bounding box center [436, 259] width 269 height 217
click at [939, 256] on quentale-cover at bounding box center [574, 251] width 765 height 201
click at [975, 182] on div at bounding box center [574, 252] width 875 height 311
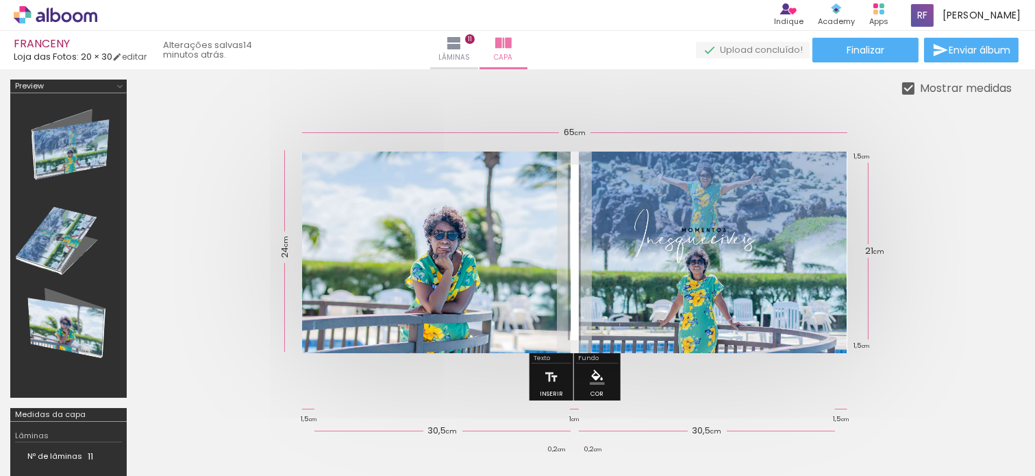
click at [188, 174] on div at bounding box center [574, 252] width 875 height 311
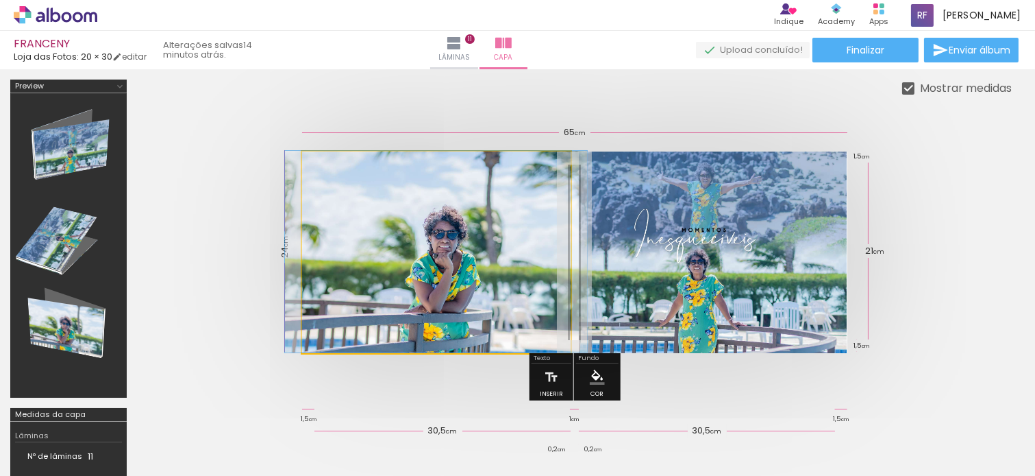
drag, startPoint x: 433, startPoint y: 259, endPoint x: 433, endPoint y: 240, distance: 19.2
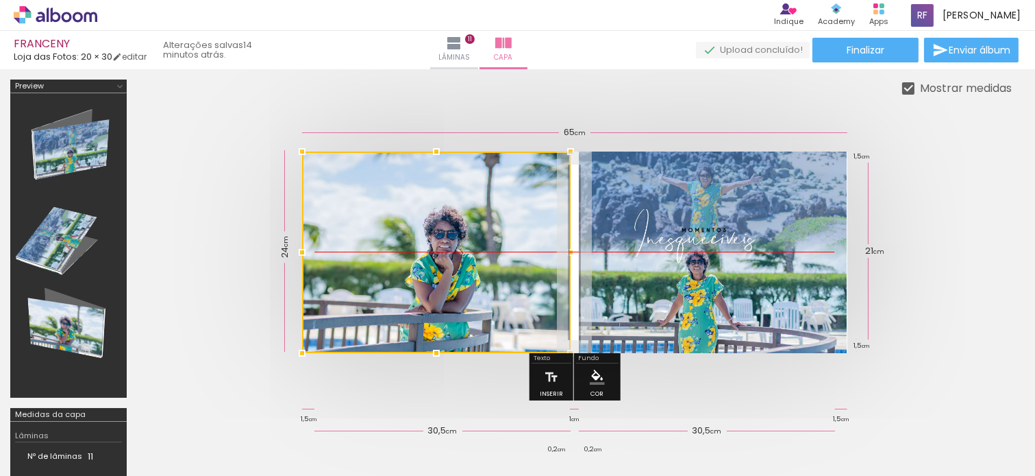
drag, startPoint x: 474, startPoint y: 256, endPoint x: 474, endPoint y: 244, distance: 11.6
click at [474, 244] on div at bounding box center [436, 251] width 269 height 201
drag, startPoint x: 474, startPoint y: 244, endPoint x: 454, endPoint y: 243, distance: 19.9
click at [454, 243] on div at bounding box center [436, 251] width 269 height 201
click at [460, 277] on div at bounding box center [436, 251] width 269 height 201
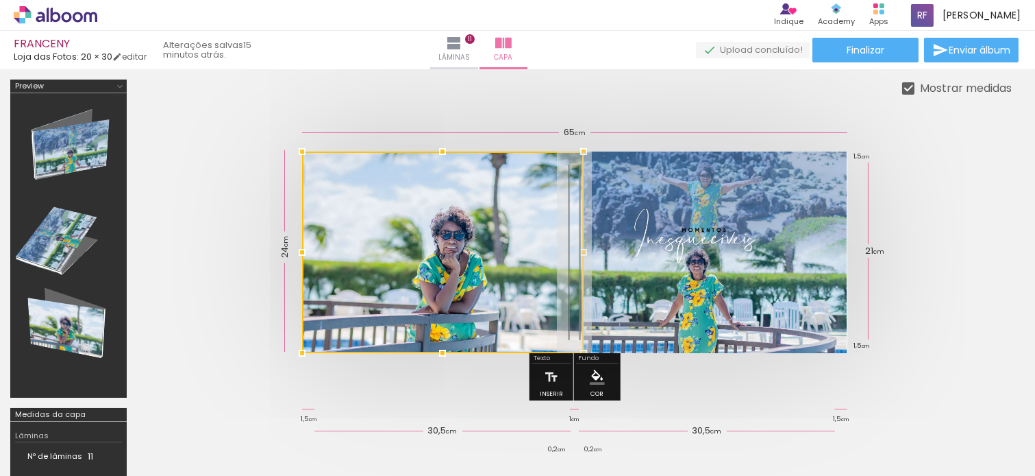
drag, startPoint x: 572, startPoint y: 250, endPoint x: 599, endPoint y: 243, distance: 27.6
click at [599, 243] on album-spread at bounding box center [574, 251] width 545 height 201
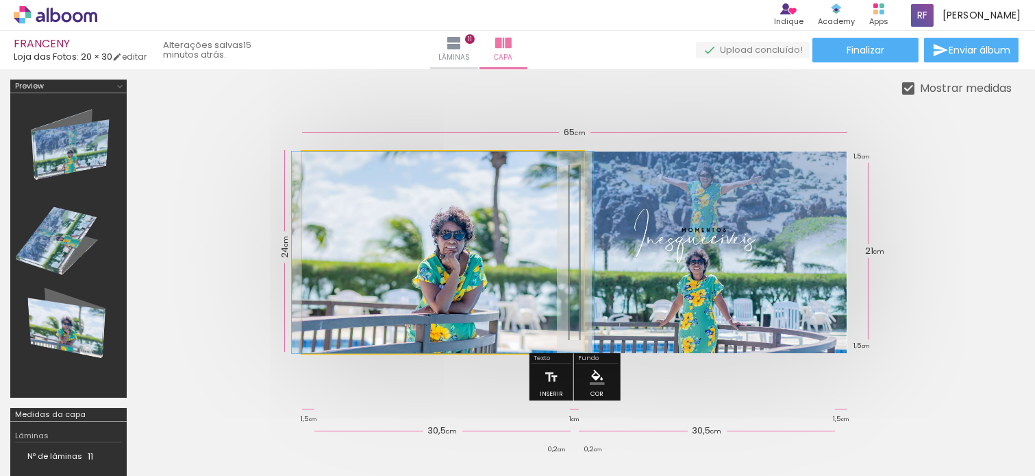
click at [462, 254] on quentale-photo at bounding box center [443, 251] width 282 height 201
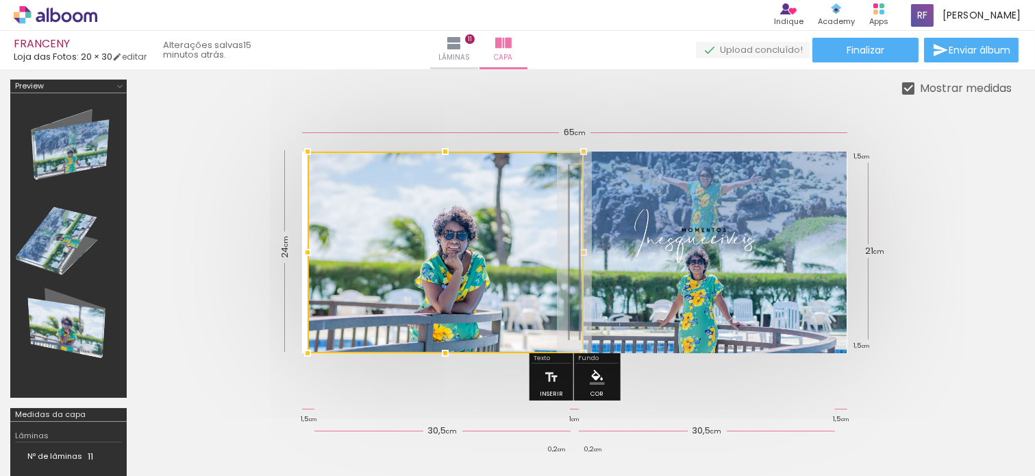
drag, startPoint x: 296, startPoint y: 252, endPoint x: 286, endPoint y: 250, distance: 9.8
click at [286, 250] on quentale-cover-editor at bounding box center [574, 307] width 875 height 456
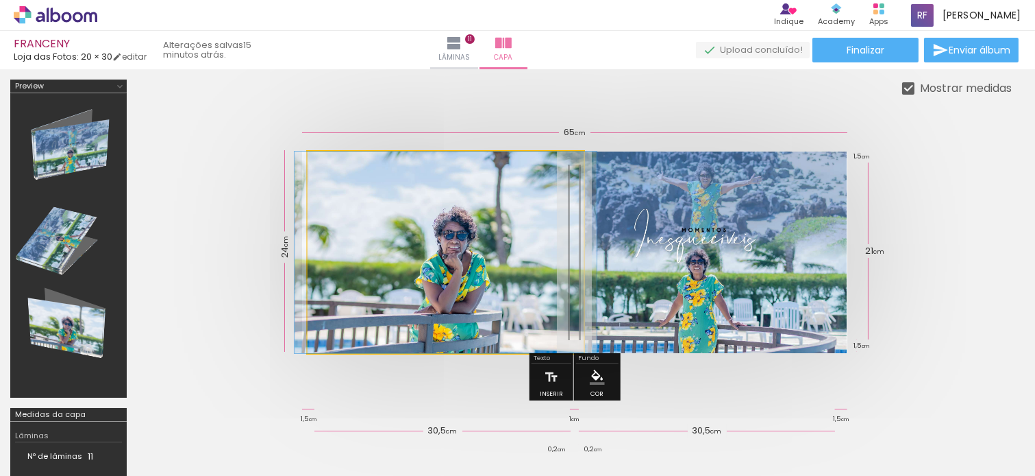
click at [402, 243] on quentale-photo at bounding box center [446, 251] width 276 height 201
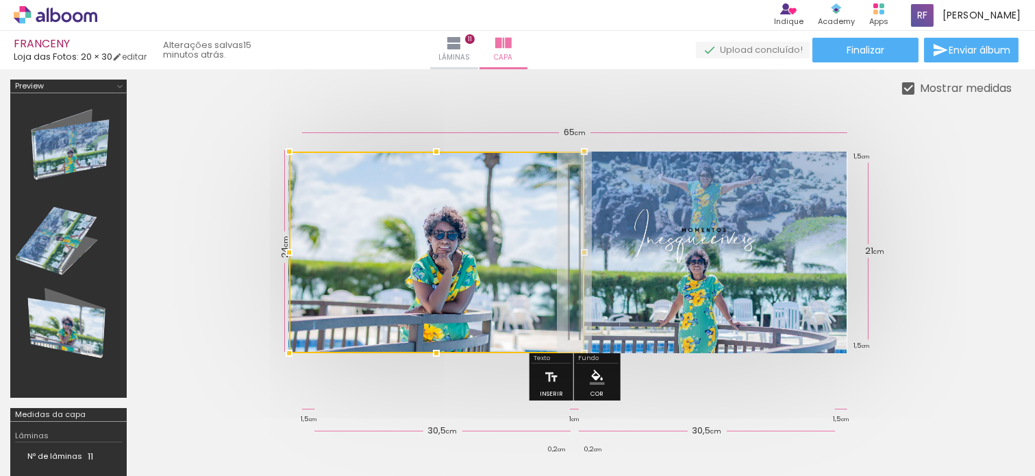
drag, startPoint x: 306, startPoint y: 252, endPoint x: 288, endPoint y: 248, distance: 17.6
click at [288, 248] on div at bounding box center [288, 251] width 27 height 27
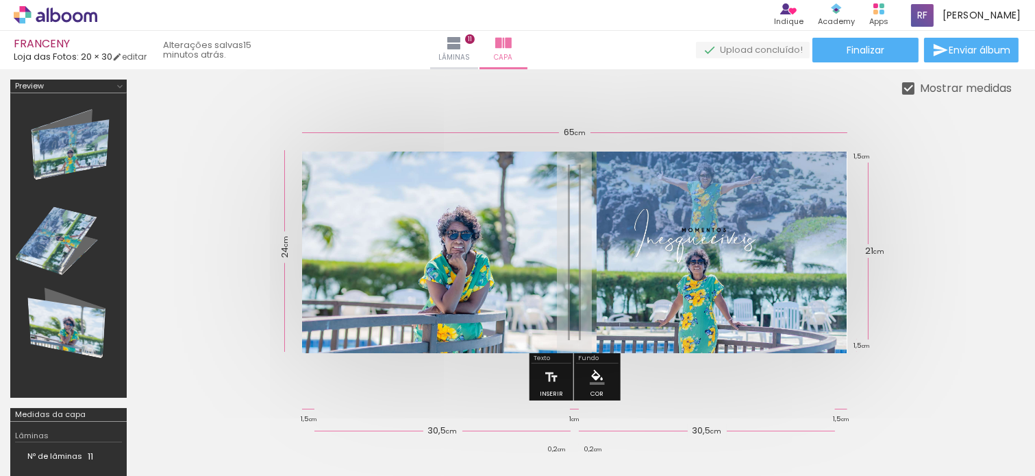
click at [923, 217] on quentale-cover at bounding box center [574, 251] width 765 height 201
click at [551, 267] on quentale-photo at bounding box center [449, 251] width 295 height 201
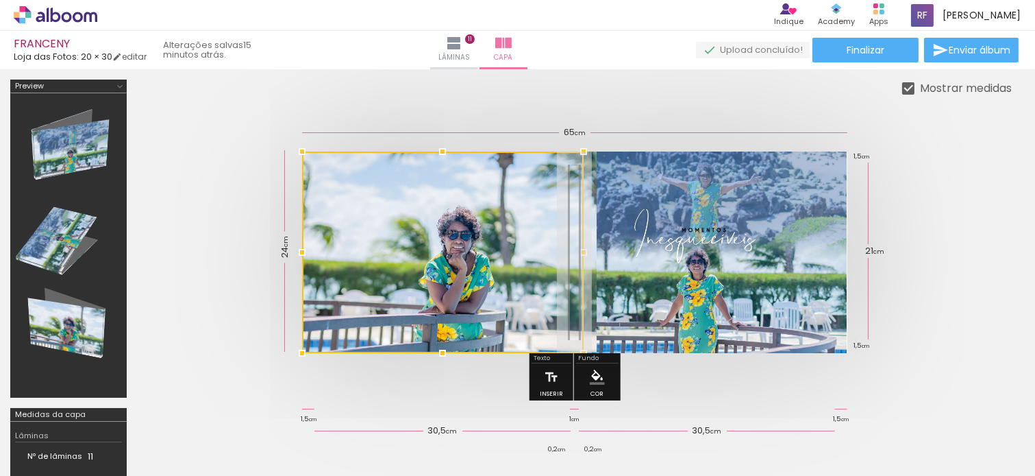
click at [591, 265] on quentale-photo at bounding box center [449, 251] width 295 height 201
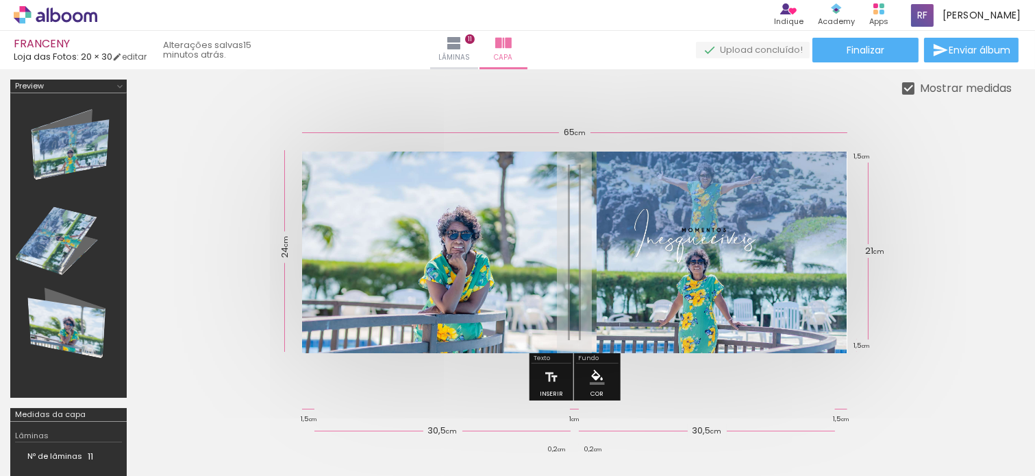
click at [577, 255] on quentale-photo at bounding box center [449, 251] width 295 height 201
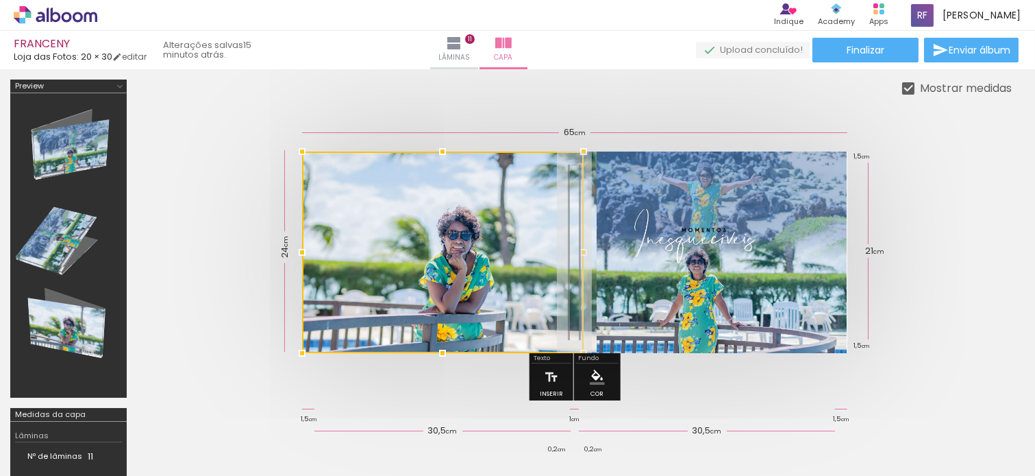
click at [581, 249] on div at bounding box center [583, 251] width 27 height 27
click at [617, 249] on quentale-photo at bounding box center [713, 251] width 269 height 201
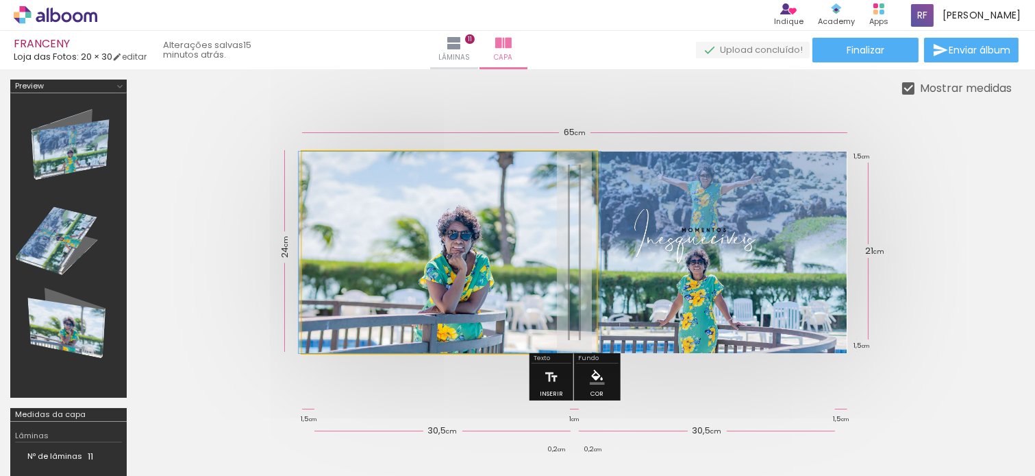
click at [571, 271] on quentale-photo at bounding box center [449, 251] width 295 height 201
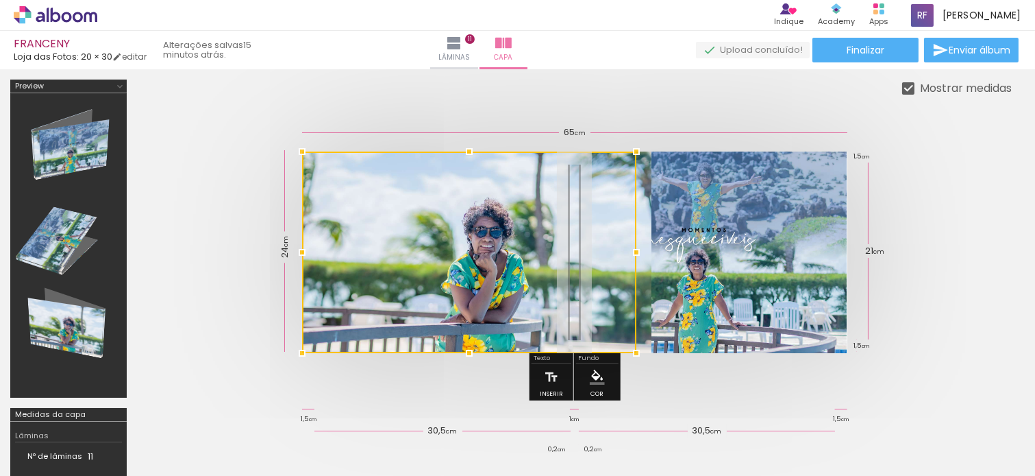
drag, startPoint x: 587, startPoint y: 248, endPoint x: 325, endPoint y: 159, distance: 275.8
click at [325, 159] on div at bounding box center [469, 251] width 334 height 201
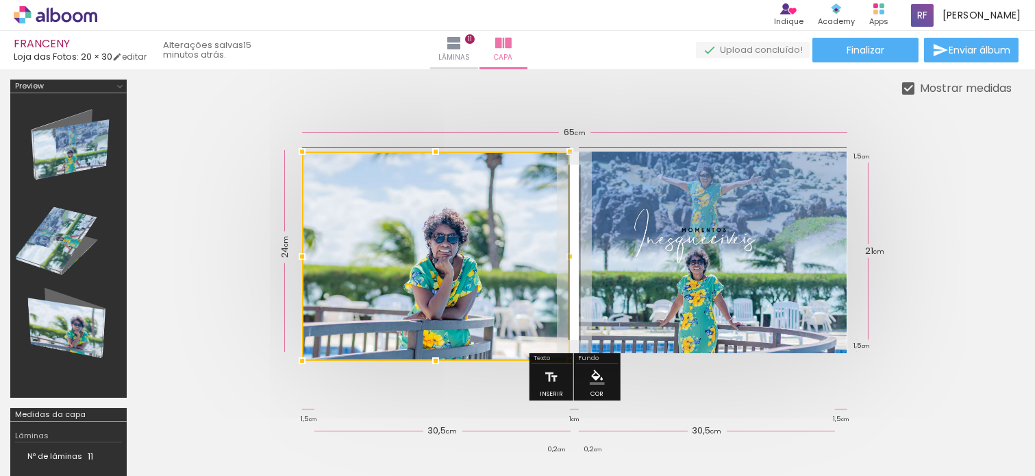
drag, startPoint x: 652, startPoint y: 352, endPoint x: 570, endPoint y: 351, distance: 81.5
click at [570, 351] on quentale-cover-editor at bounding box center [574, 307] width 875 height 456
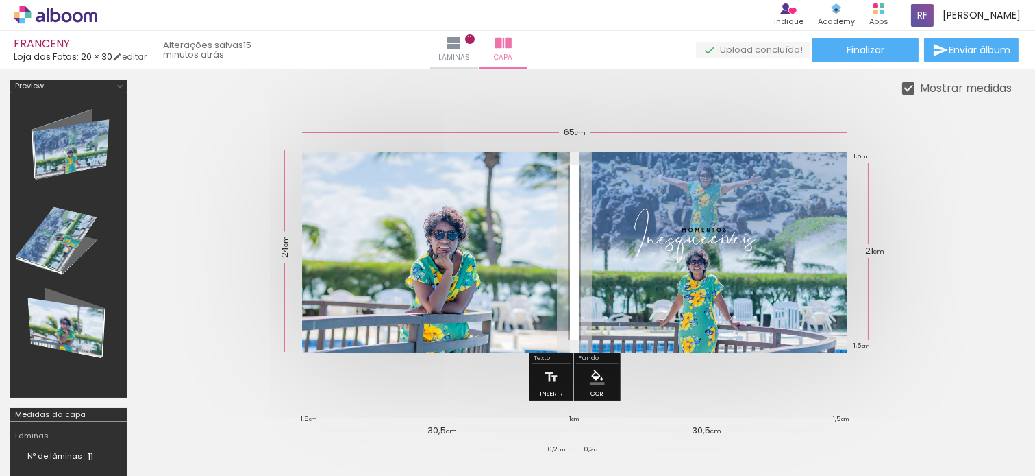
click at [922, 288] on quentale-cover at bounding box center [574, 251] width 765 height 201
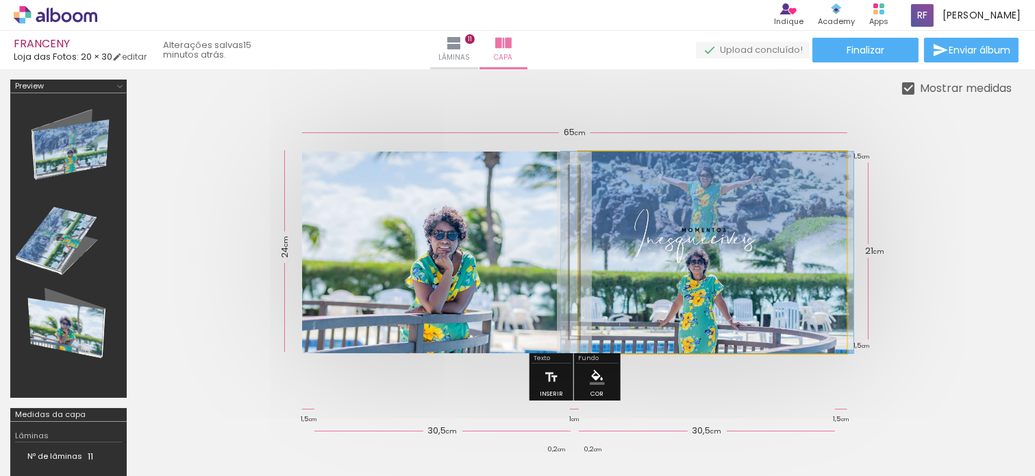
click at [601, 266] on quentale-photo at bounding box center [713, 251] width 269 height 201
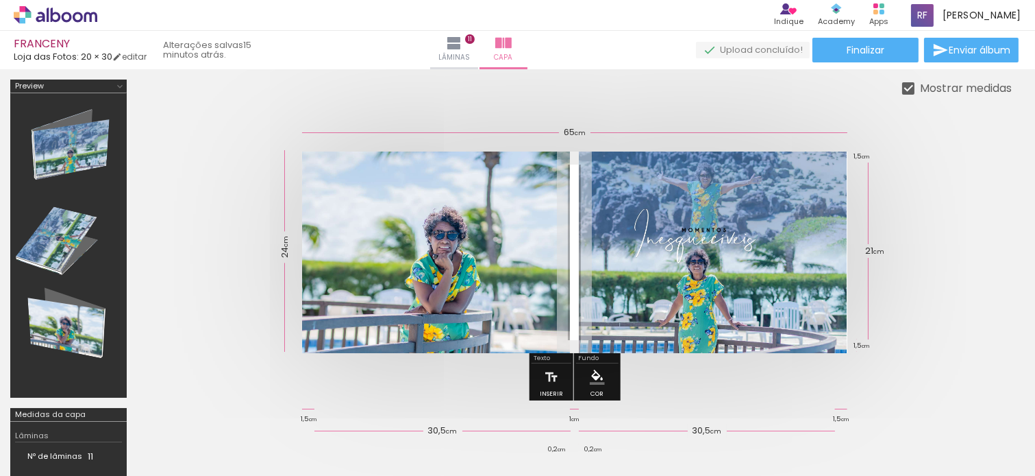
click at [560, 264] on quentale-photo at bounding box center [436, 251] width 268 height 201
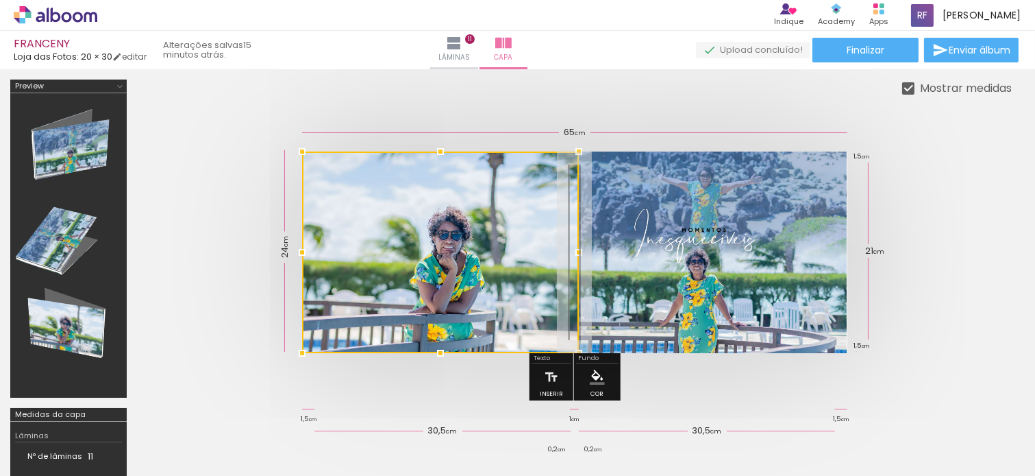
drag, startPoint x: 567, startPoint y: 251, endPoint x: 576, endPoint y: 251, distance: 8.9
click at [576, 251] on div at bounding box center [578, 251] width 27 height 27
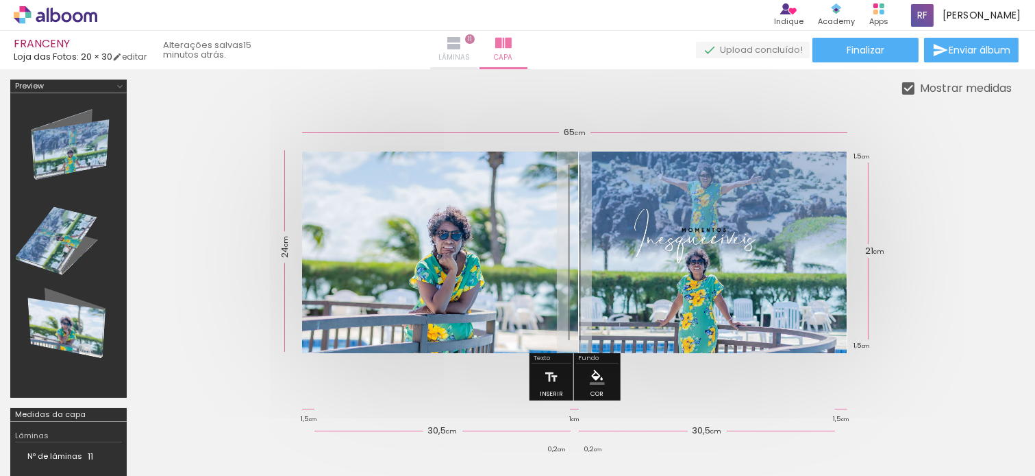
click at [470, 52] on span "Lâminas" at bounding box center [455, 57] width 32 height 12
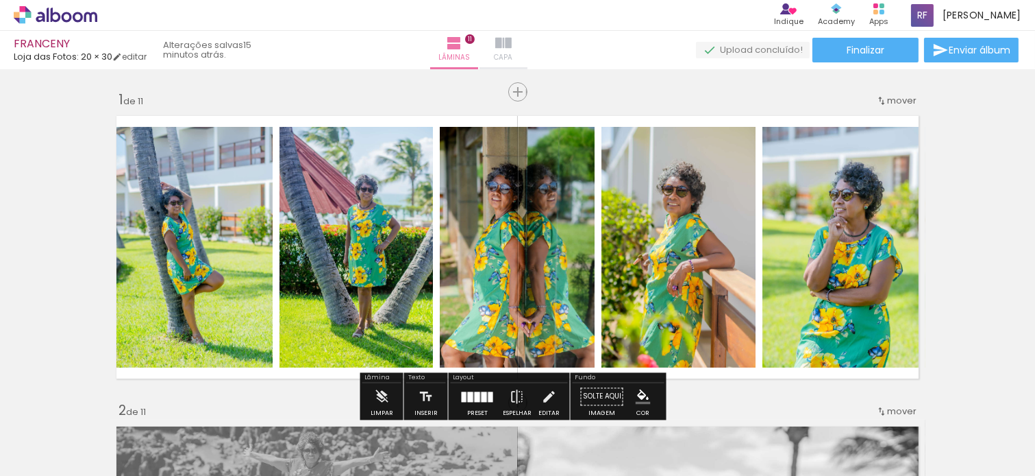
click at [512, 50] on iron-icon at bounding box center [503, 43] width 16 height 16
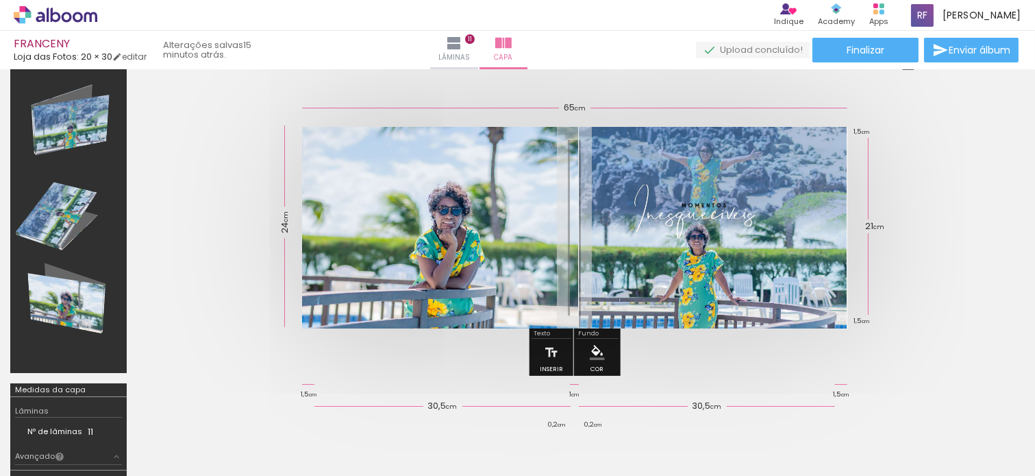
scroll to position [31, 0]
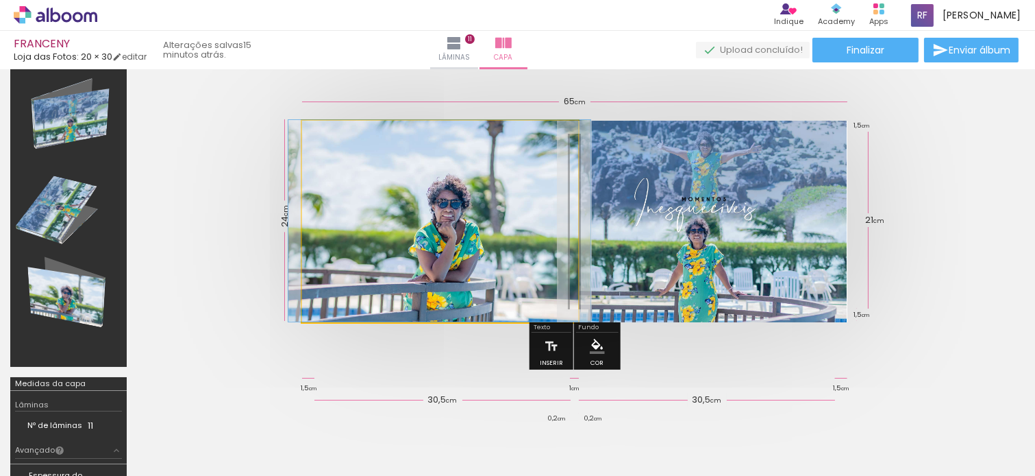
drag, startPoint x: 462, startPoint y: 204, endPoint x: 461, endPoint y: 185, distance: 19.2
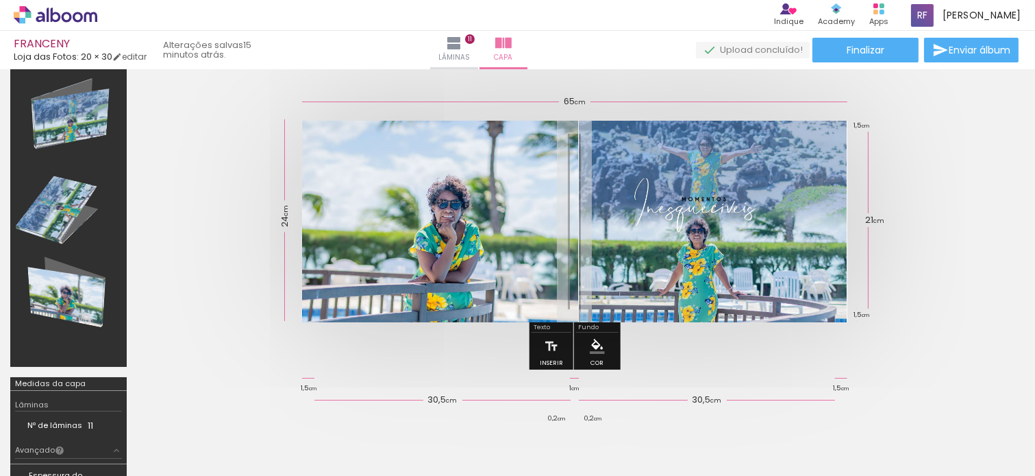
click at [978, 257] on div at bounding box center [574, 221] width 875 height 311
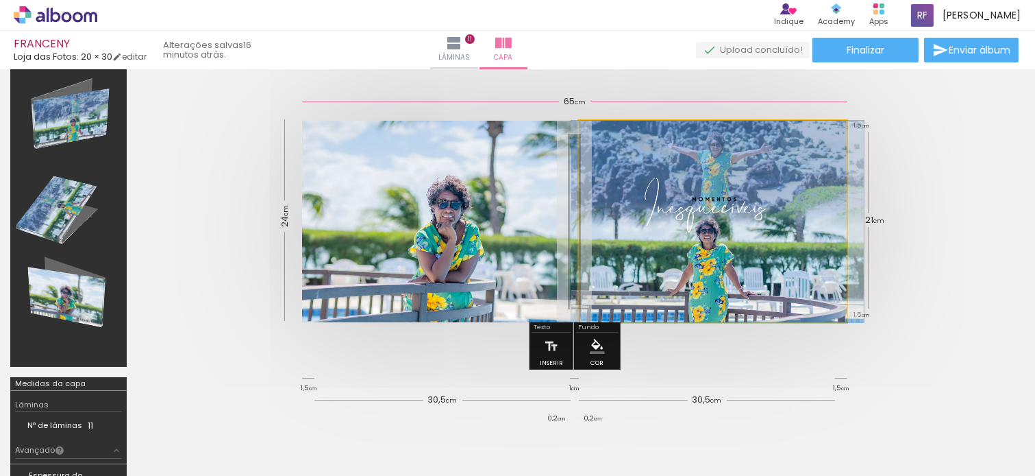
drag, startPoint x: 795, startPoint y: 214, endPoint x: 805, endPoint y: 210, distance: 11.1
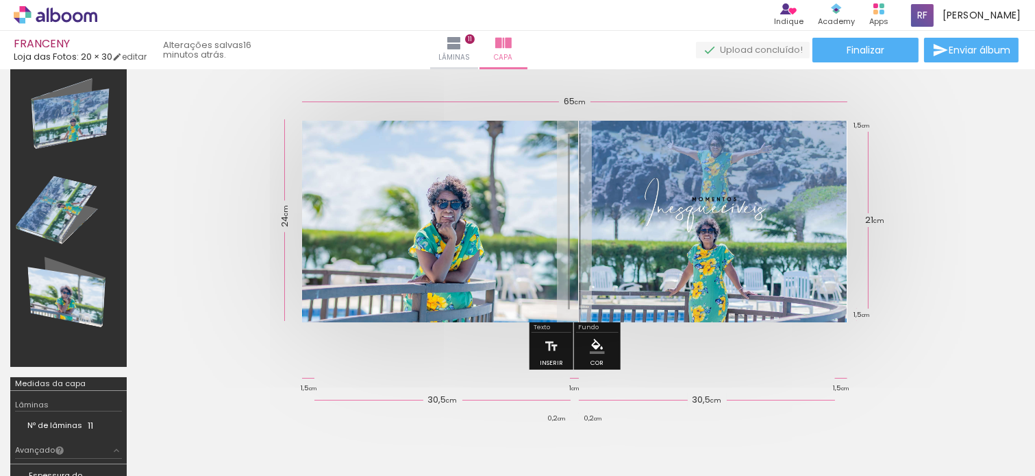
click at [970, 192] on div at bounding box center [574, 221] width 875 height 311
click at [702, 365] on div at bounding box center [574, 221] width 875 height 311
click at [470, 58] on span "Lâminas" at bounding box center [455, 57] width 32 height 12
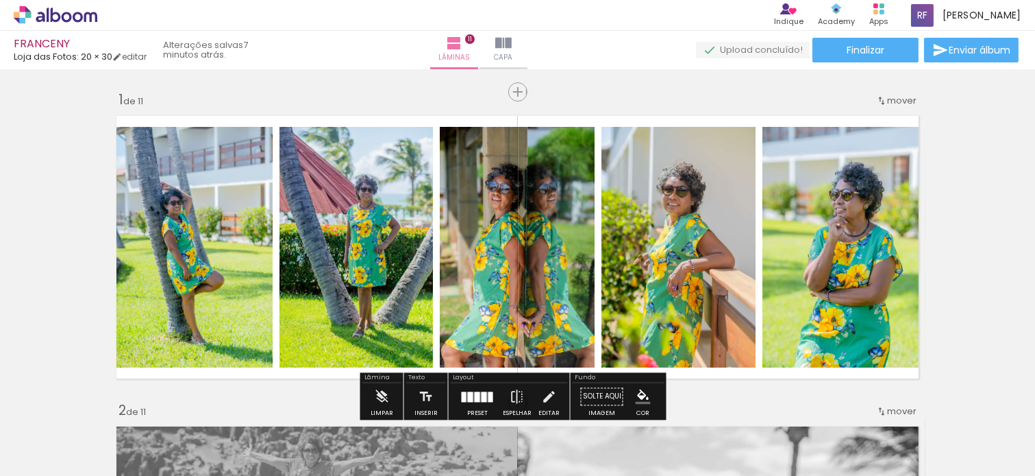
click at [528, 47] on paper-button "Capa" at bounding box center [504, 50] width 48 height 38
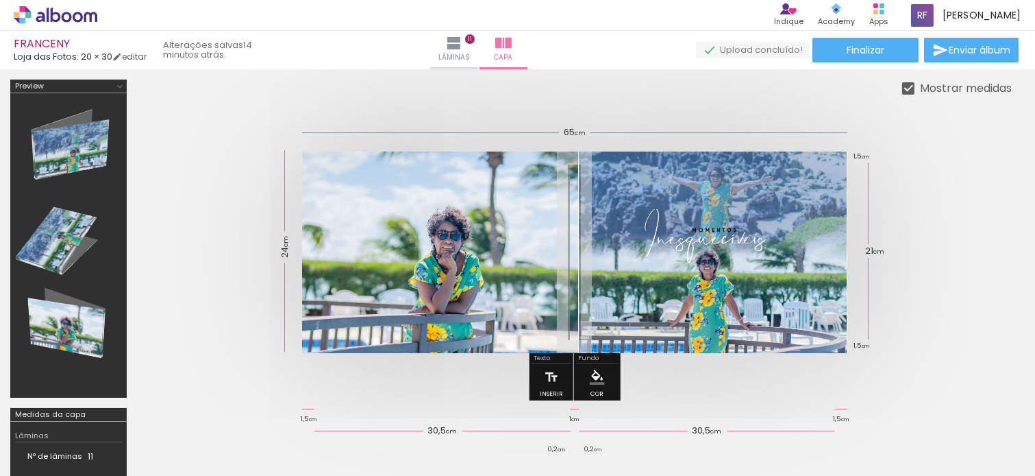
click at [989, 227] on div at bounding box center [574, 252] width 875 height 311
click at [470, 55] on span "Lâminas" at bounding box center [455, 57] width 32 height 12
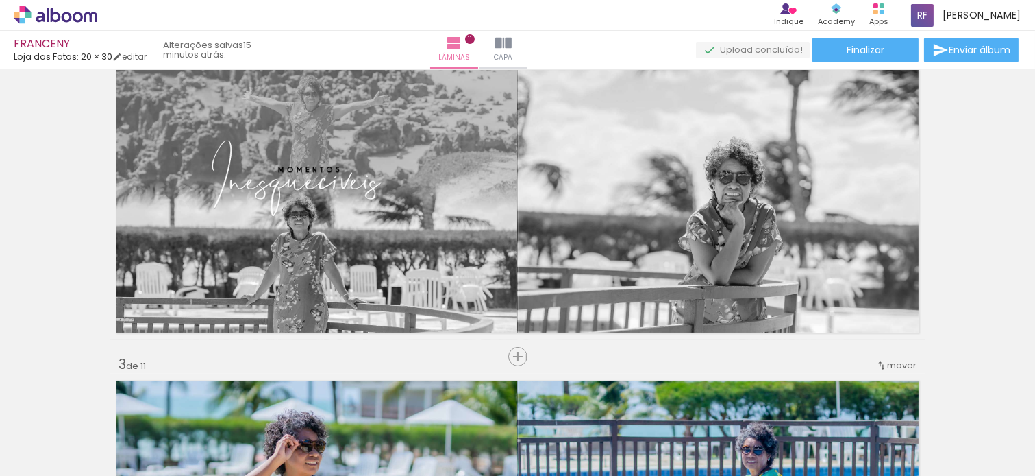
scroll to position [286, 0]
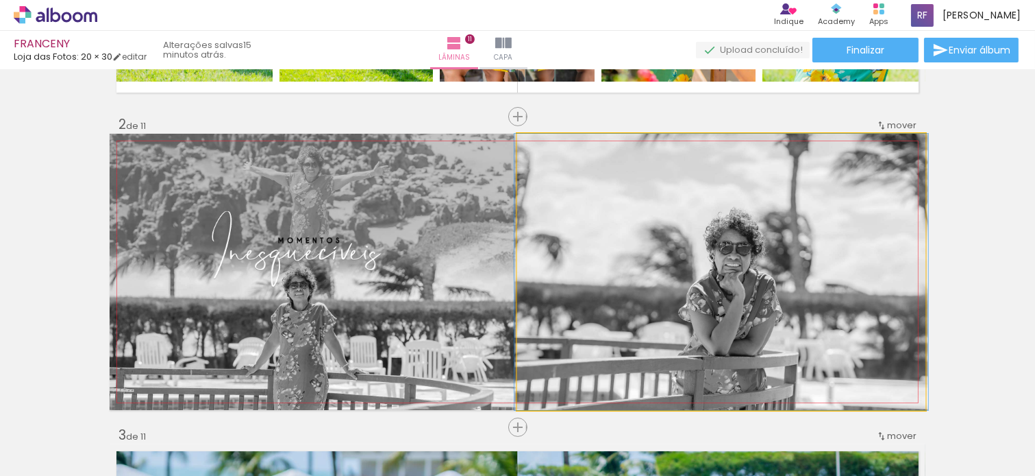
click at [778, 236] on quentale-photo at bounding box center [721, 272] width 408 height 276
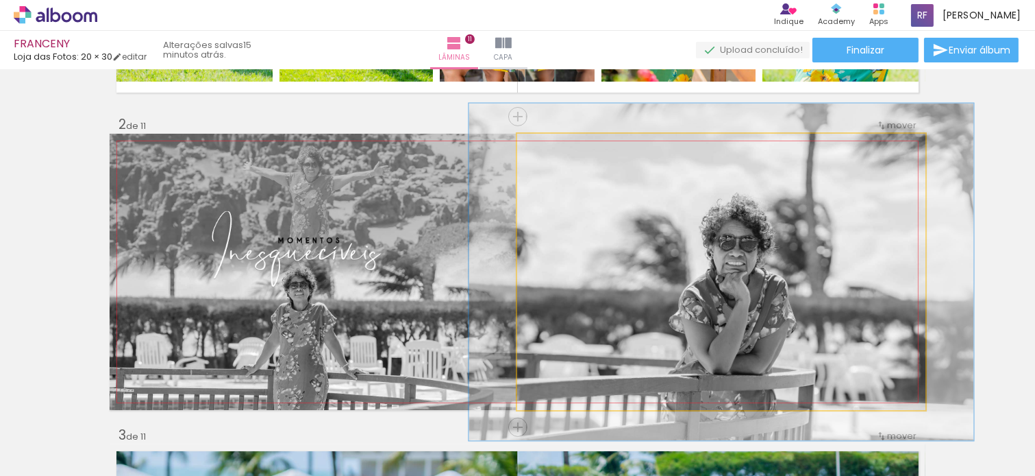
drag, startPoint x: 550, startPoint y: 149, endPoint x: 560, endPoint y: 147, distance: 10.4
click at [560, 147] on div at bounding box center [560, 148] width 22 height 22
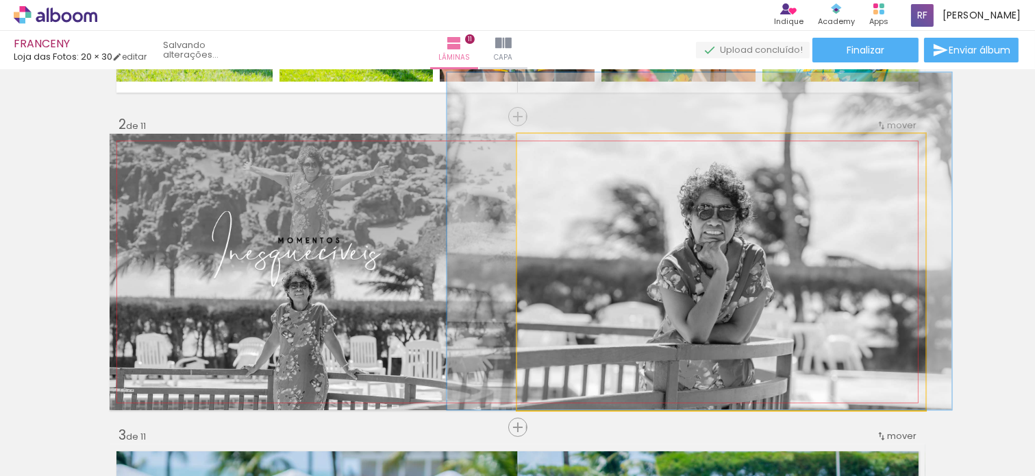
drag, startPoint x: 677, startPoint y: 263, endPoint x: 655, endPoint y: 223, distance: 46.0
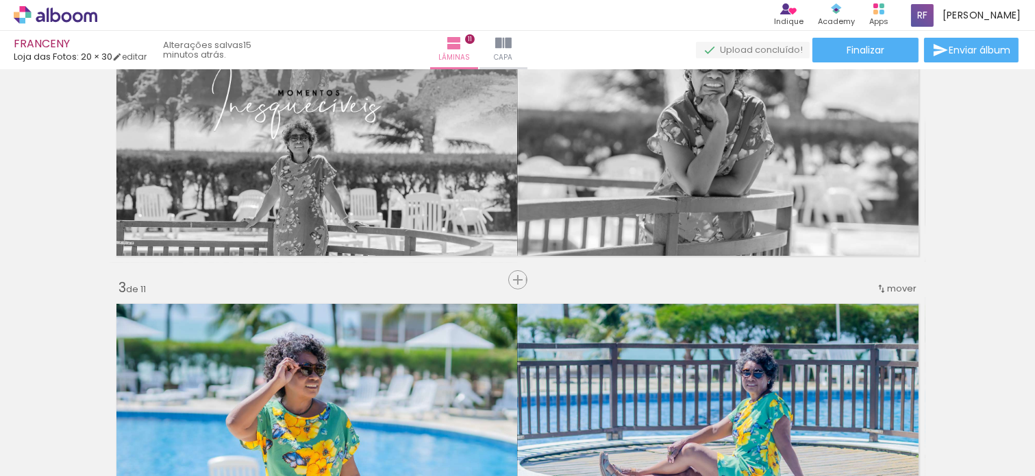
scroll to position [409, 0]
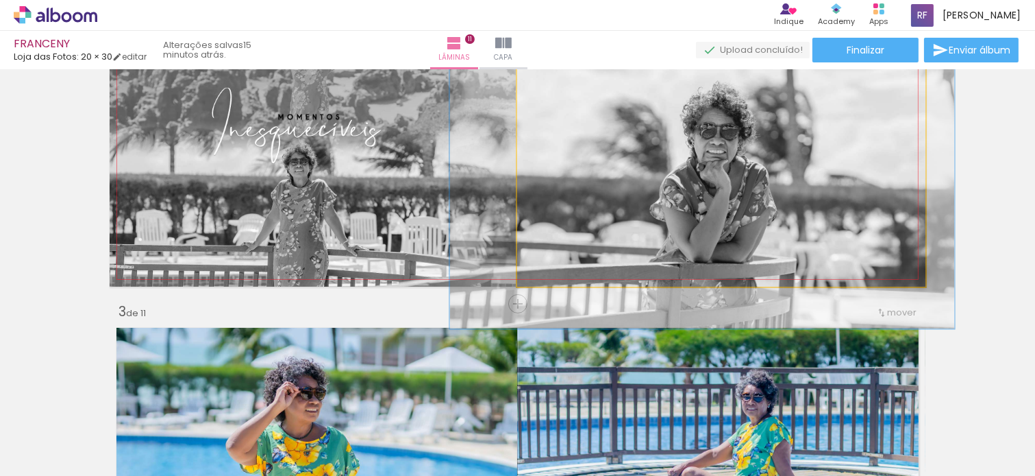
drag, startPoint x: 817, startPoint y: 188, endPoint x: 820, endPoint y: 230, distance: 42.6
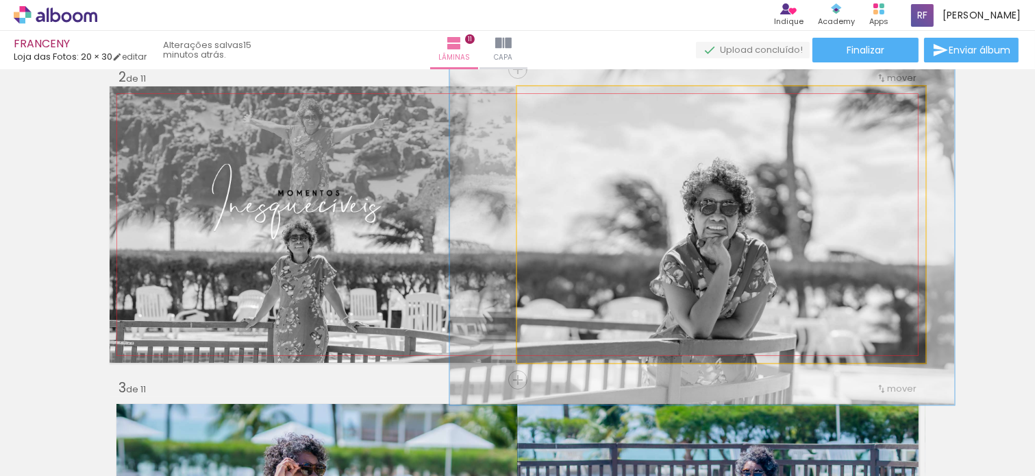
click at [762, 211] on quentale-photo at bounding box center [721, 224] width 408 height 276
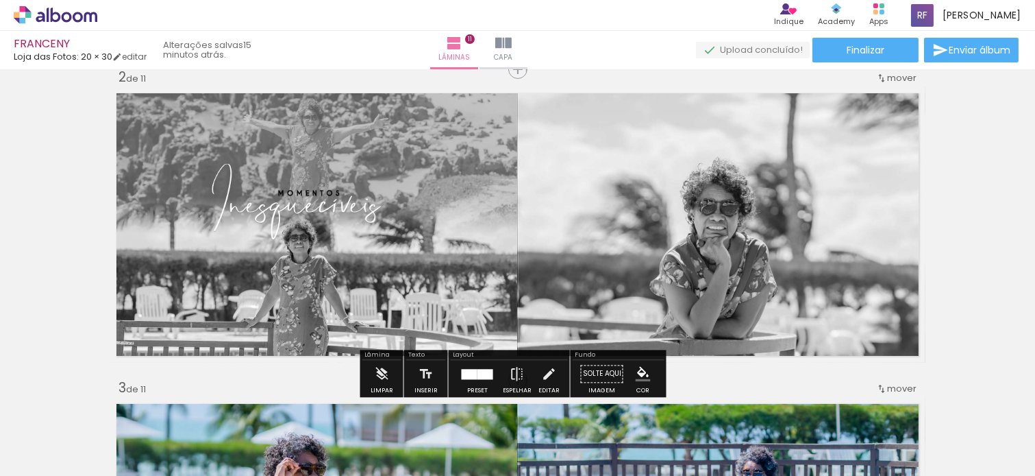
click at [765, 211] on quentale-photo at bounding box center [721, 224] width 408 height 276
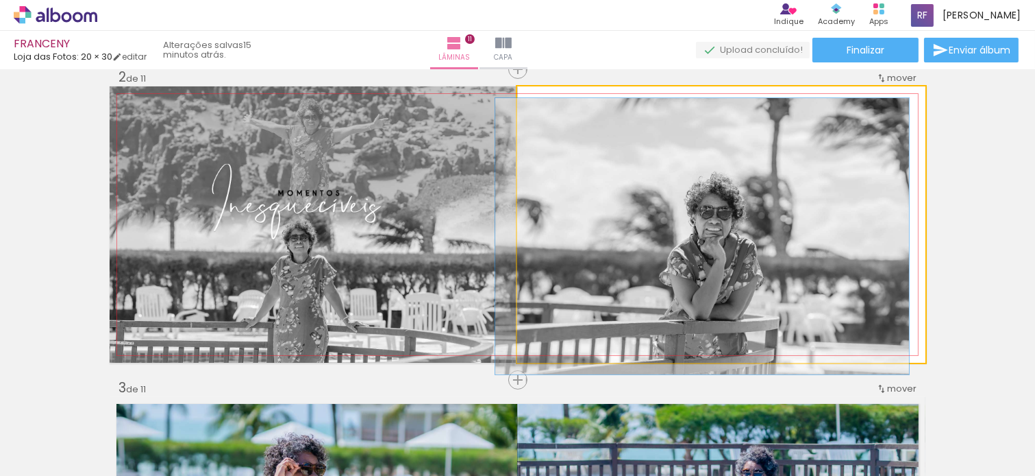
drag, startPoint x: 560, startPoint y: 103, endPoint x: 539, endPoint y: 103, distance: 20.6
click at [539, 103] on div at bounding box center [550, 101] width 22 height 22
click at [700, 197] on quentale-photo at bounding box center [721, 224] width 408 height 276
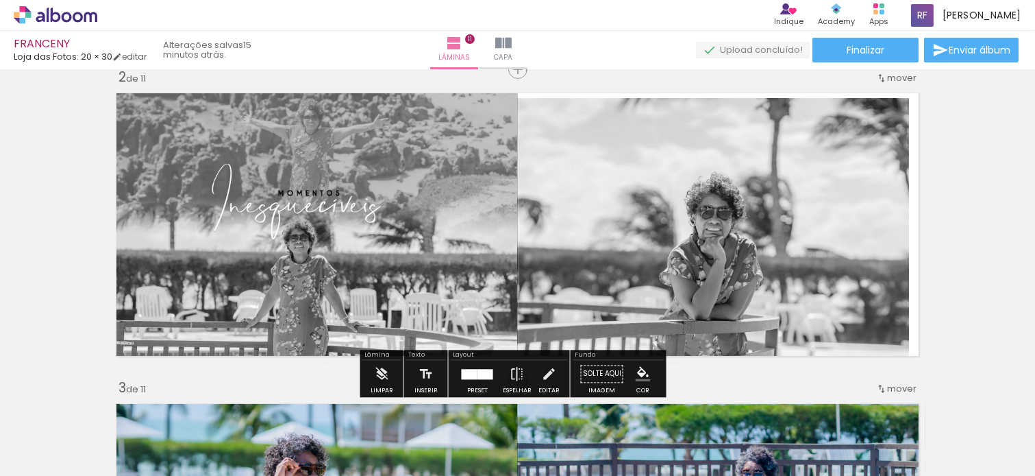
type paper-slider "119"
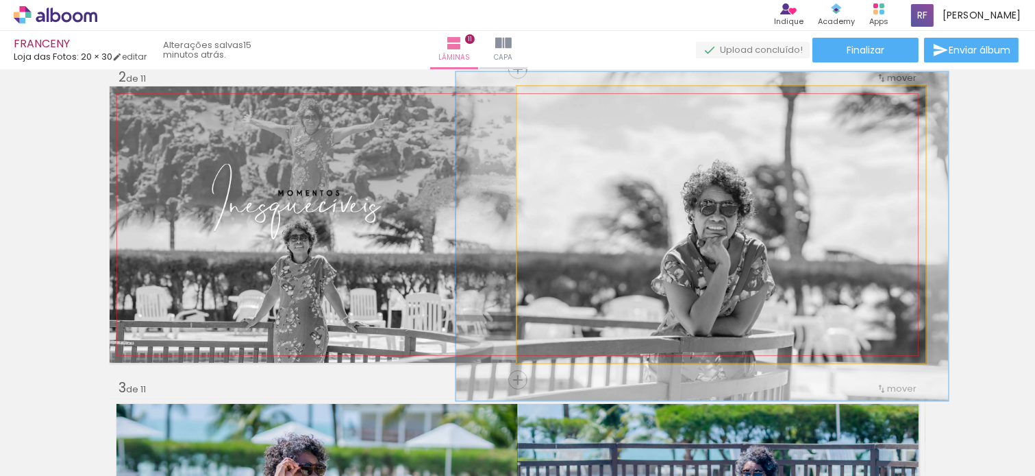
click at [556, 99] on div at bounding box center [576, 101] width 53 height 22
click at [696, 181] on quentale-photo at bounding box center [721, 224] width 408 height 276
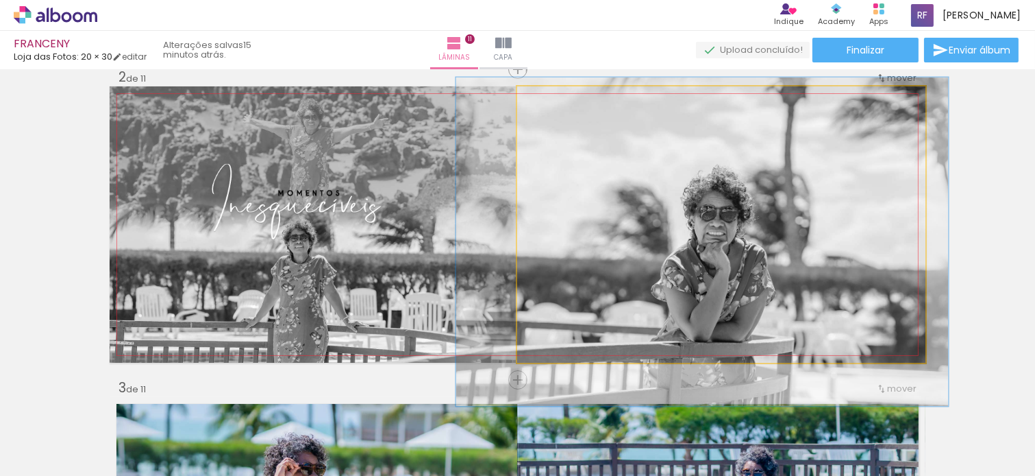
click at [700, 199] on quentale-photo at bounding box center [721, 224] width 408 height 276
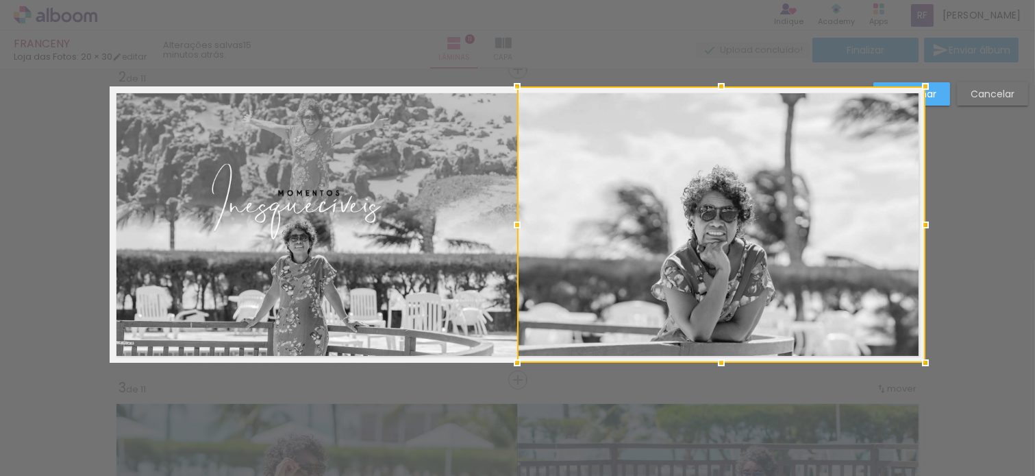
scroll to position [327, 0]
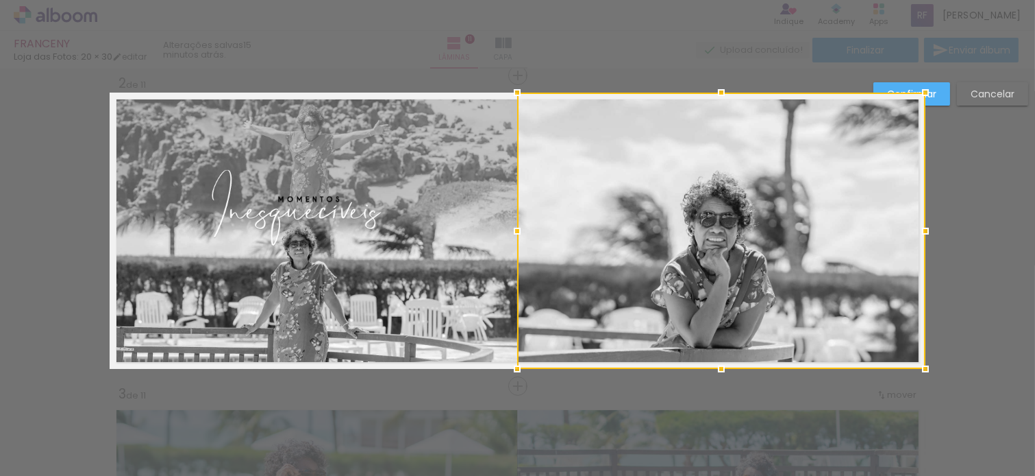
click at [700, 193] on div at bounding box center [721, 230] width 408 height 276
click at [385, 223] on quentale-photo at bounding box center [314, 230] width 408 height 276
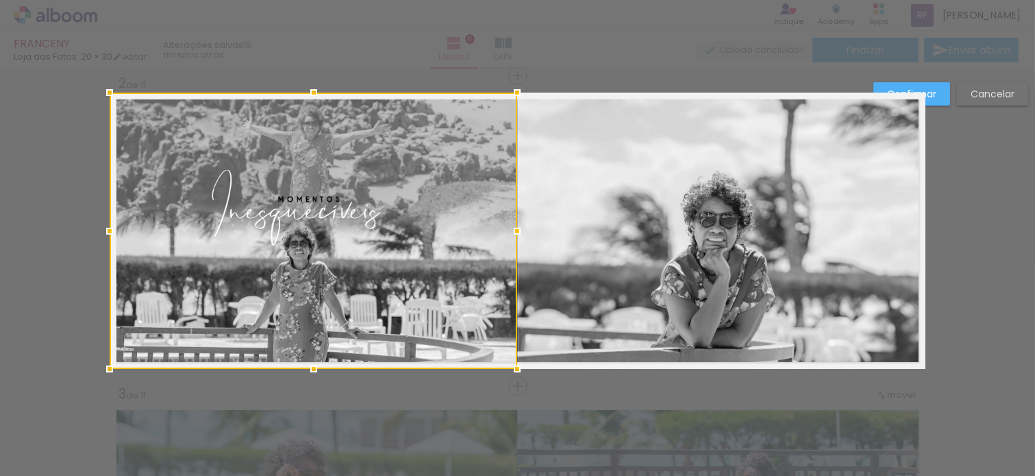
click at [710, 224] on quentale-photo at bounding box center [721, 230] width 408 height 276
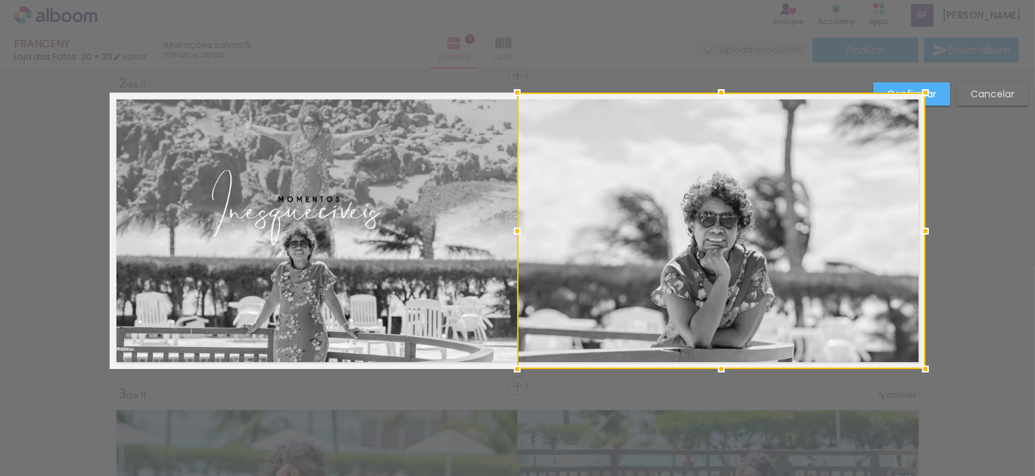
click at [946, 99] on paper-button "Confirmar" at bounding box center [912, 93] width 77 height 23
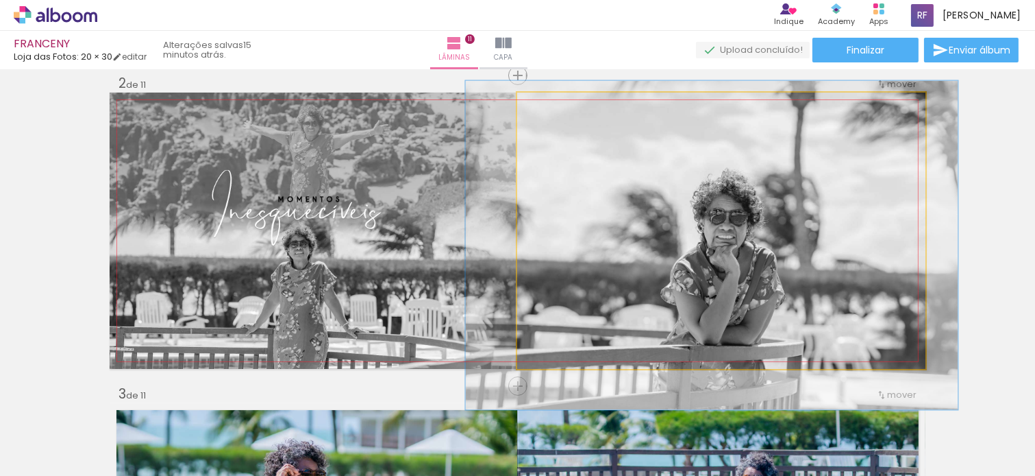
drag, startPoint x: 829, startPoint y: 201, endPoint x: 837, endPoint y: 200, distance: 8.3
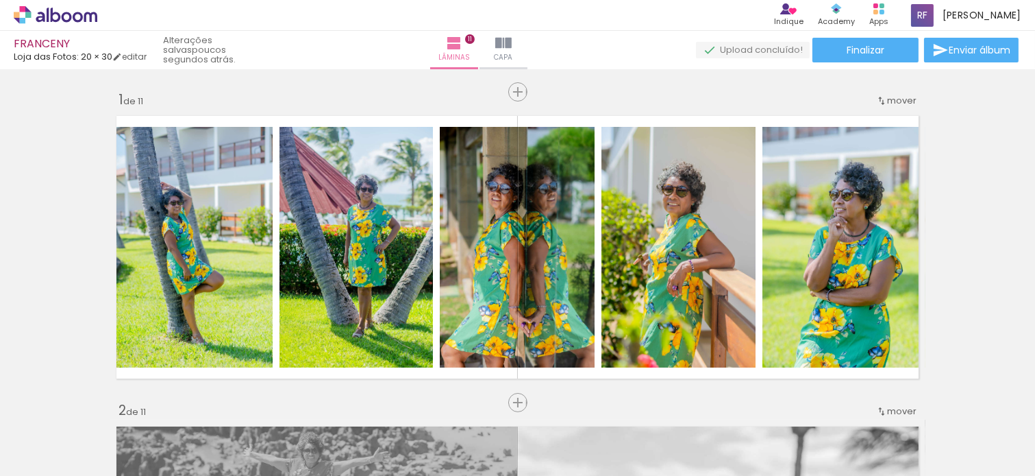
scroll to position [327, 0]
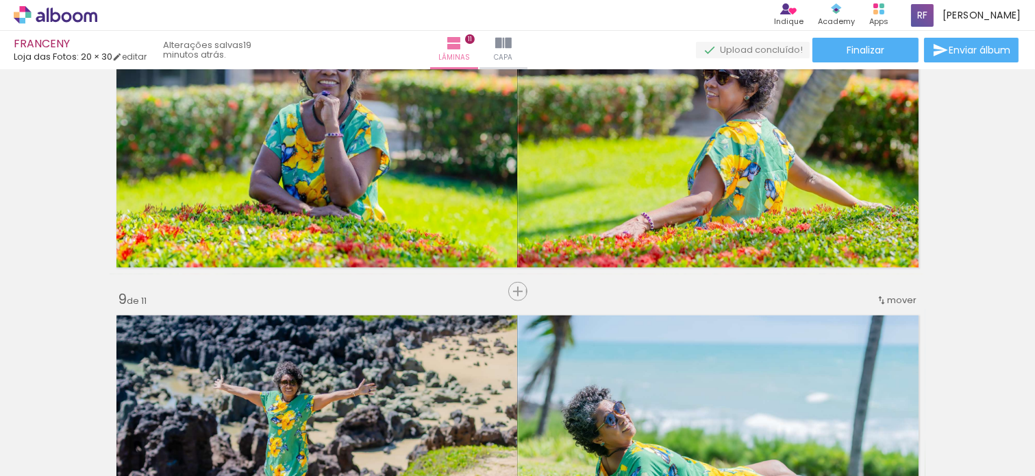
scroll to position [1928, 0]
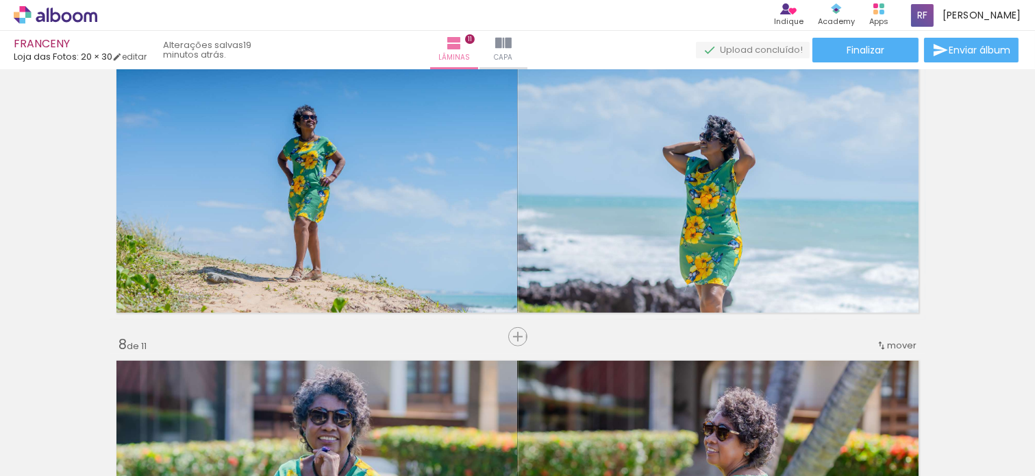
drag, startPoint x: 1026, startPoint y: 354, endPoint x: 1023, endPoint y: 433, distance: 79.5
click at [1023, 433] on quentale-workspace at bounding box center [517, 238] width 1035 height 476
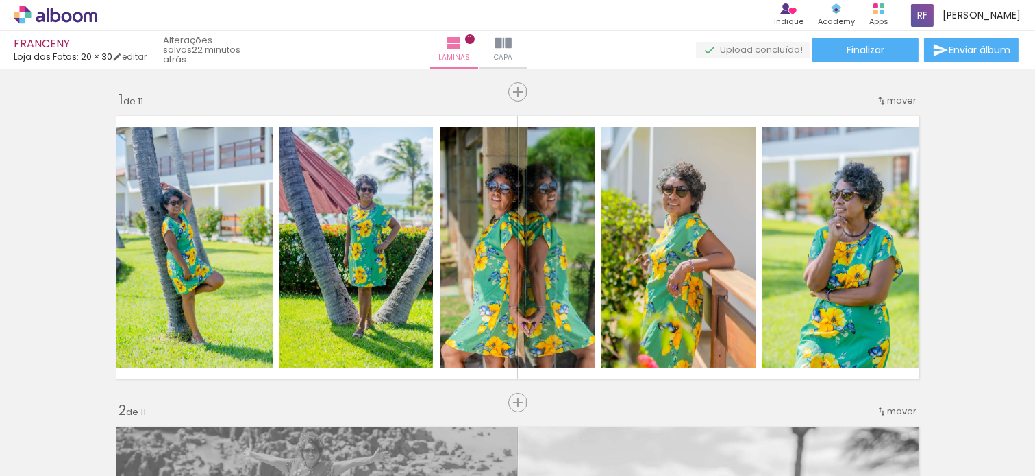
scroll to position [1928, 0]
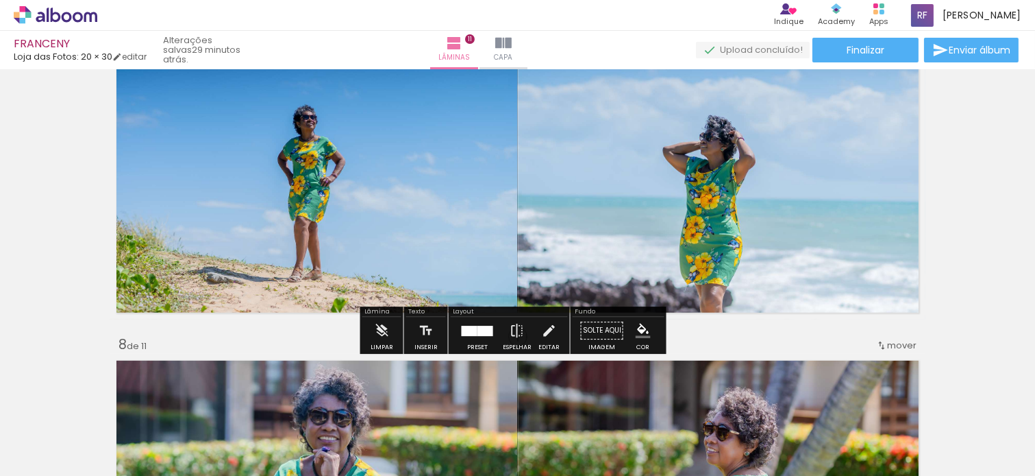
click at [996, 210] on div "Inserir lâmina 1 de 11 Inserir lâmina 2 de 11 Inserir lâmina 3 de 11 Inserir lâ…" at bounding box center [517, 8] width 1035 height 3725
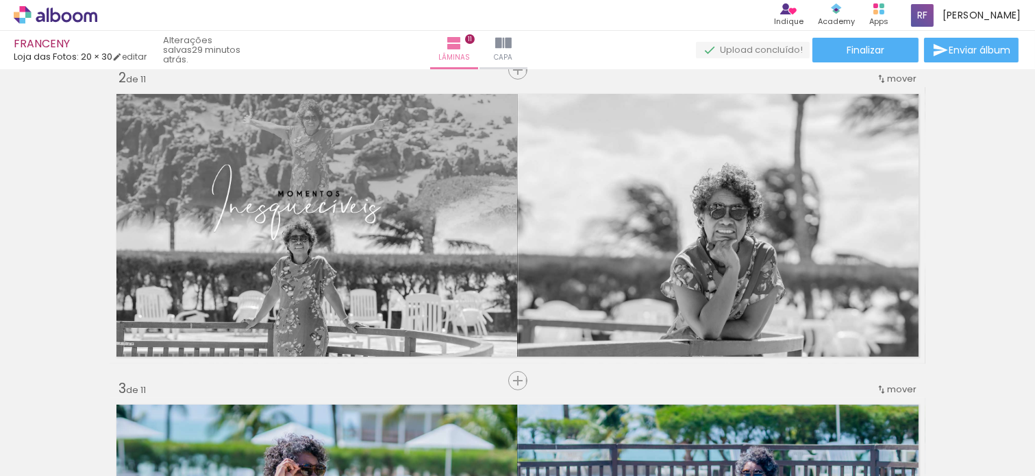
scroll to position [0, 0]
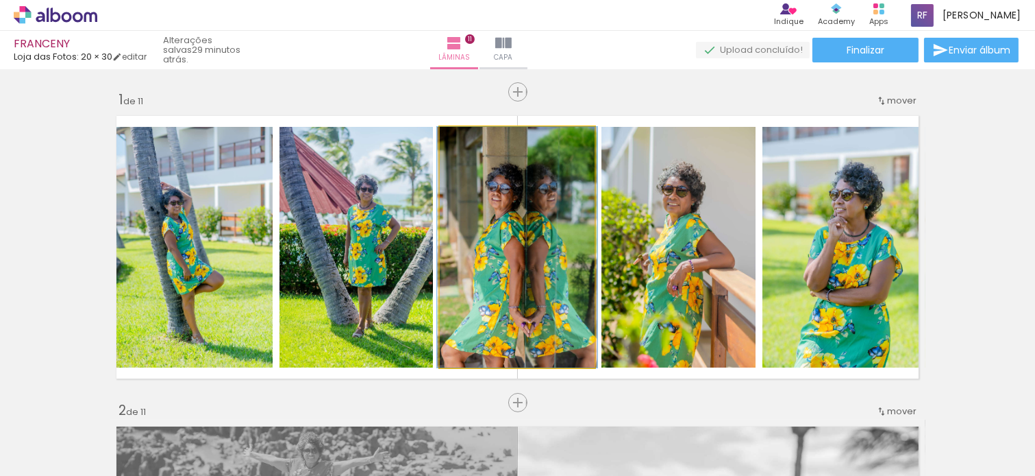
click at [510, 247] on quentale-photo at bounding box center [517, 247] width 155 height 240
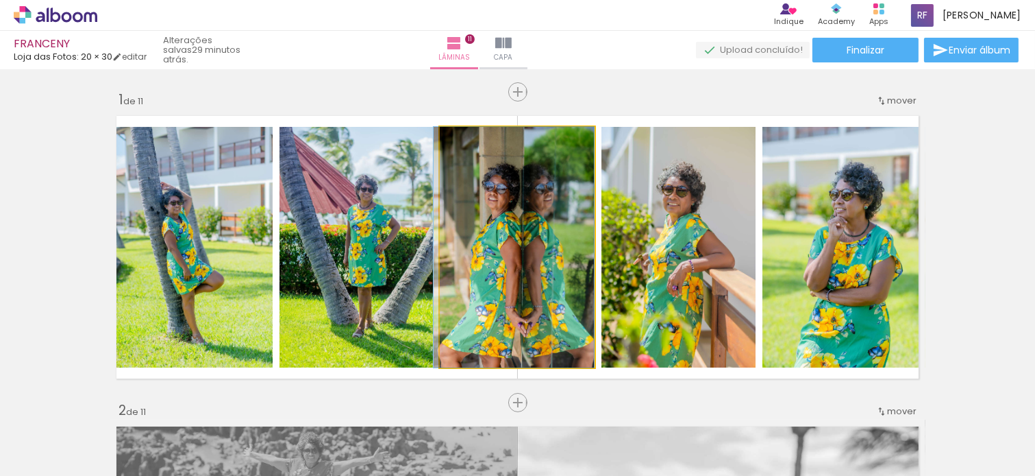
drag, startPoint x: 550, startPoint y: 238, endPoint x: 537, endPoint y: 238, distance: 12.3
click at [647, 256] on quentale-photo at bounding box center [679, 247] width 154 height 240
click at [324, 262] on quentale-photo at bounding box center [356, 247] width 153 height 240
click at [556, 259] on quentale-photo at bounding box center [517, 247] width 155 height 240
click at [0, 0] on div "Confirmar Cancelar" at bounding box center [0, 0] width 0 height 0
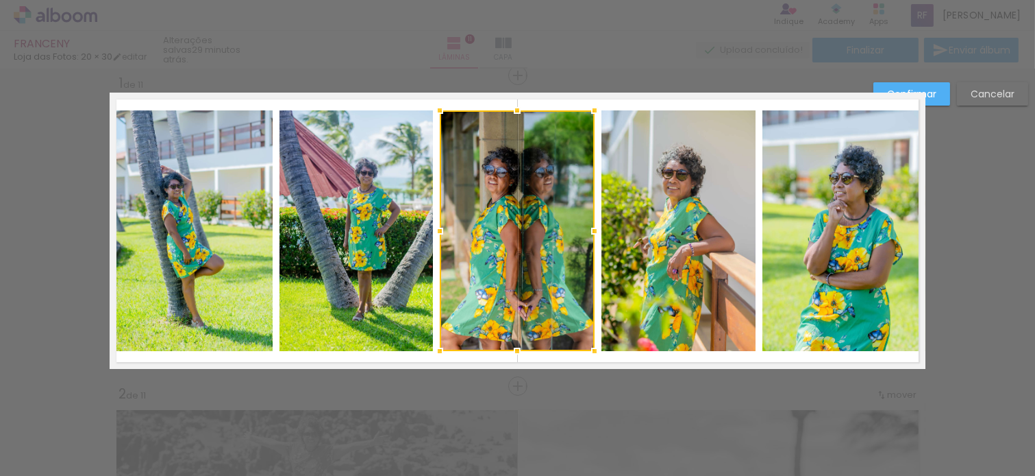
click at [996, 83] on paper-button "Cancelar" at bounding box center [992, 93] width 71 height 23
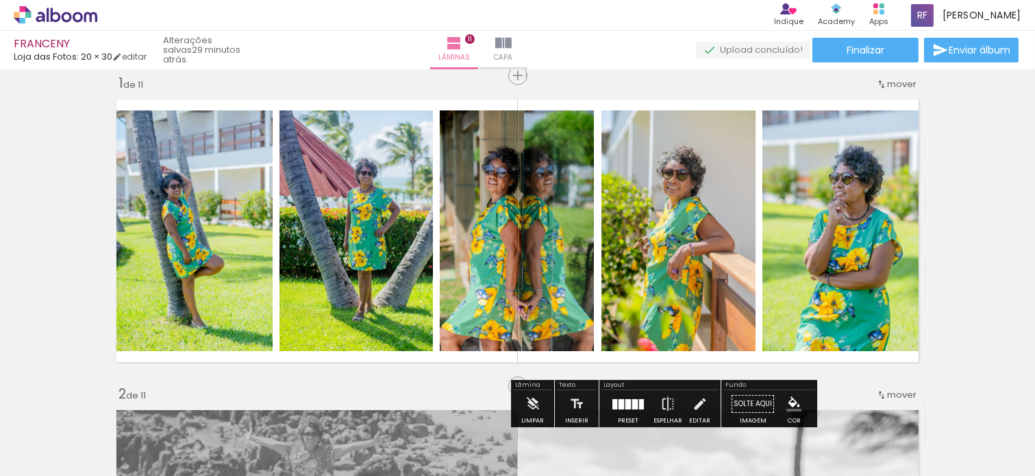
scroll to position [16, 0]
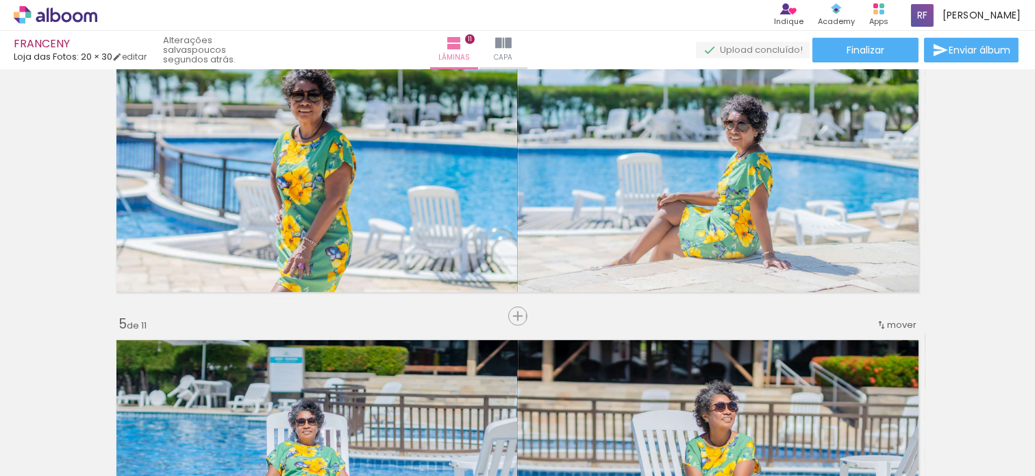
scroll to position [930, 0]
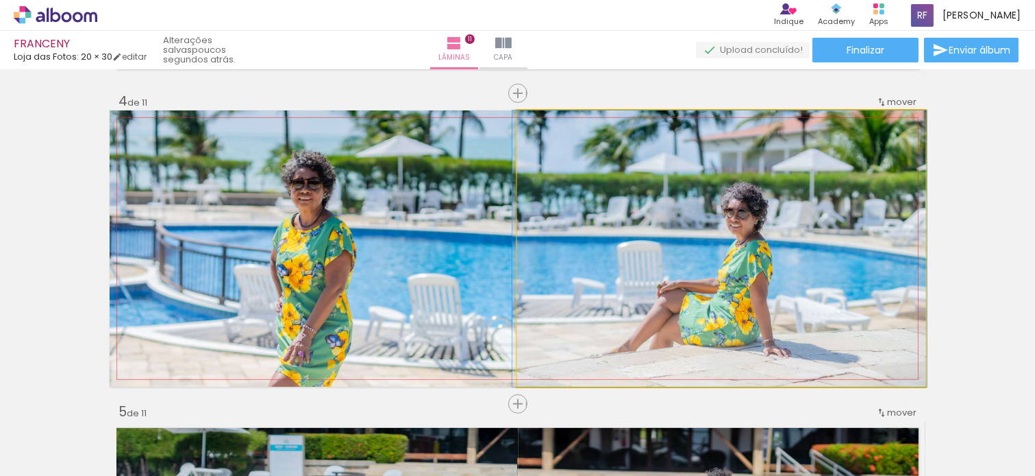
click at [721, 269] on quentale-photo at bounding box center [721, 248] width 408 height 276
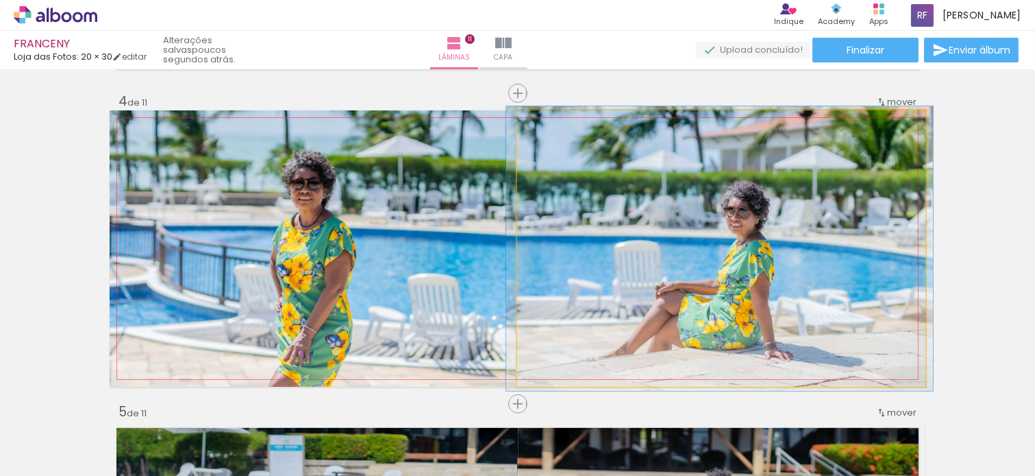
click at [552, 127] on div at bounding box center [551, 125] width 22 height 22
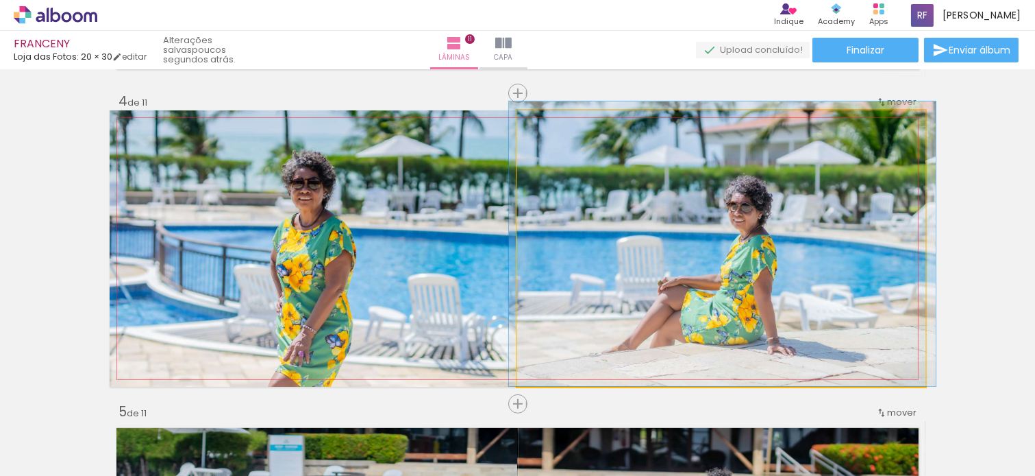
drag, startPoint x: 567, startPoint y: 212, endPoint x: 570, endPoint y: 189, distance: 23.5
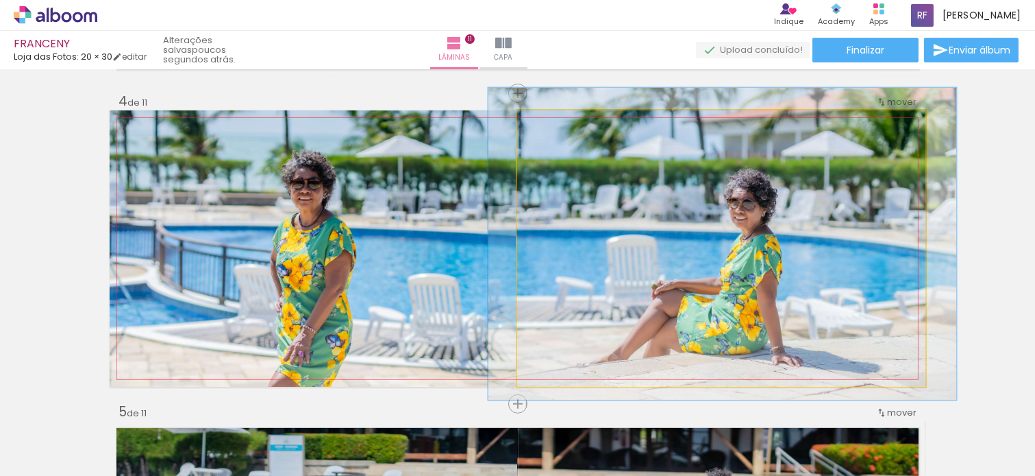
type paper-slider "113"
click at [557, 127] on div at bounding box center [556, 125] width 22 height 22
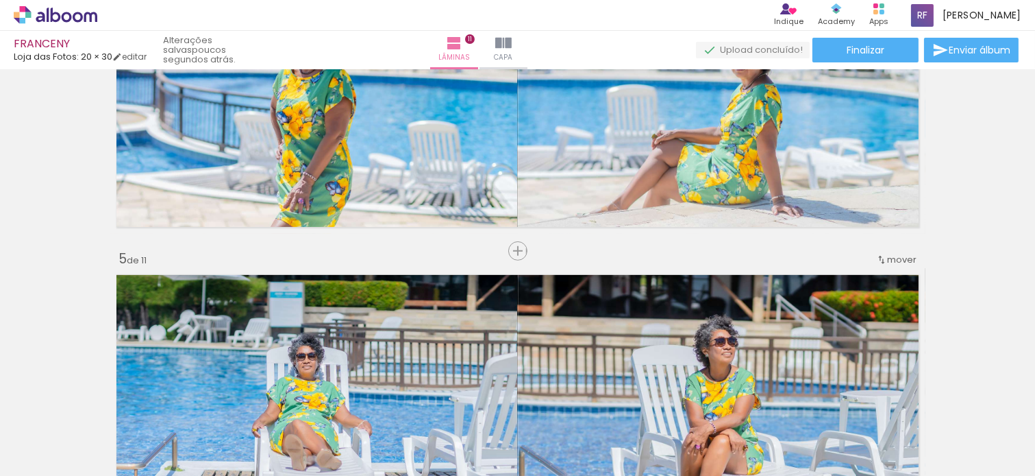
scroll to position [1006, 0]
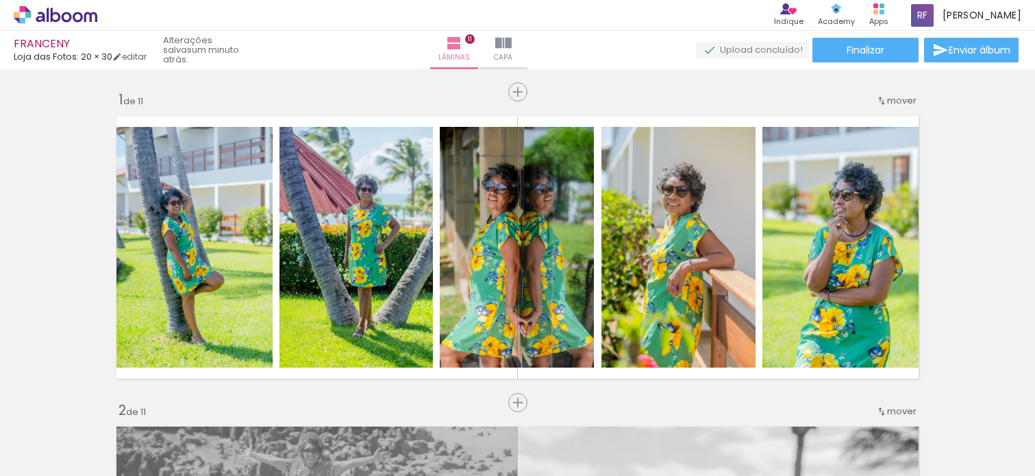
drag, startPoint x: 1018, startPoint y: 302, endPoint x: 749, endPoint y: 214, distance: 283.4
click at [1026, 299] on div "Inserir lâmina 1 de 11 Inserir lâmina 2 de 11 Inserir lâmina 3 de 11 Inserir lâ…" at bounding box center [517, 272] width 1035 height 406
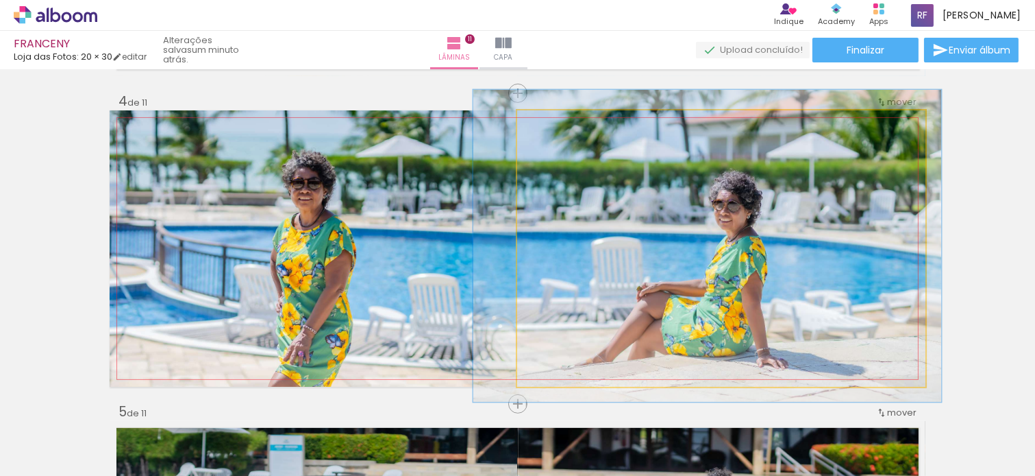
scroll to position [930, 0]
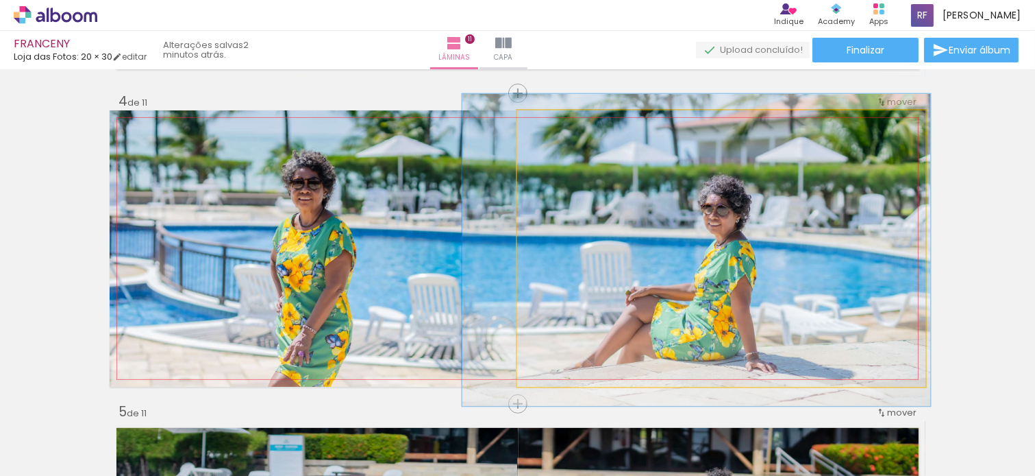
drag, startPoint x: 740, startPoint y: 245, endPoint x: 720, endPoint y: 243, distance: 20.1
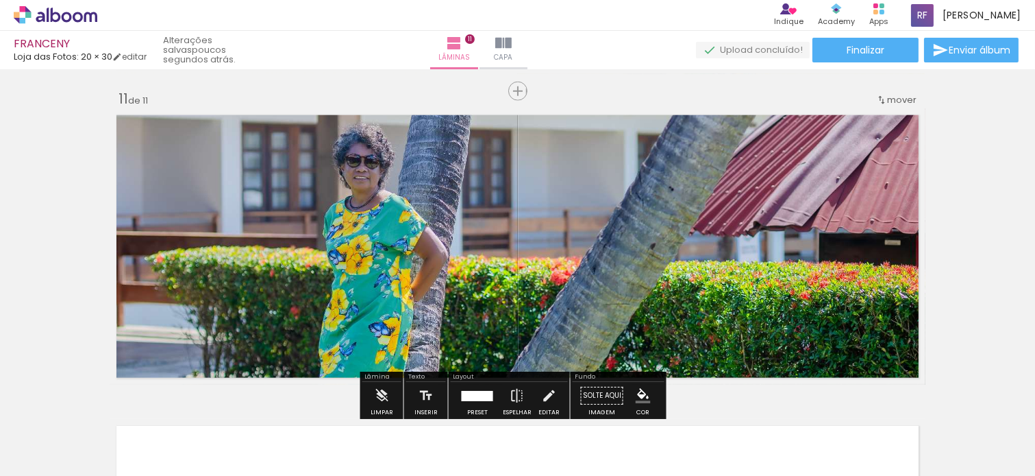
scroll to position [3000, 0]
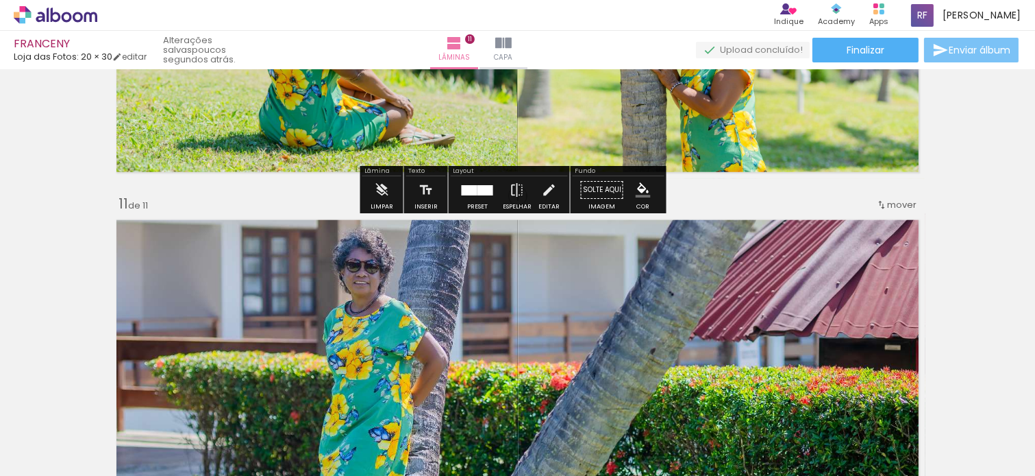
drag, startPoint x: 969, startPoint y: 57, endPoint x: 999, endPoint y: 300, distance: 245.1
click at [999, 0] on div "FRANCENY Loja das Fotos: 20 × 30 editar poucos segundos atrás. Lâminas 11 Capa …" at bounding box center [517, 0] width 1035 height 0
click at [856, 65] on div "FRANCENY Loja das Fotos: 20 × 30 editar poucos segundos atrás. Lâminas 11 Capa …" at bounding box center [517, 34] width 1035 height 69
click at [857, 55] on paper-button "Finalizar" at bounding box center [866, 50] width 106 height 25
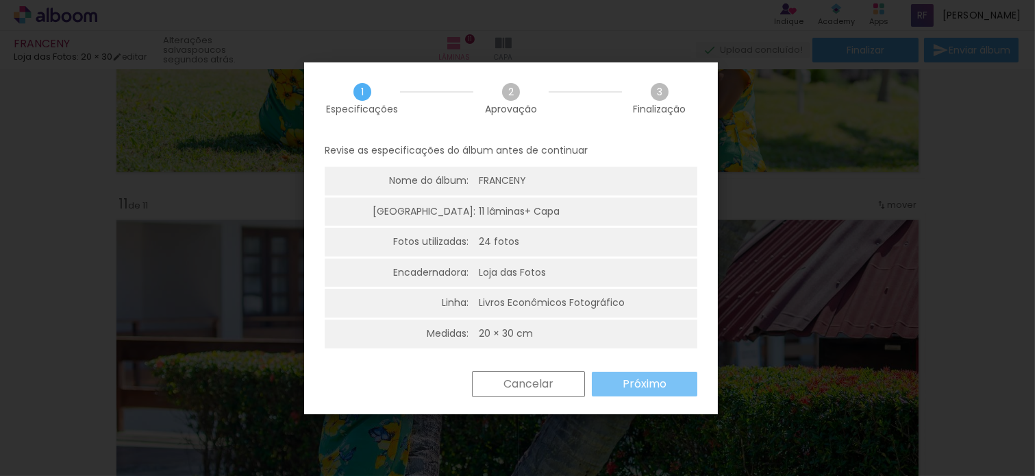
click at [0, 0] on slot "Próximo" at bounding box center [0, 0] width 0 height 0
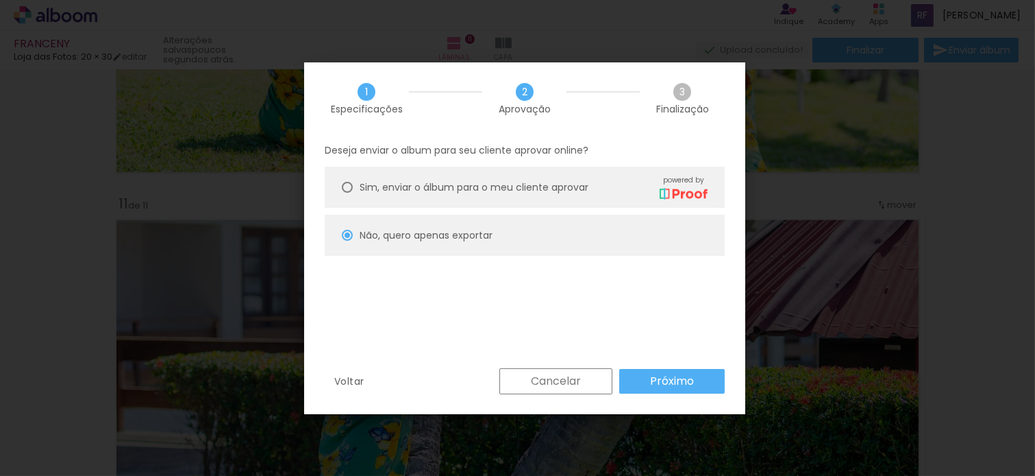
click at [668, 388] on paper-button "Próximo" at bounding box center [672, 381] width 106 height 25
type input "Alta, 300 DPI"
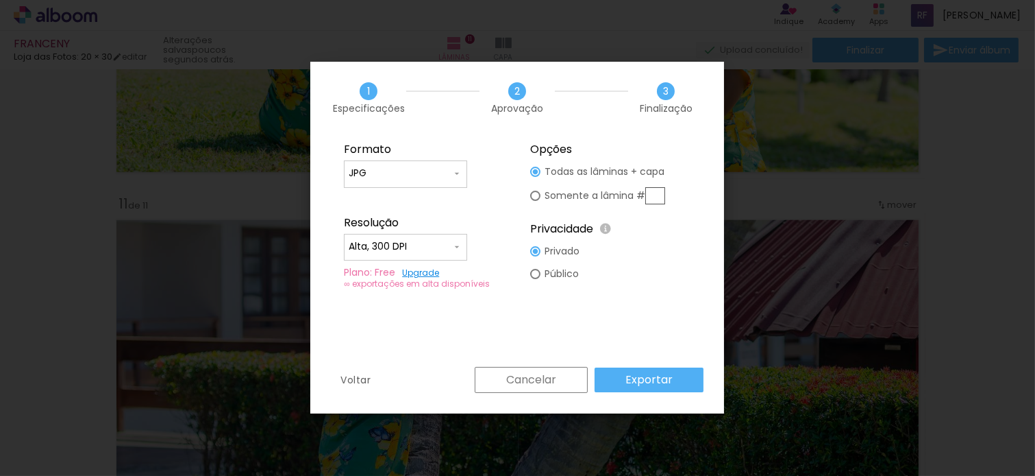
click at [0, 0] on slot "Exportar" at bounding box center [0, 0] width 0 height 0
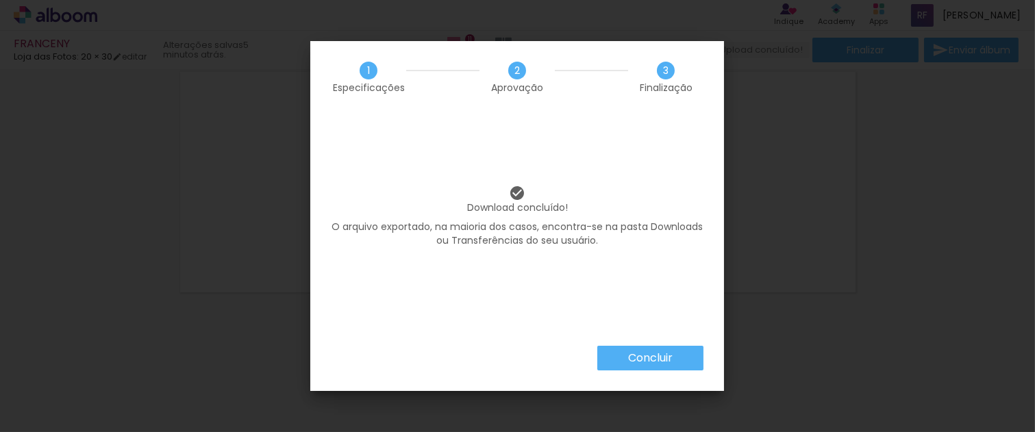
scroll to position [2983, 0]
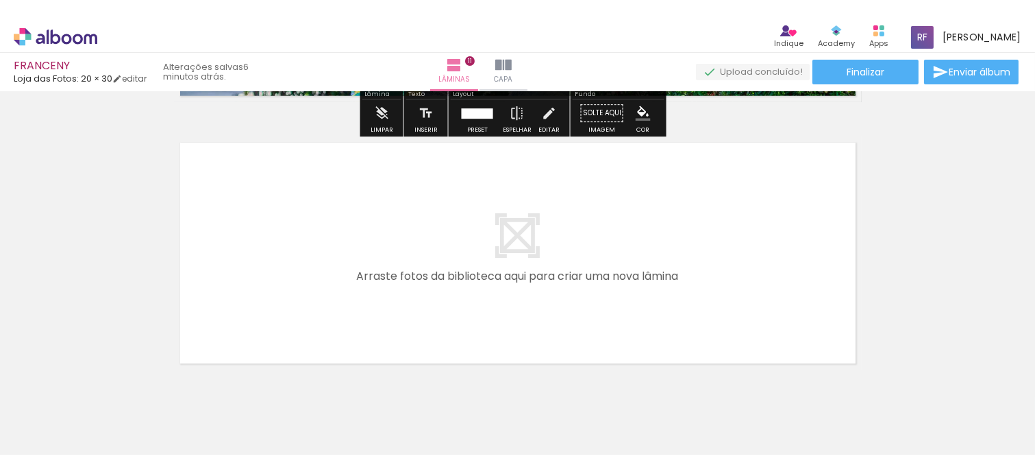
scroll to position [2907, 0]
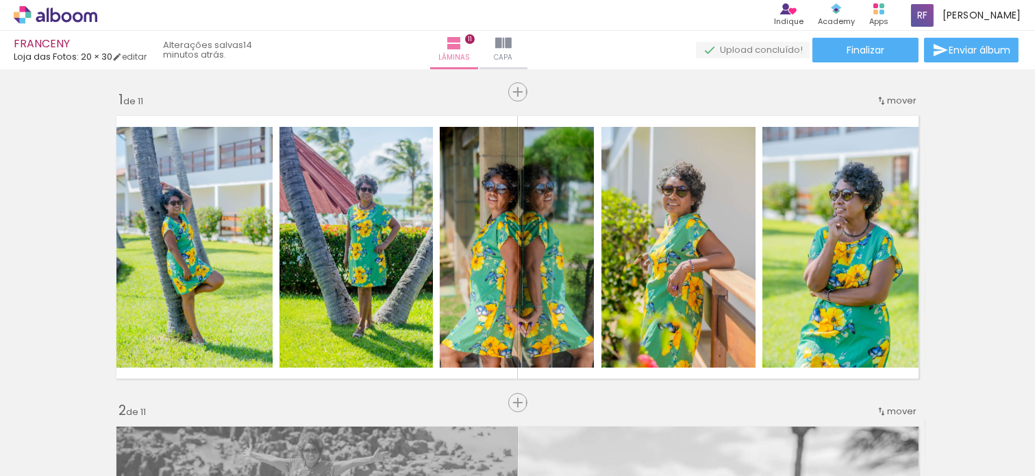
scroll to position [2907, 0]
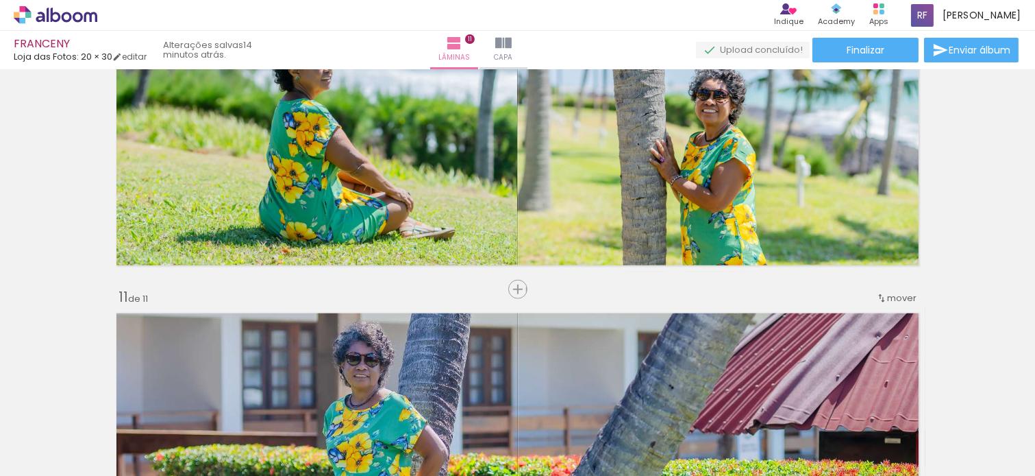
click at [83, 8] on icon at bounding box center [56, 15] width 84 height 18
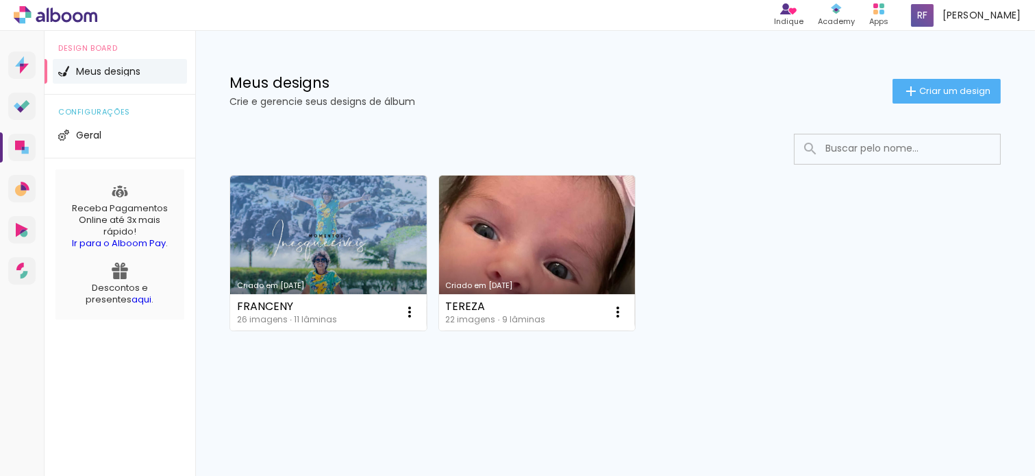
click at [612, 56] on div "Meus designs Crie e gerencie seus designs de álbum Criar um design" at bounding box center [615, 75] width 840 height 89
